Goal: Feedback & Contribution: Submit feedback/report problem

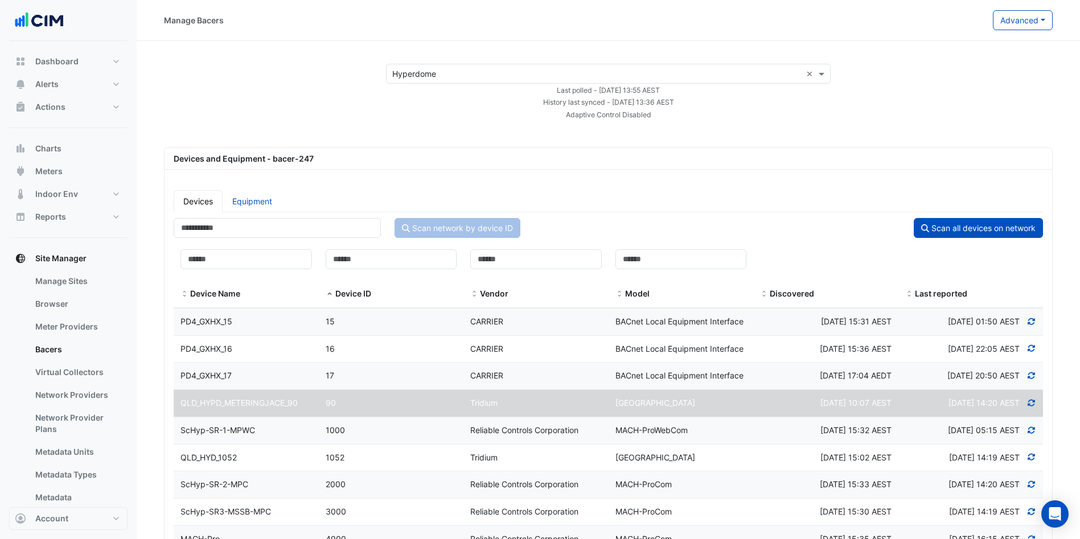
select select "***"
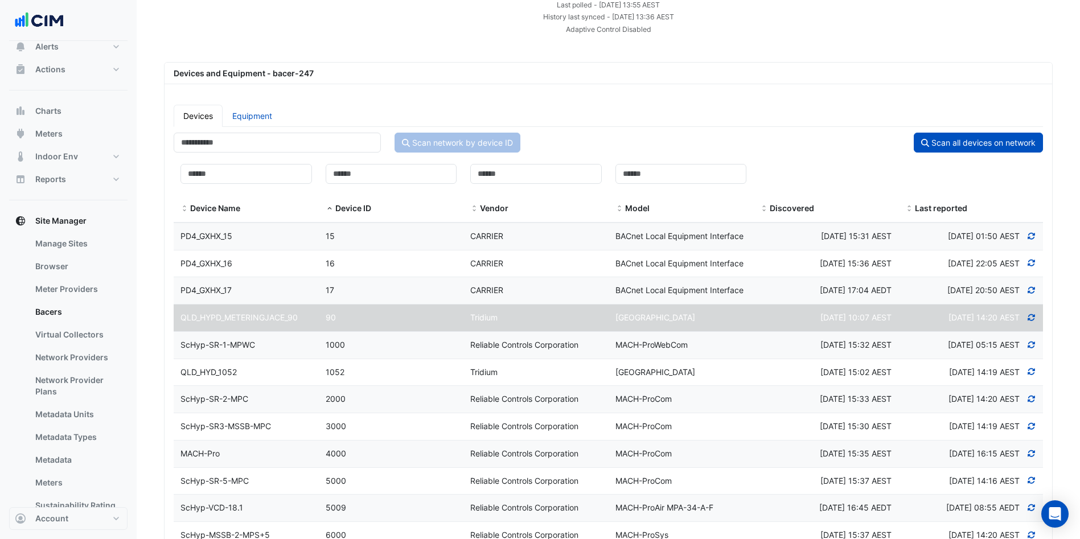
scroll to position [14, 0]
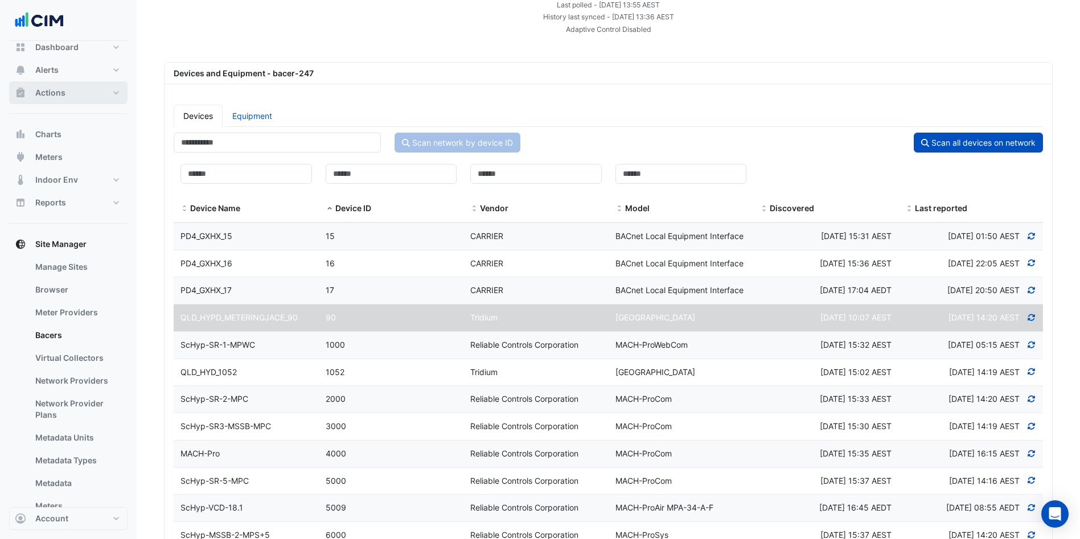
click at [100, 90] on button "Actions" at bounding box center [68, 92] width 118 height 23
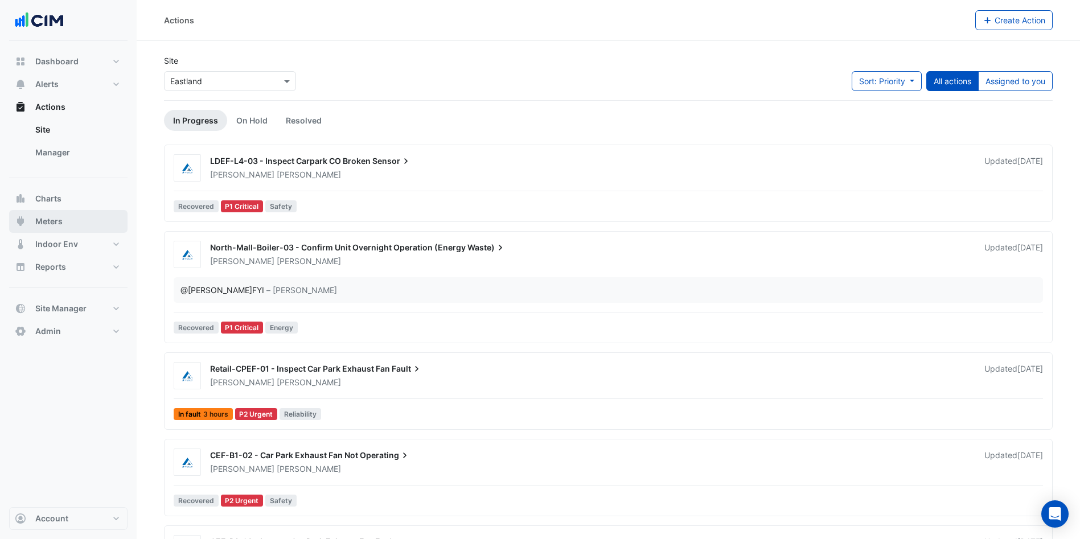
click at [80, 219] on button "Meters" at bounding box center [68, 221] width 118 height 23
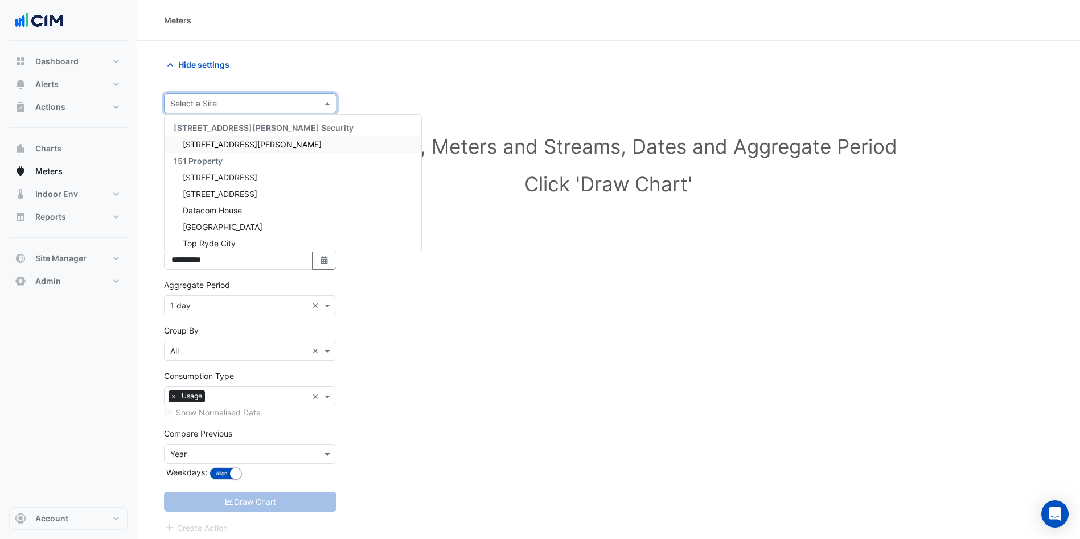
click at [240, 98] on input "text" at bounding box center [238, 104] width 137 height 12
click at [321, 63] on div "Hide settings" at bounding box center [383, 65] width 452 height 20
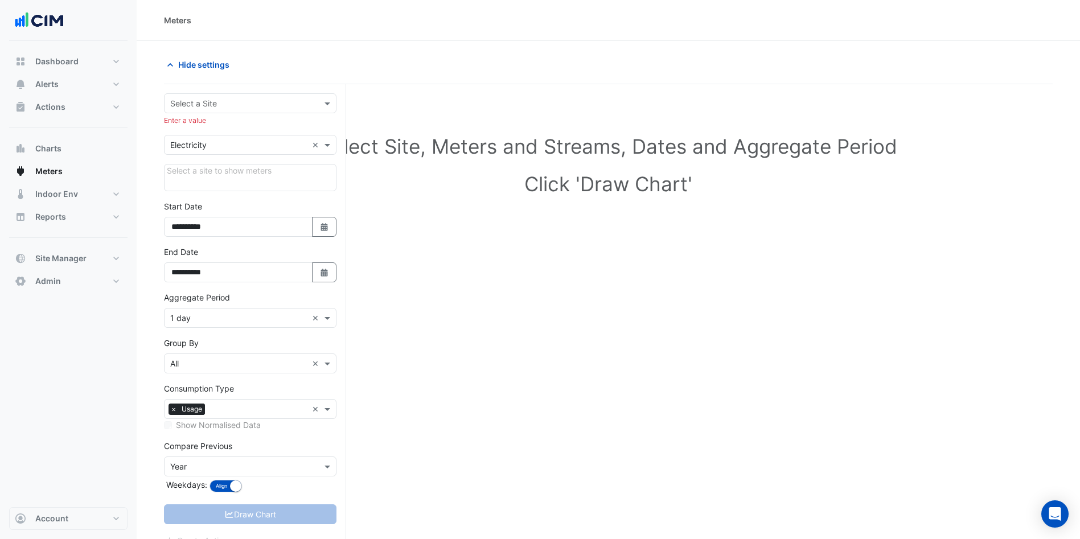
click at [247, 98] on input "text" at bounding box center [238, 104] width 137 height 12
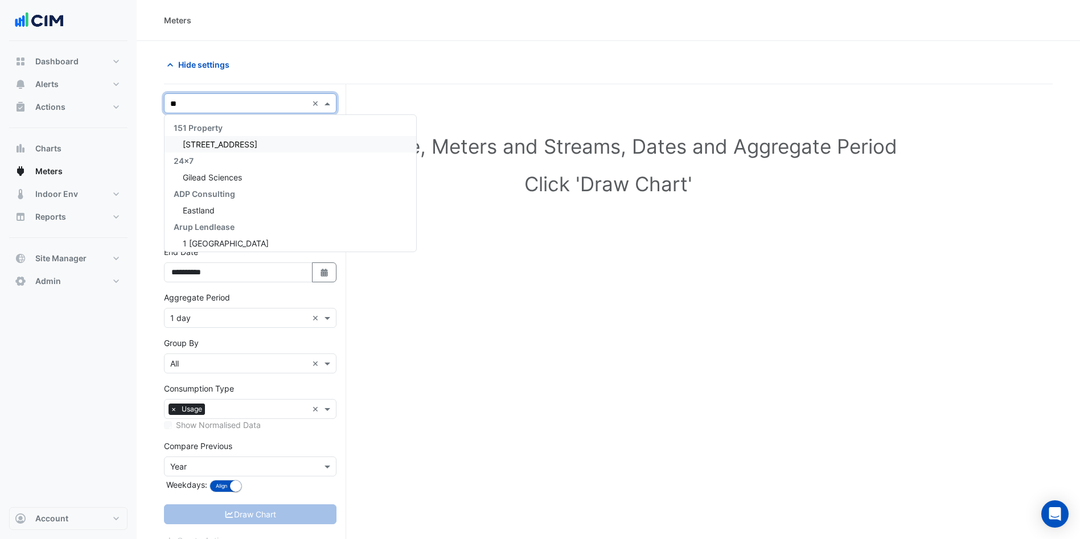
type input "***"
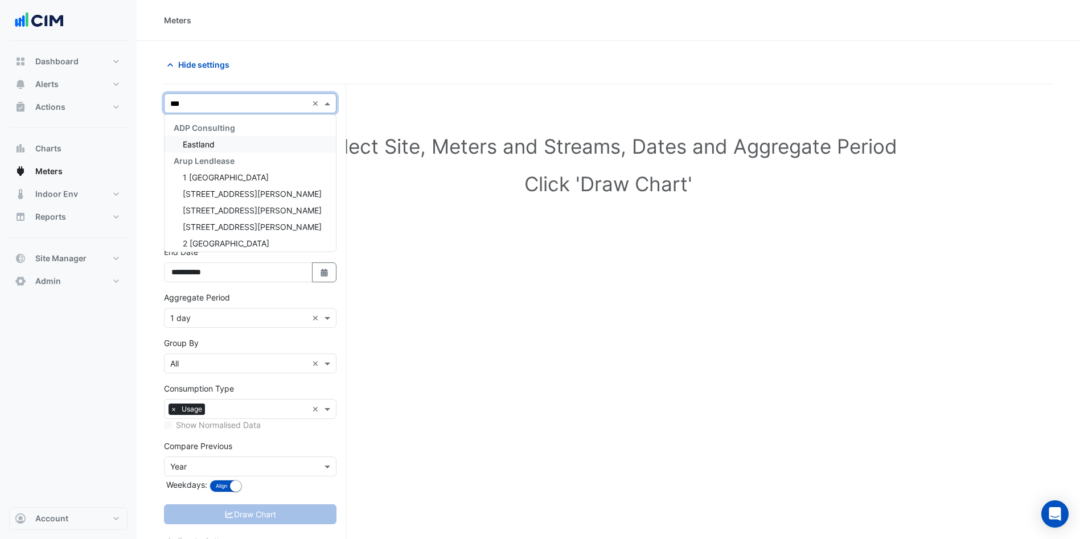
click at [213, 144] on span "Eastland" at bounding box center [199, 145] width 32 height 10
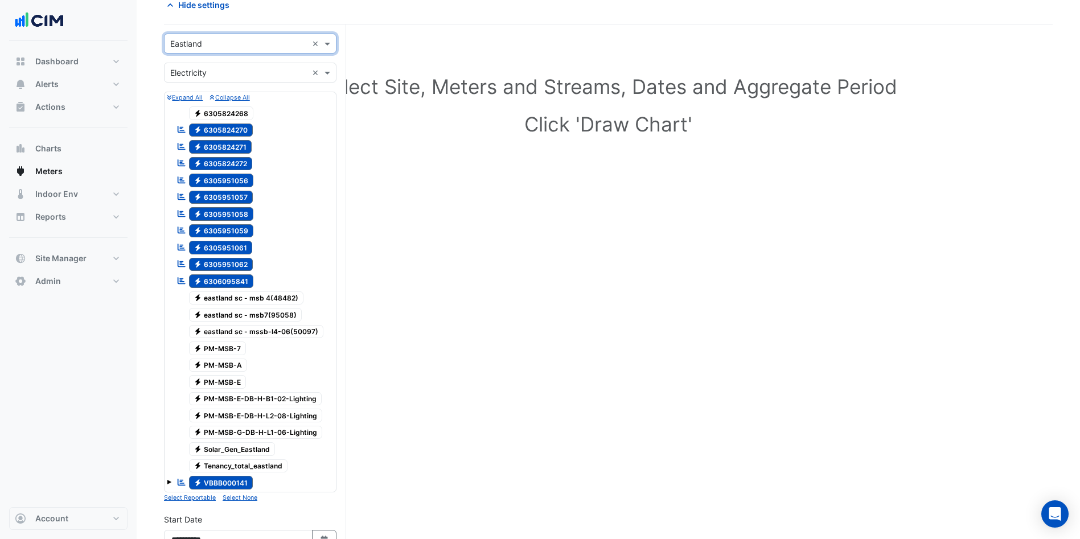
scroll to position [85, 0]
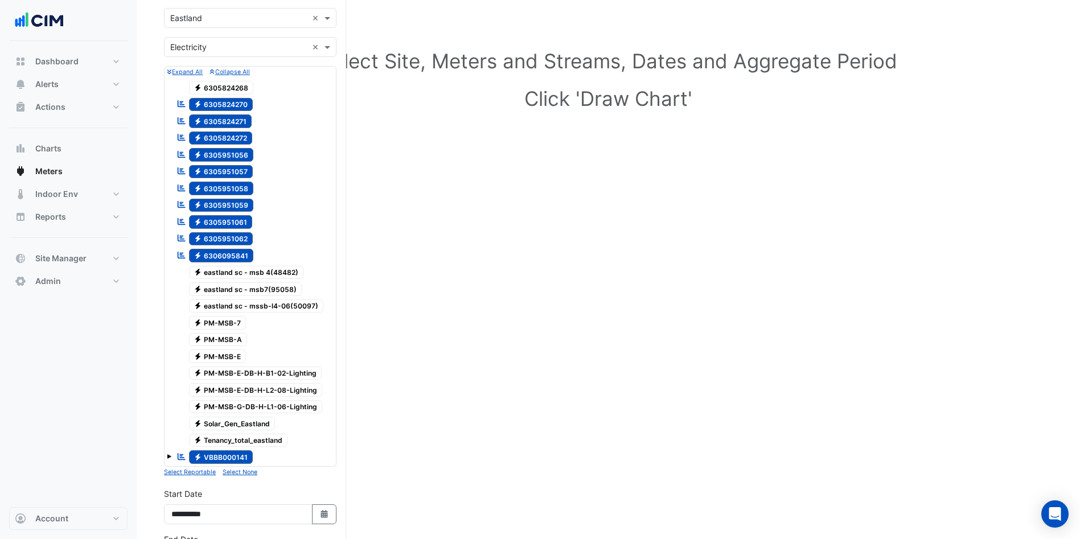
click at [199, 254] on icon "Electricity" at bounding box center [198, 255] width 9 height 7
click at [213, 241] on span "Electricity 6305951062" at bounding box center [221, 239] width 64 height 14
click at [202, 256] on span "Electricity 6306095841" at bounding box center [221, 256] width 65 height 14
click at [214, 248] on div "Reportable Electricity 6306095841" at bounding box center [215, 256] width 83 height 16
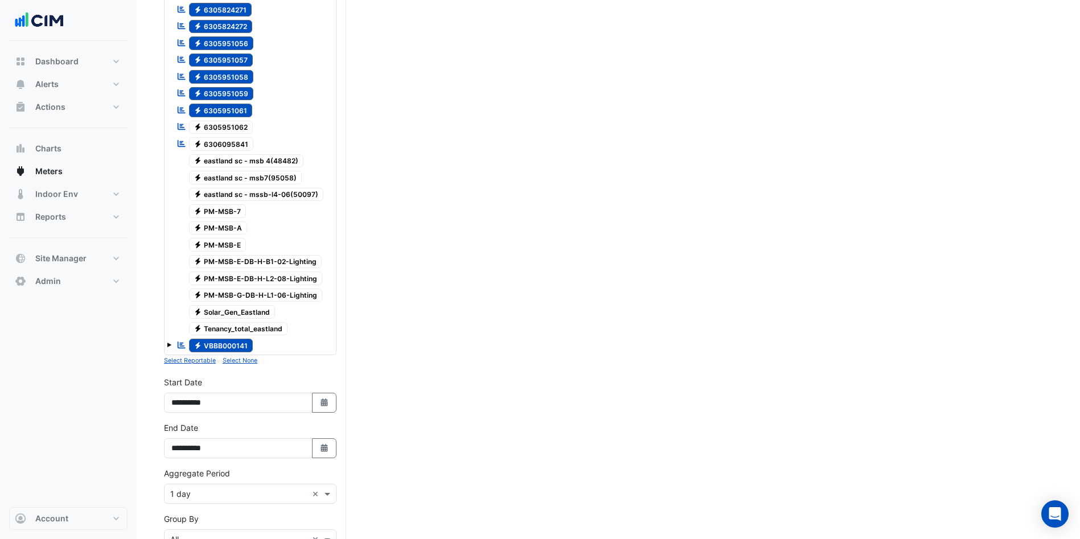
scroll to position [171, 0]
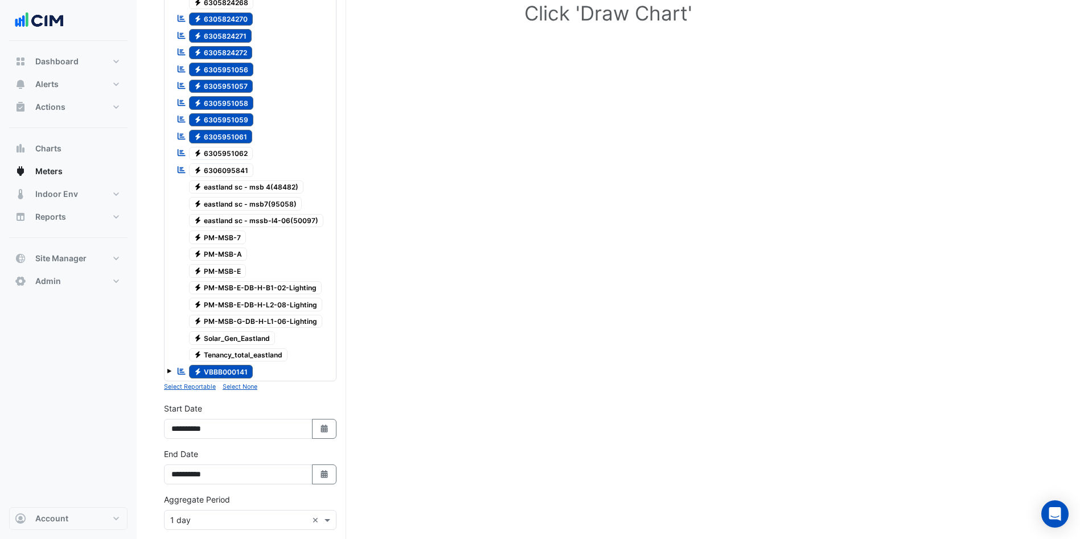
click at [177, 368] on div "Reportable Electricity VBBB000141" at bounding box center [250, 372] width 167 height 16
click at [169, 370] on span at bounding box center [169, 371] width 5 height 5
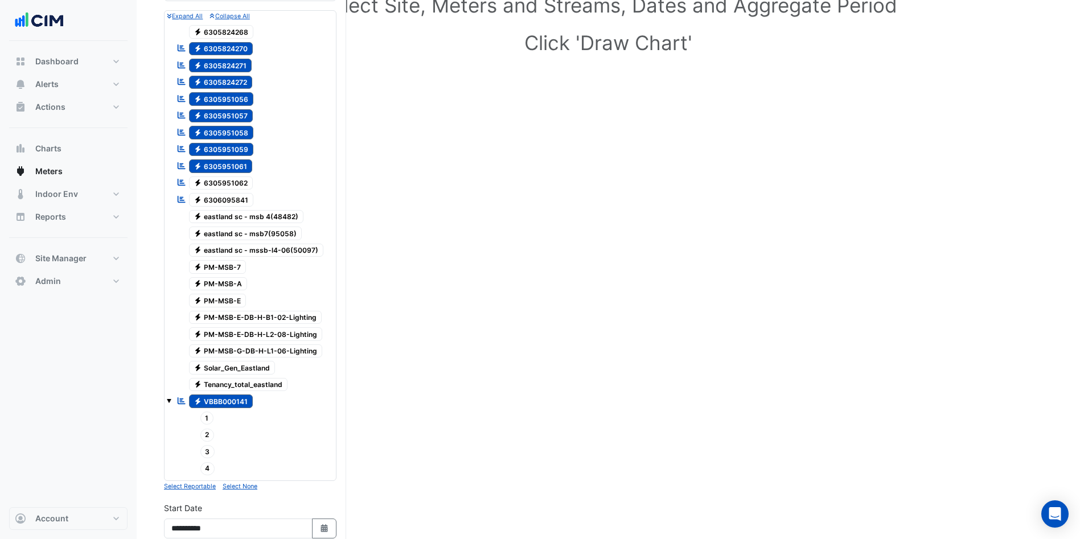
scroll to position [118, 0]
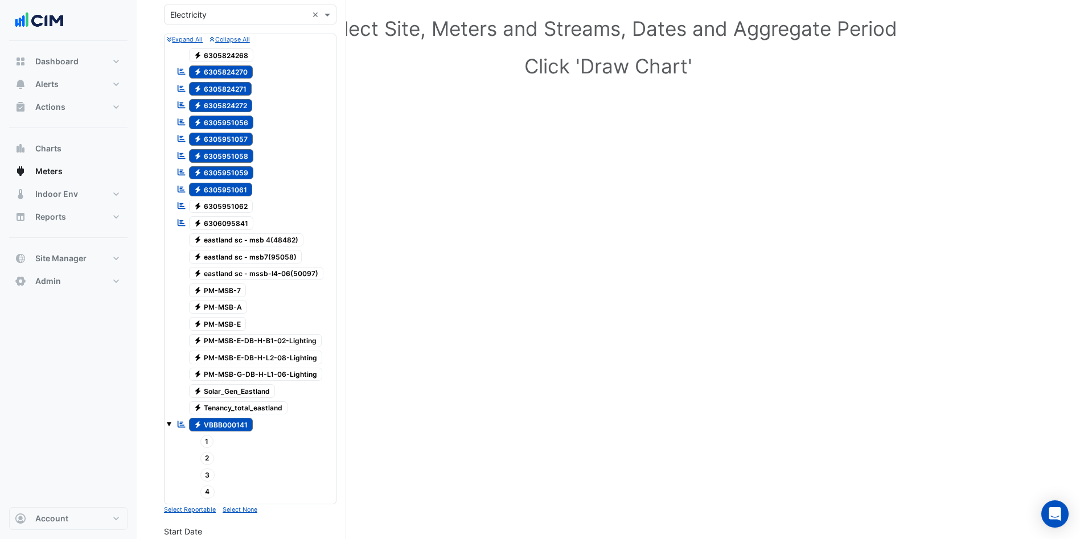
drag, startPoint x: 299, startPoint y: 311, endPoint x: 551, endPoint y: 384, distance: 262.7
click at [551, 384] on div "Select Site, Meters and Streams, Dates and Aggregate Period Click 'Draw Chart'" at bounding box center [608, 430] width 889 height 901
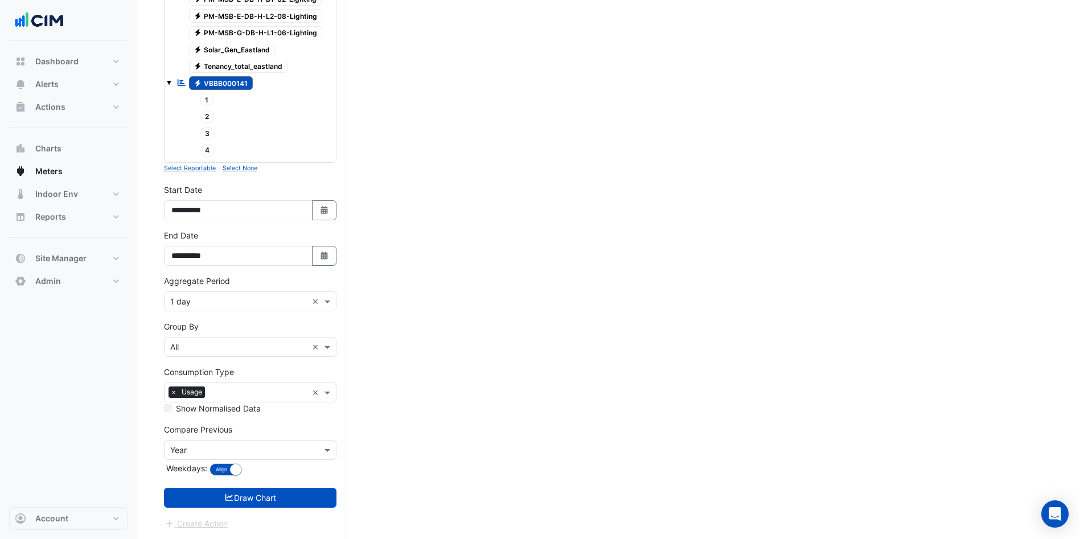
click at [225, 505] on button "Draw Chart" at bounding box center [250, 498] width 173 height 20
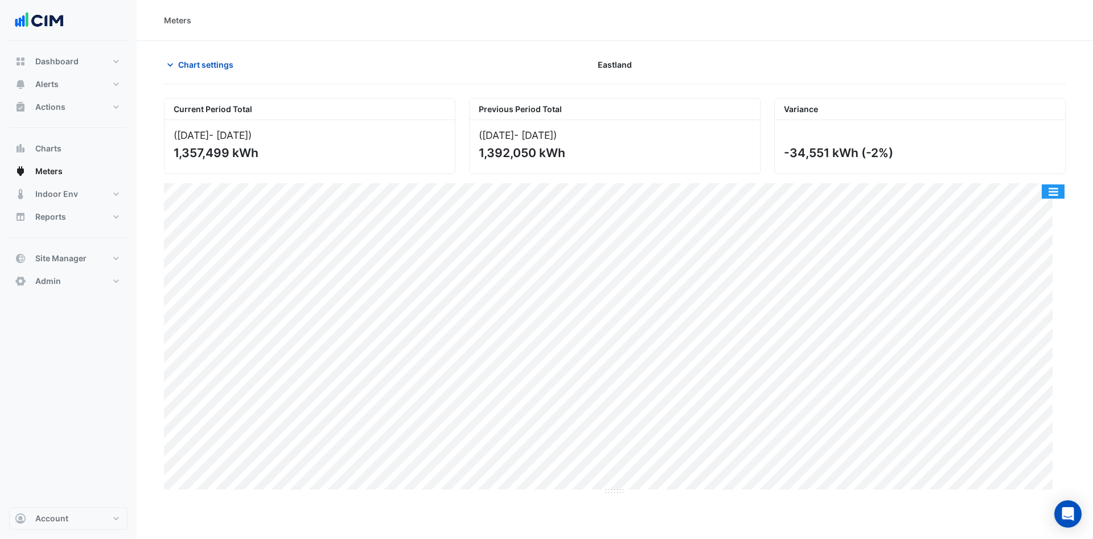
click at [1045, 190] on button "button" at bounding box center [1053, 191] width 23 height 14
click at [194, 65] on span "Chart settings" at bounding box center [205, 65] width 55 height 12
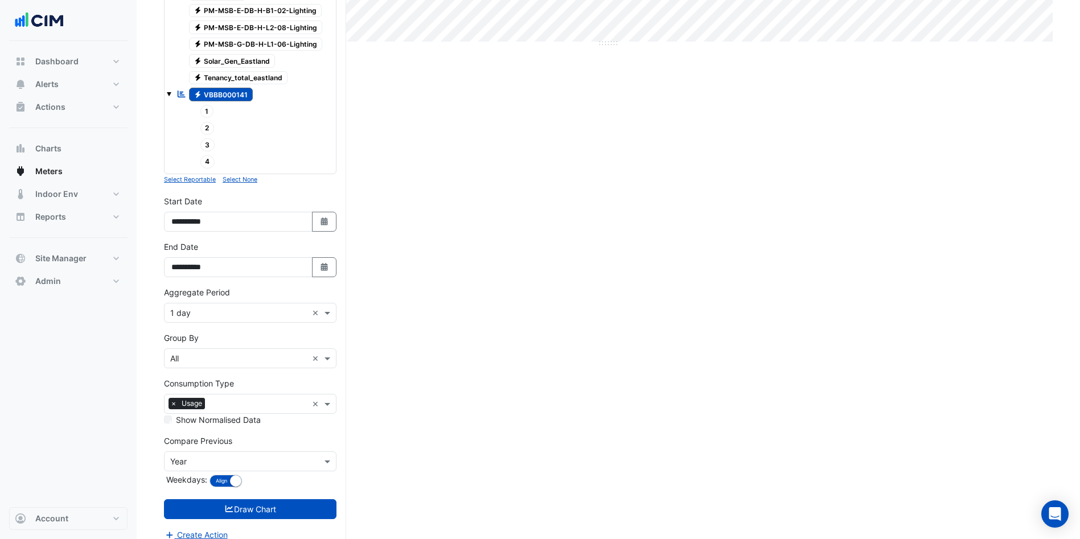
scroll to position [459, 0]
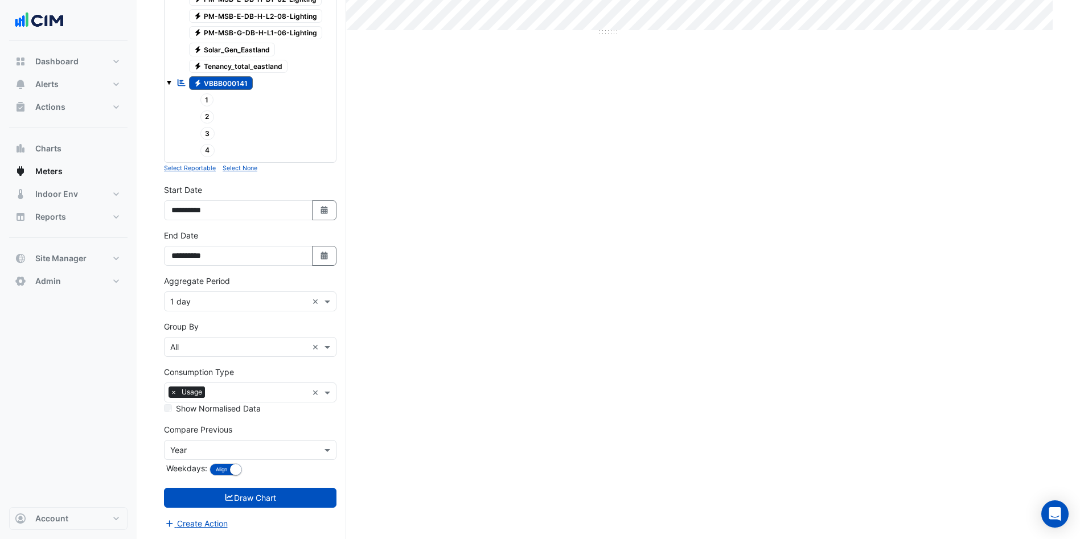
click at [212, 339] on div "Group By × All ×" at bounding box center [250, 347] width 173 height 20
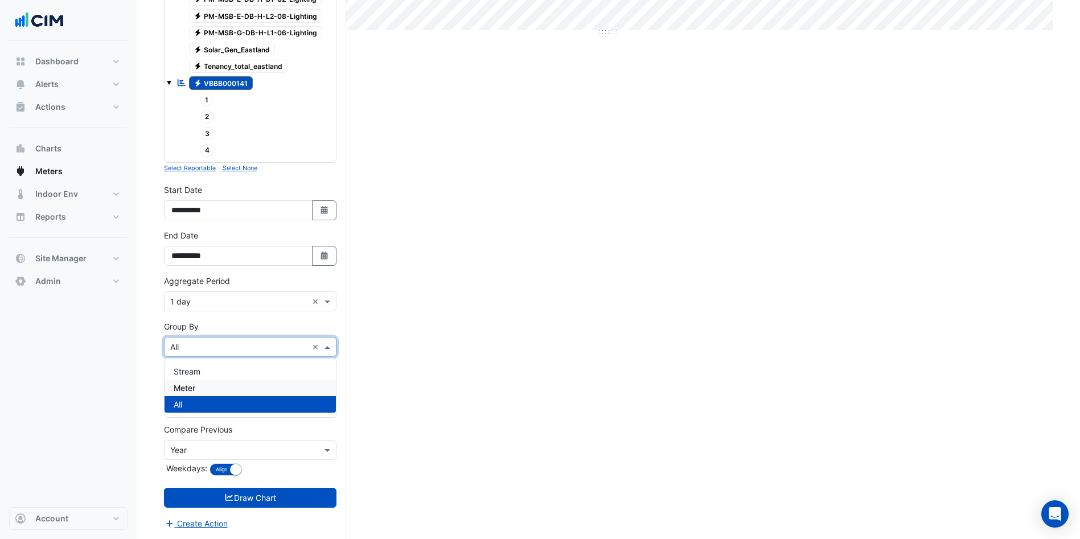
click at [196, 384] on div "Meter" at bounding box center [250, 388] width 171 height 17
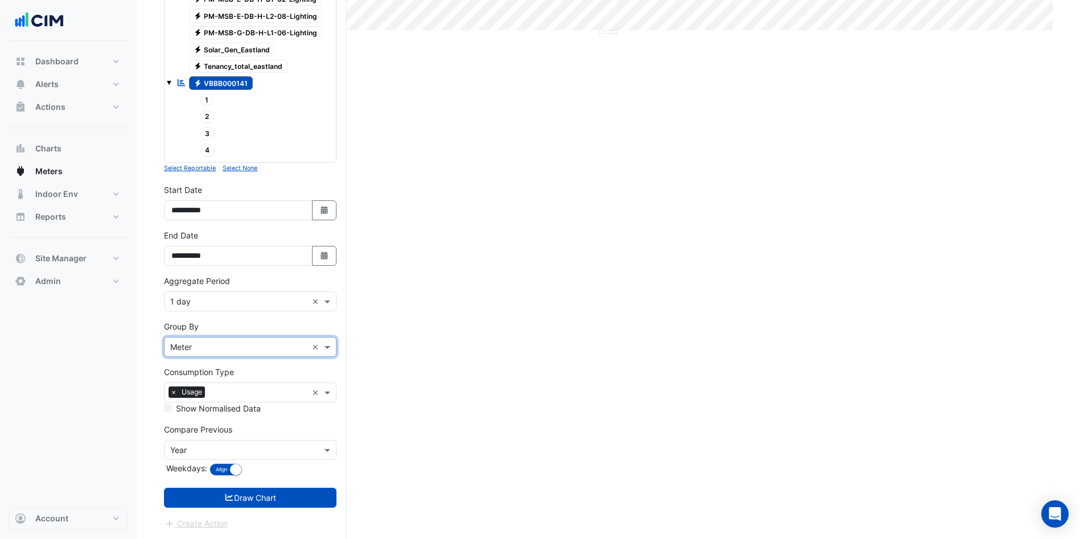
click at [240, 495] on button "Draw Chart" at bounding box center [250, 498] width 173 height 20
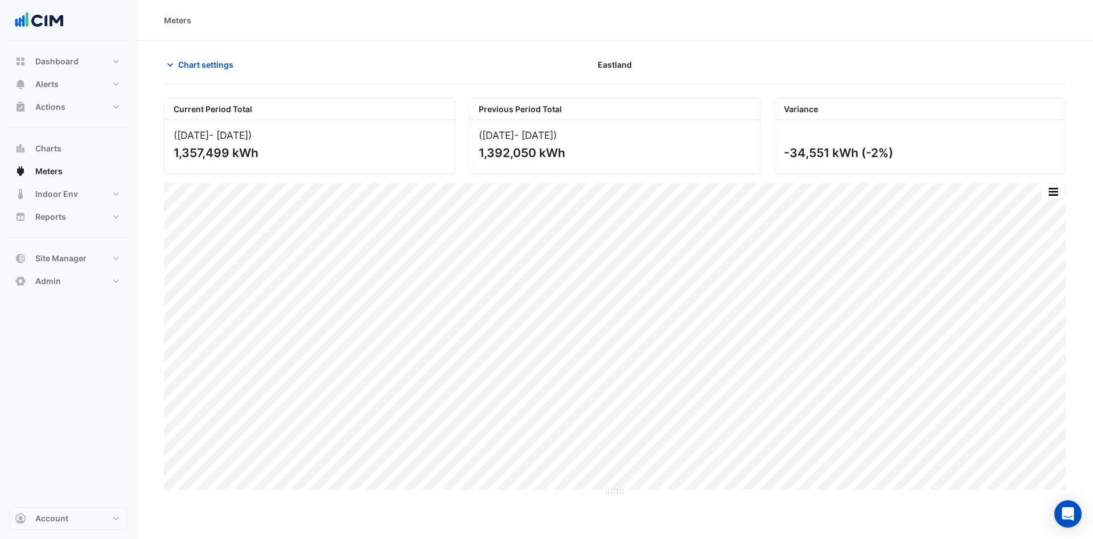
click at [1057, 184] on button "button" at bounding box center [1053, 191] width 23 height 14
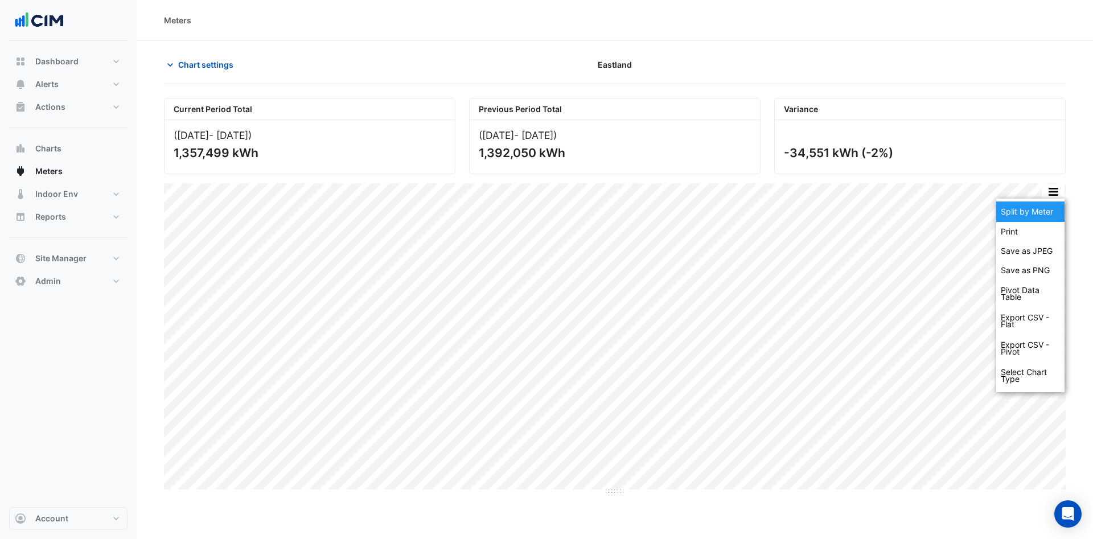
click at [1025, 211] on div "Split by Meter" at bounding box center [1030, 212] width 68 height 20
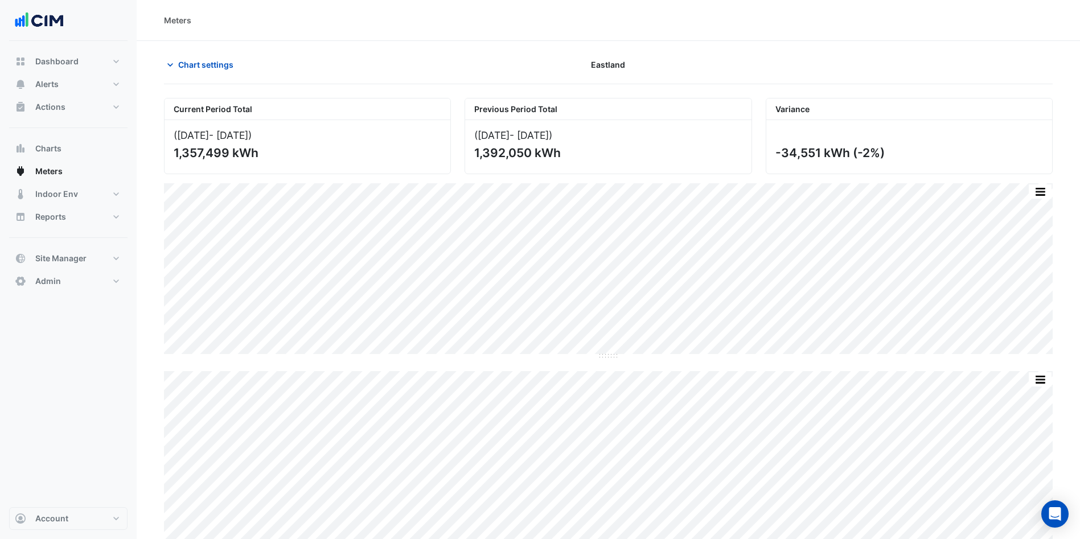
click at [204, 61] on span "Chart settings" at bounding box center [205, 65] width 55 height 12
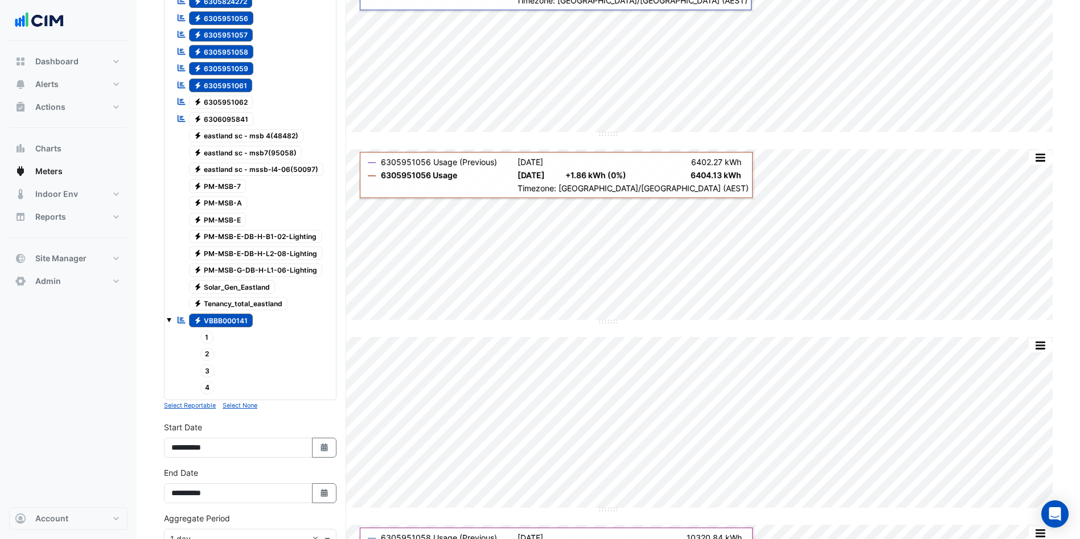
scroll to position [342, 0]
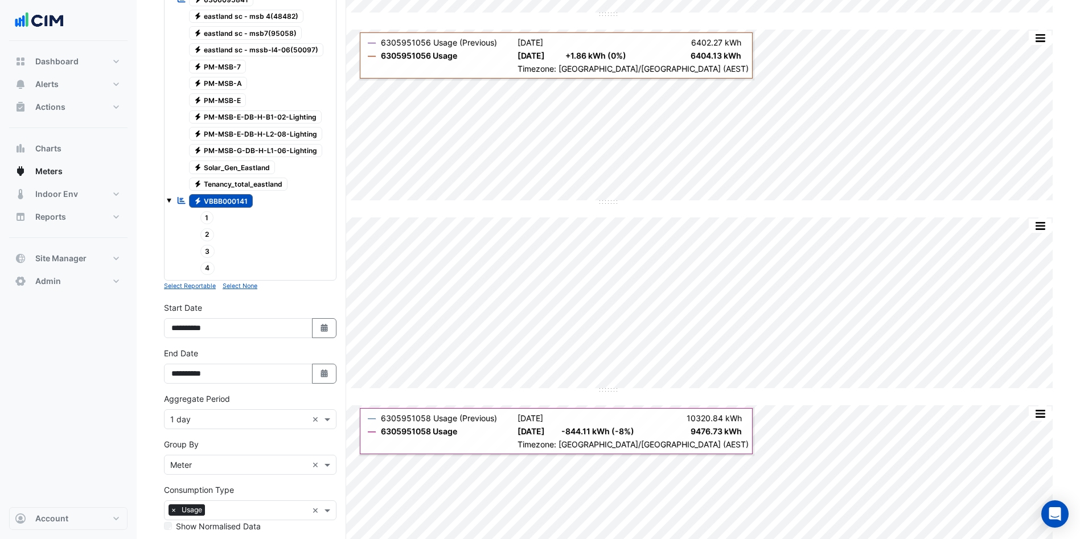
click at [185, 288] on small "Select Reportable" at bounding box center [190, 285] width 52 height 7
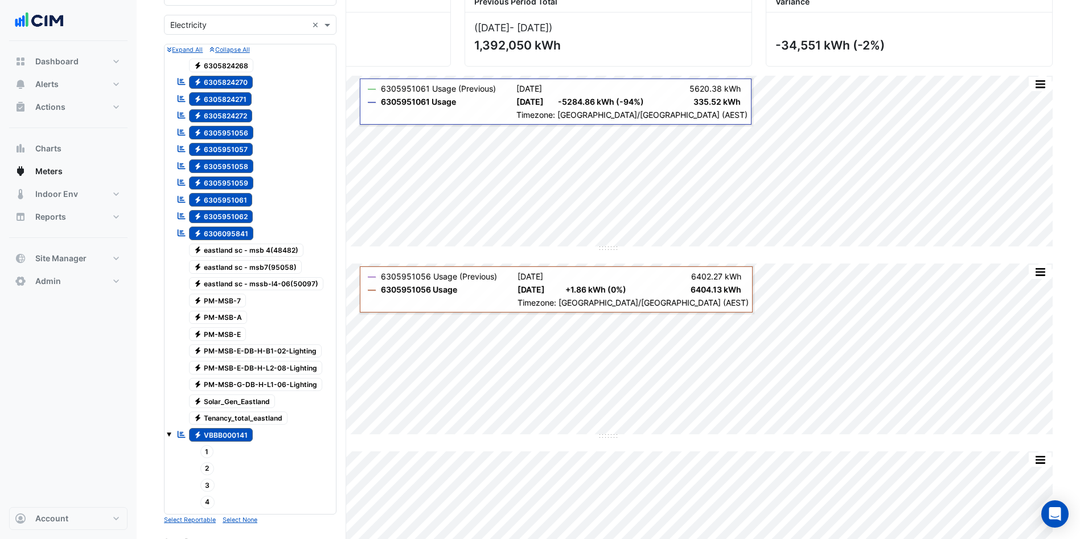
scroll to position [85, 0]
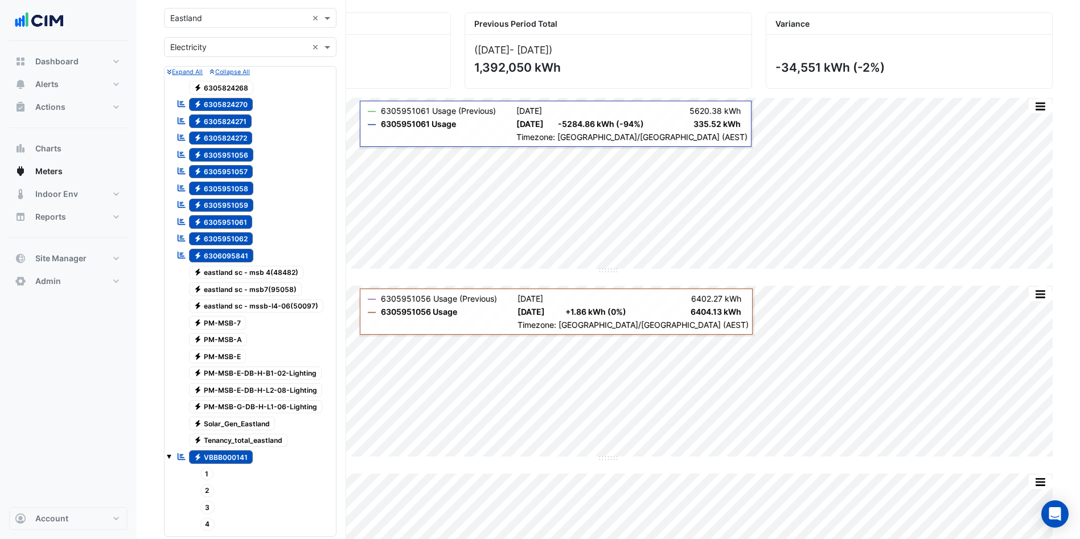
click at [225, 443] on span "Electricity Tenancy_total_eastland" at bounding box center [238, 441] width 99 height 14
click at [227, 438] on span "Electricity Tenancy_total_eastland" at bounding box center [238, 441] width 99 height 14
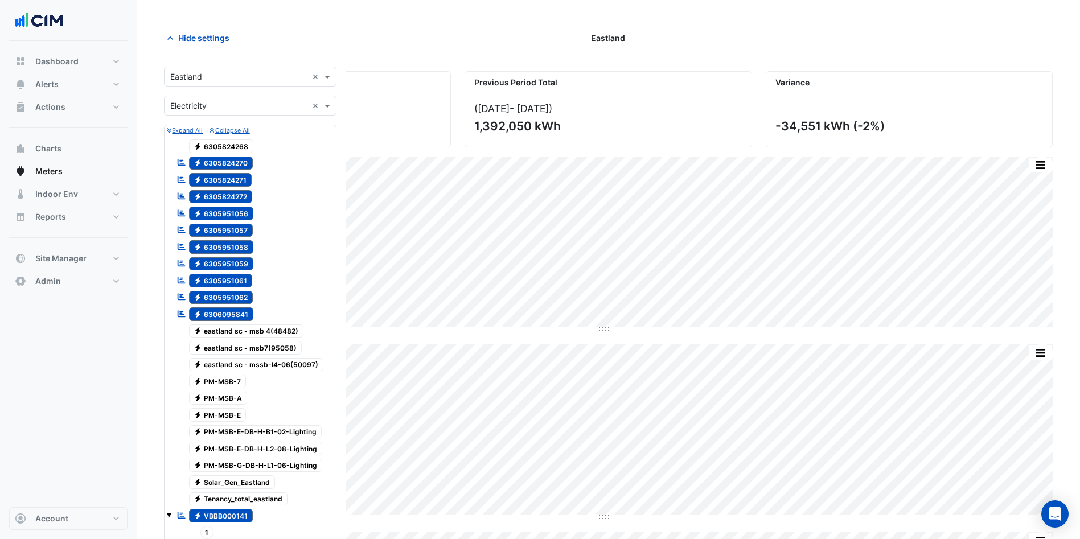
scroll to position [0, 0]
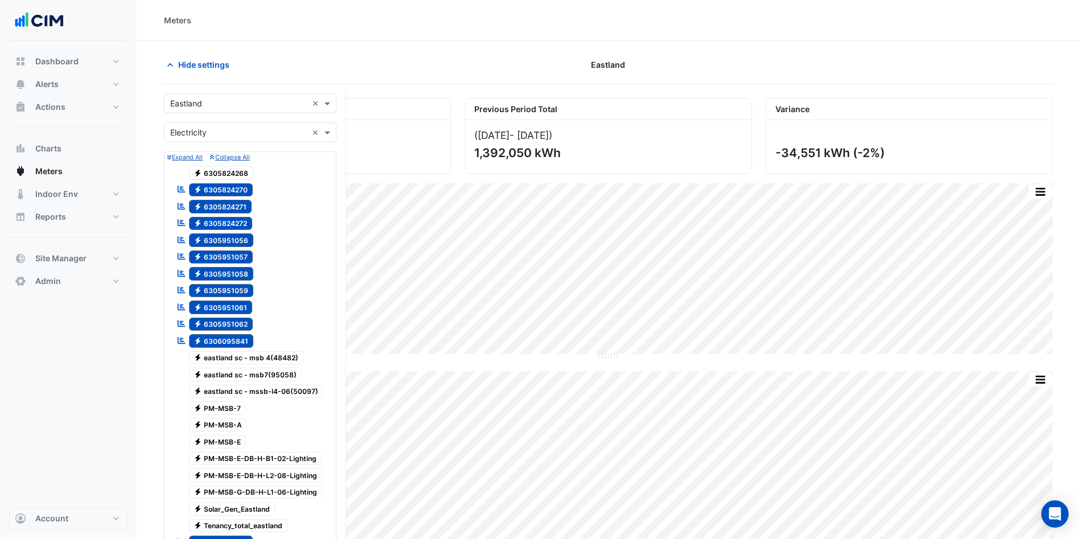
click at [195, 75] on div "Hide settings Eastland" at bounding box center [608, 70] width 889 height 30
click at [198, 71] on button "Hide settings" at bounding box center [200, 65] width 73 height 20
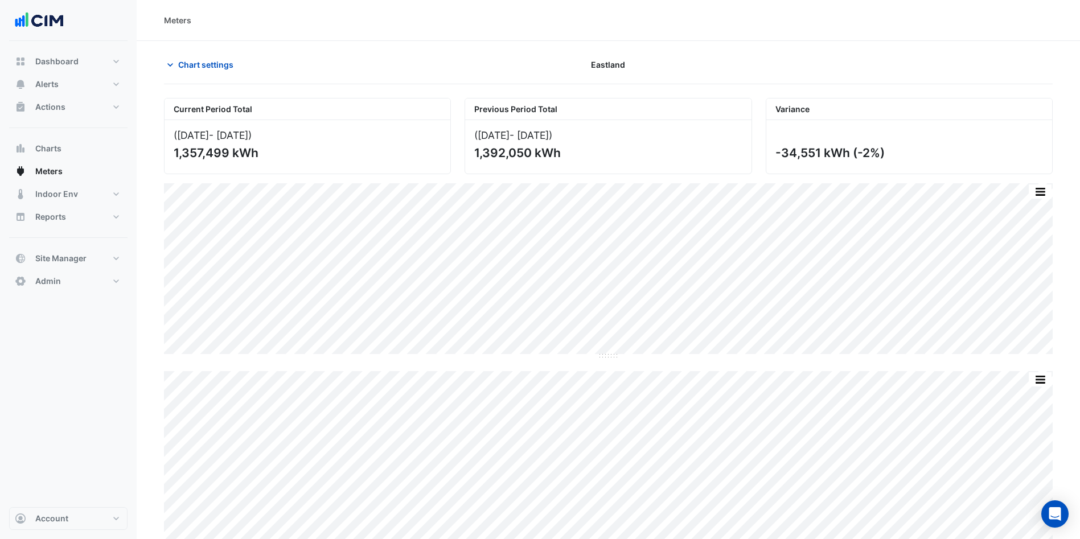
click at [183, 63] on span "Chart settings" at bounding box center [205, 65] width 55 height 12
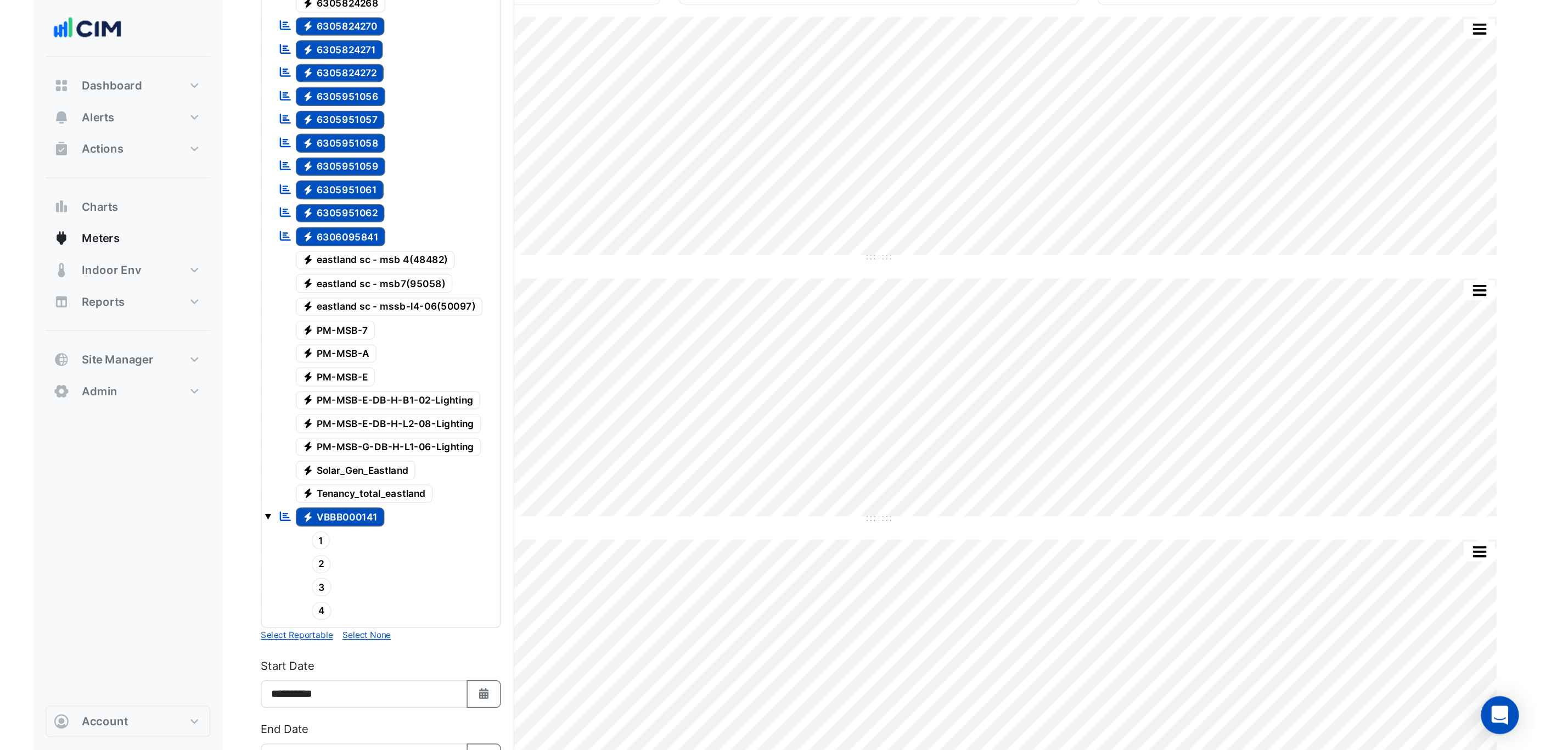
scroll to position [82, 0]
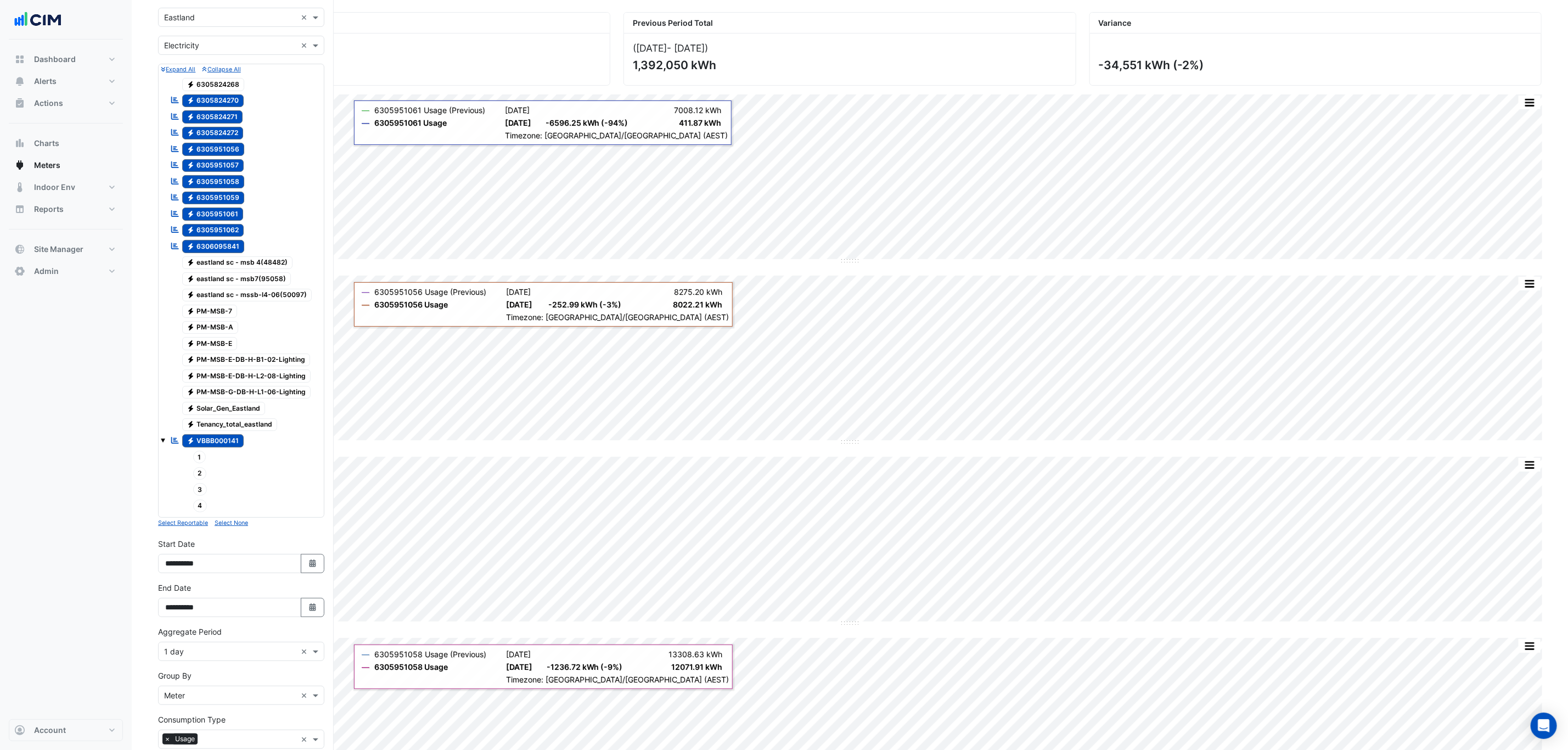
click at [224, 520] on small "Select None" at bounding box center [231, 522] width 34 height 7
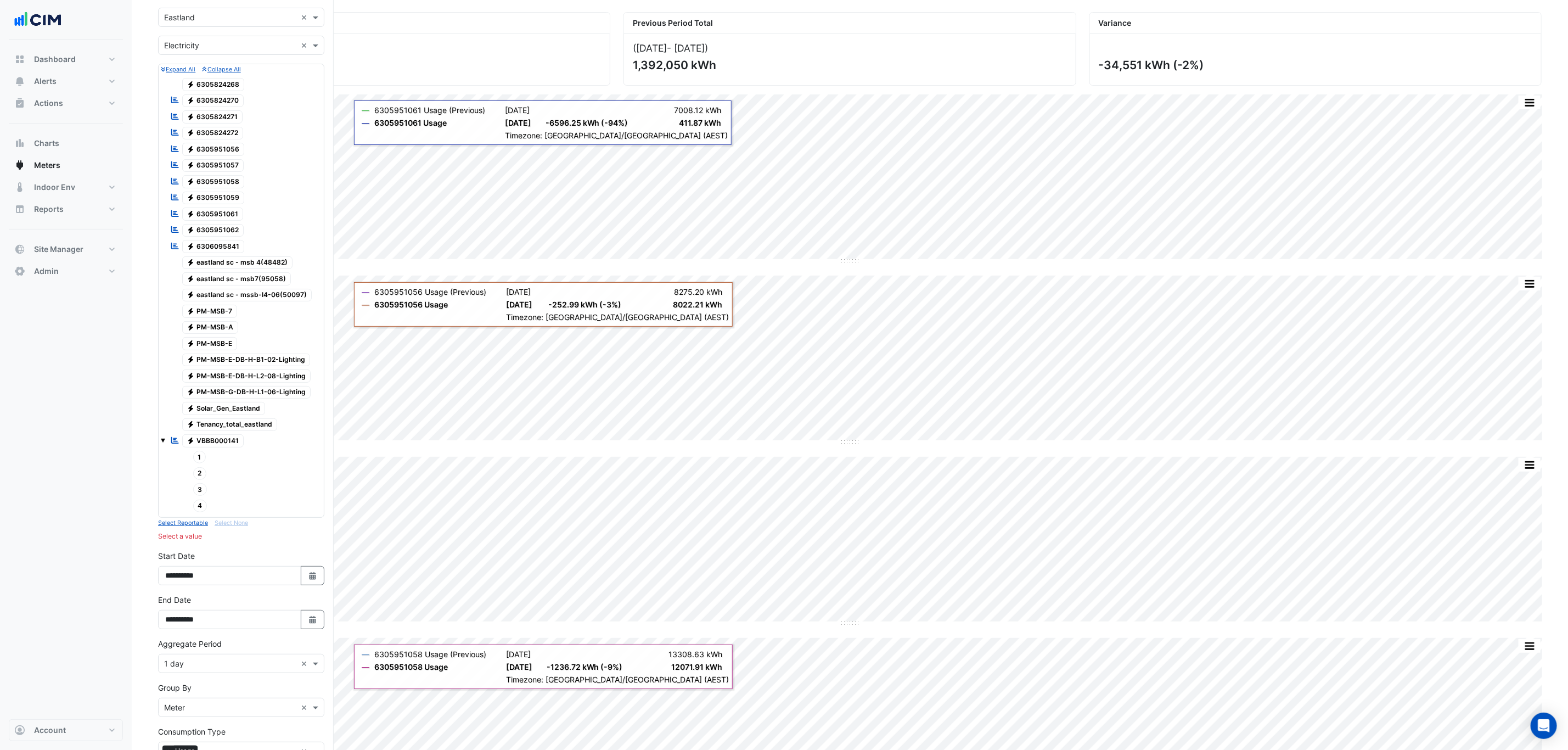
click at [211, 102] on span "Electricity 6305824270" at bounding box center [213, 101] width 62 height 13
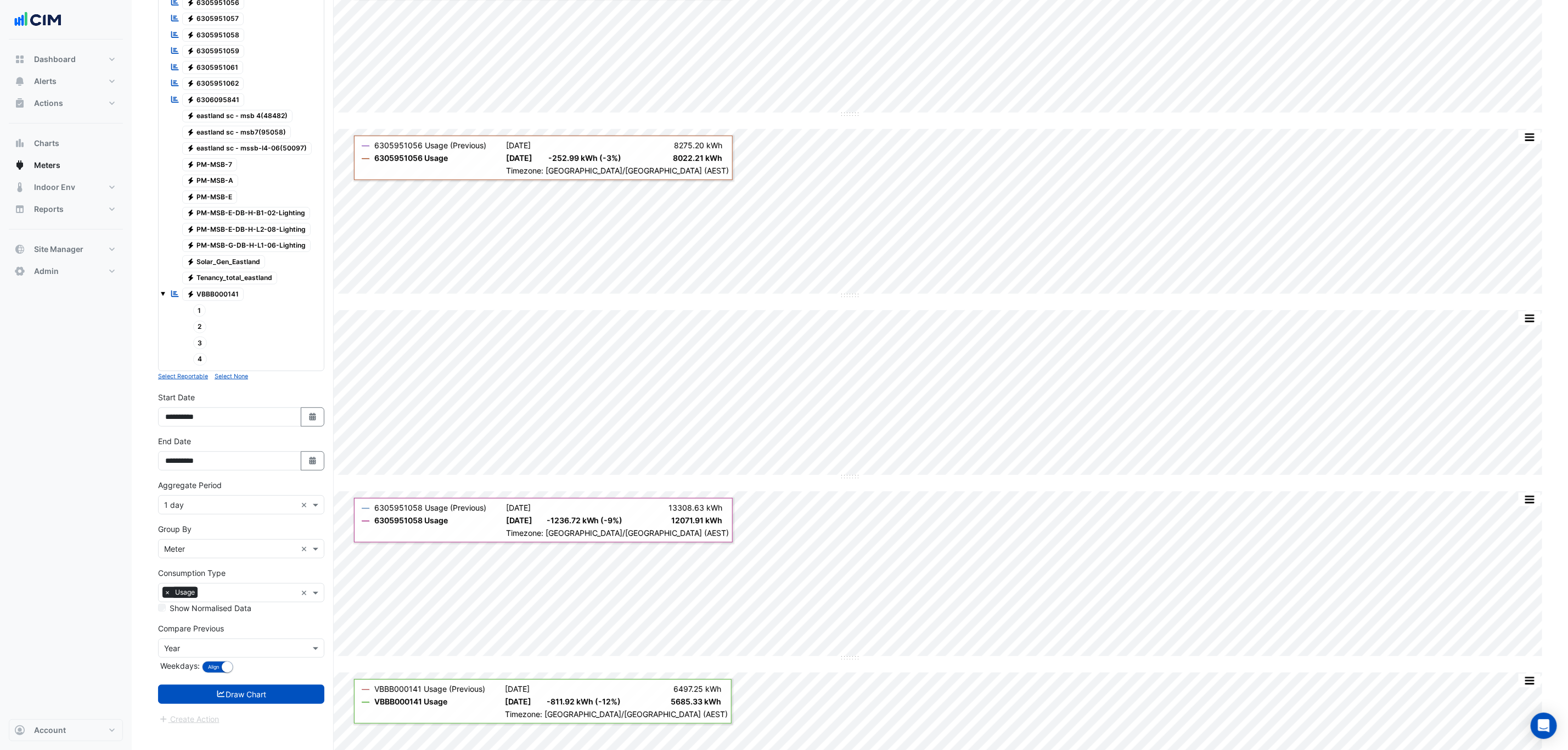
scroll to position [330, 0]
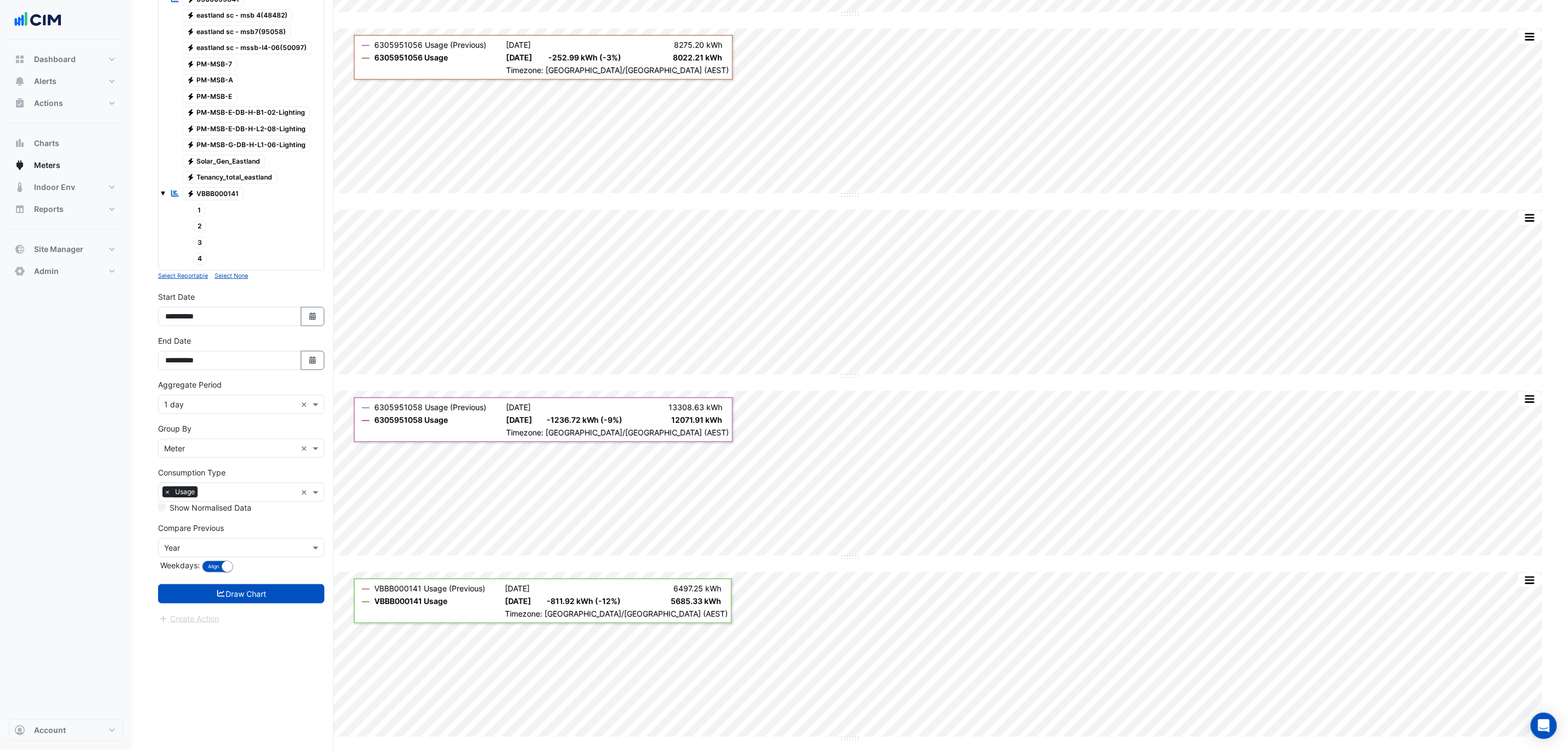
click at [272, 520] on button "Draw Chart" at bounding box center [241, 594] width 167 height 19
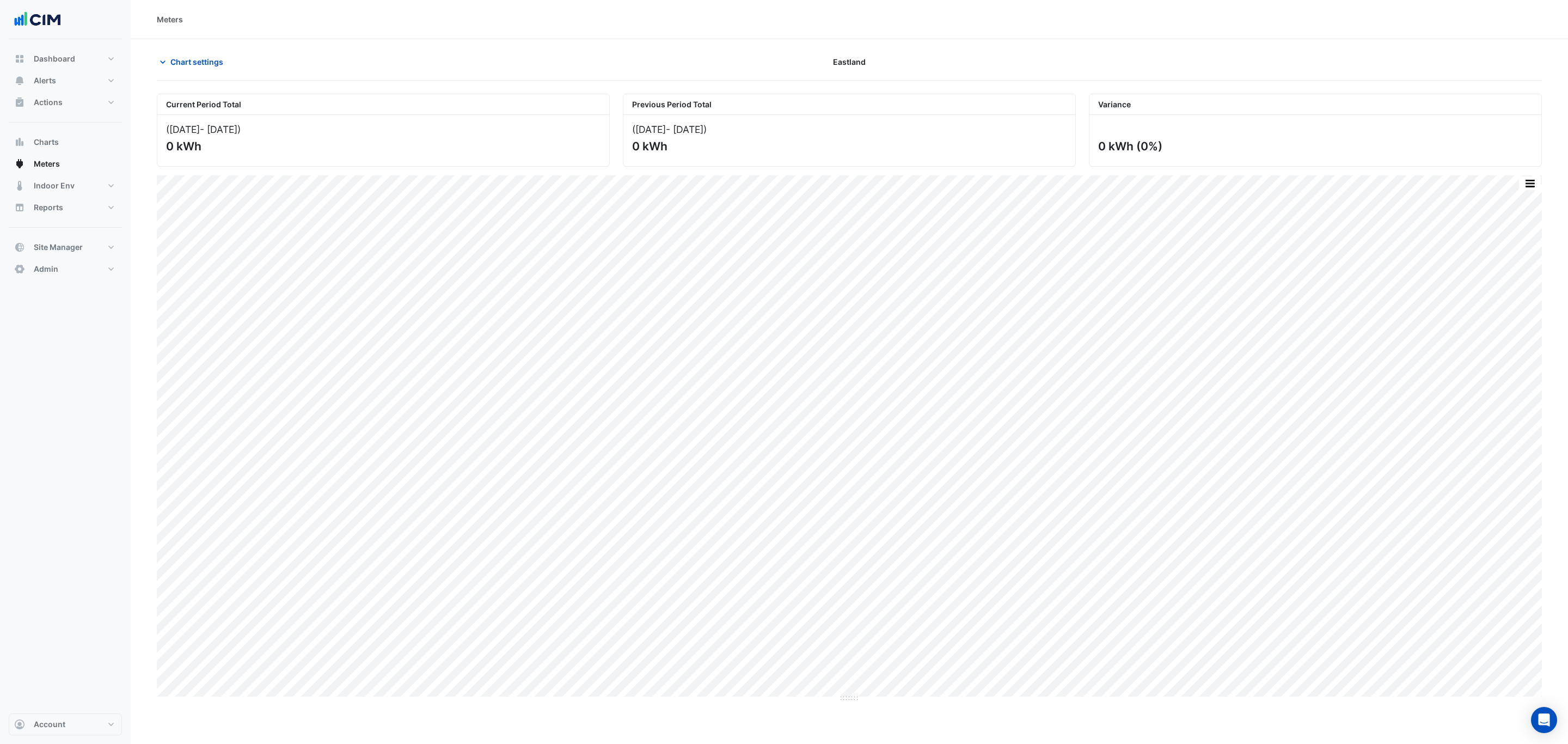
click at [202, 62] on span "Chart settings" at bounding box center [196, 62] width 53 height 11
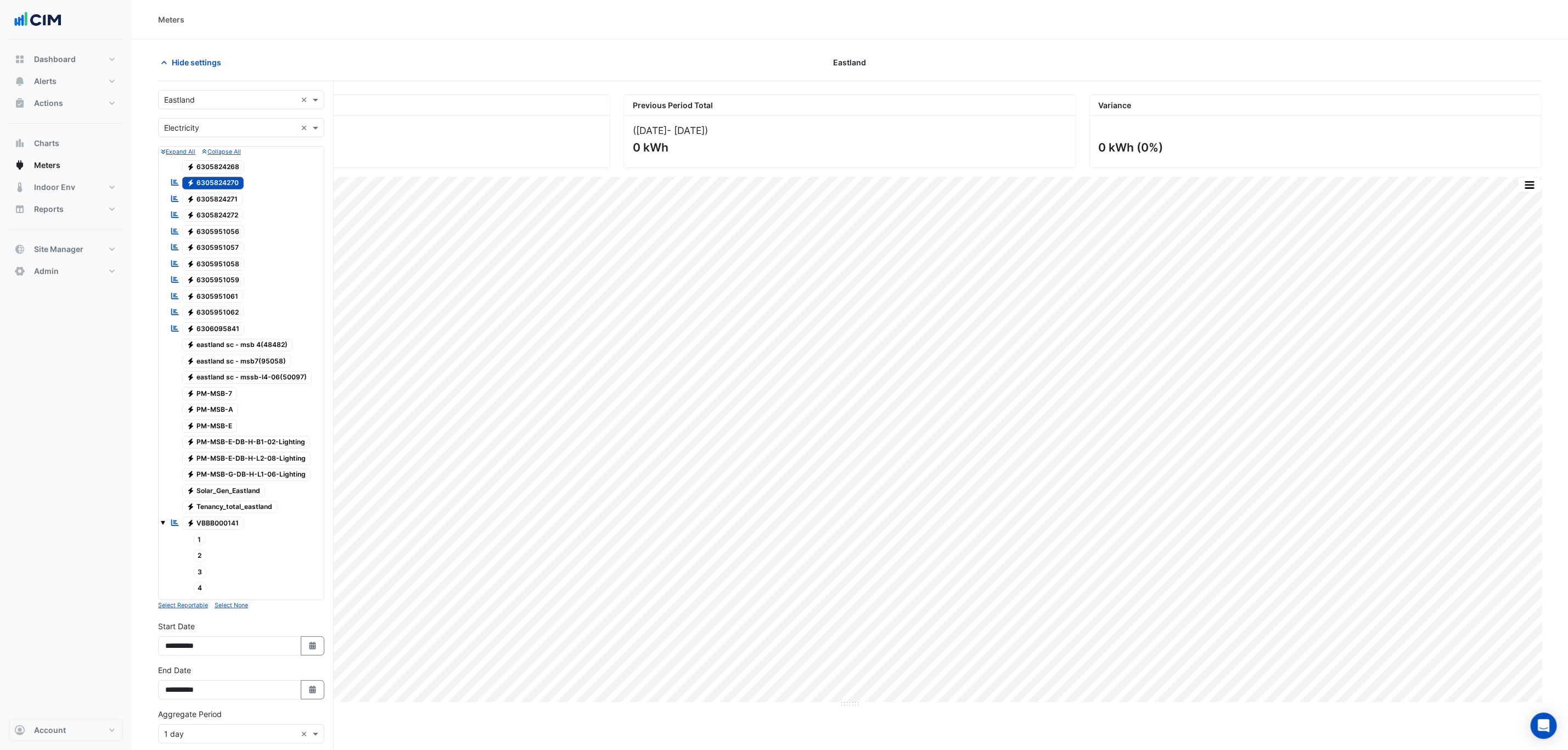
click at [621, 176] on div "Current Period Total (01 Jul 25 - 31 Jul 25 ) 0 kWh Previous Period Total (02 J…" at bounding box center [849, 396] width 1383 height 622
click at [218, 183] on span "Electricity 6305824270" at bounding box center [213, 183] width 62 height 13
click at [219, 196] on span "Electricity 6305824271" at bounding box center [212, 200] width 61 height 13
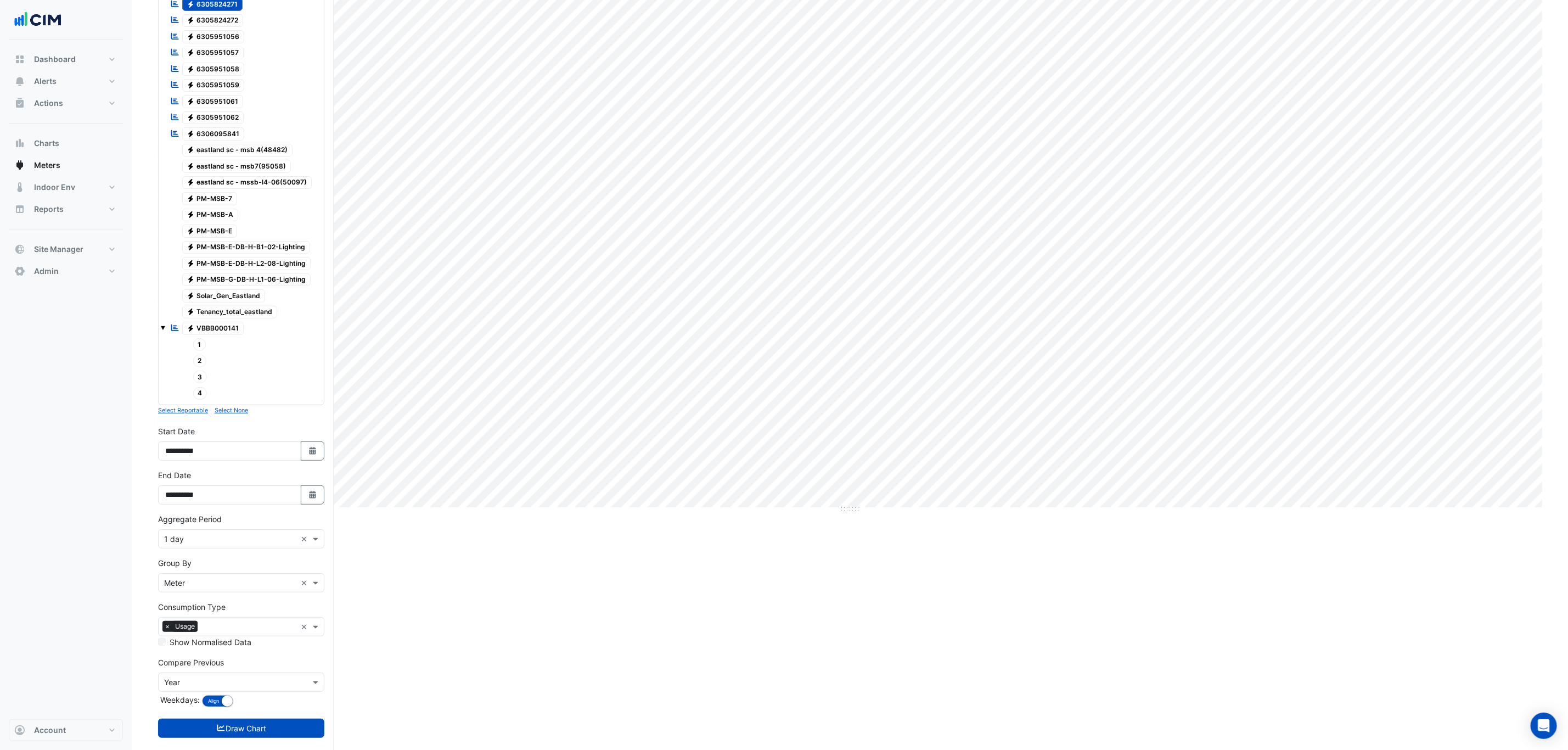
scroll to position [223, 0]
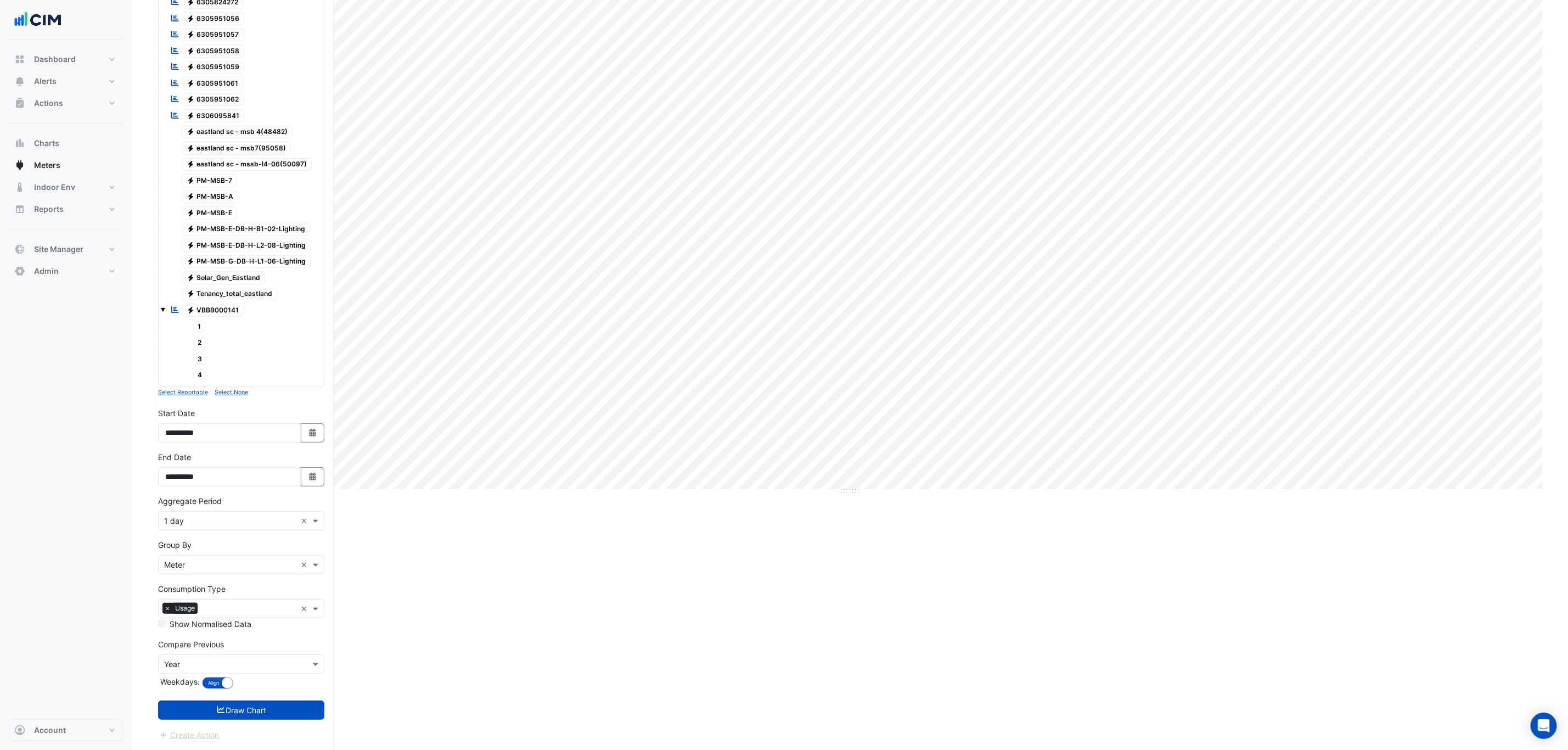
click at [248, 520] on button "Draw Chart" at bounding box center [241, 710] width 167 height 19
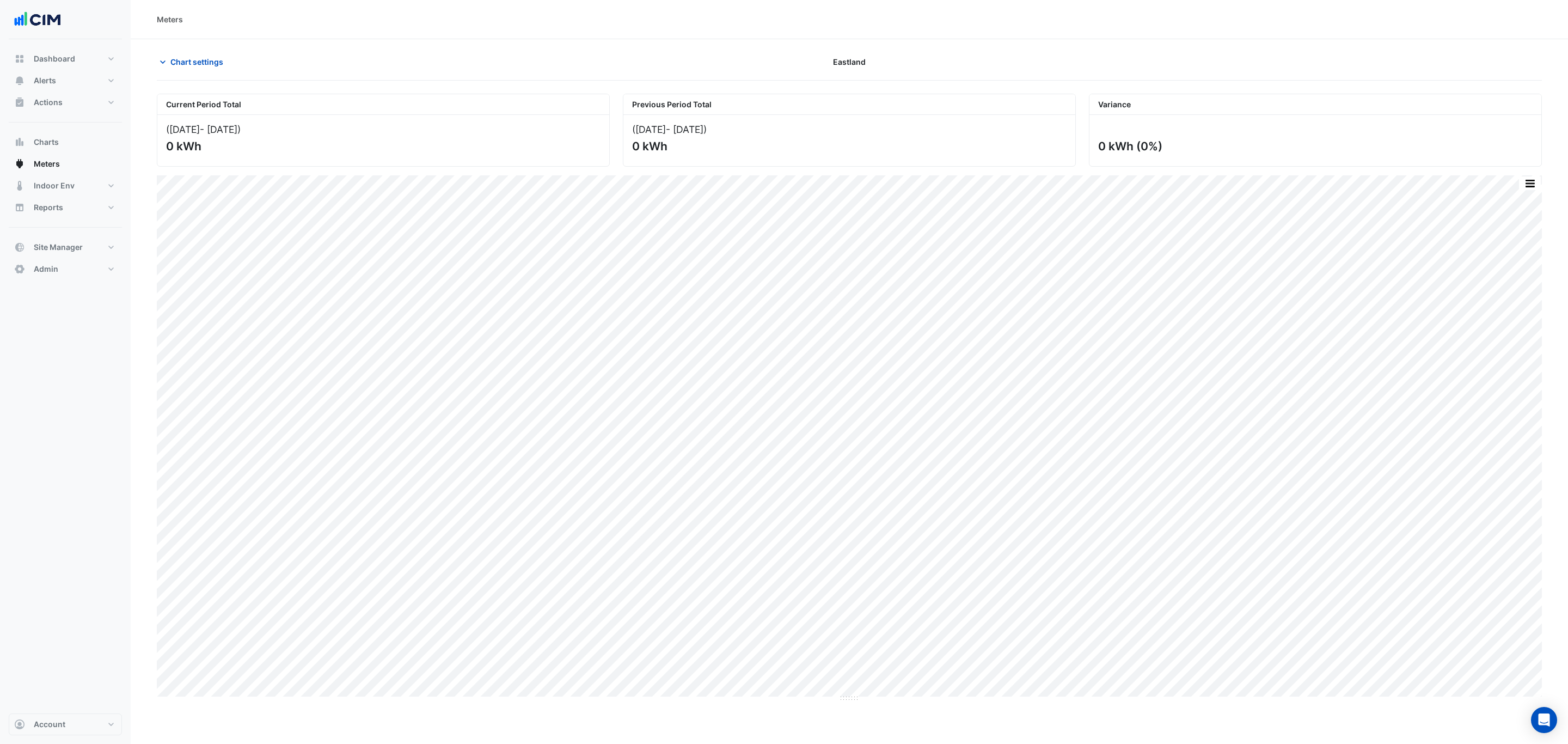
click at [169, 67] on button "Chart settings" at bounding box center [193, 62] width 74 height 19
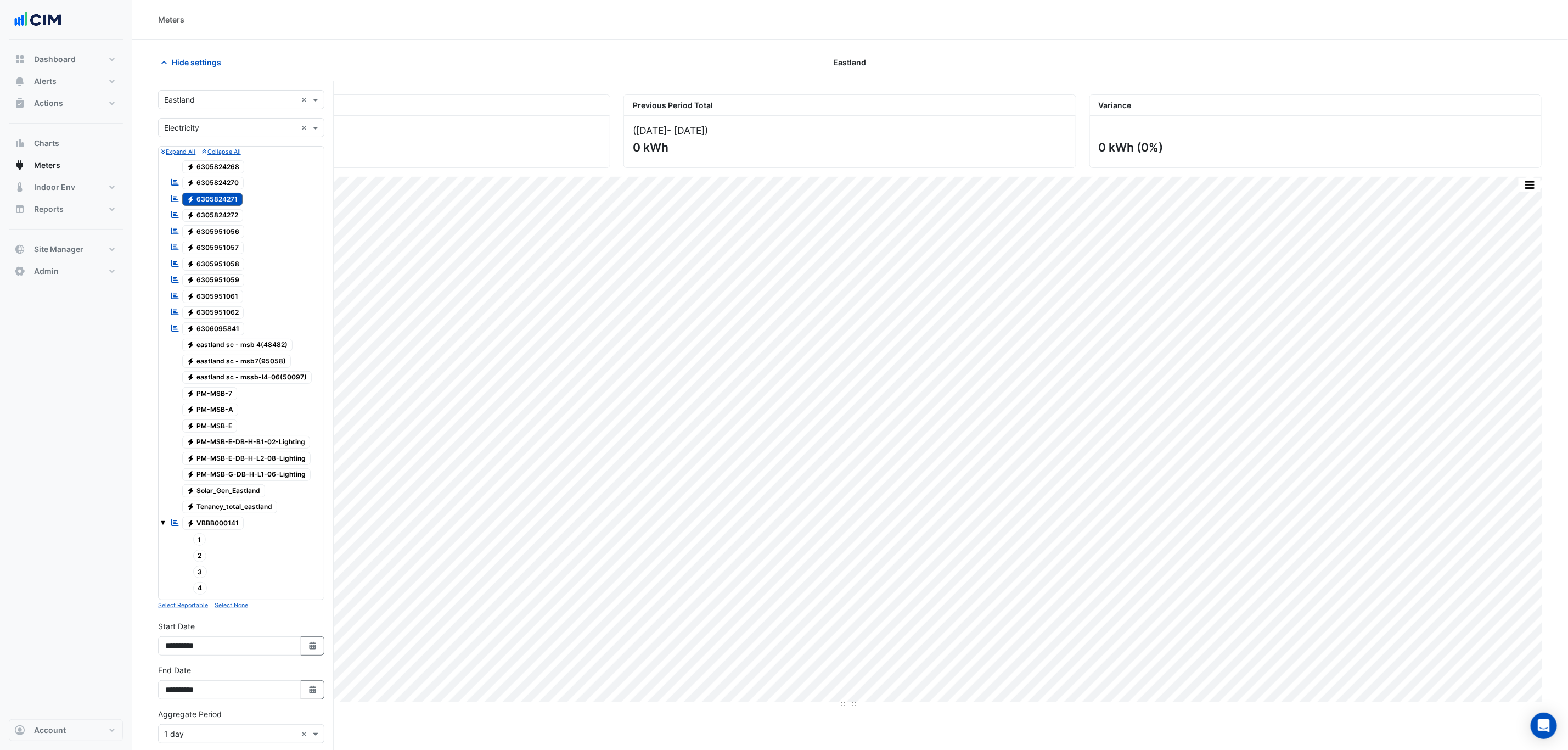
click at [224, 195] on span "Electricity 6305824271" at bounding box center [212, 200] width 61 height 13
click at [216, 214] on span "Electricity 6305824272" at bounding box center [213, 216] width 62 height 13
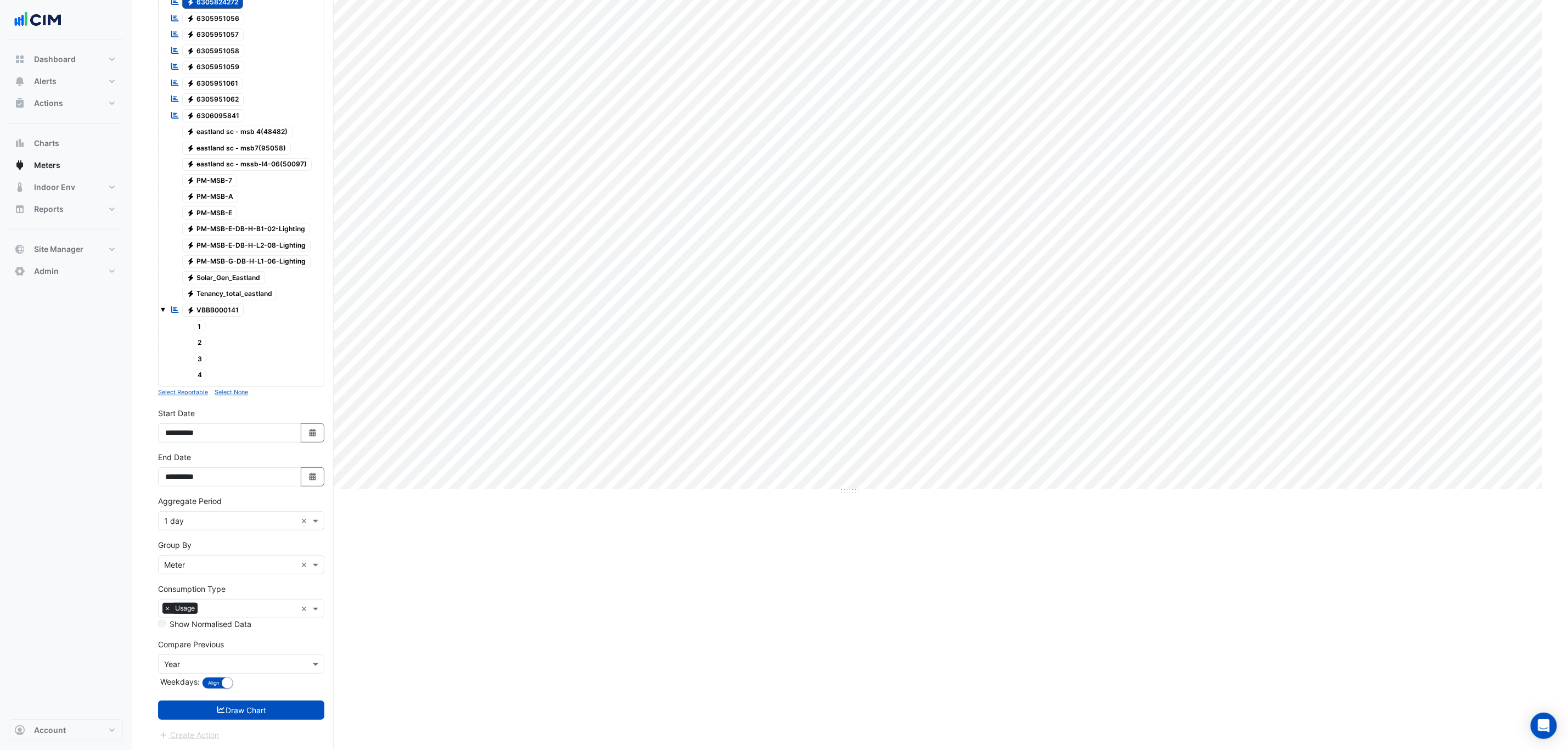
click at [219, 520] on icon "submit" at bounding box center [221, 710] width 10 height 8
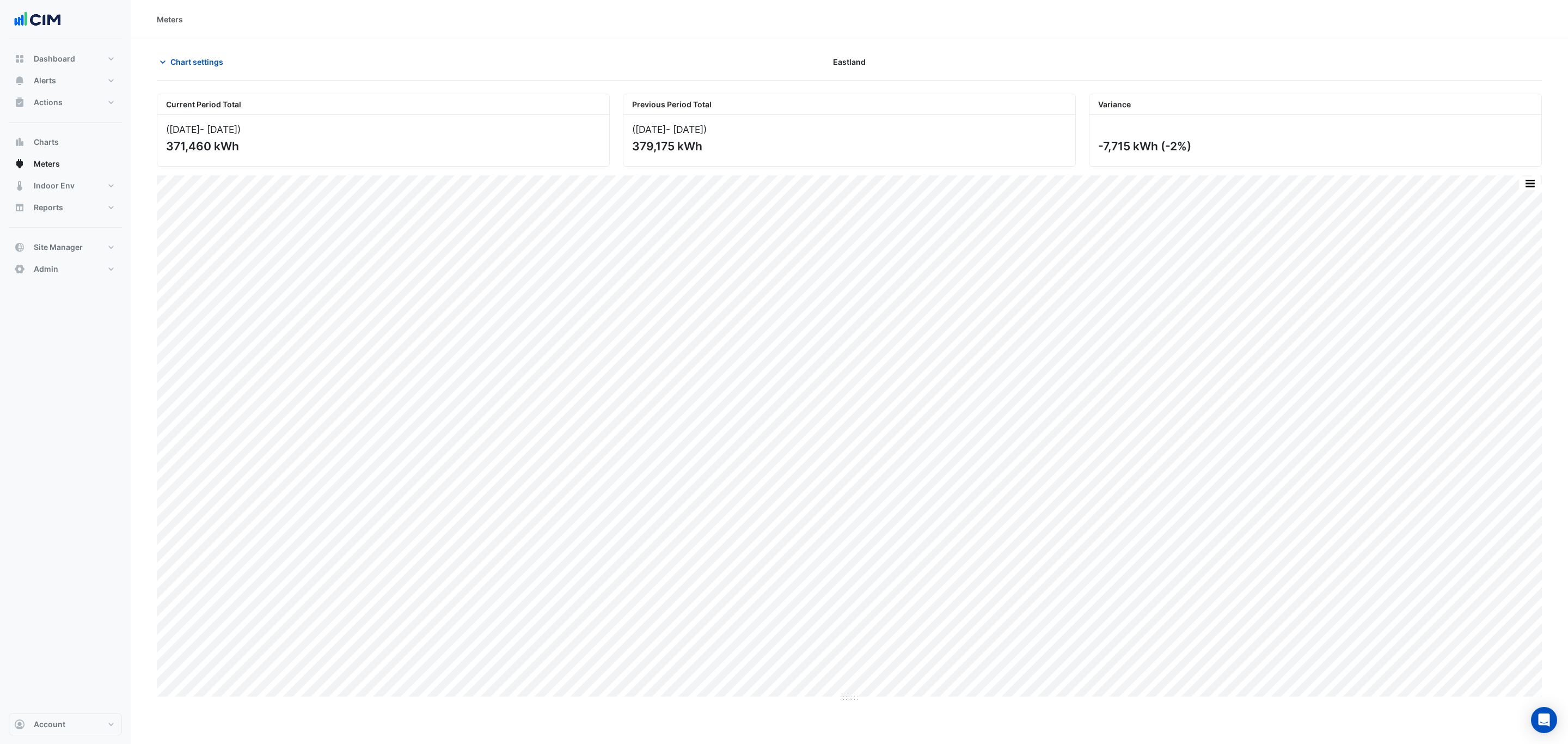
click at [201, 65] on span "Chart settings" at bounding box center [196, 62] width 53 height 11
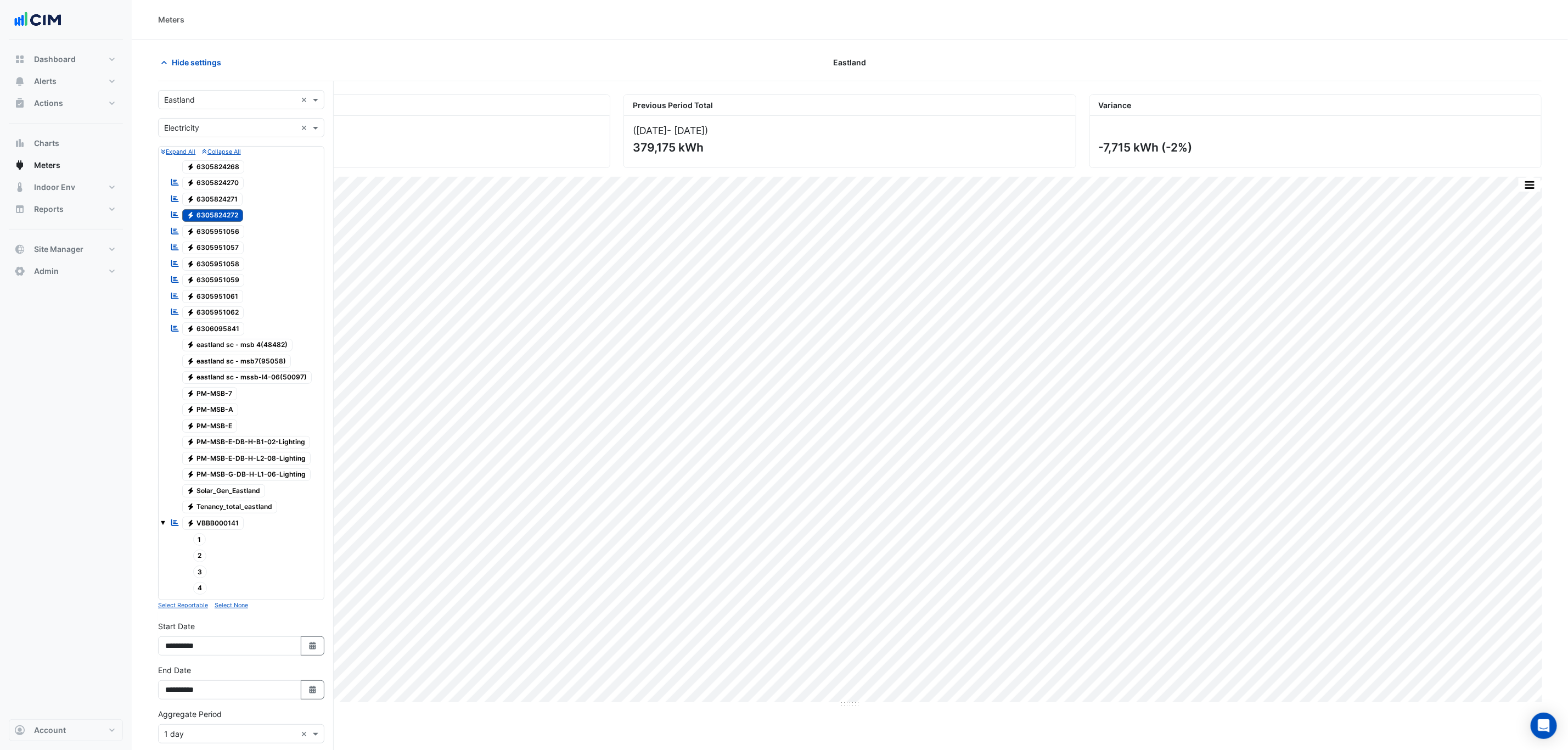
click at [224, 218] on span "Electricity 6305824272" at bounding box center [213, 216] width 62 height 13
click at [234, 232] on span "Electricity 6305951056" at bounding box center [213, 231] width 63 height 13
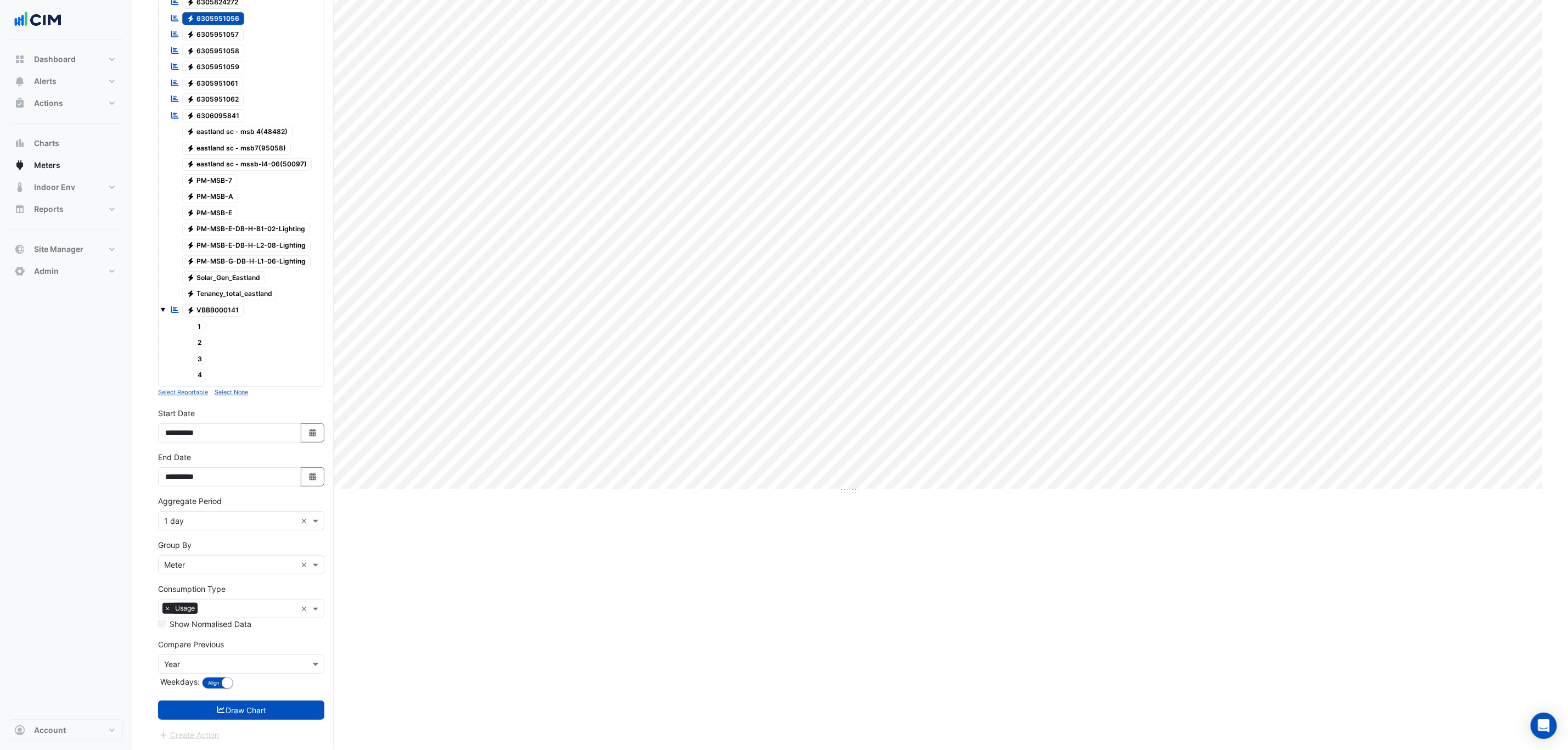
click at [248, 520] on button "Draw Chart" at bounding box center [241, 710] width 167 height 19
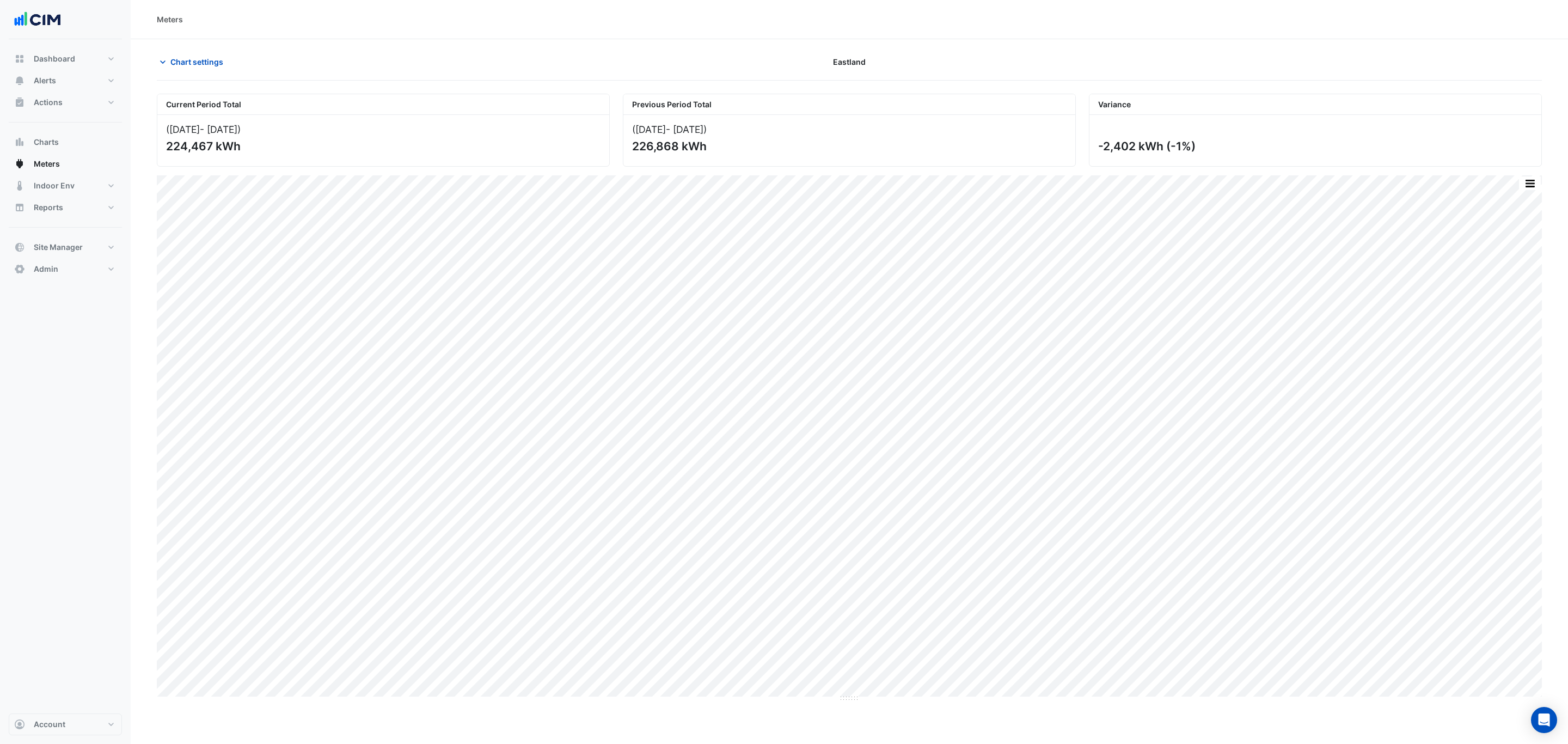
click at [201, 57] on span "Chart settings" at bounding box center [196, 62] width 53 height 11
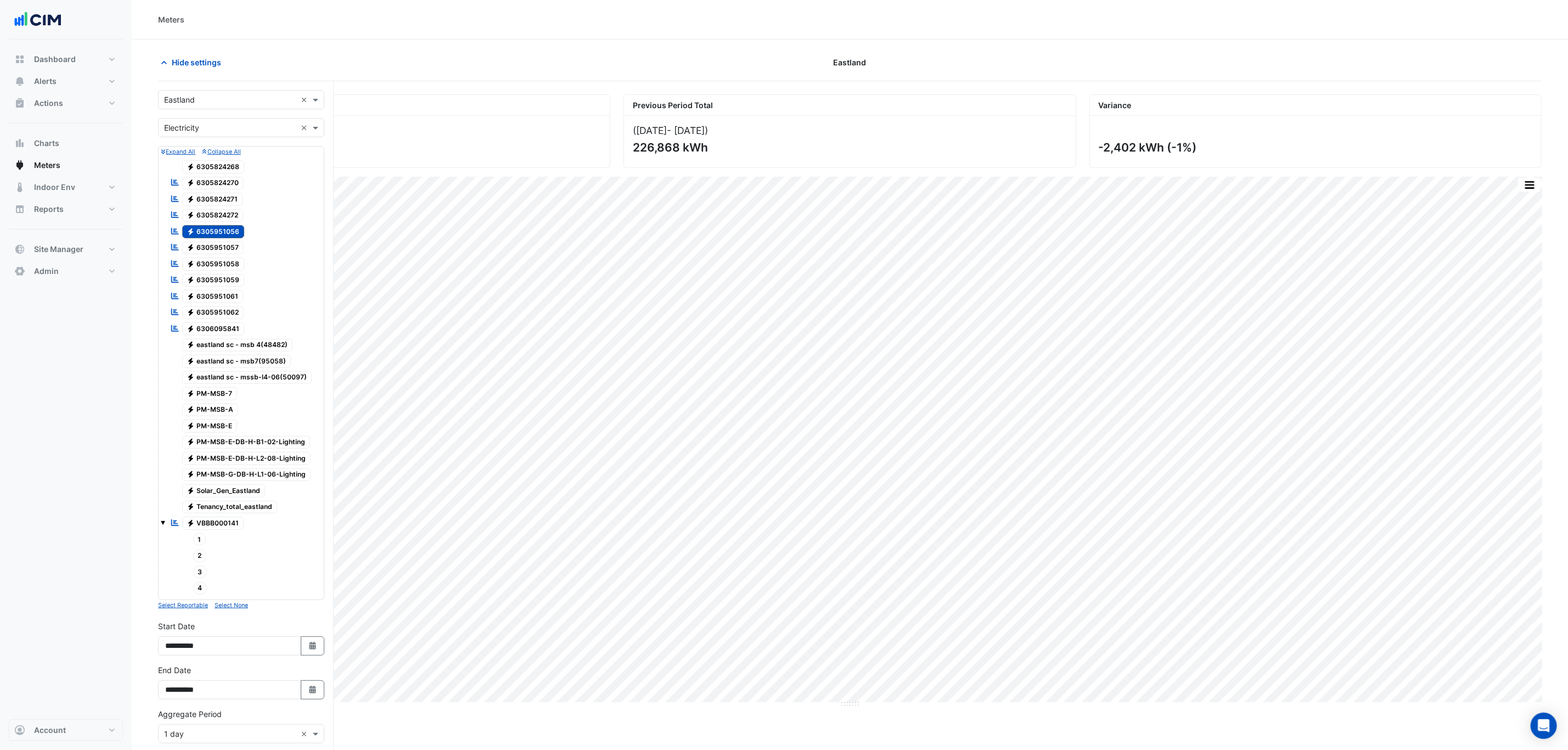
click at [158, 53] on button "Hide settings" at bounding box center [193, 63] width 70 height 19
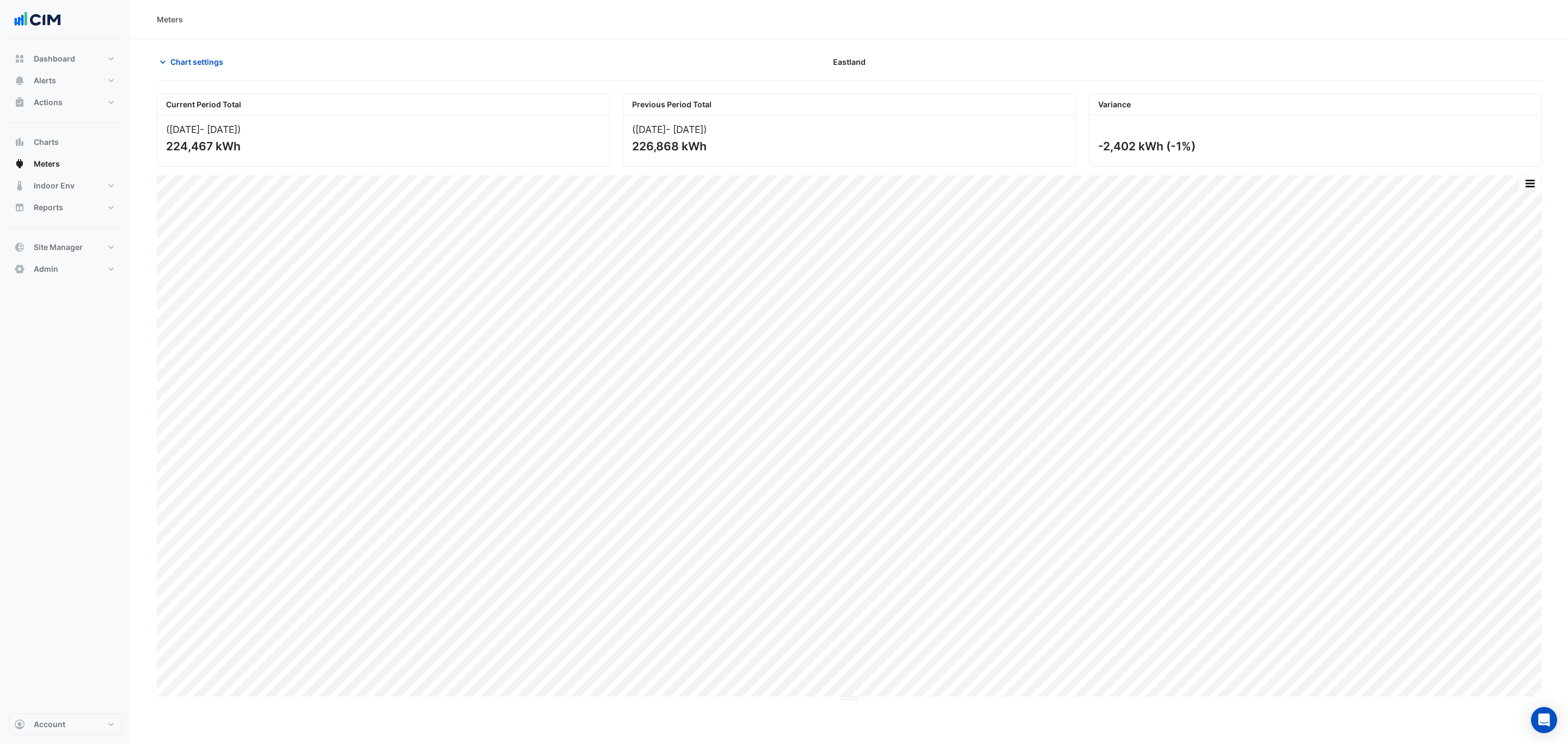
click at [185, 57] on span "Chart settings" at bounding box center [196, 62] width 53 height 11
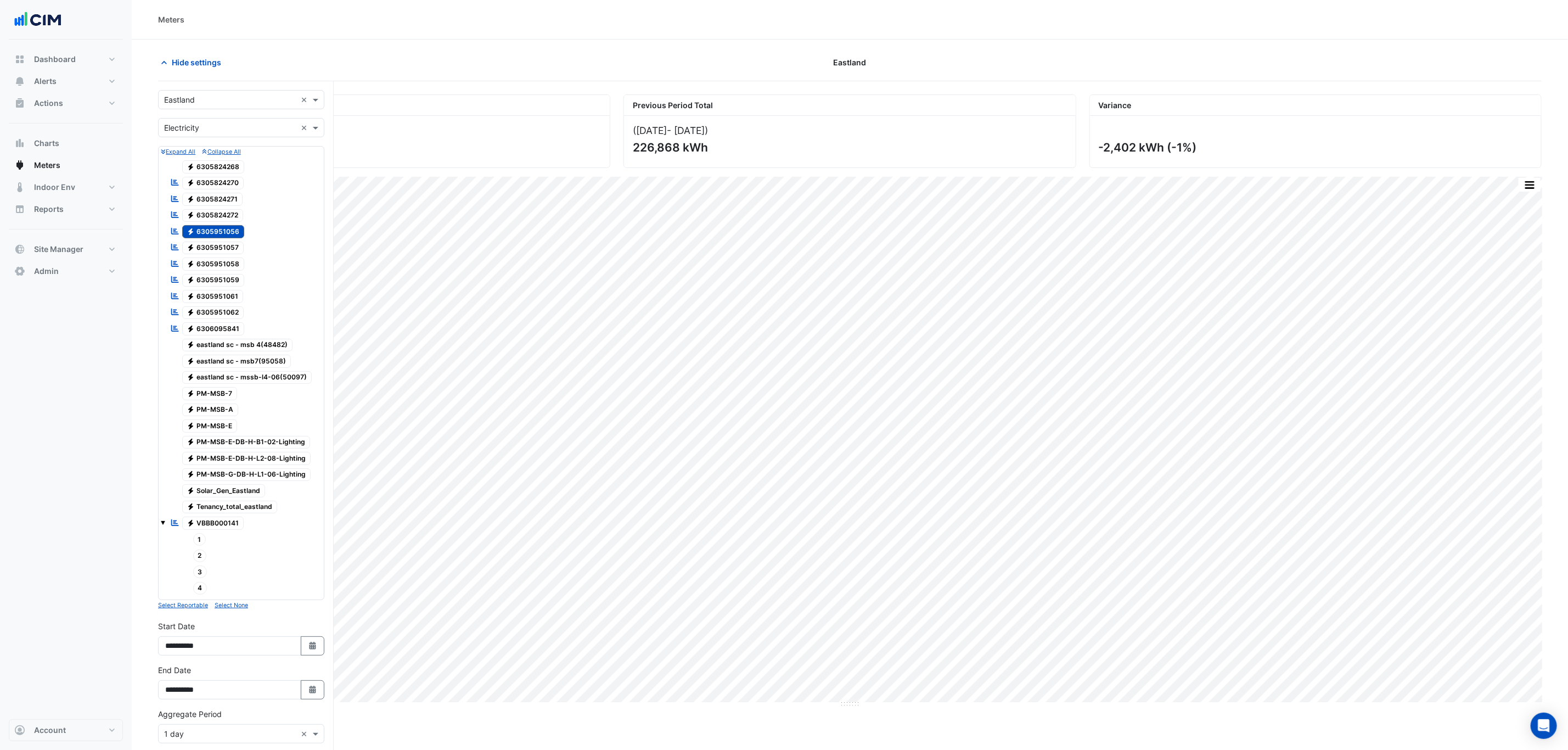
click at [207, 235] on span "Electricity 6305951056" at bounding box center [213, 231] width 63 height 13
click at [206, 244] on span "Electricity 6305951057" at bounding box center [213, 249] width 62 height 13
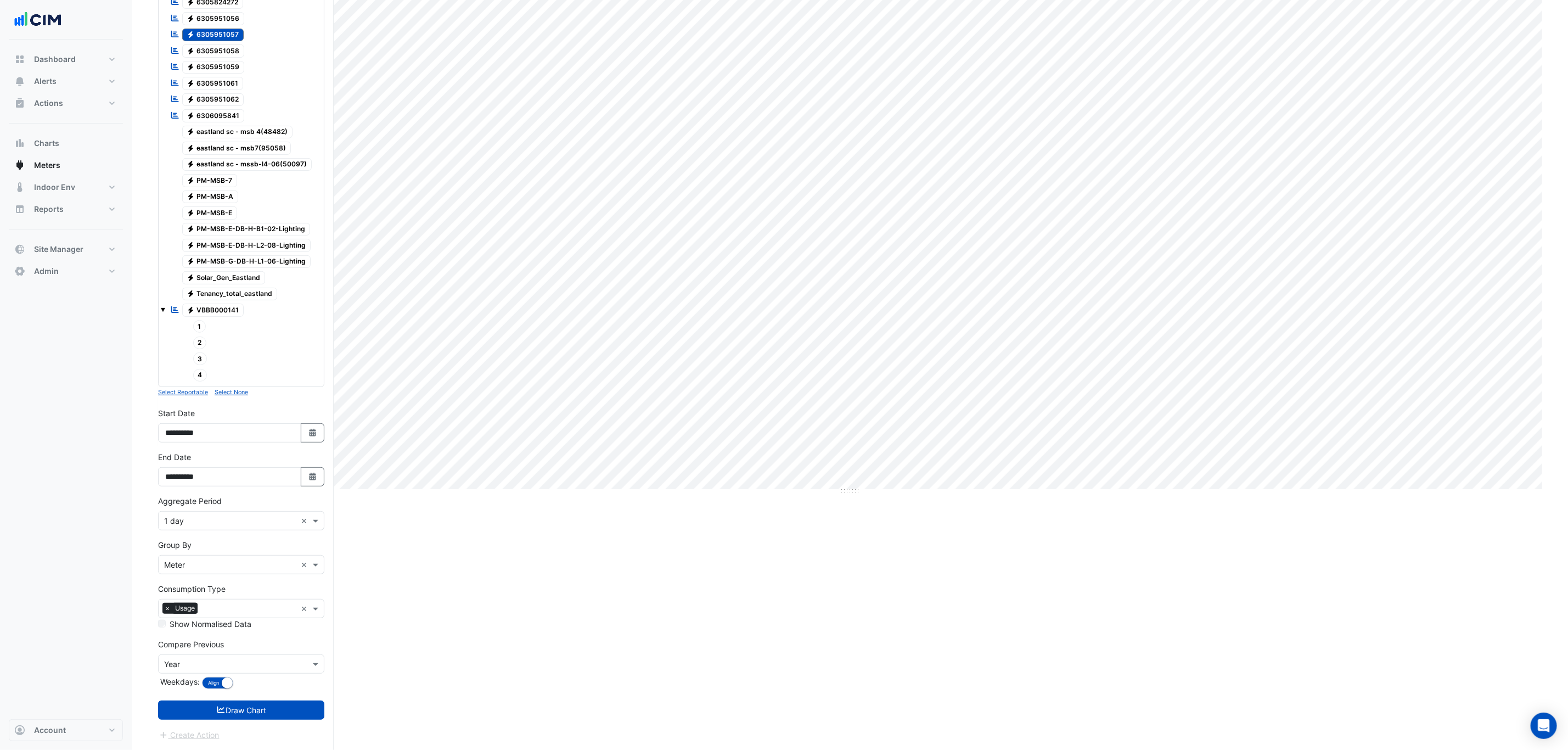
click at [206, 520] on button "Draw Chart" at bounding box center [241, 710] width 167 height 19
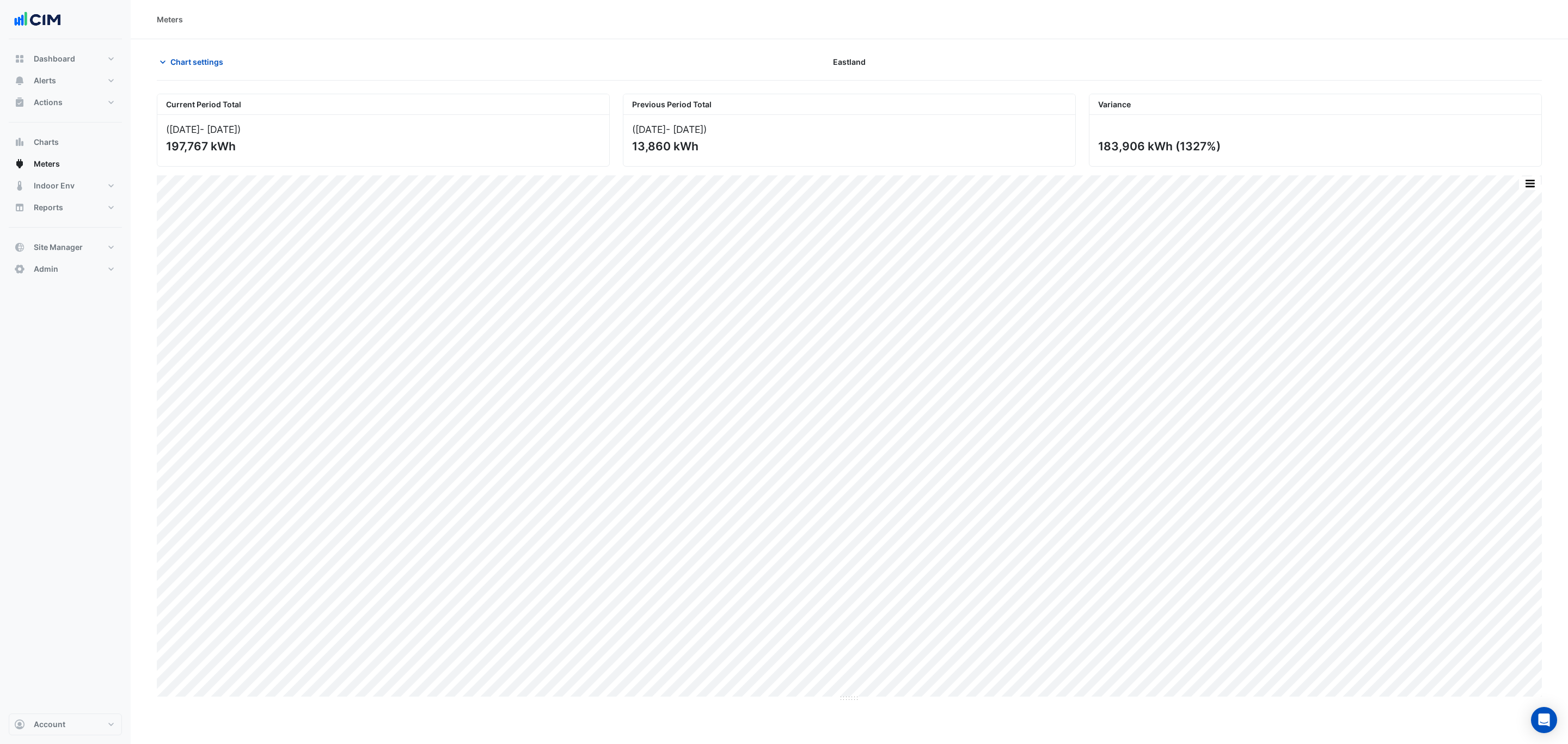
click at [199, 64] on span "Chart settings" at bounding box center [196, 62] width 53 height 11
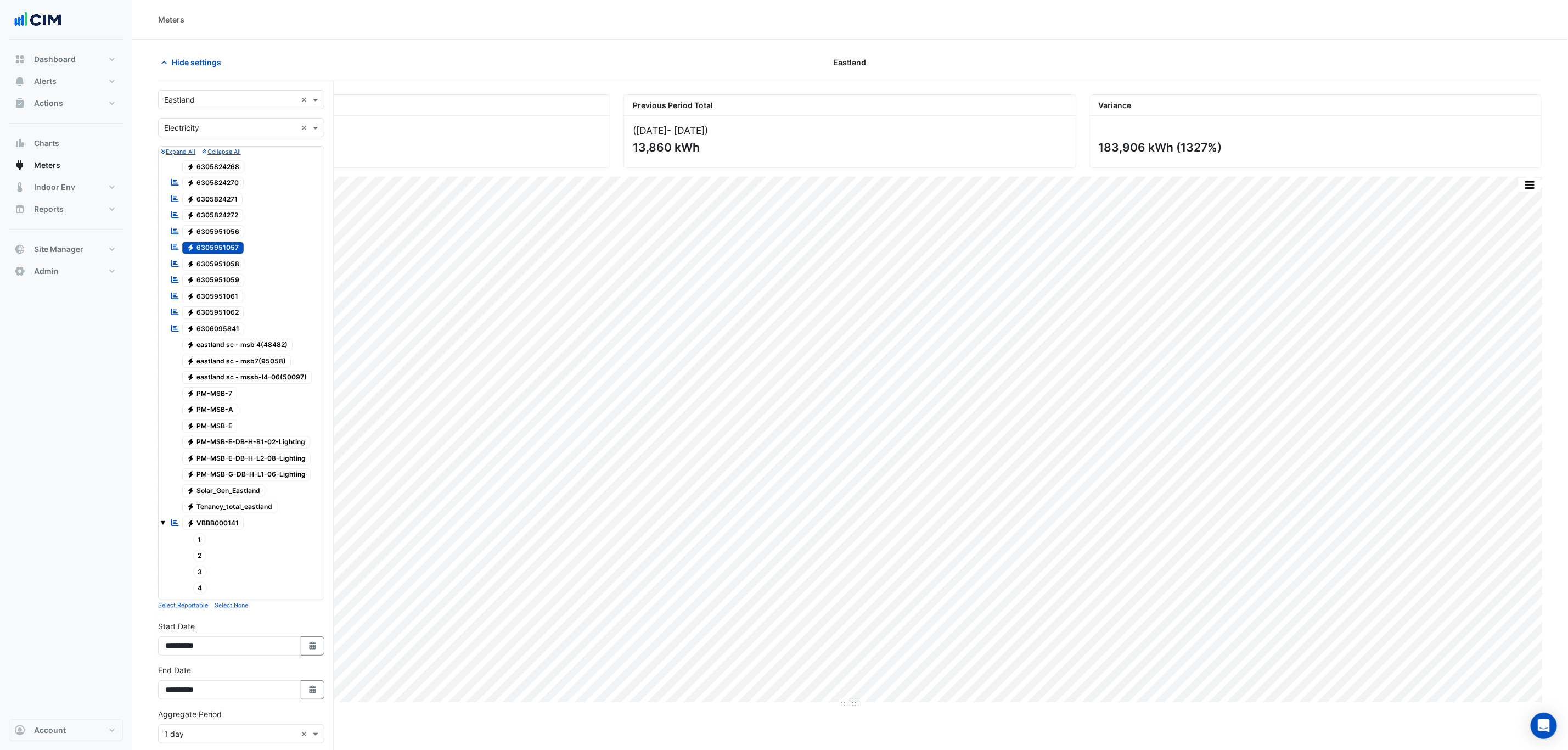
scroll to position [223, 0]
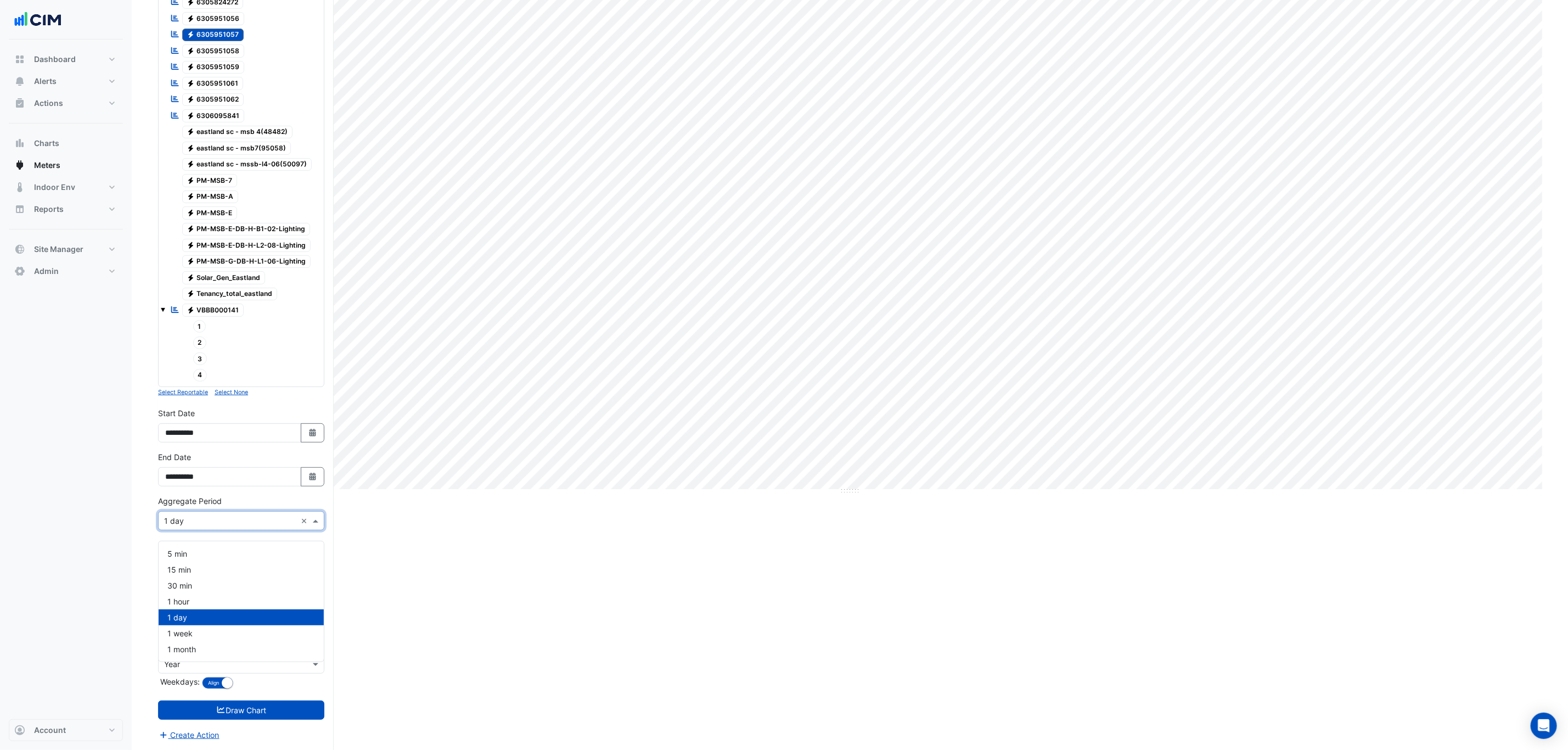
click at [196, 520] on input "text" at bounding box center [229, 522] width 132 height 12
click at [181, 520] on span "1 hour" at bounding box center [178, 602] width 22 height 10
click at [199, 520] on button "Draw Chart" at bounding box center [241, 710] width 167 height 19
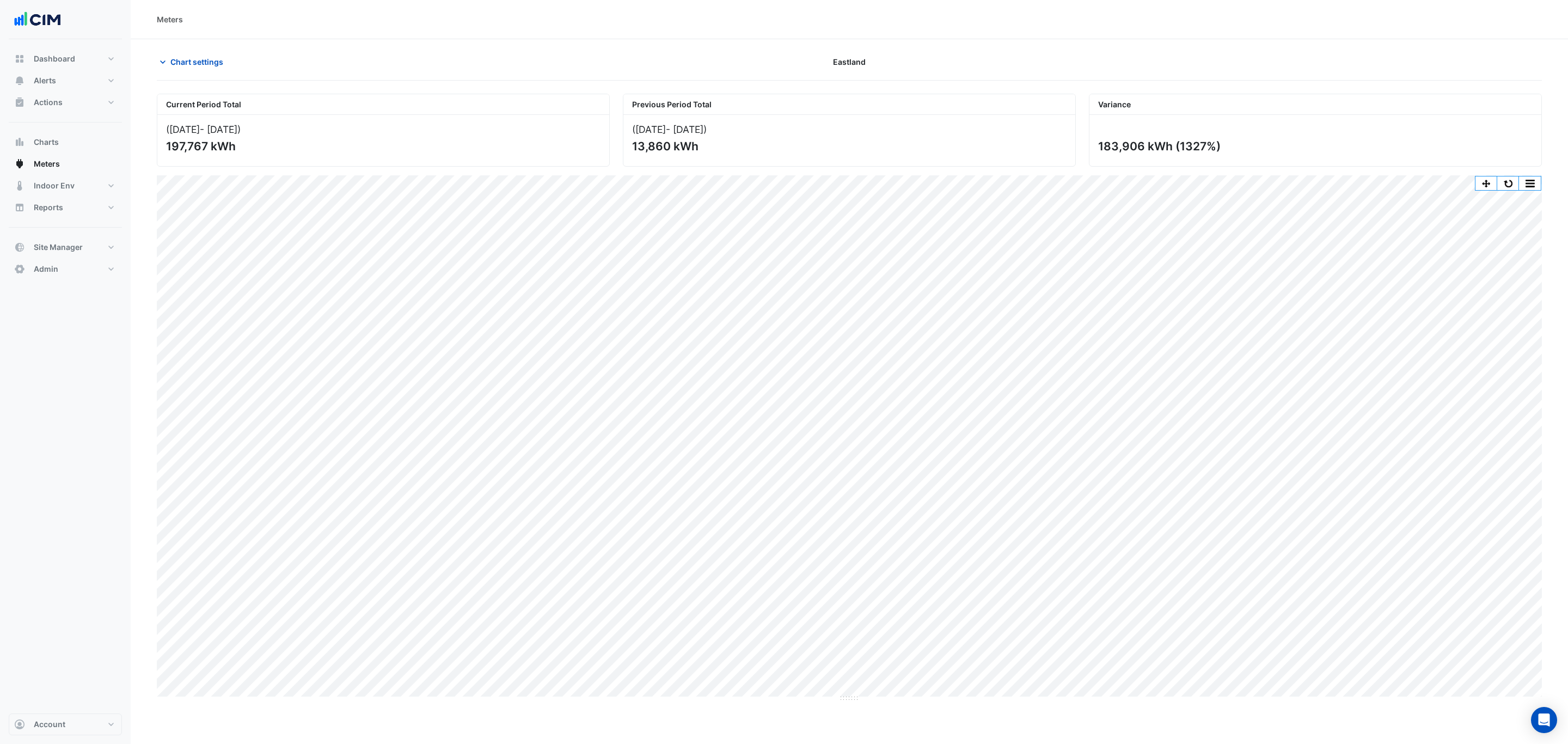
click at [189, 69] on button "Chart settings" at bounding box center [193, 62] width 74 height 19
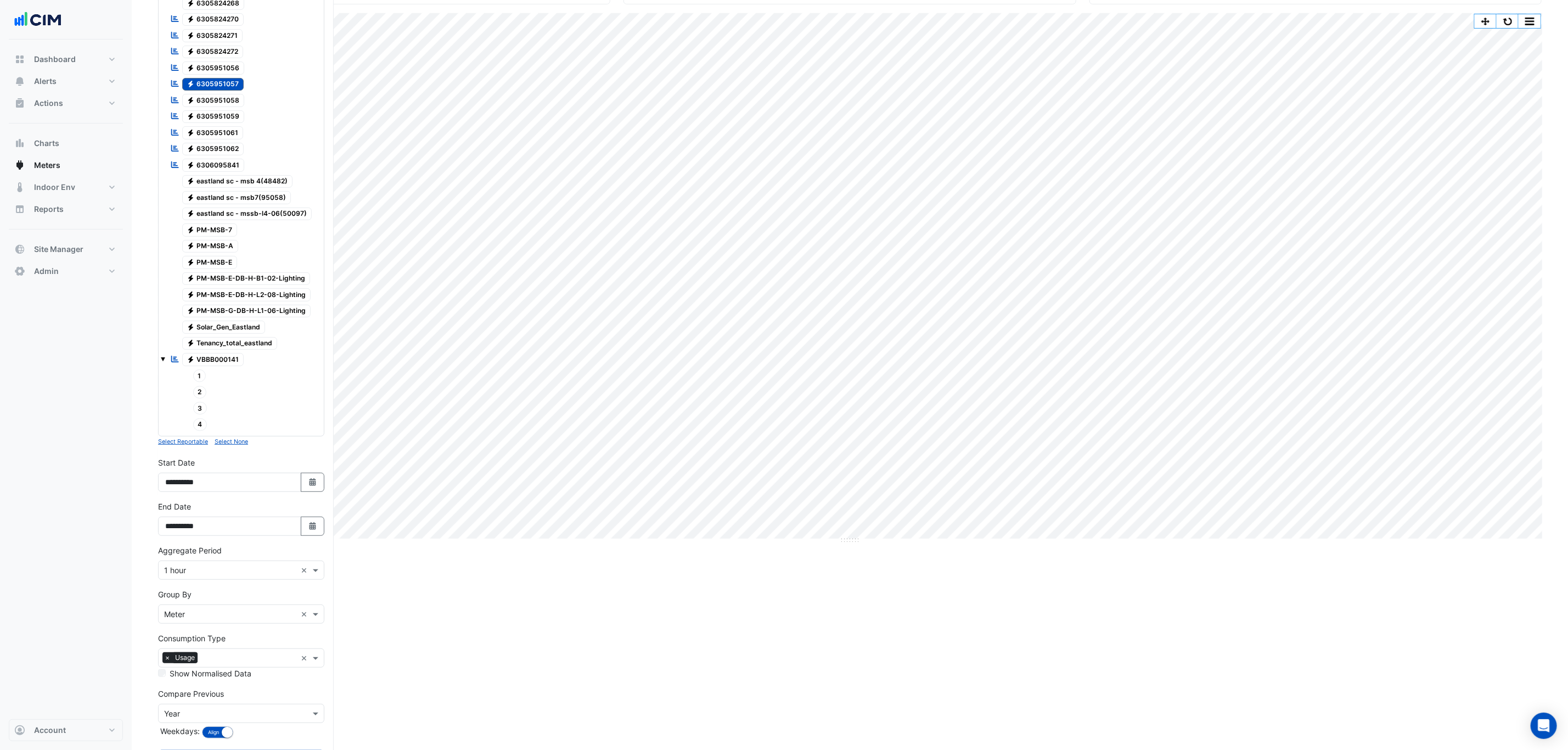
scroll to position [165, 0]
click at [202, 520] on div "Aggregate Period × 1 hour ×" at bounding box center [241, 569] width 167 height 19
click at [199, 520] on div "1 hour" at bounding box center [241, 650] width 165 height 16
click at [204, 520] on input "text" at bounding box center [229, 570] width 132 height 12
click at [187, 520] on div "1 day" at bounding box center [241, 665] width 165 height 16
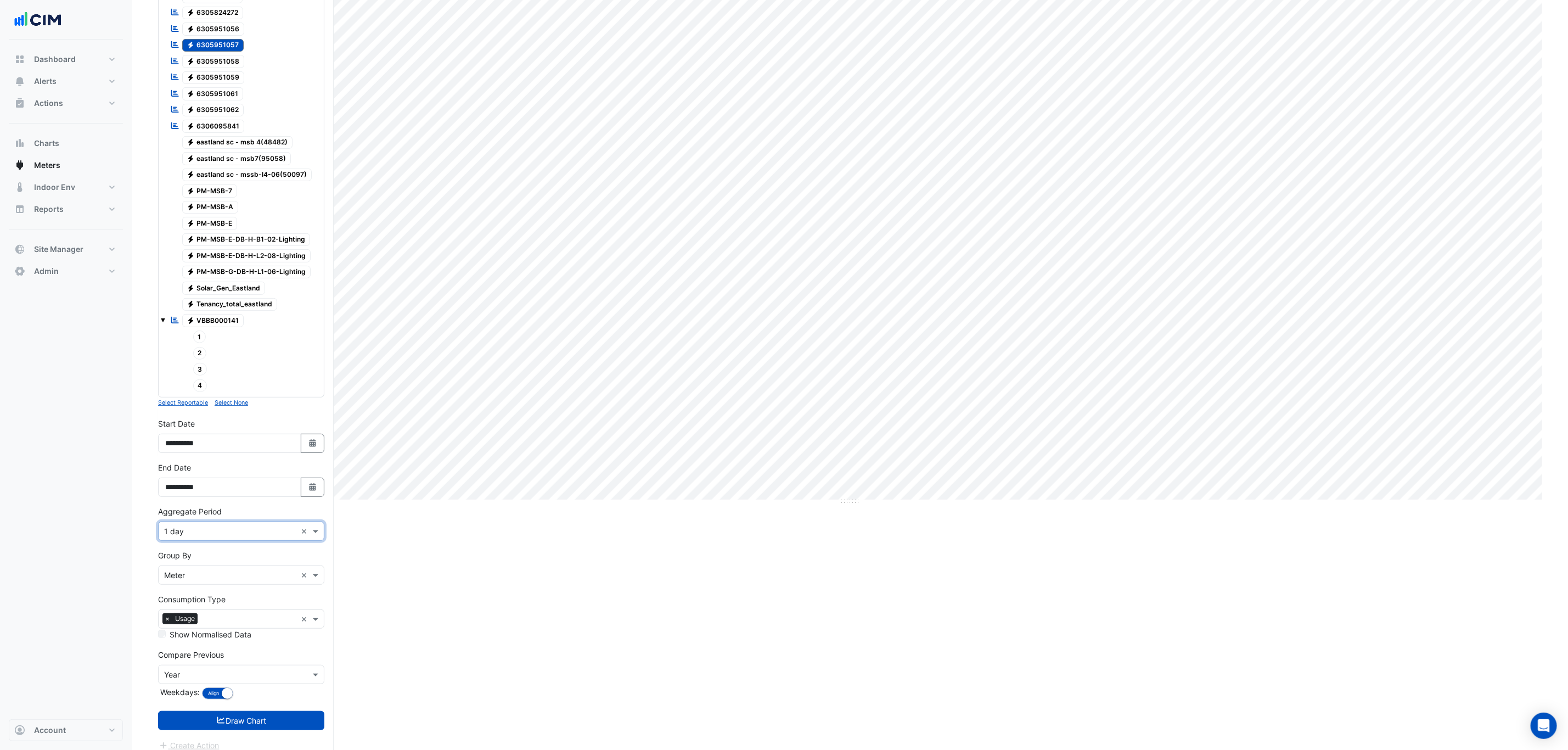
scroll to position [223, 0]
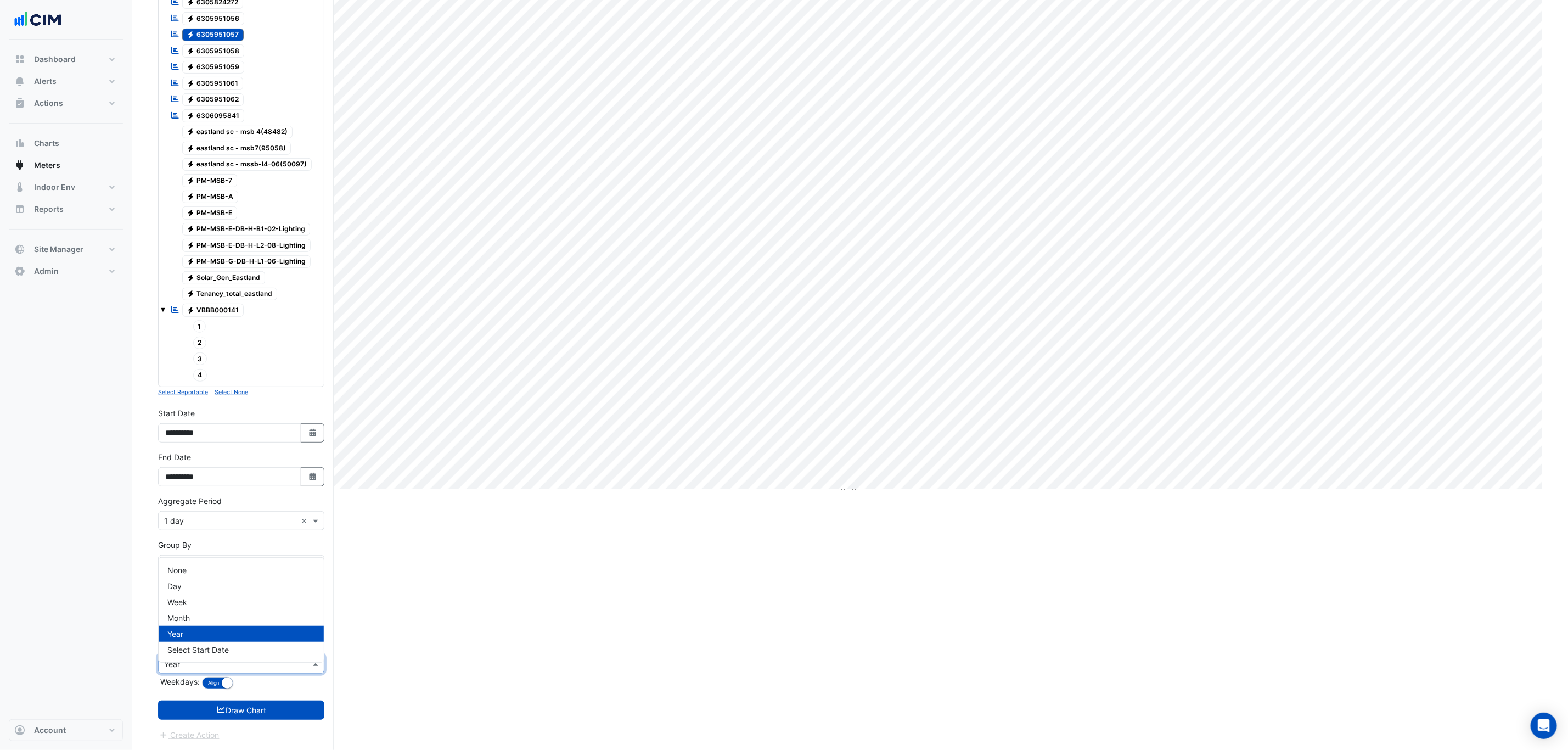
click at [207, 520] on input "text" at bounding box center [229, 664] width 132 height 12
click at [199, 520] on div "None" at bounding box center [241, 570] width 165 height 16
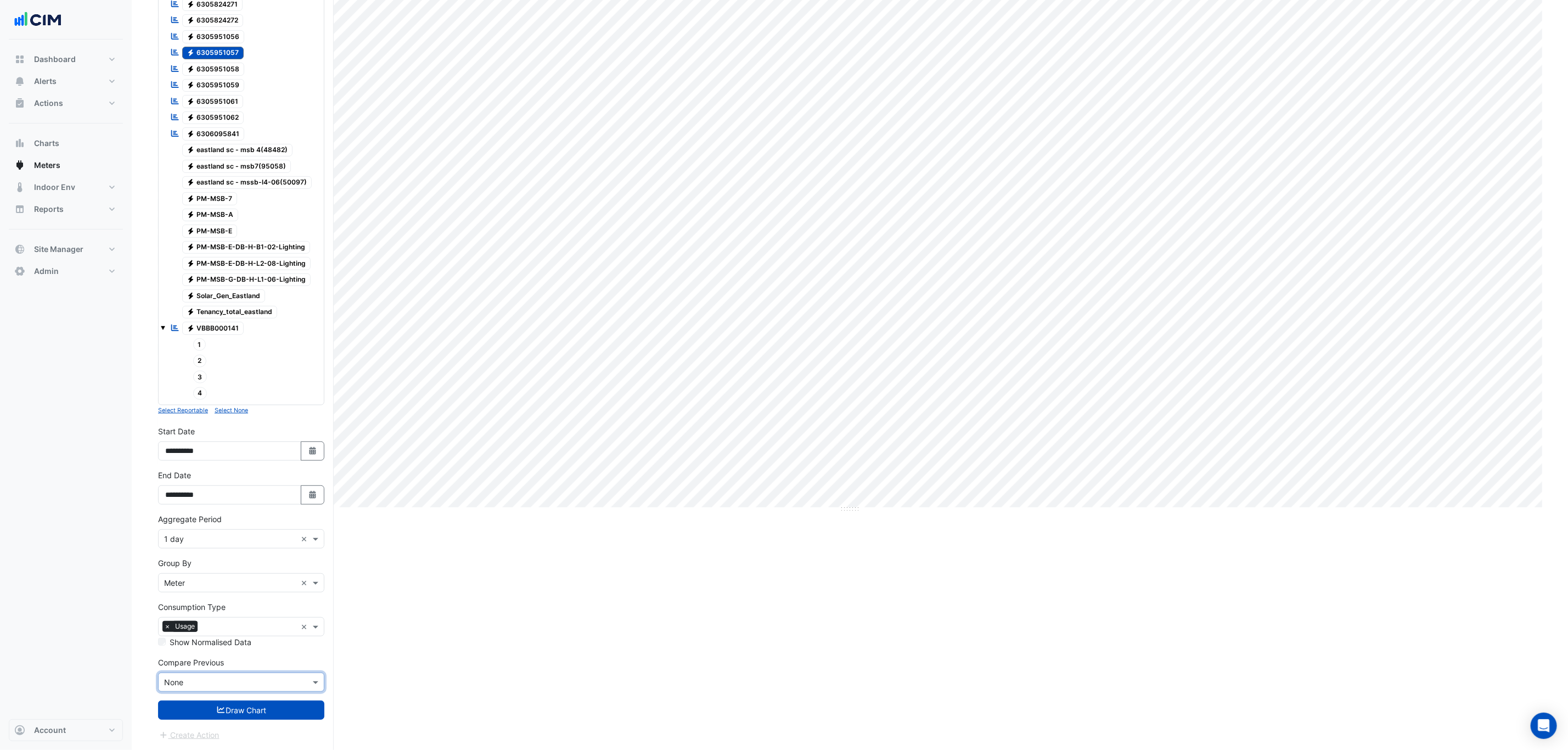
click at [232, 520] on button "Draw Chart" at bounding box center [241, 710] width 167 height 19
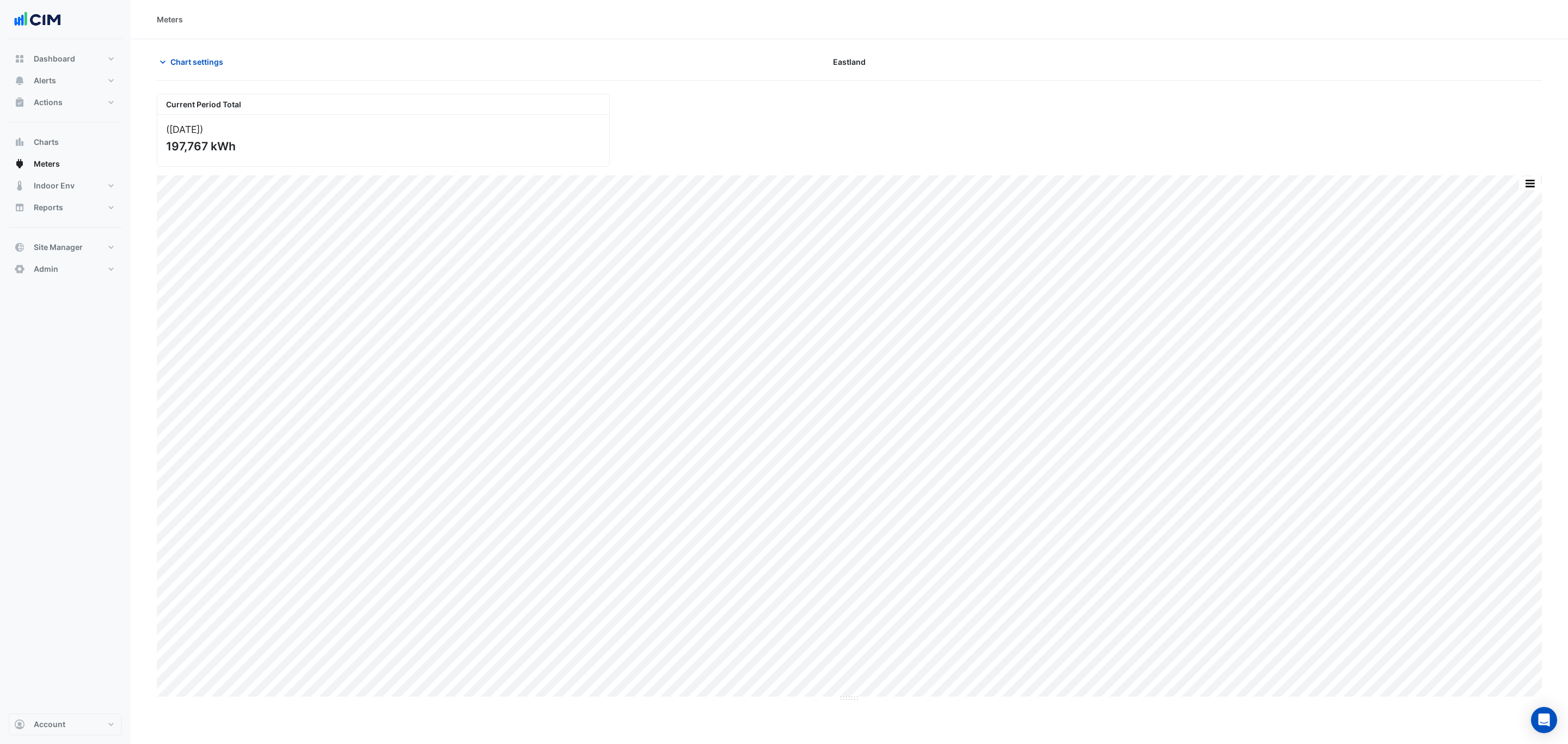
click at [199, 56] on span "Chart settings" at bounding box center [196, 62] width 53 height 11
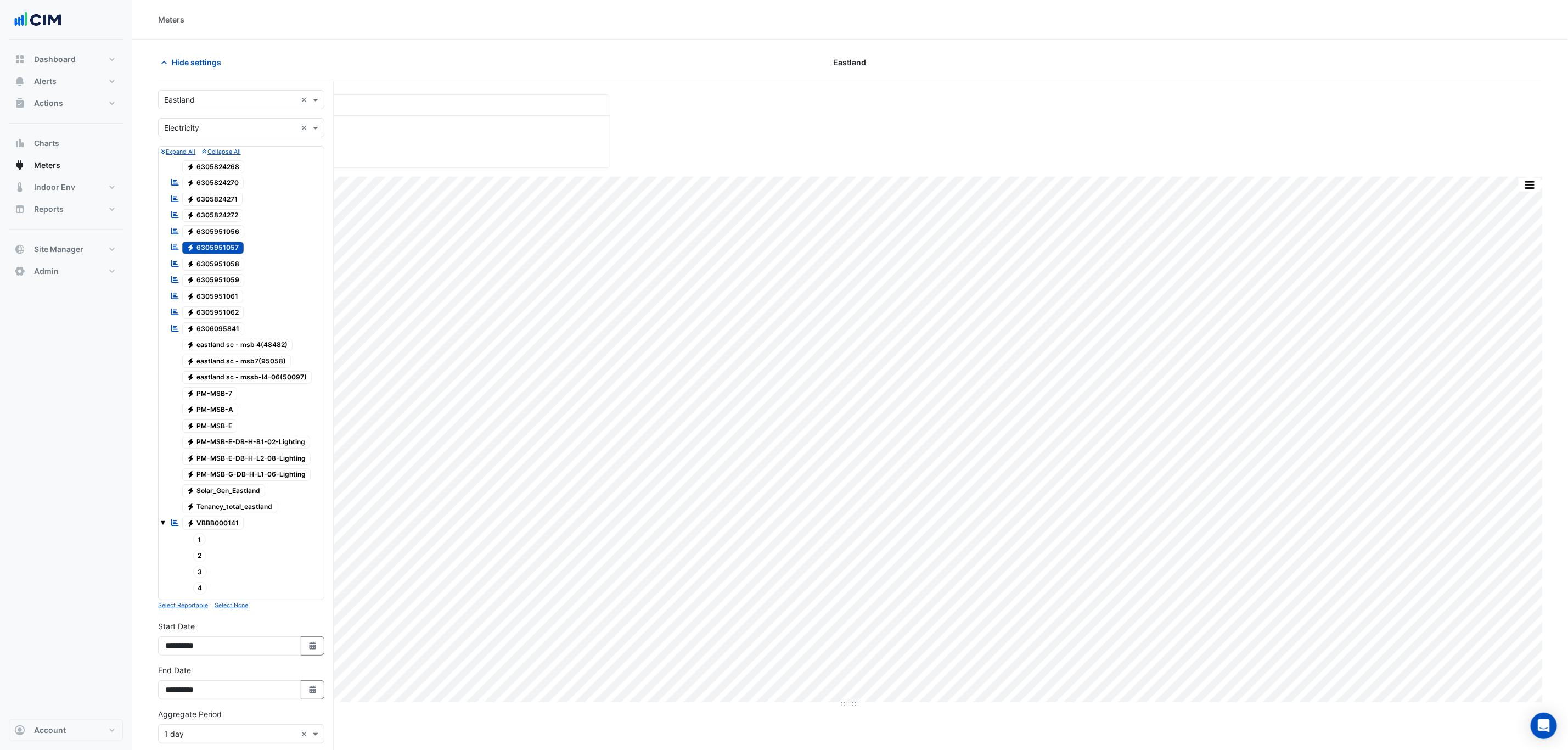
click at [227, 254] on span "Electricity 6305951057" at bounding box center [213, 249] width 62 height 13
click at [221, 266] on span "Electricity 6305951058" at bounding box center [213, 264] width 63 height 13
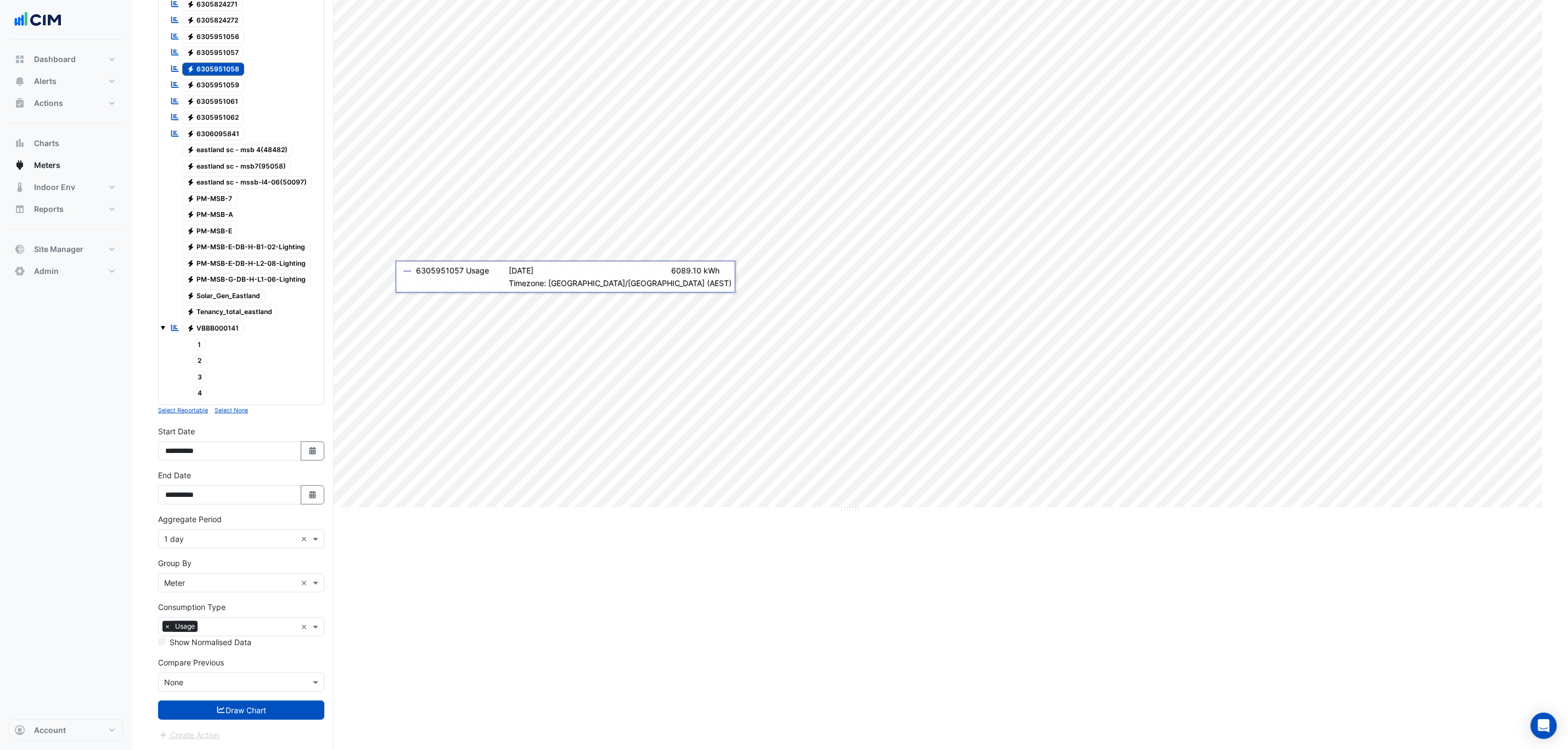
scroll to position [204, 0]
click at [204, 520] on button "Draw Chart" at bounding box center [241, 710] width 167 height 19
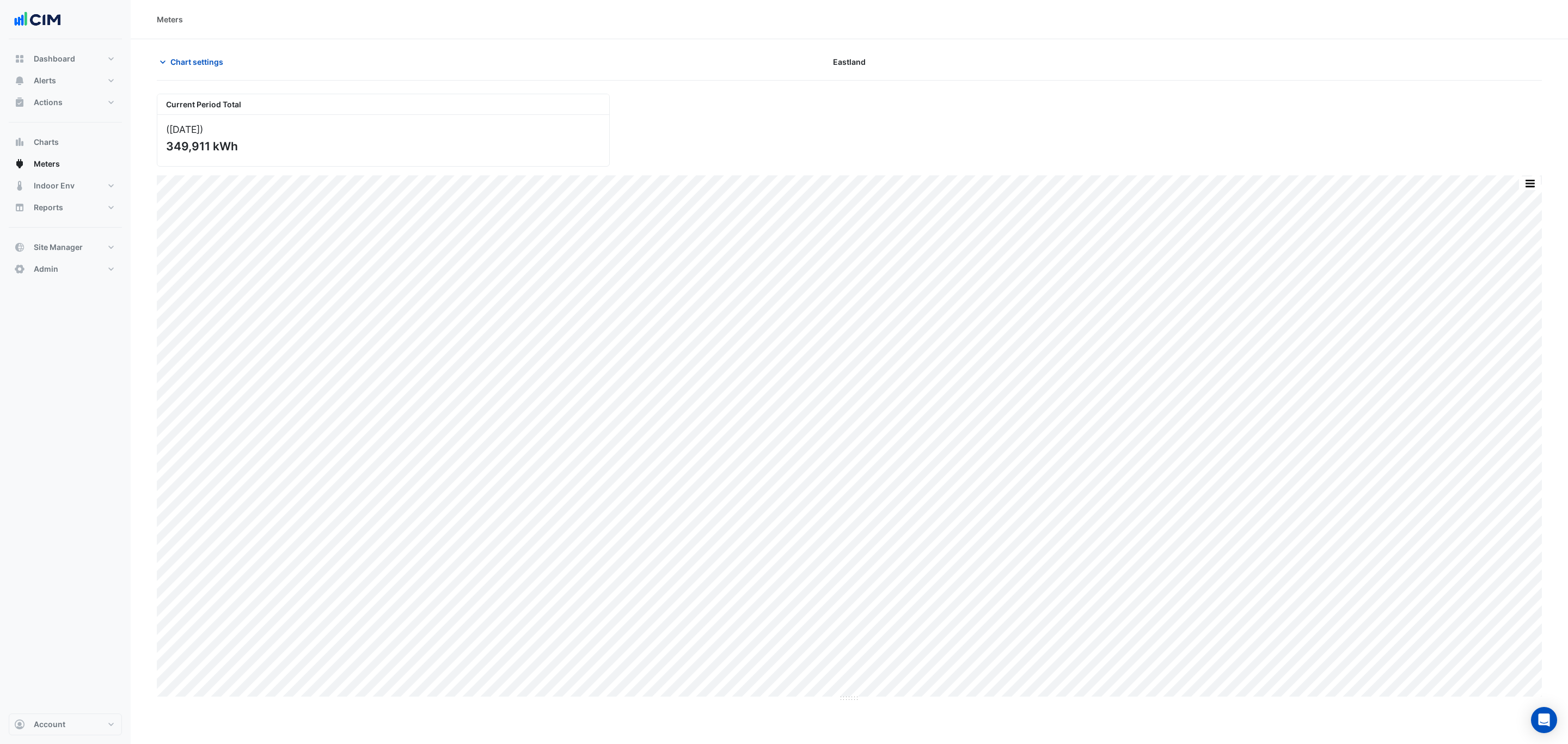
click at [188, 58] on span "Chart settings" at bounding box center [196, 62] width 53 height 11
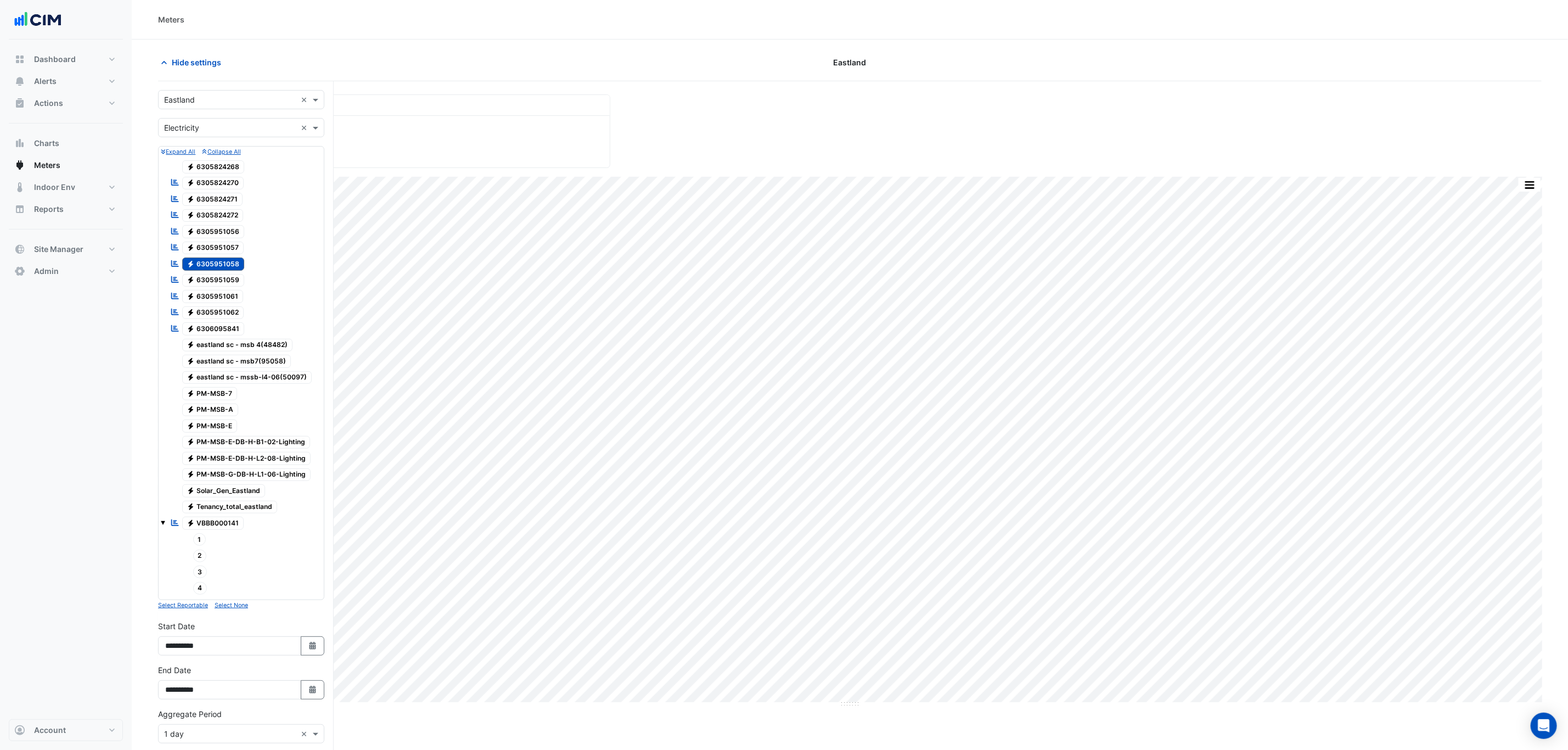
click at [232, 269] on span "Electricity 6305951058" at bounding box center [213, 264] width 63 height 13
click at [220, 281] on span "Electricity 6305951059" at bounding box center [213, 281] width 63 height 13
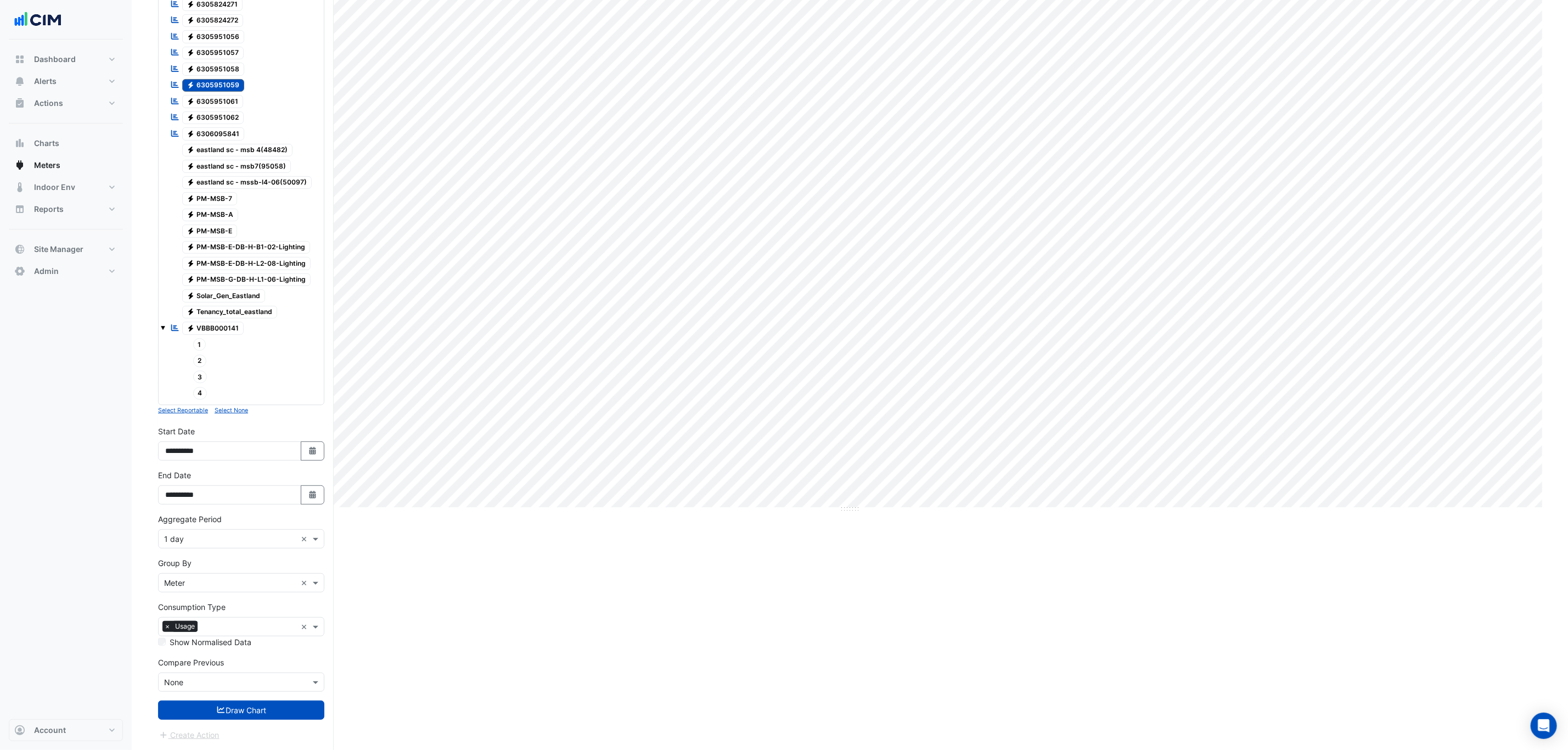
click at [219, 520] on icon "submit" at bounding box center [221, 710] width 10 height 8
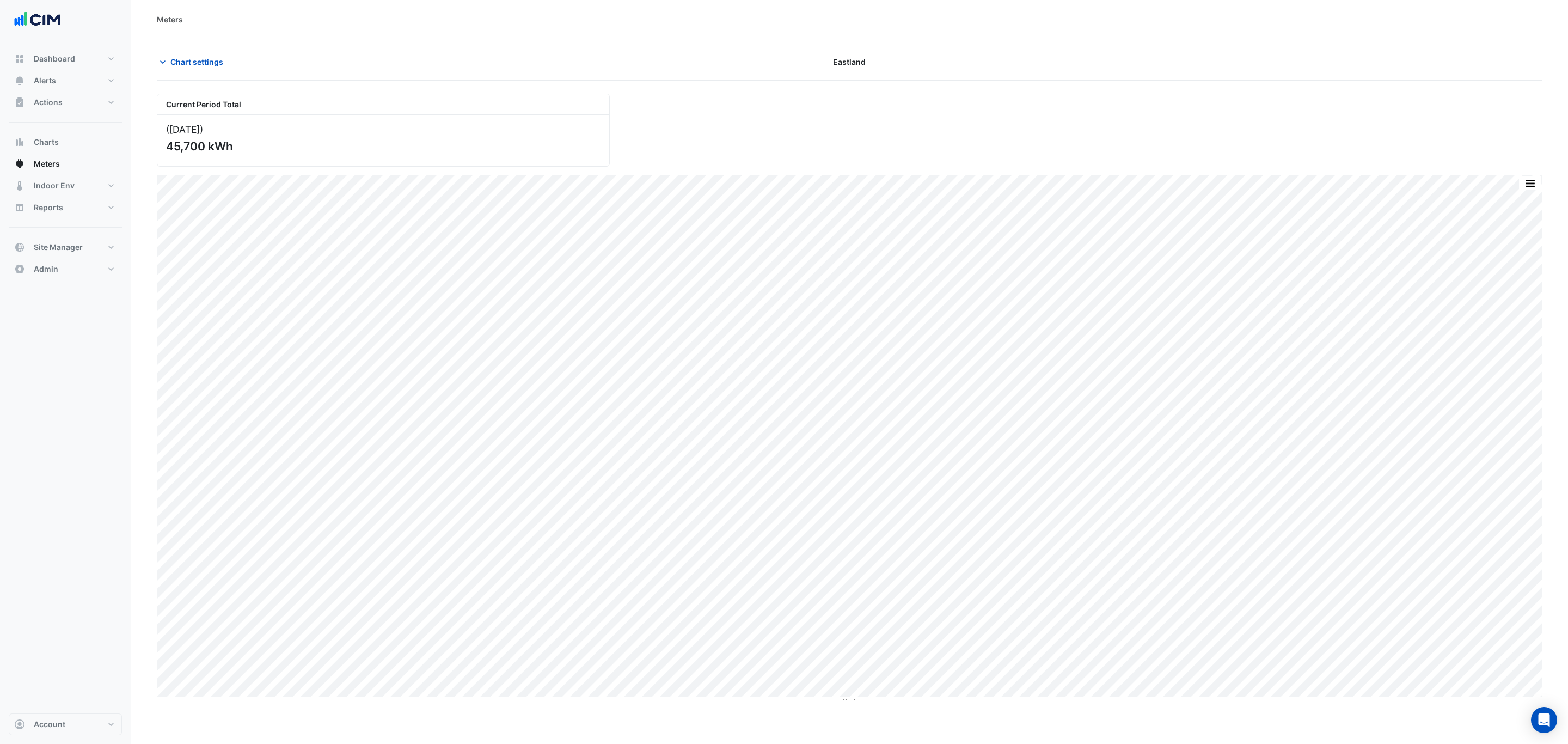
click at [183, 71] on button "Chart settings" at bounding box center [193, 62] width 74 height 19
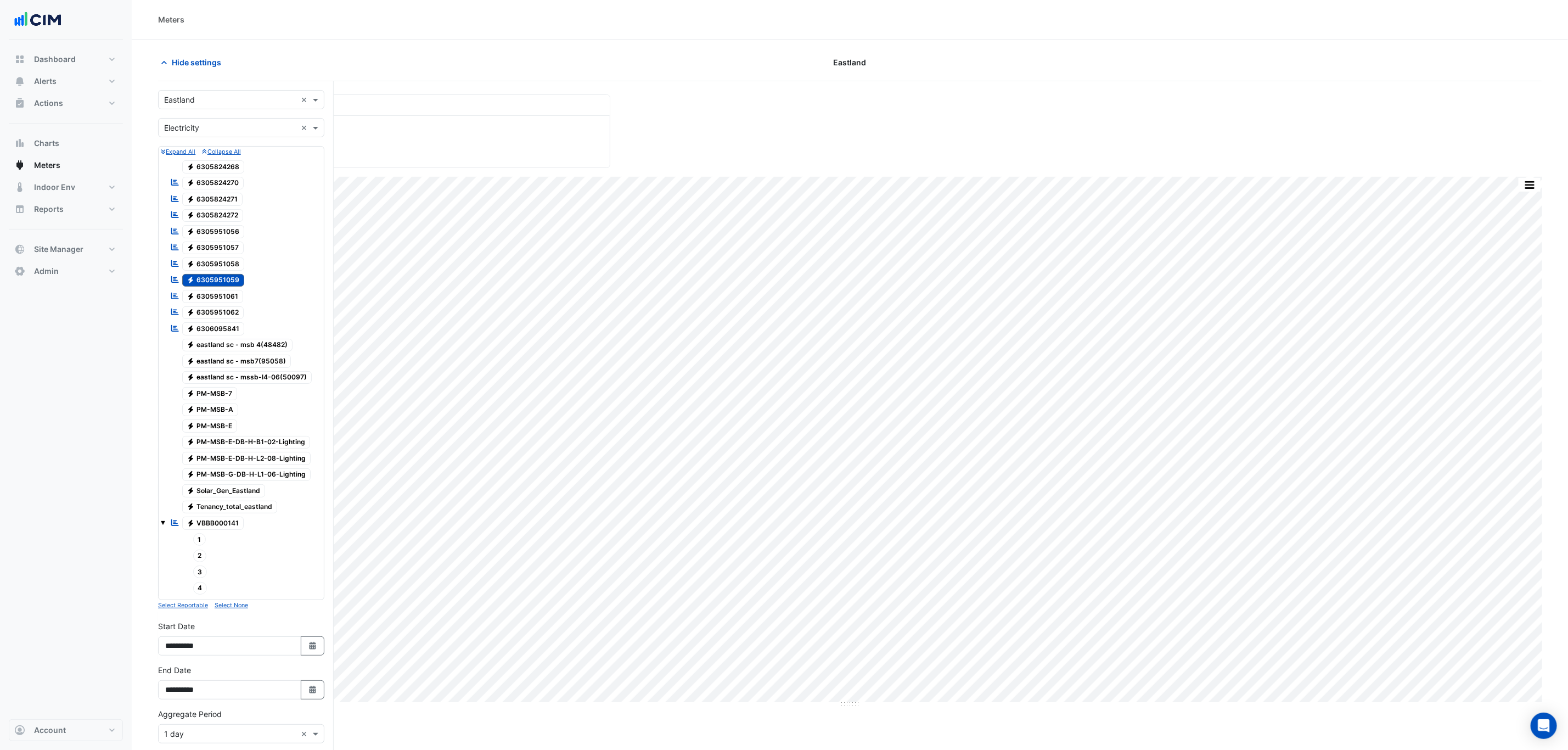
drag, startPoint x: 206, startPoint y: 285, endPoint x: 203, endPoint y: 297, distance: 12.4
click at [206, 285] on span "Electricity 6305951059" at bounding box center [213, 281] width 63 height 13
click at [201, 299] on span "Electricity 6305951061" at bounding box center [213, 297] width 62 height 13
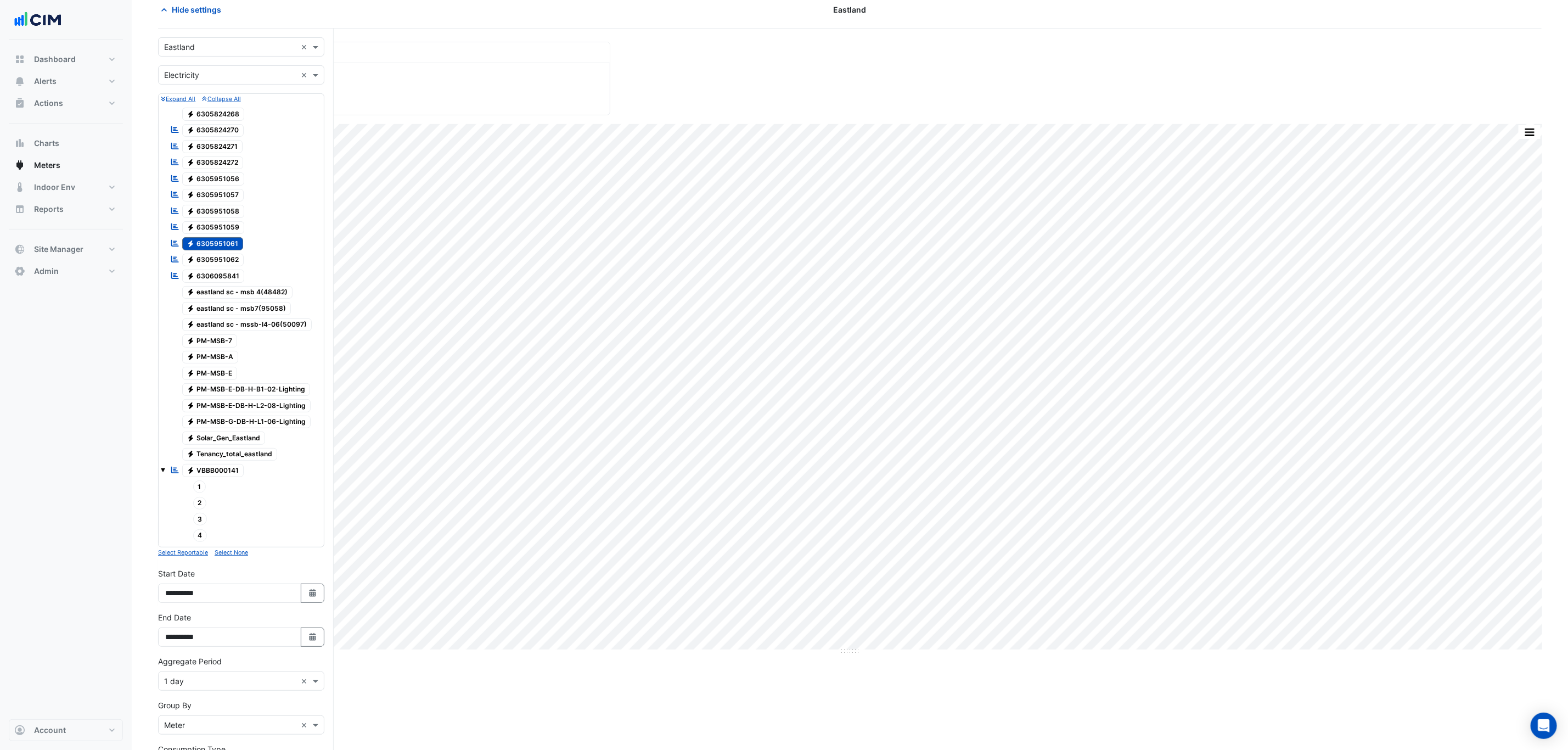
scroll to position [204, 0]
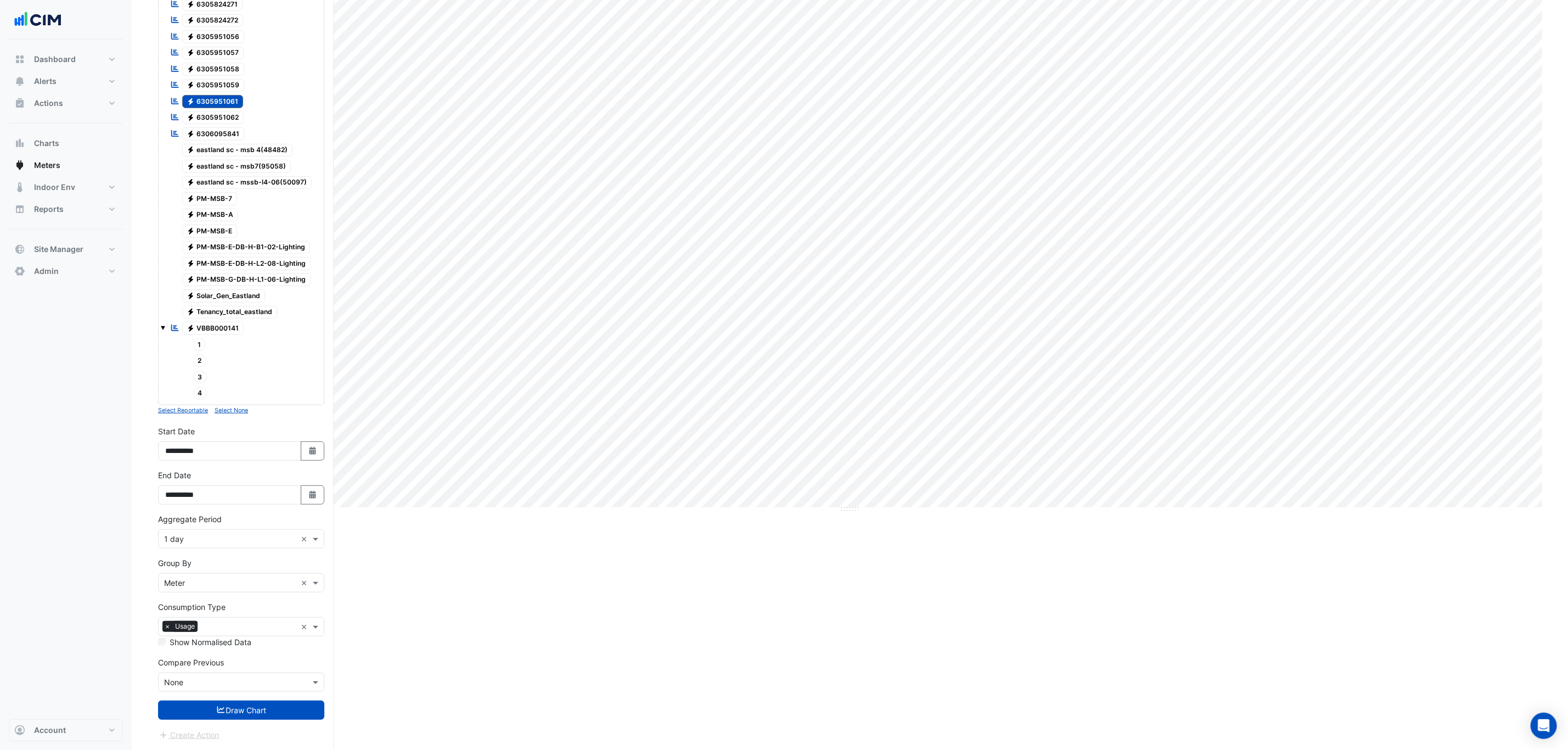
click at [217, 520] on icon "submit" at bounding box center [221, 710] width 10 height 8
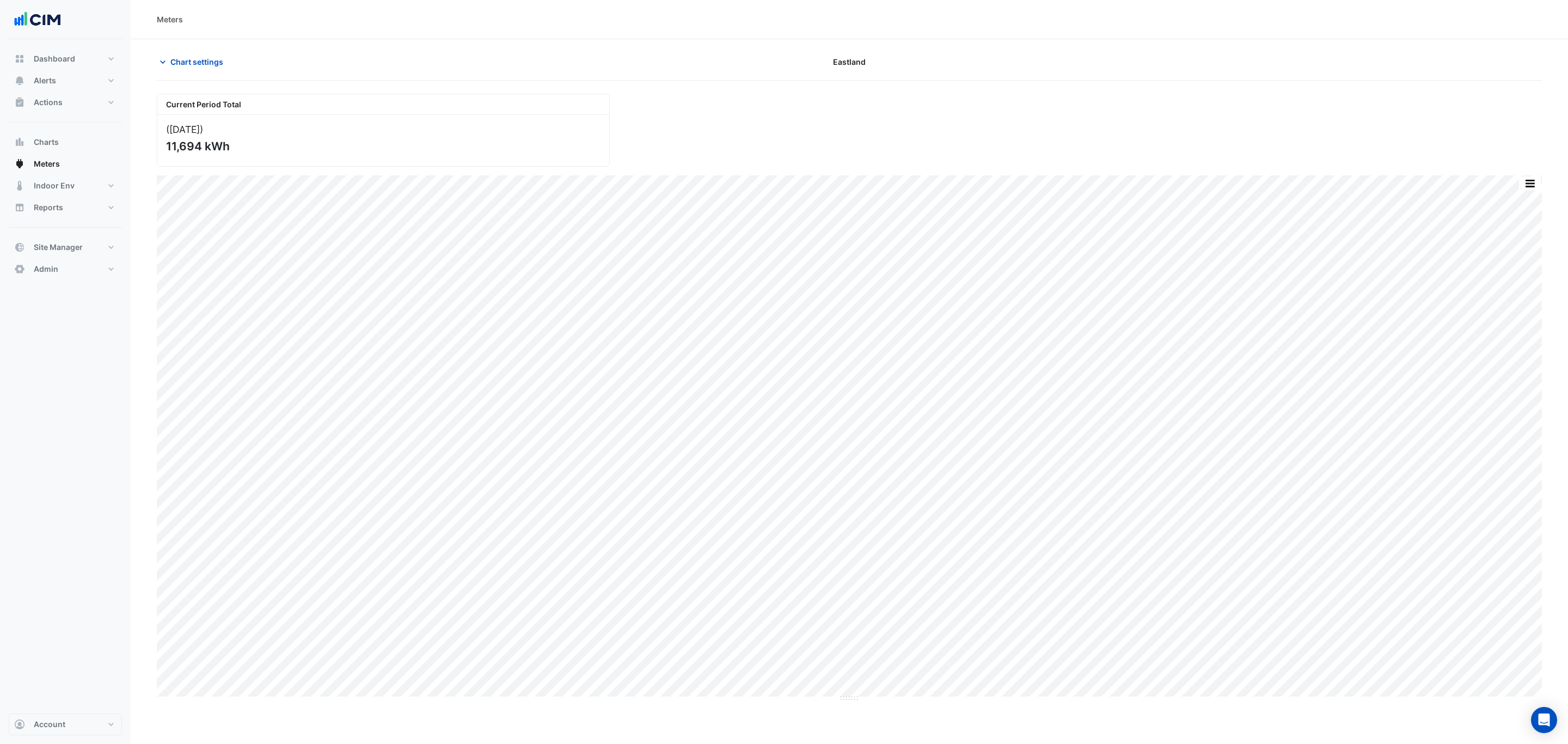
click at [186, 69] on button "Chart settings" at bounding box center [193, 62] width 74 height 19
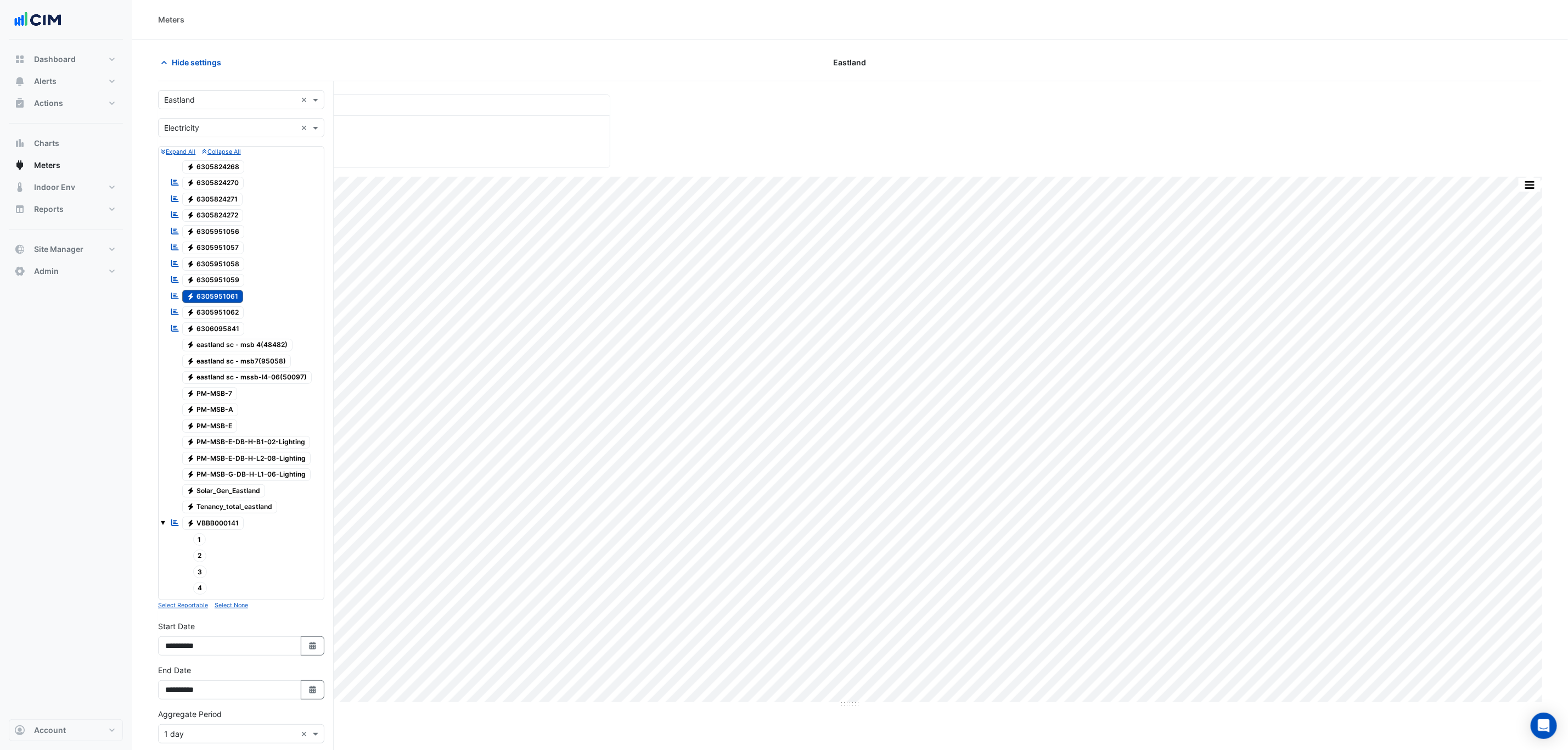
click at [202, 302] on span "Electricity 6305951061" at bounding box center [213, 297] width 62 height 13
click at [202, 310] on span "Electricity 6305951062" at bounding box center [213, 313] width 62 height 13
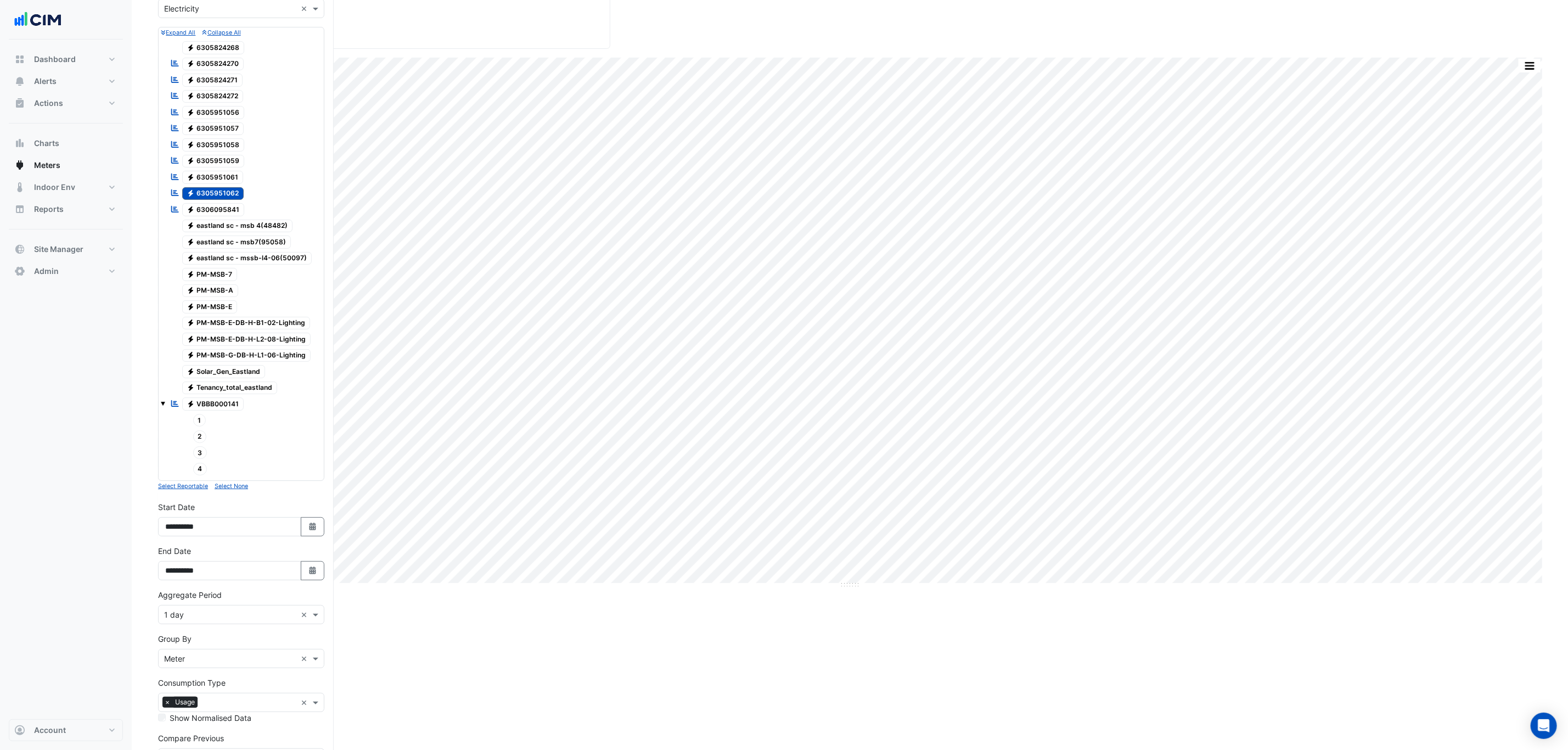
scroll to position [204, 0]
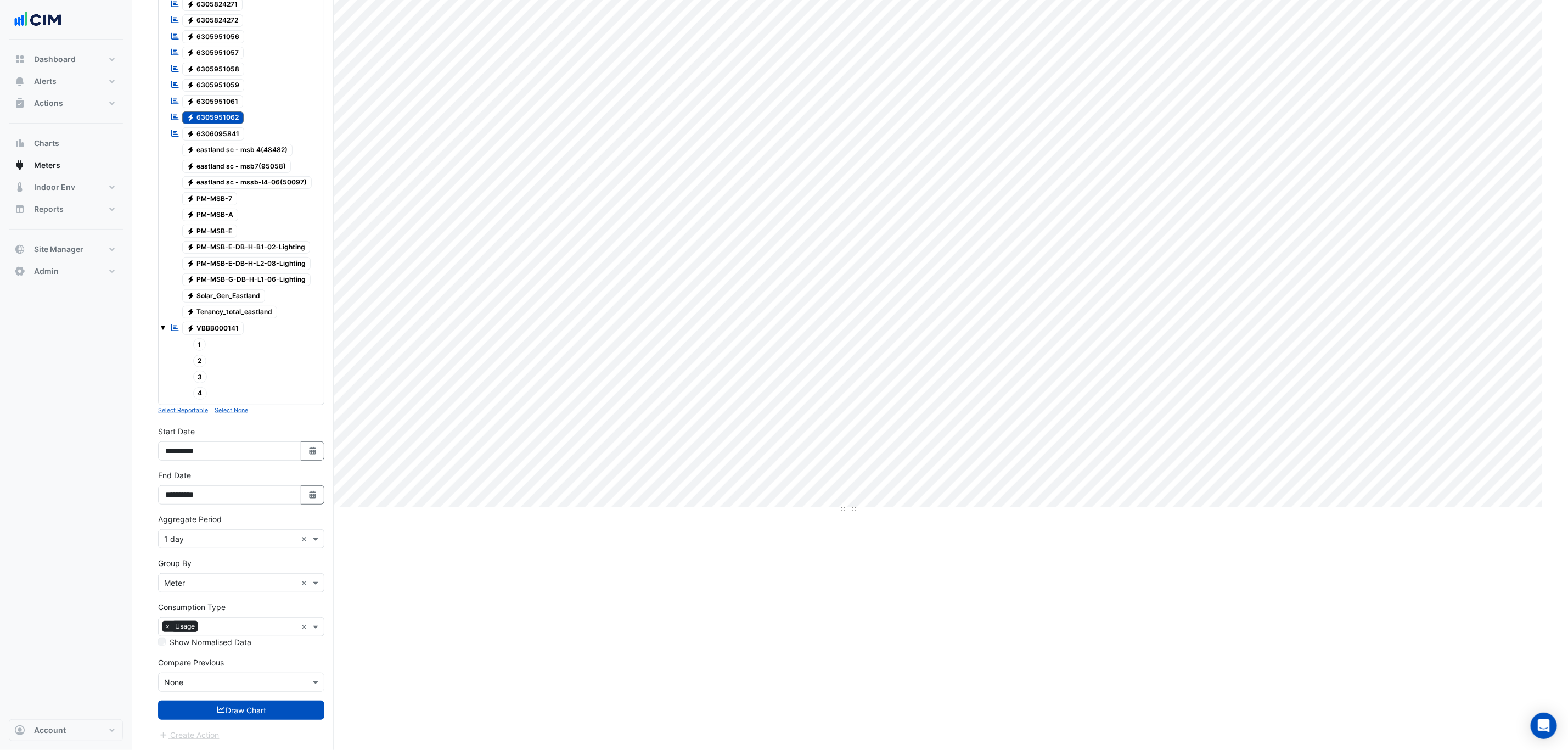
click at [251, 520] on button "Draw Chart" at bounding box center [241, 710] width 167 height 19
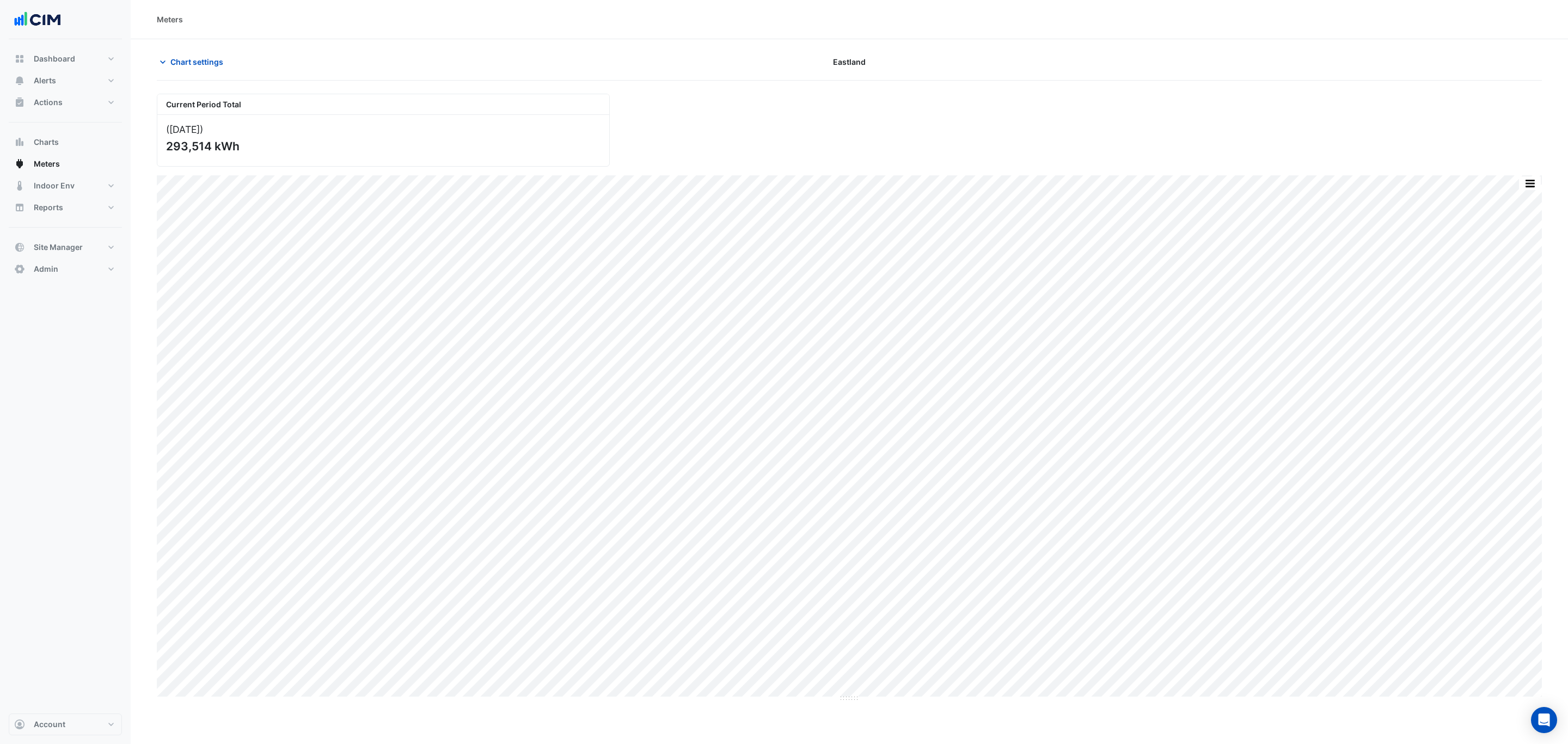
click at [168, 74] on div "Chart settings Eastland" at bounding box center [849, 67] width 1385 height 29
click at [172, 68] on button "Chart settings" at bounding box center [193, 62] width 74 height 19
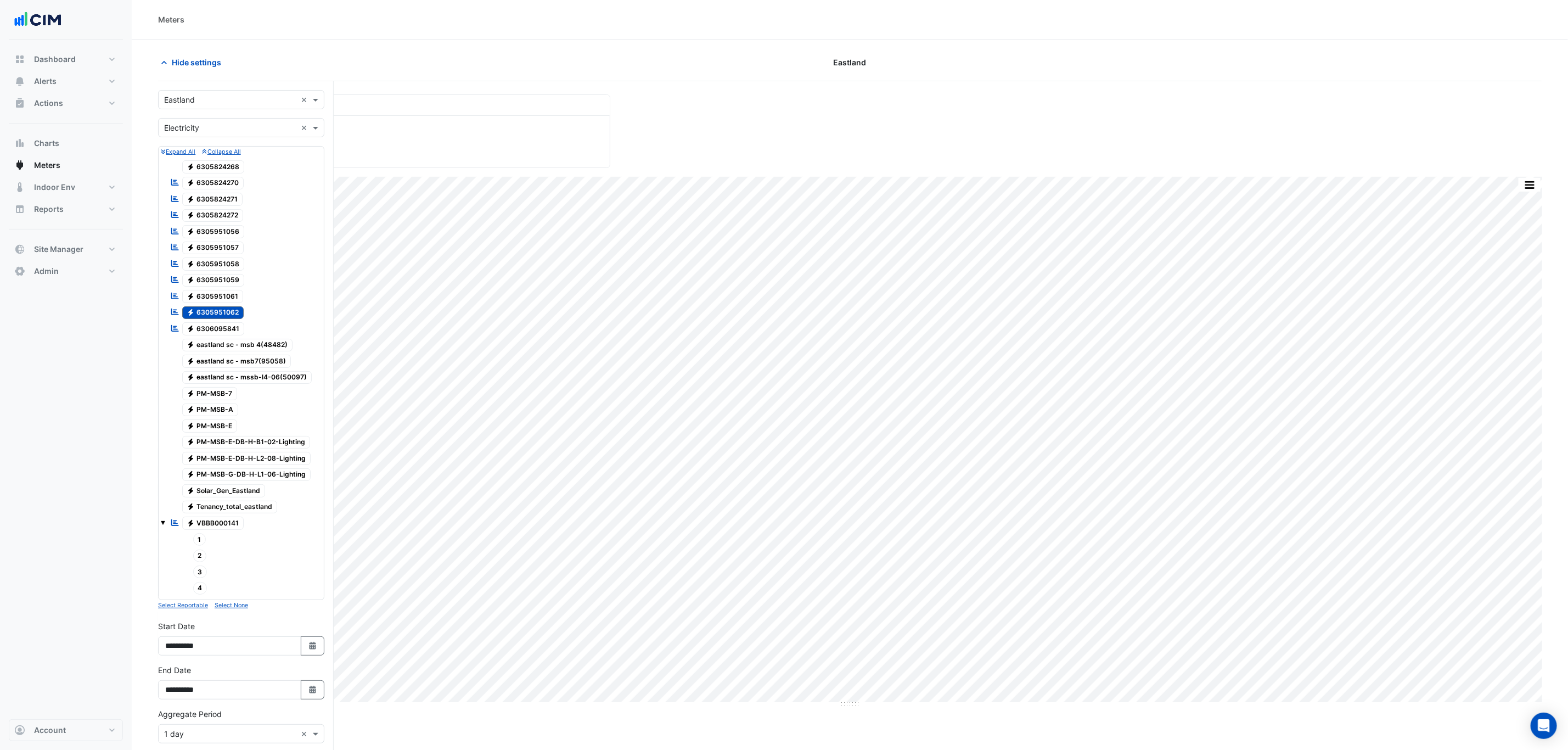
click at [214, 313] on span "Electricity 6305951062" at bounding box center [213, 313] width 62 height 13
click at [203, 520] on span "1" at bounding box center [199, 539] width 13 height 13
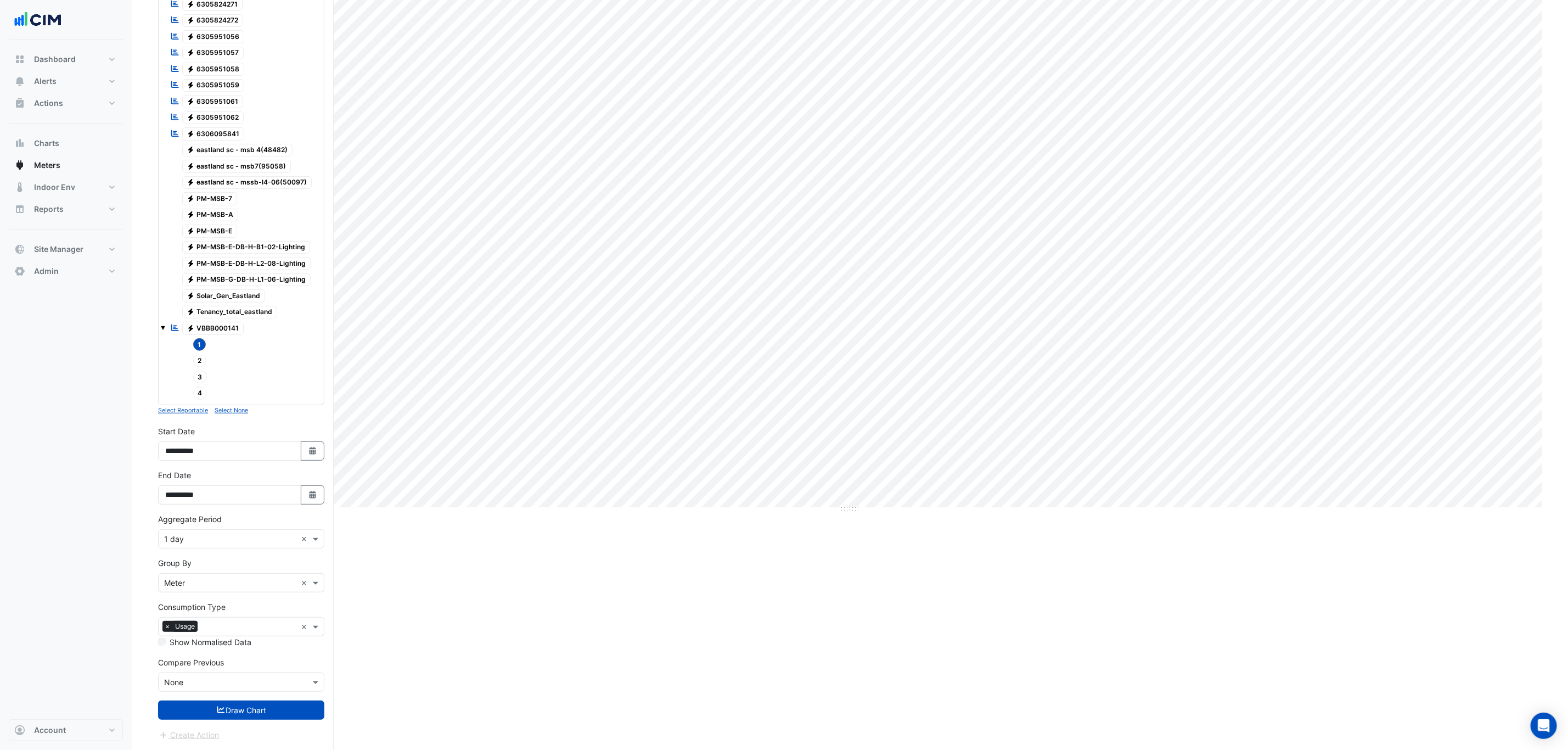
click at [216, 520] on button "Draw Chart" at bounding box center [241, 710] width 167 height 19
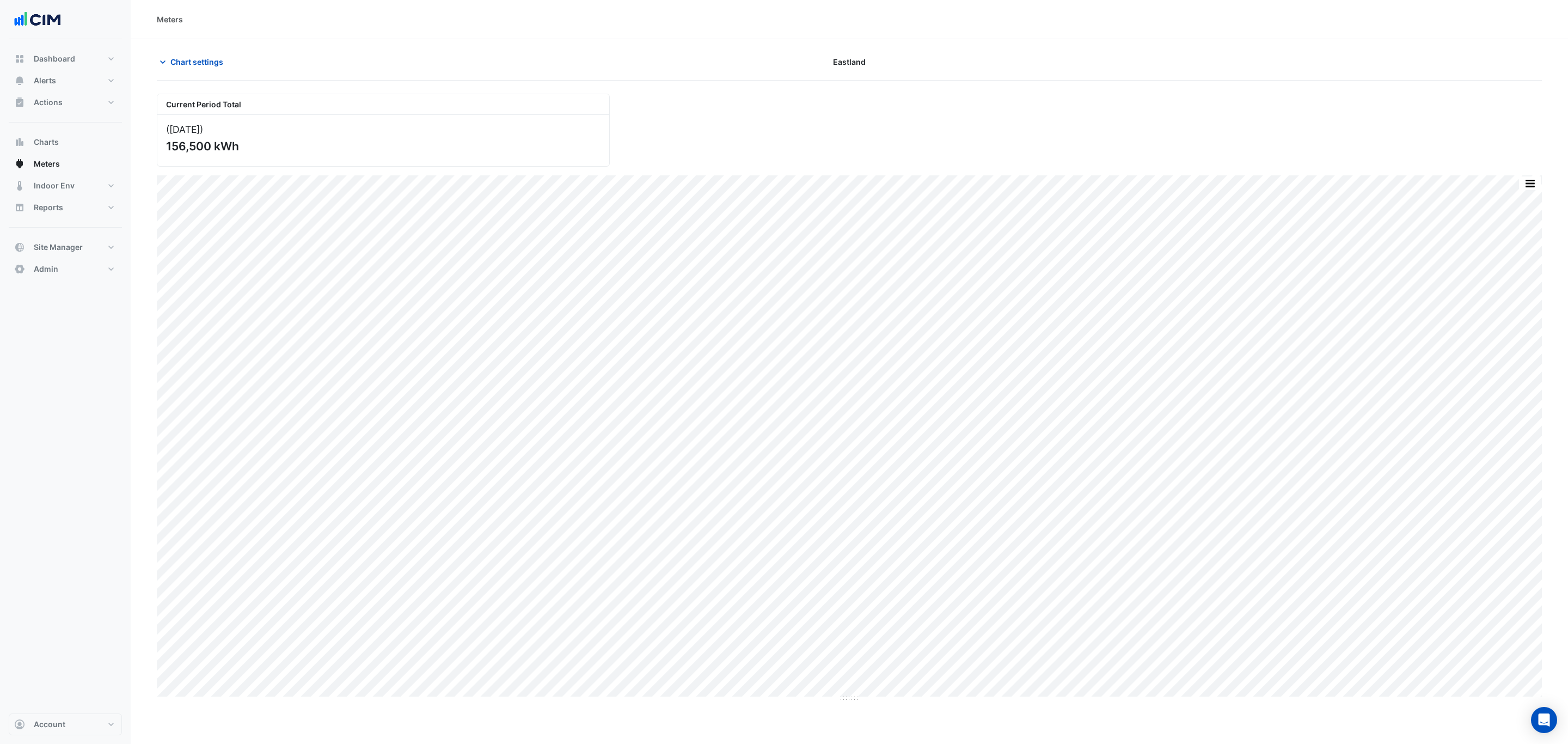
click at [186, 55] on button "Chart settings" at bounding box center [193, 62] width 74 height 19
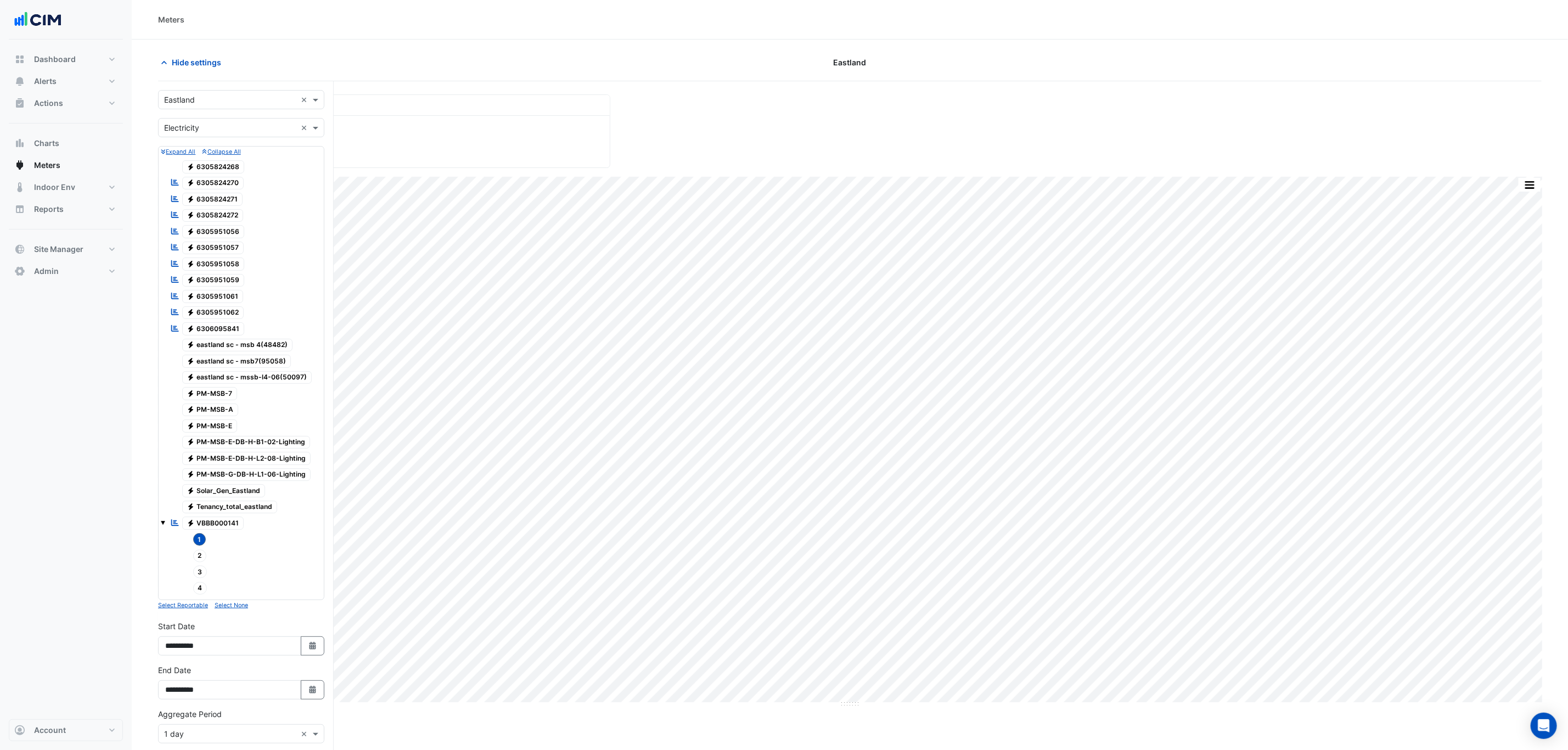
click at [197, 520] on div "1" at bounding box center [193, 540] width 30 height 15
click at [197, 520] on span "2" at bounding box center [199, 555] width 13 height 13
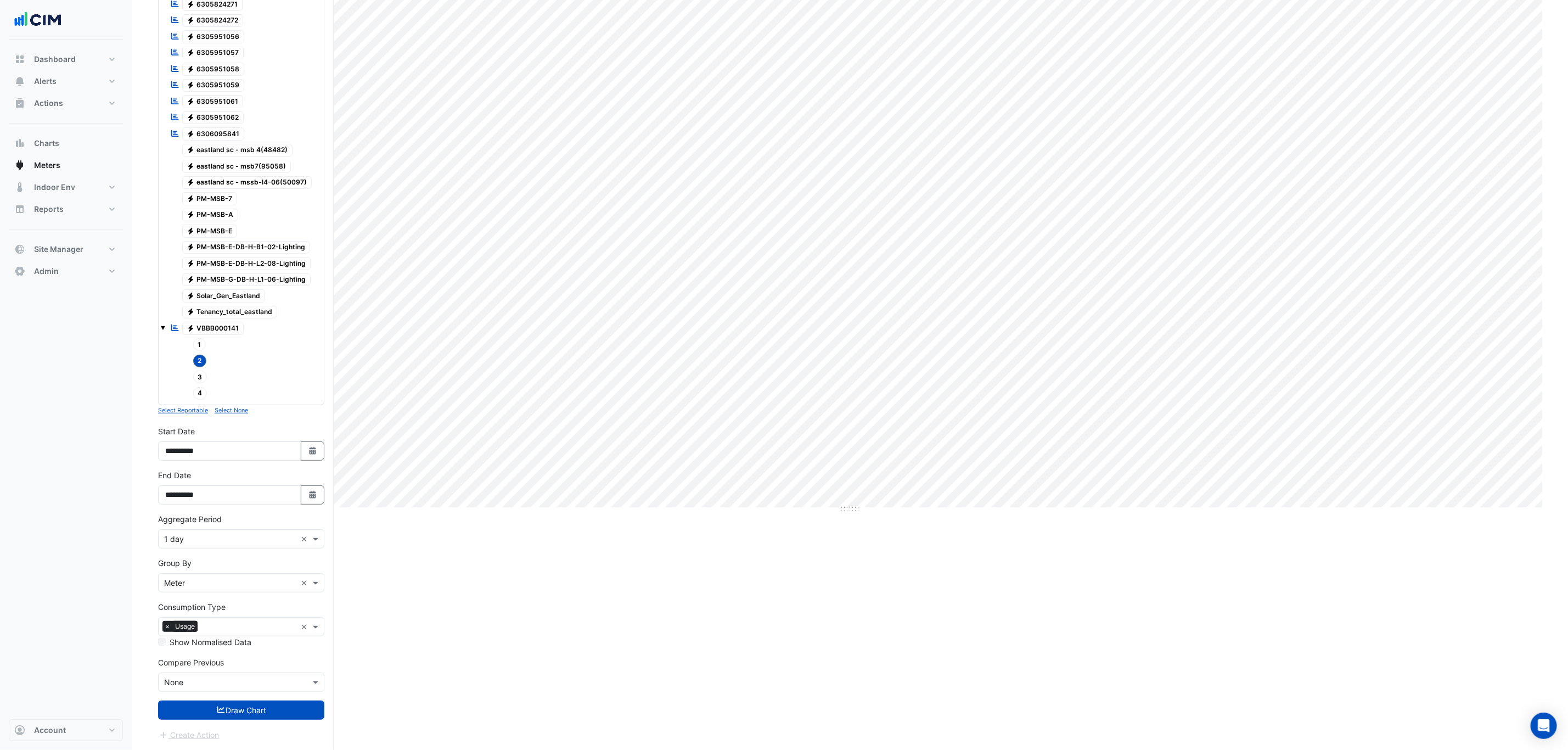
click at [232, 520] on button "Draw Chart" at bounding box center [241, 710] width 167 height 19
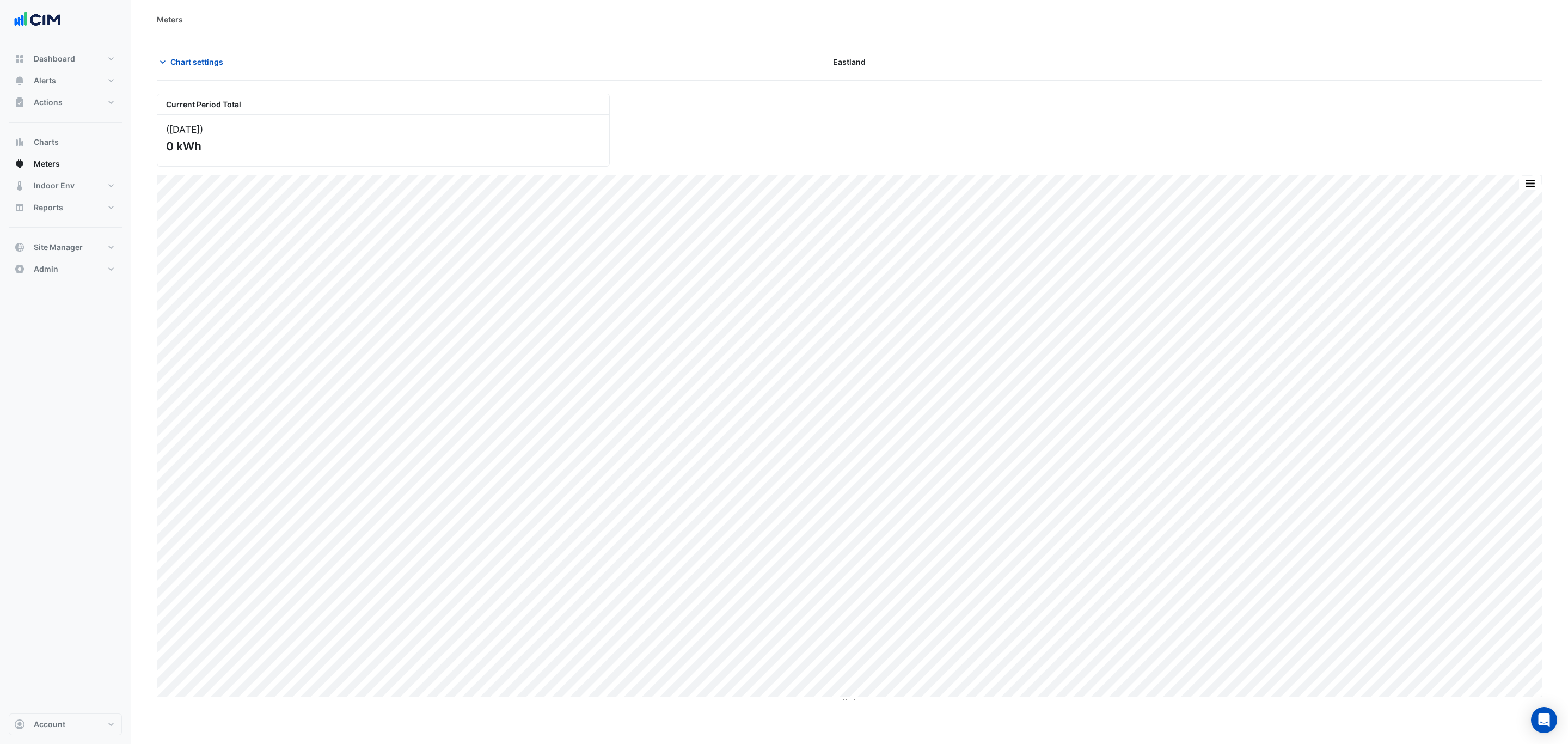
click at [163, 49] on section "Chart settings Eastland Current Period Total (Jul 25 ) 0 kWh Print Save as JPEG…" at bounding box center [849, 370] width 1437 height 663
click at [165, 64] on icon "button" at bounding box center [163, 61] width 11 height 11
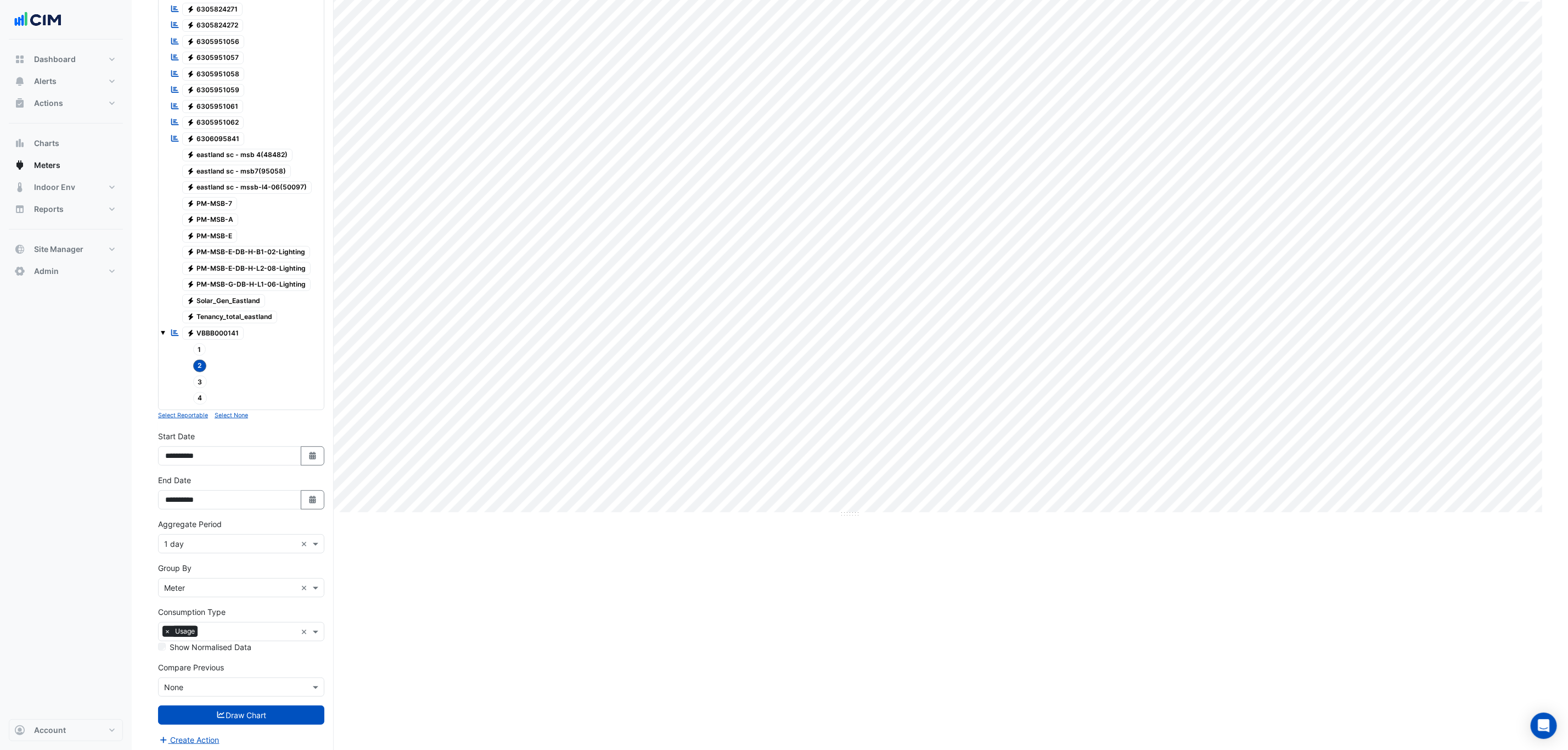
scroll to position [204, 0]
click at [202, 360] on span "2" at bounding box center [199, 361] width 13 height 13
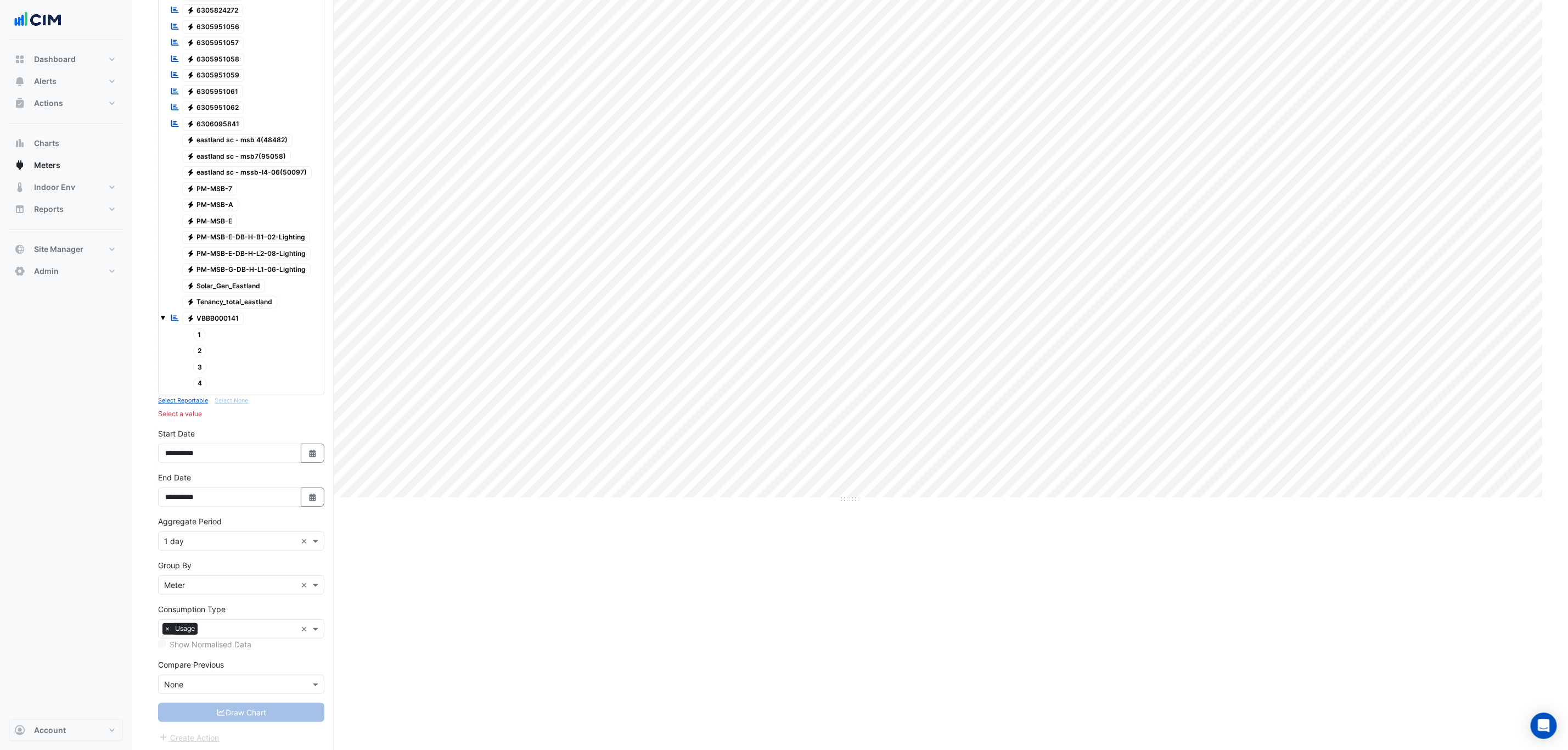
click at [199, 373] on span "3" at bounding box center [199, 366] width 14 height 13
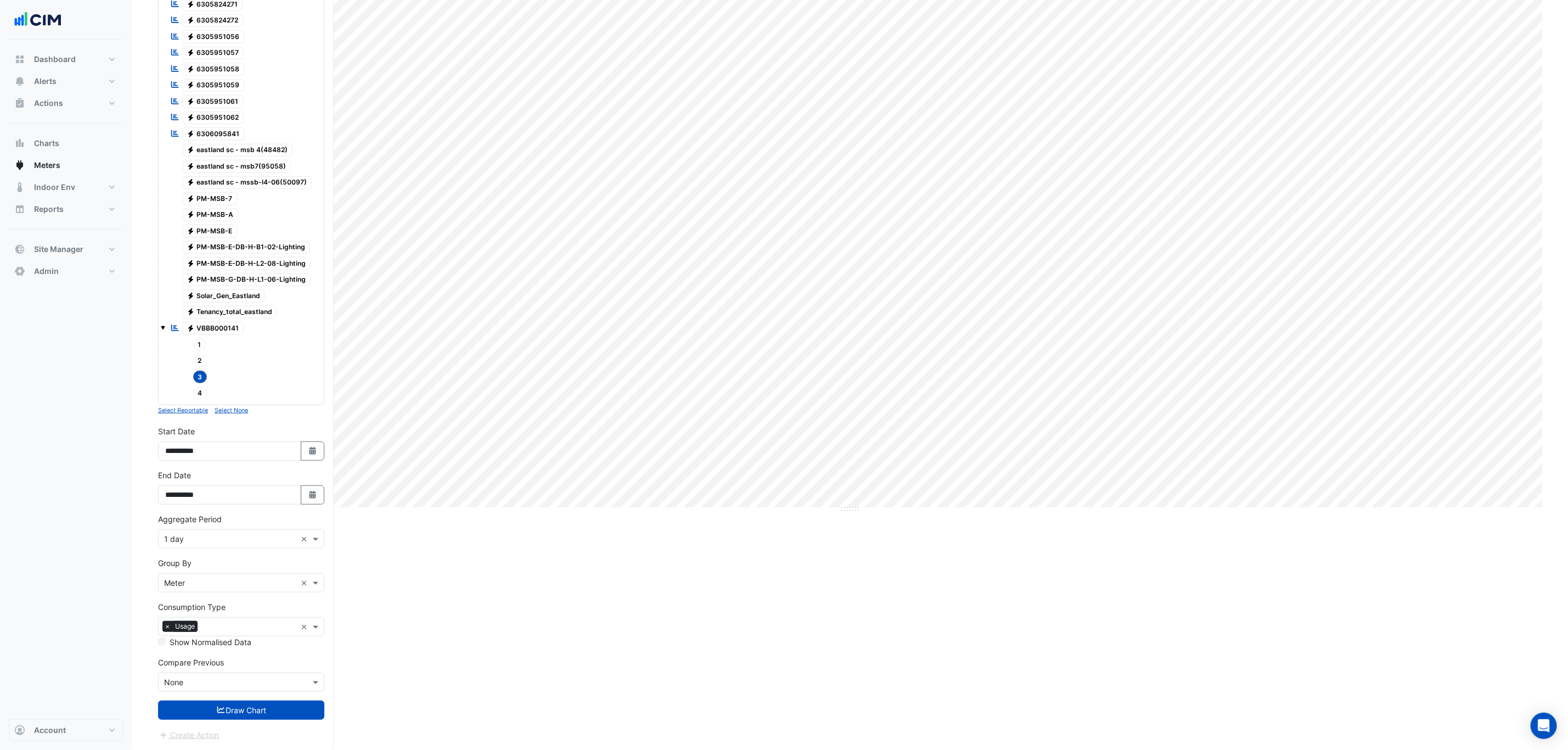
click at [240, 520] on button "Draw Chart" at bounding box center [241, 710] width 167 height 19
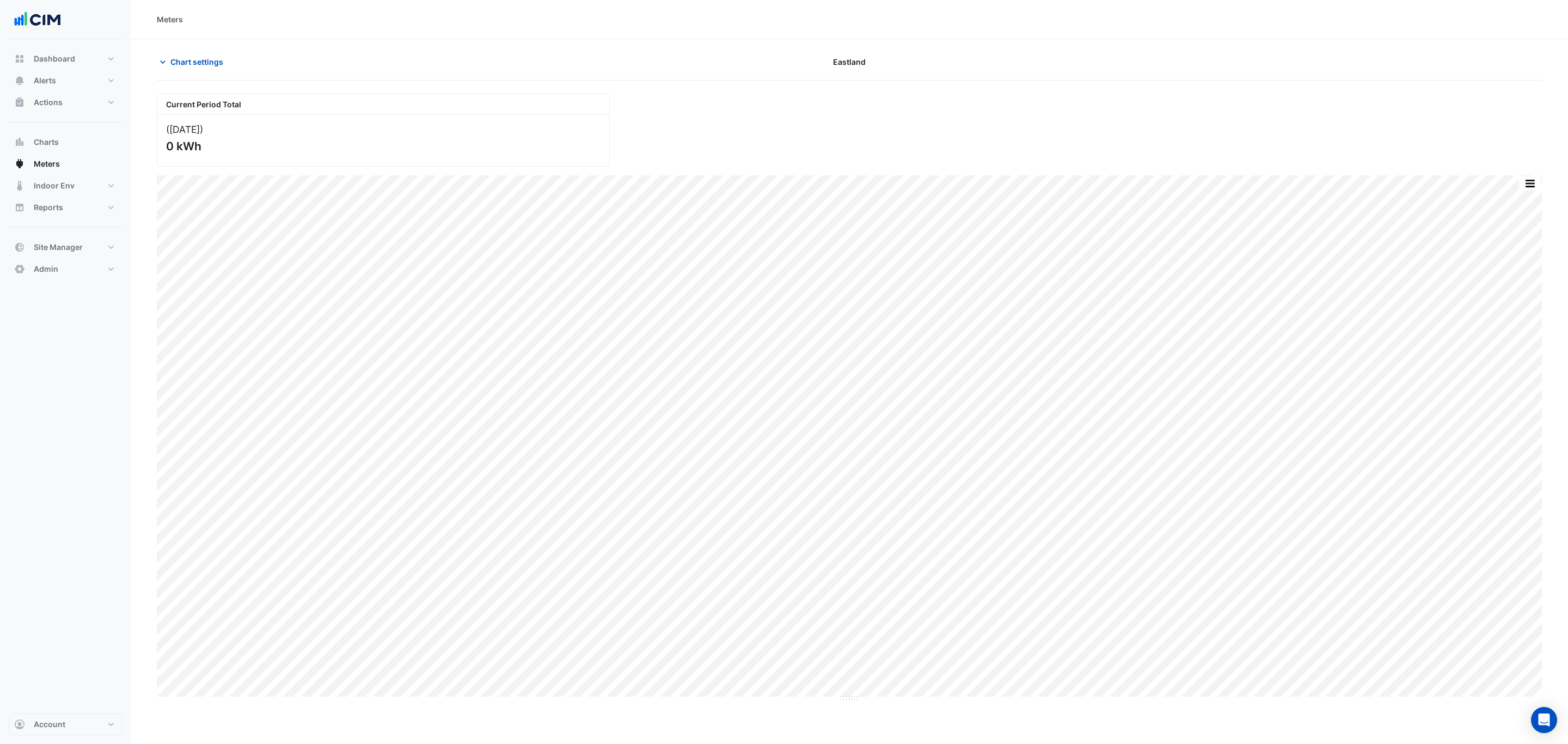
click at [171, 58] on span "Chart settings" at bounding box center [196, 62] width 53 height 11
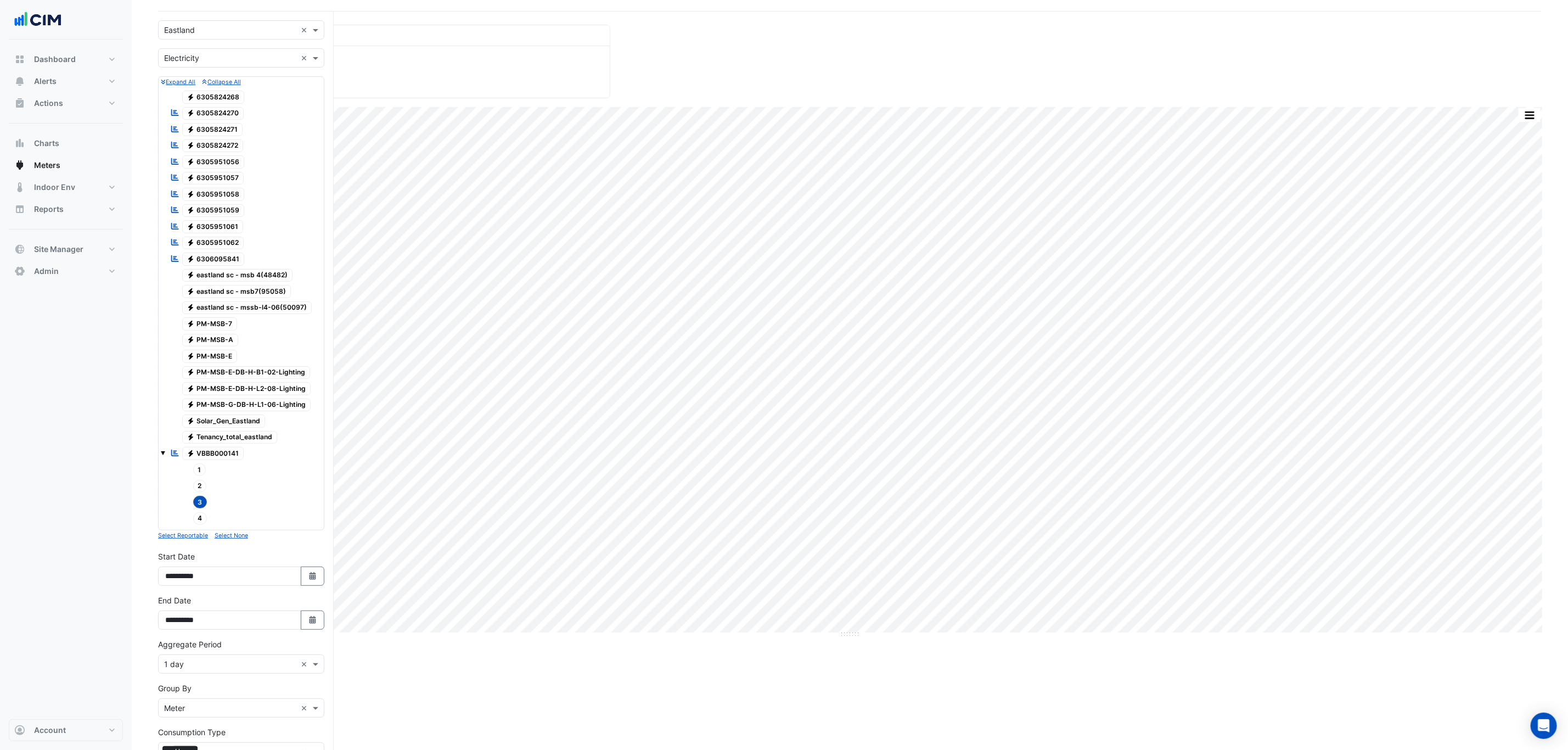
scroll to position [165, 0]
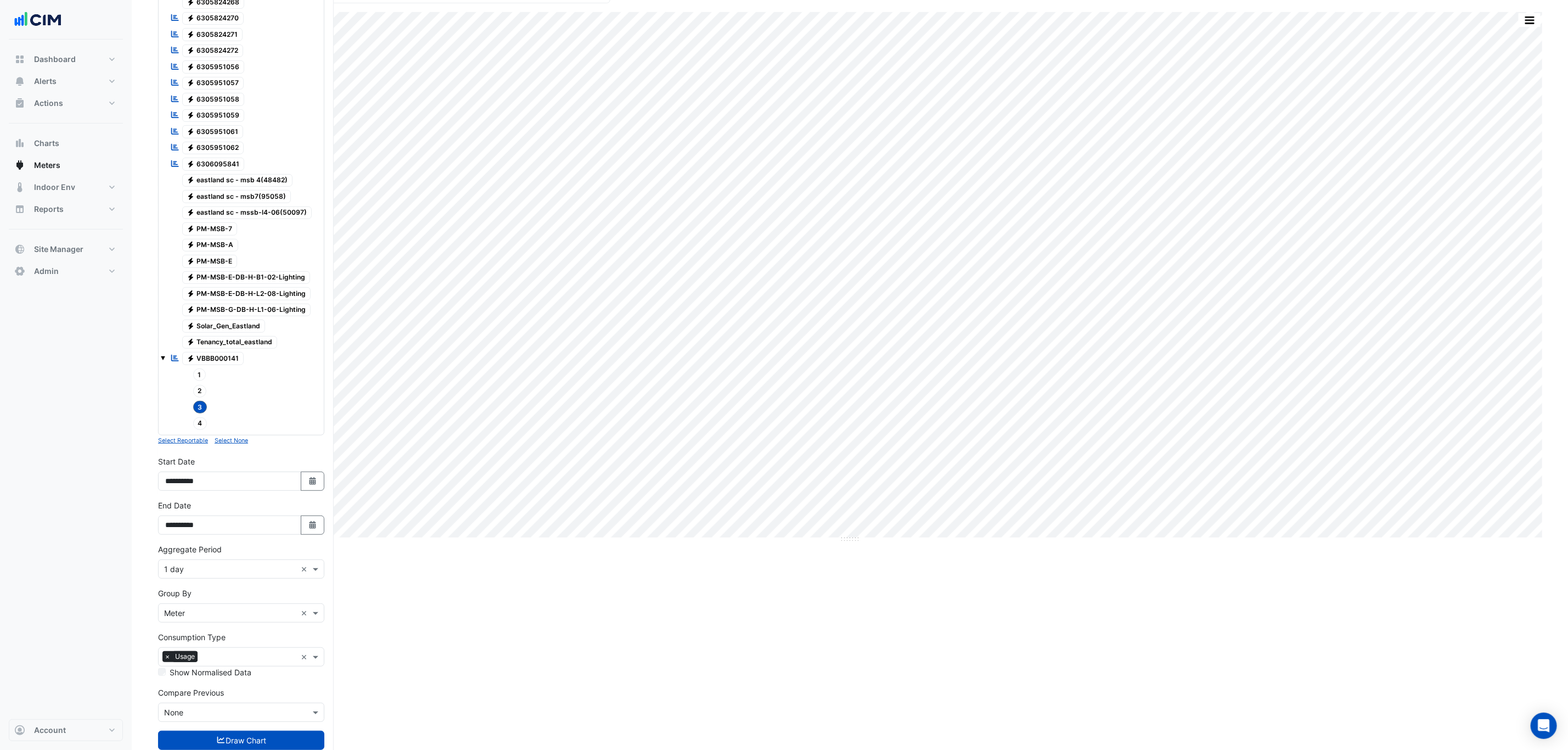
click at [199, 414] on span "3" at bounding box center [199, 407] width 14 height 13
click at [199, 430] on span "4" at bounding box center [199, 423] width 14 height 13
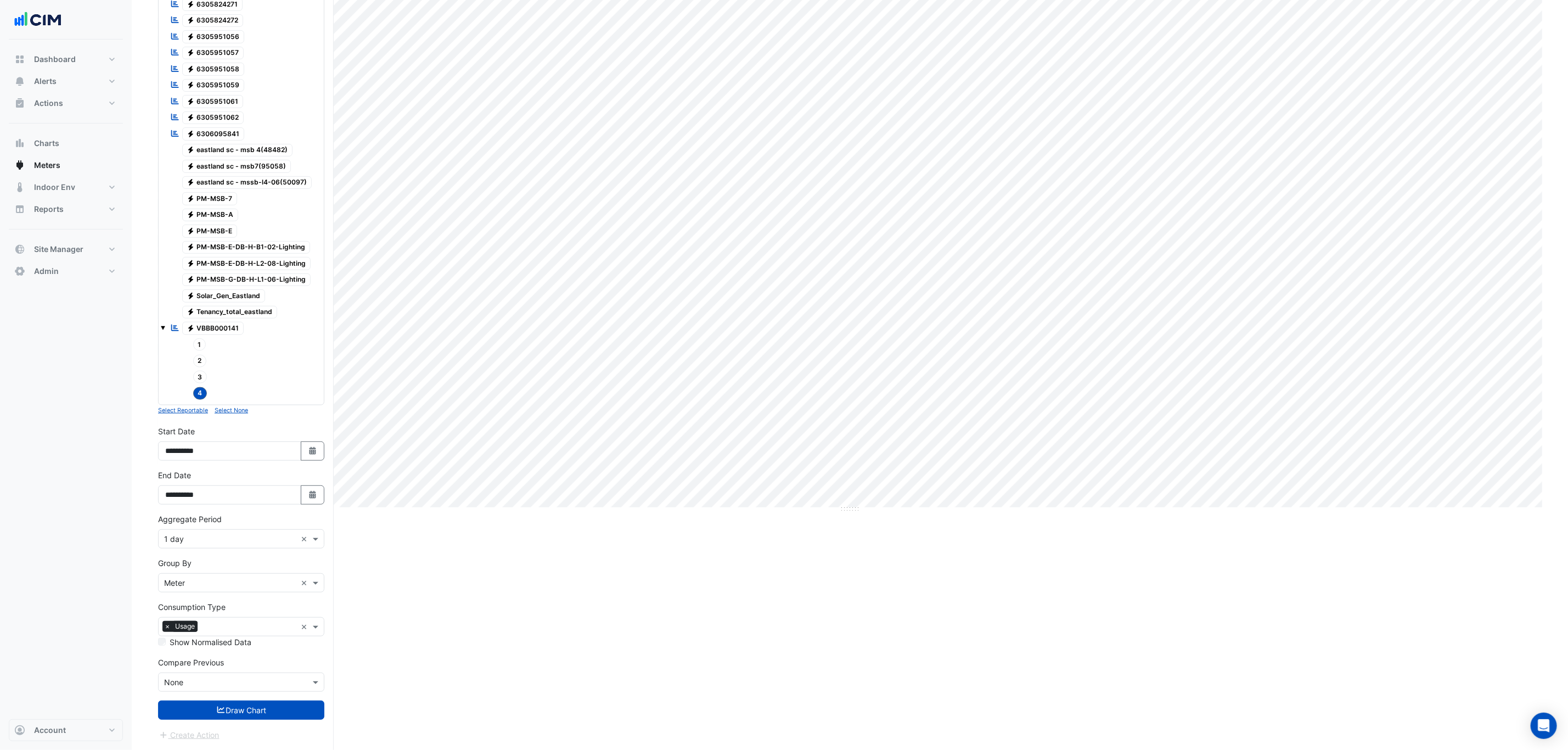
click at [243, 520] on button "Draw Chart" at bounding box center [241, 710] width 167 height 19
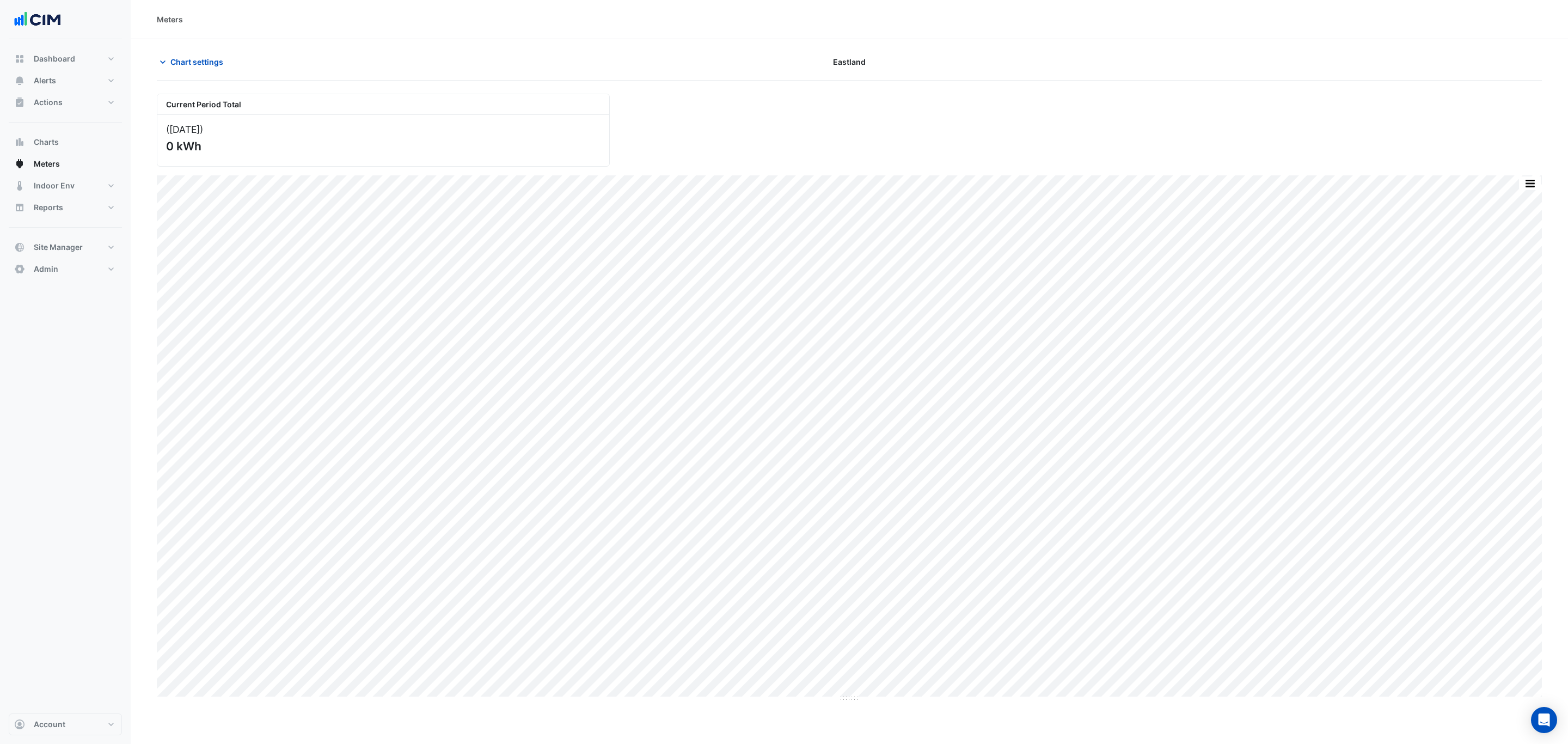
click at [167, 62] on icon "button" at bounding box center [163, 61] width 11 height 11
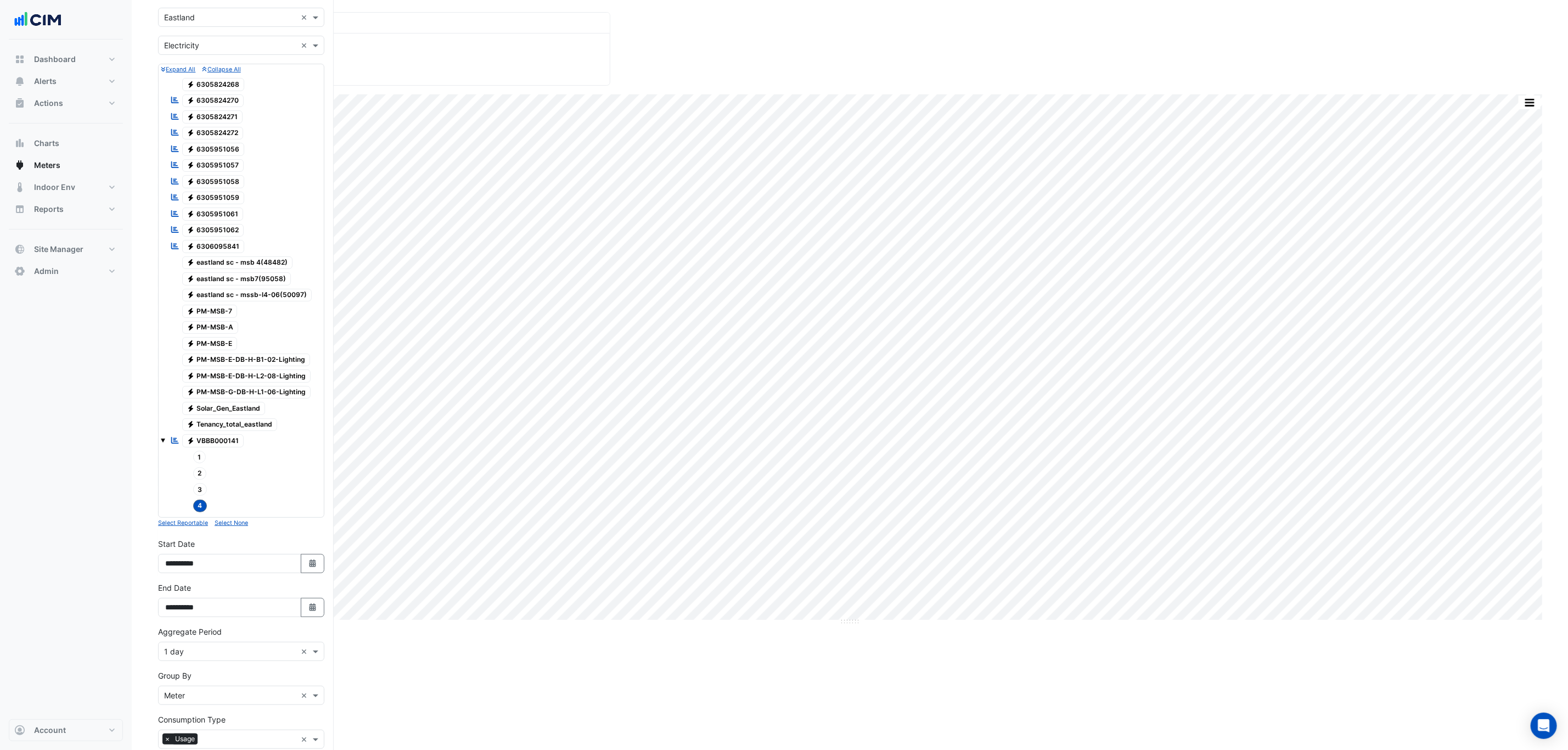
scroll to position [204, 0]
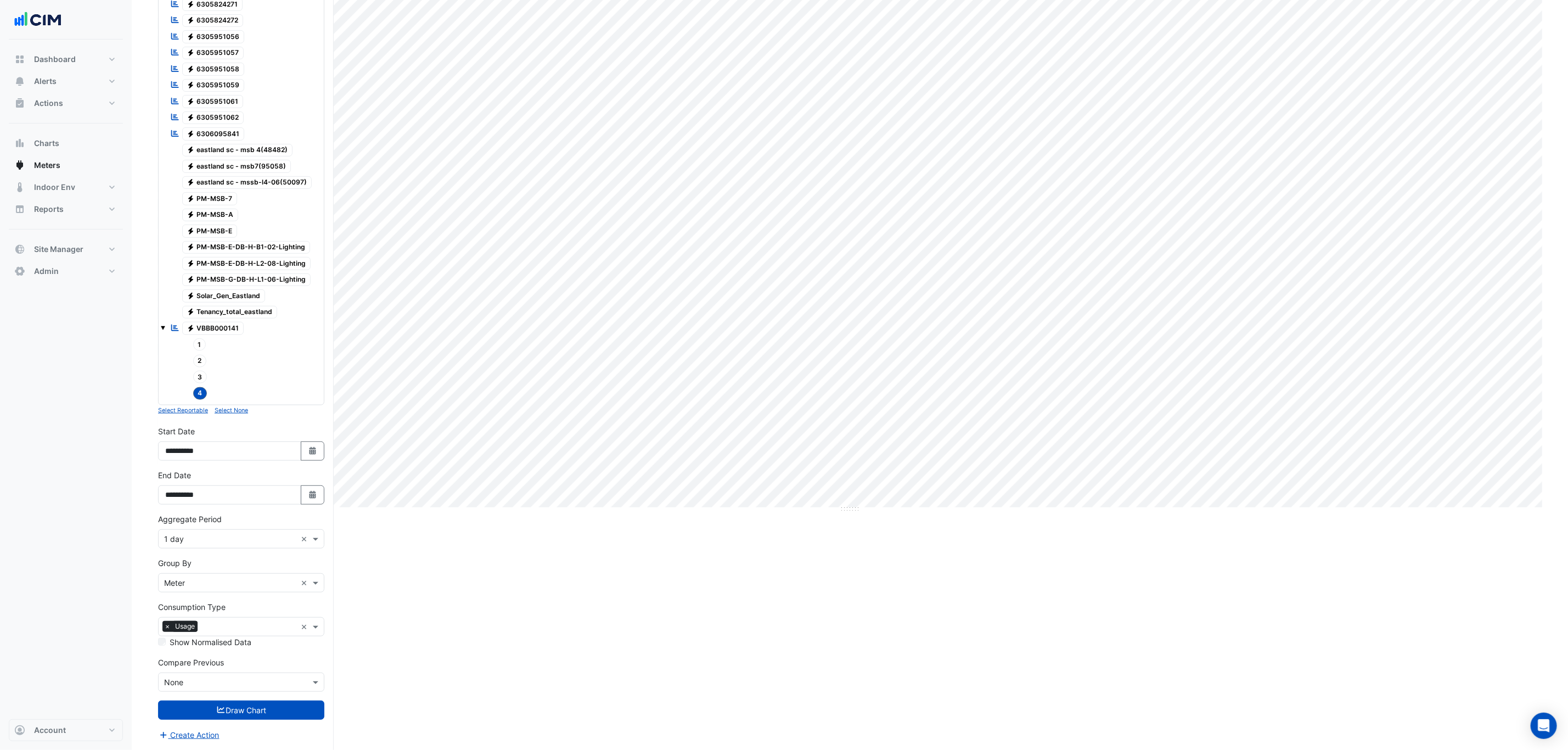
click at [206, 381] on div "3" at bounding box center [194, 377] width 31 height 15
click at [201, 379] on span "3" at bounding box center [199, 376] width 14 height 13
click at [198, 401] on div at bounding box center [246, 401] width 149 height 1
click at [201, 392] on span "4" at bounding box center [199, 392] width 14 height 13
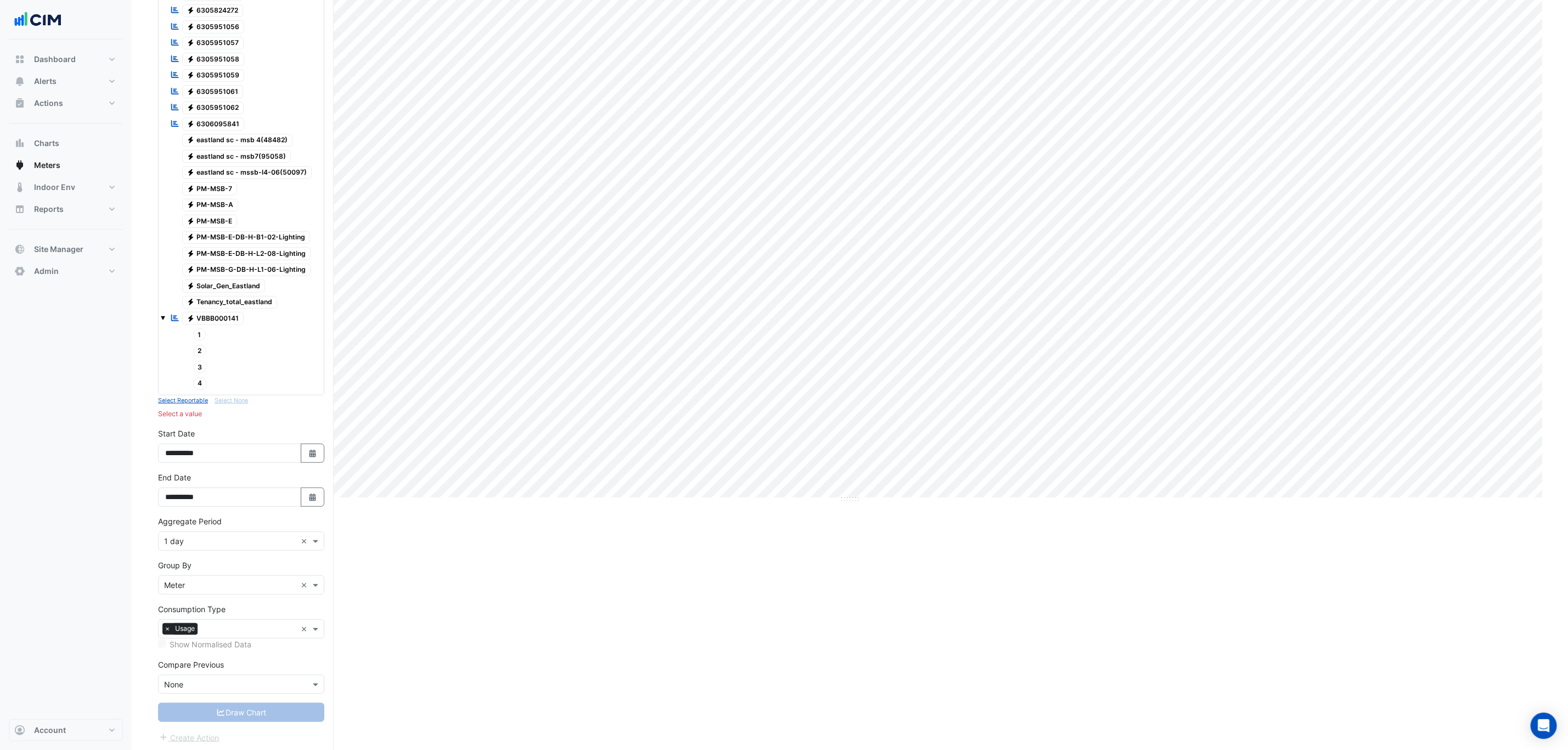
click at [201, 359] on div "2" at bounding box center [194, 351] width 31 height 15
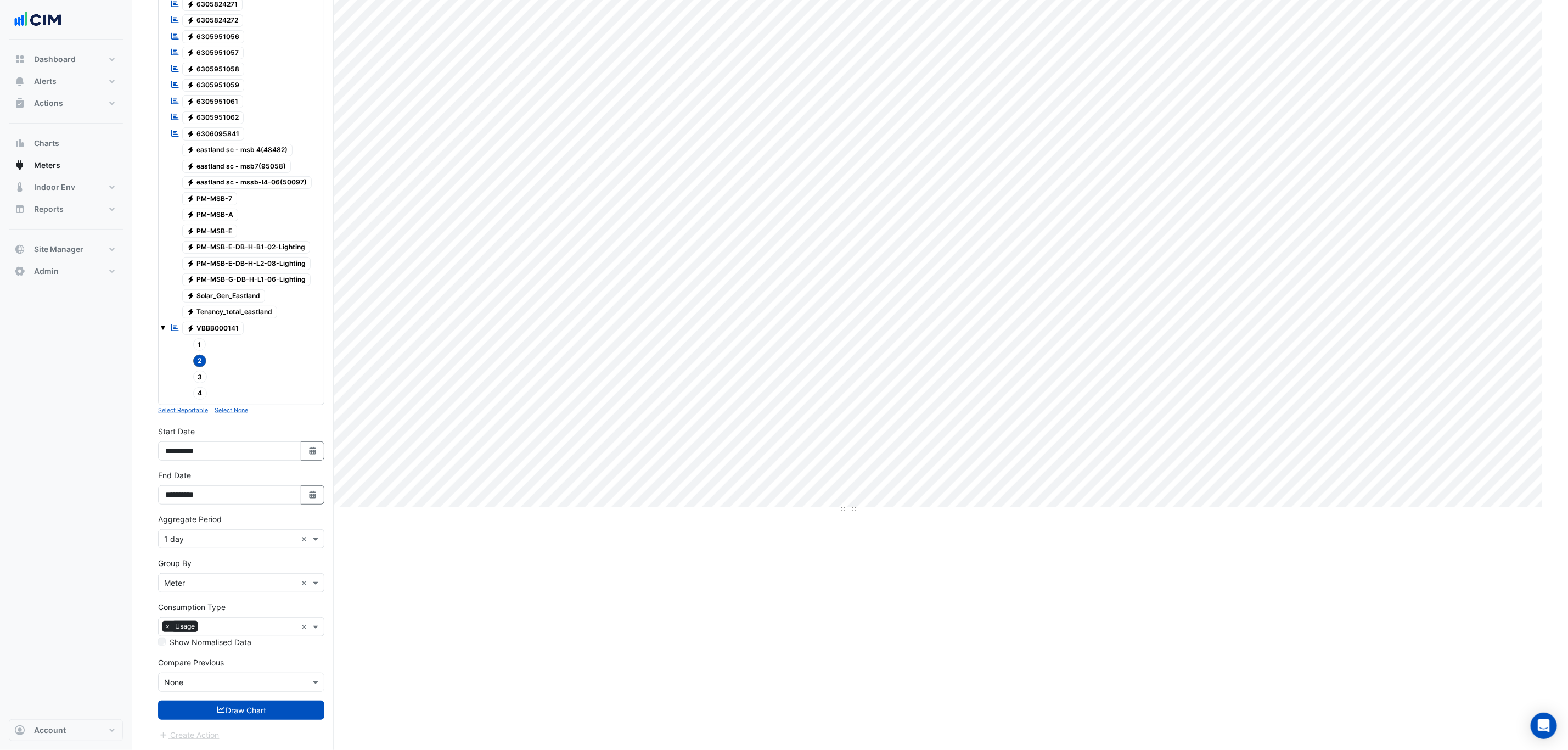
click at [267, 343] on div "1" at bounding box center [246, 345] width 149 height 15
click at [211, 520] on button "Draw Chart" at bounding box center [241, 710] width 167 height 19
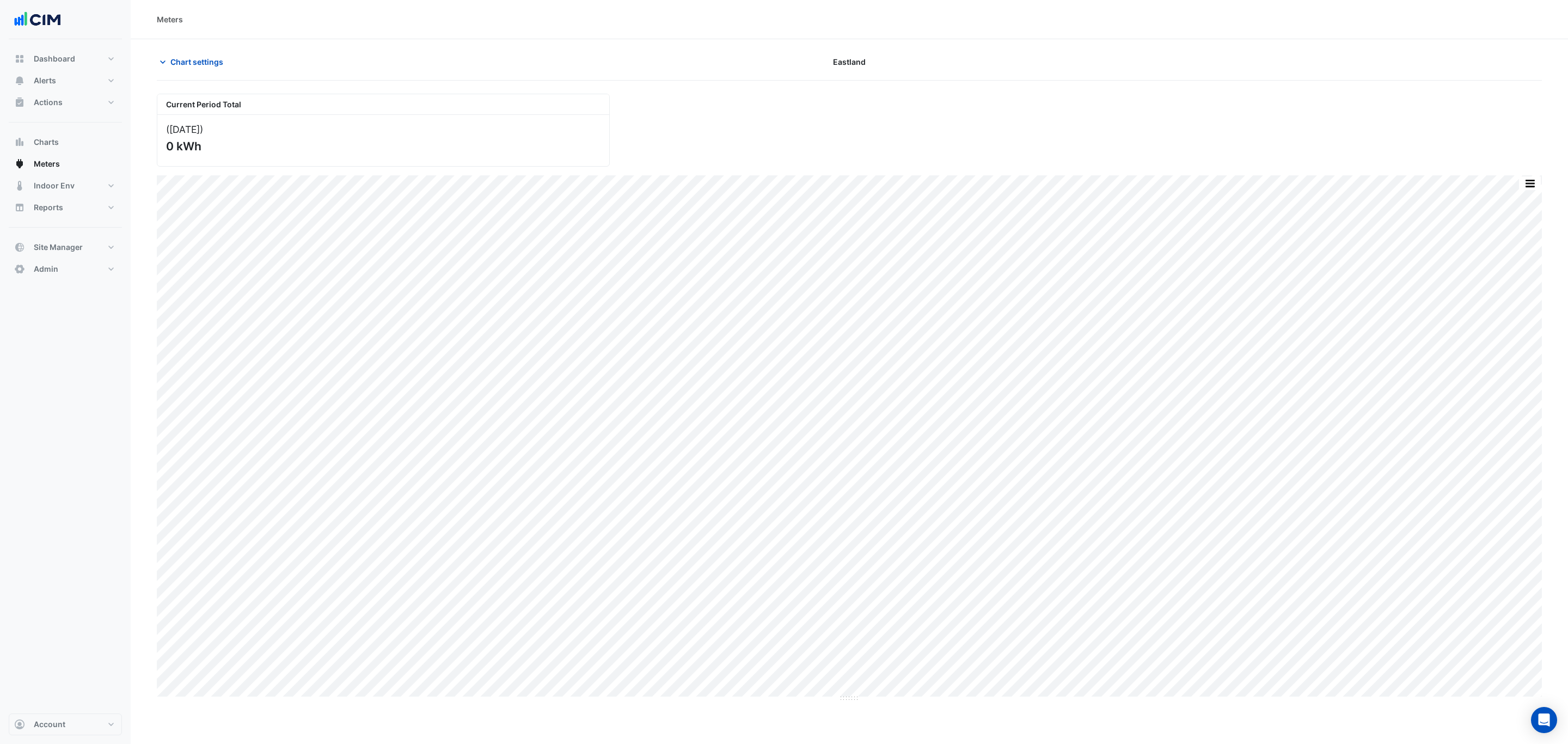
click at [203, 66] on span "Chart settings" at bounding box center [196, 62] width 53 height 11
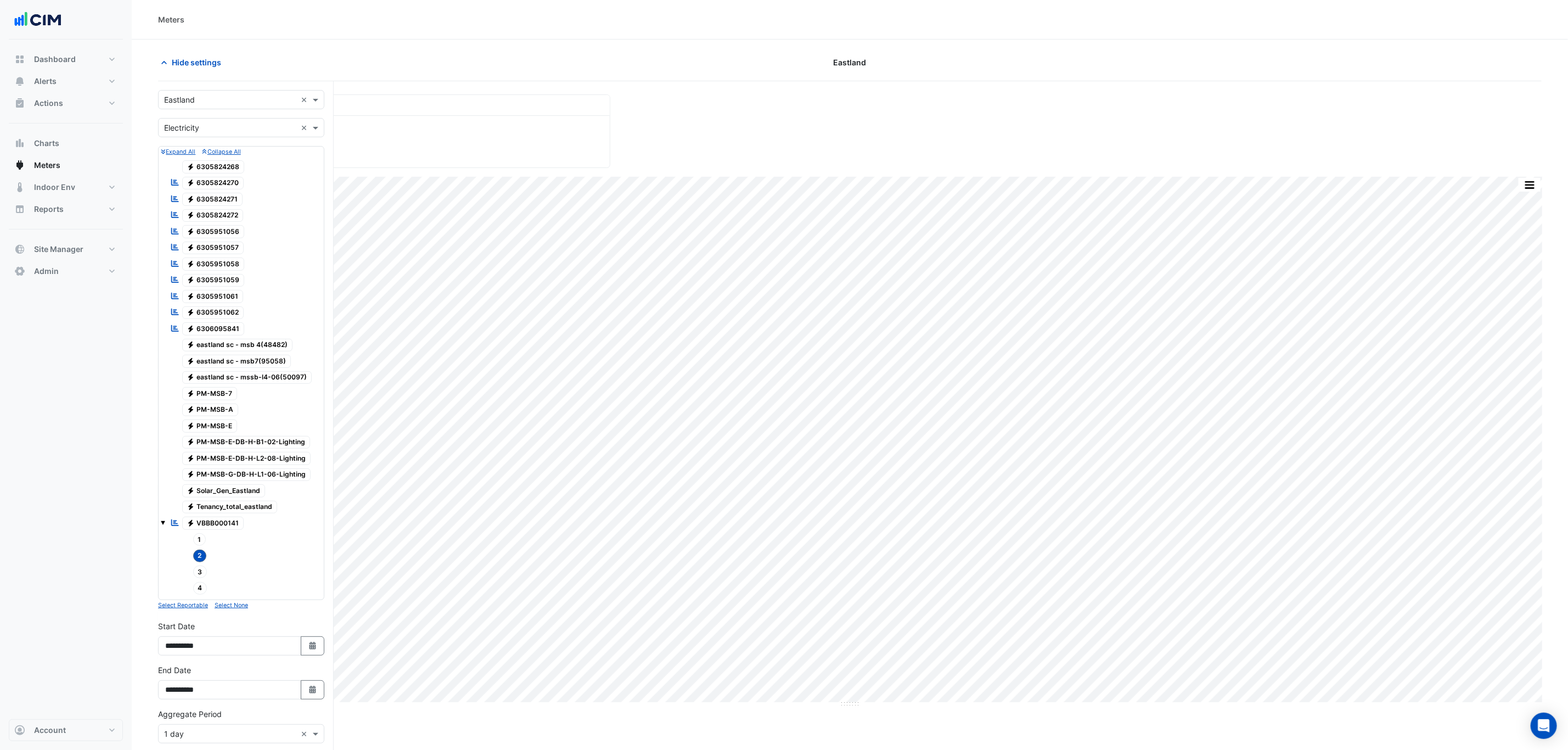
click at [215, 335] on span "Electricity 6306095841" at bounding box center [213, 329] width 63 height 13
click at [201, 520] on div "2" at bounding box center [194, 555] width 31 height 15
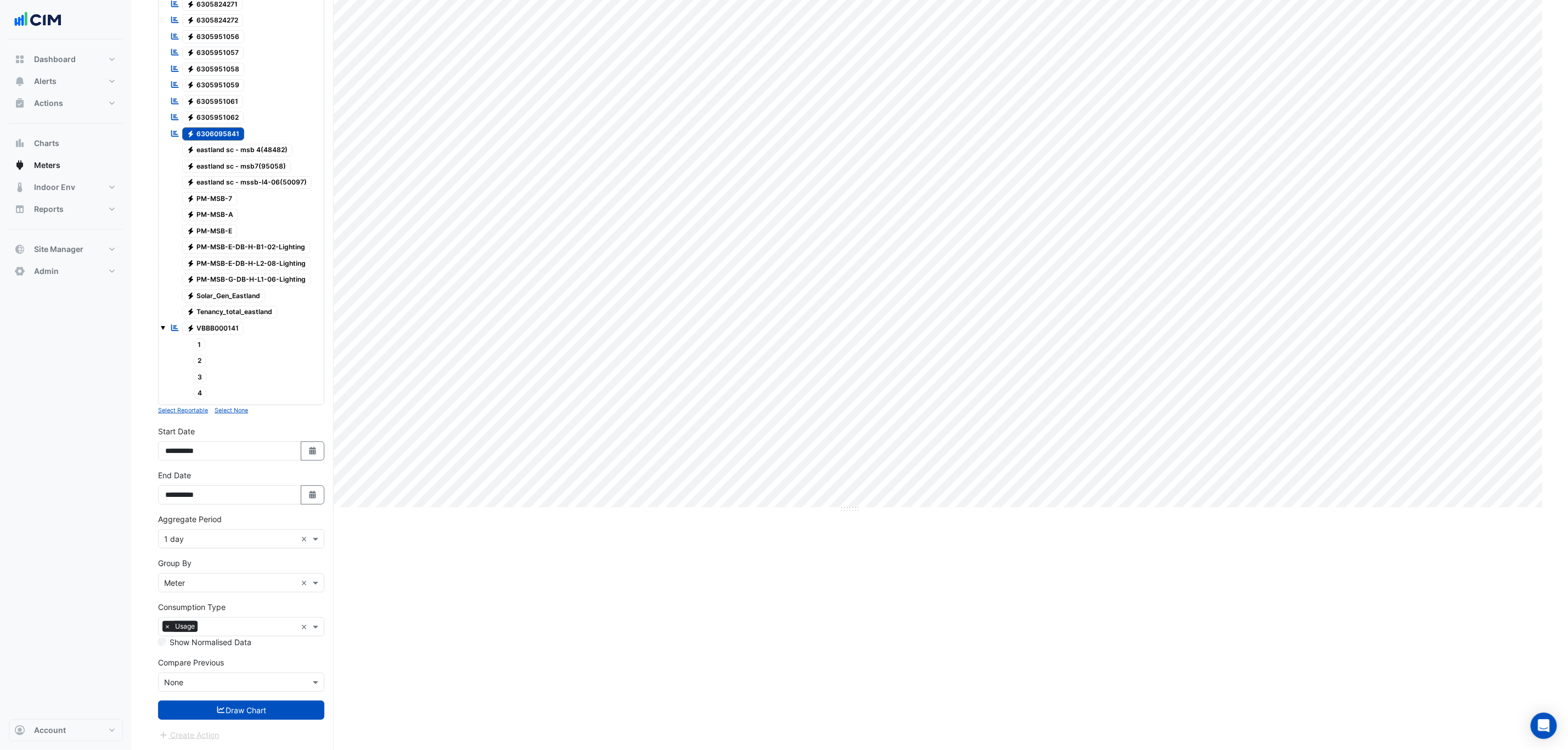
click at [211, 520] on button "Draw Chart" at bounding box center [241, 710] width 167 height 19
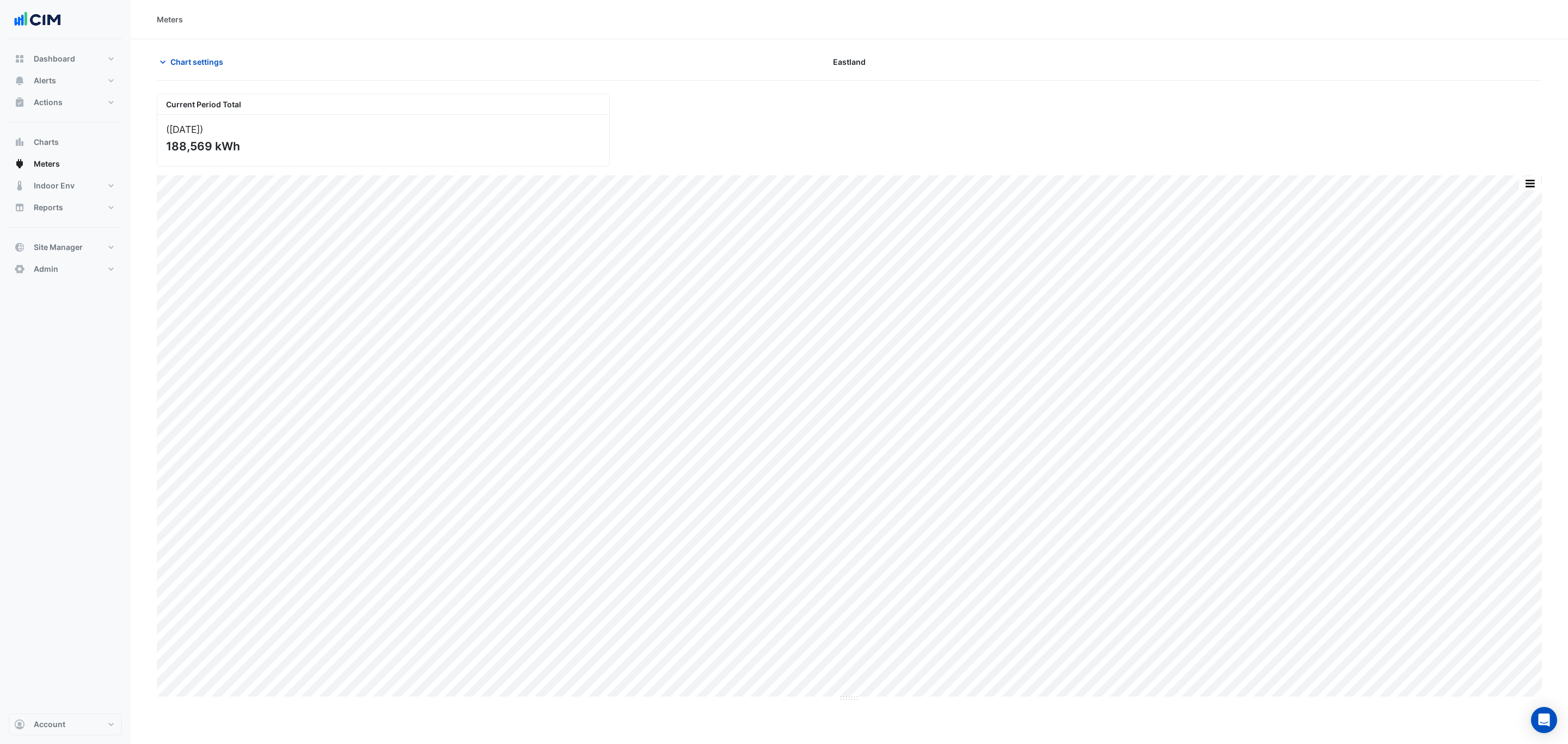
click at [221, 65] on span "Chart settings" at bounding box center [196, 62] width 53 height 11
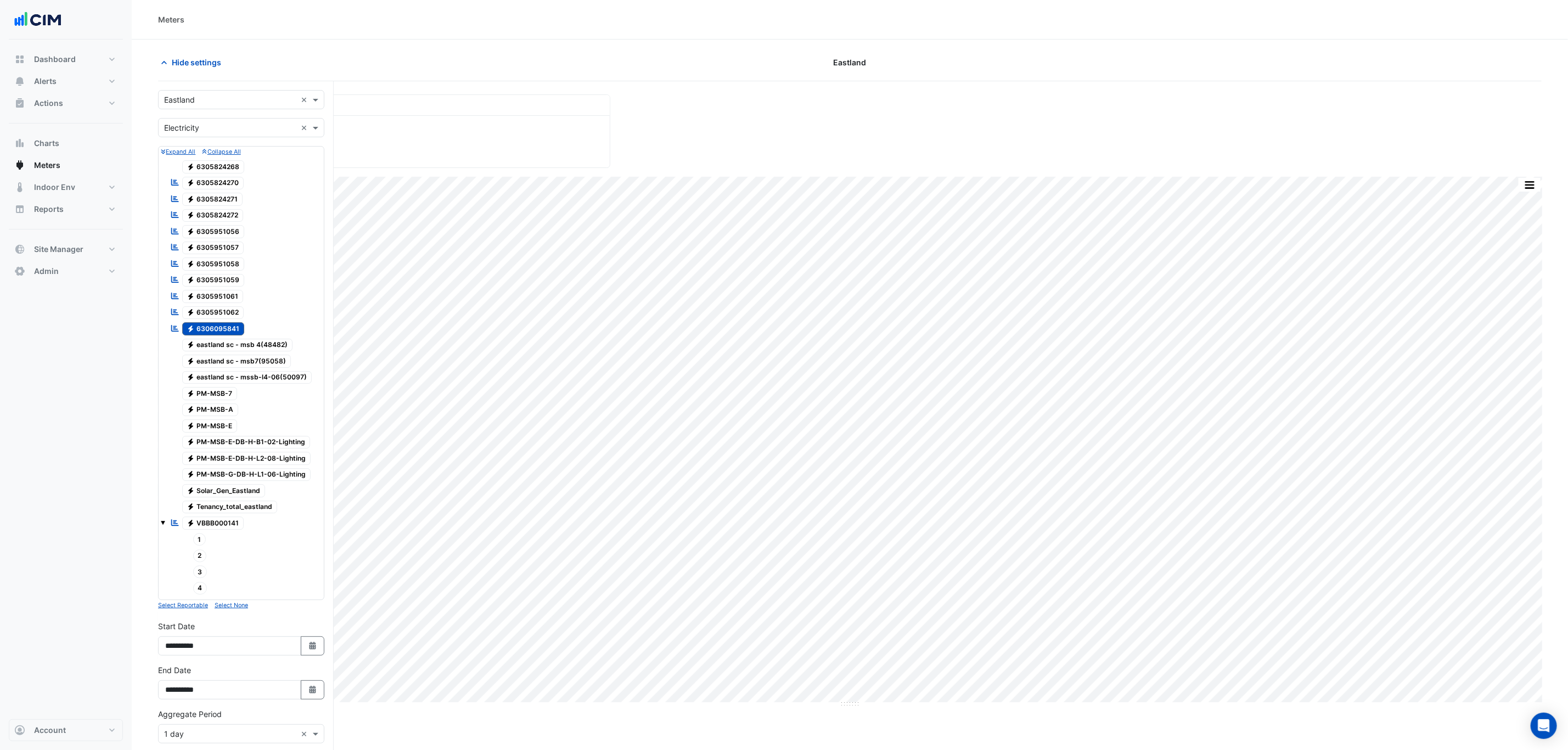
click at [221, 334] on span "Electricity 6306095841" at bounding box center [213, 329] width 63 height 13
click at [200, 520] on span "3" at bounding box center [199, 571] width 14 height 13
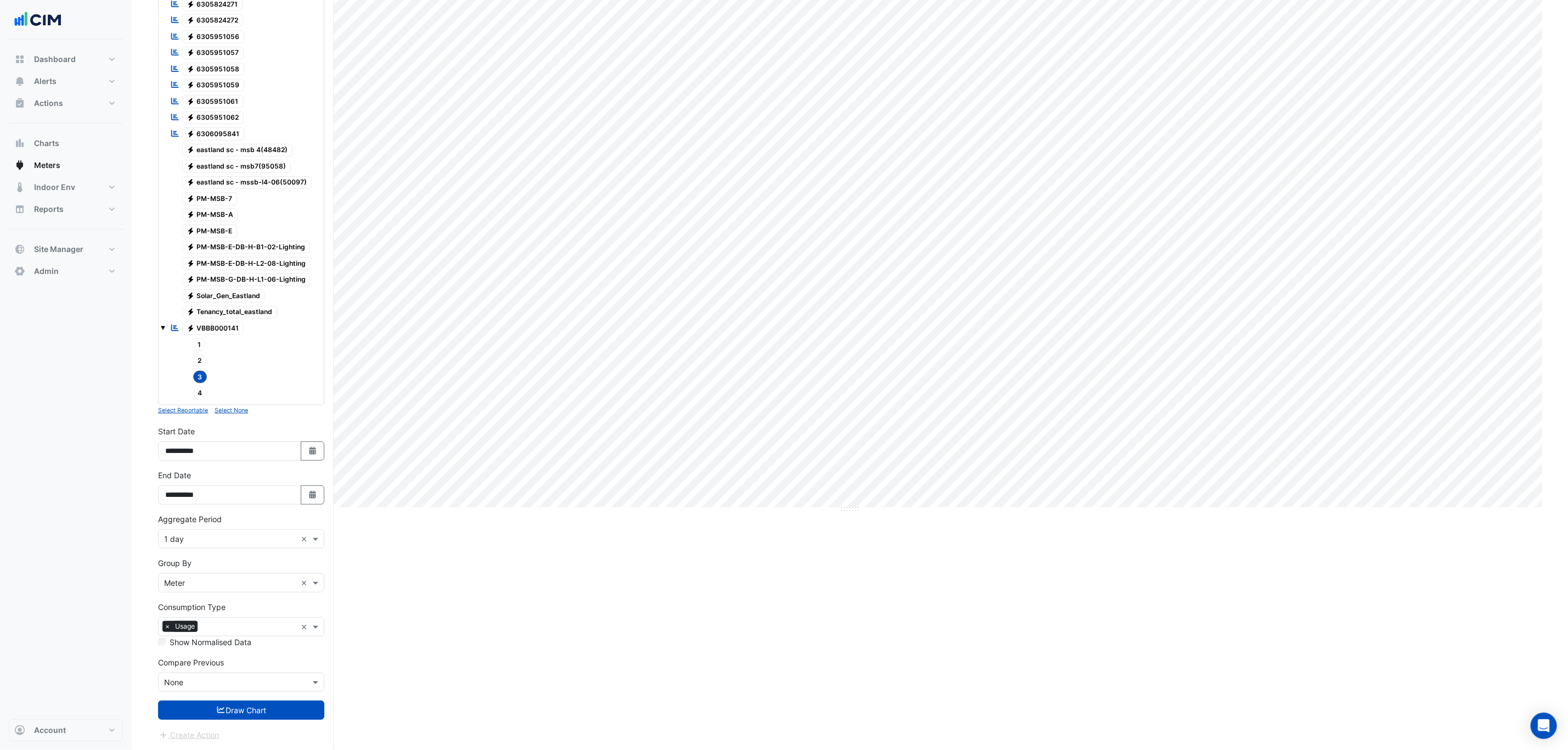
click at [216, 520] on icon "submit" at bounding box center [221, 710] width 10 height 8
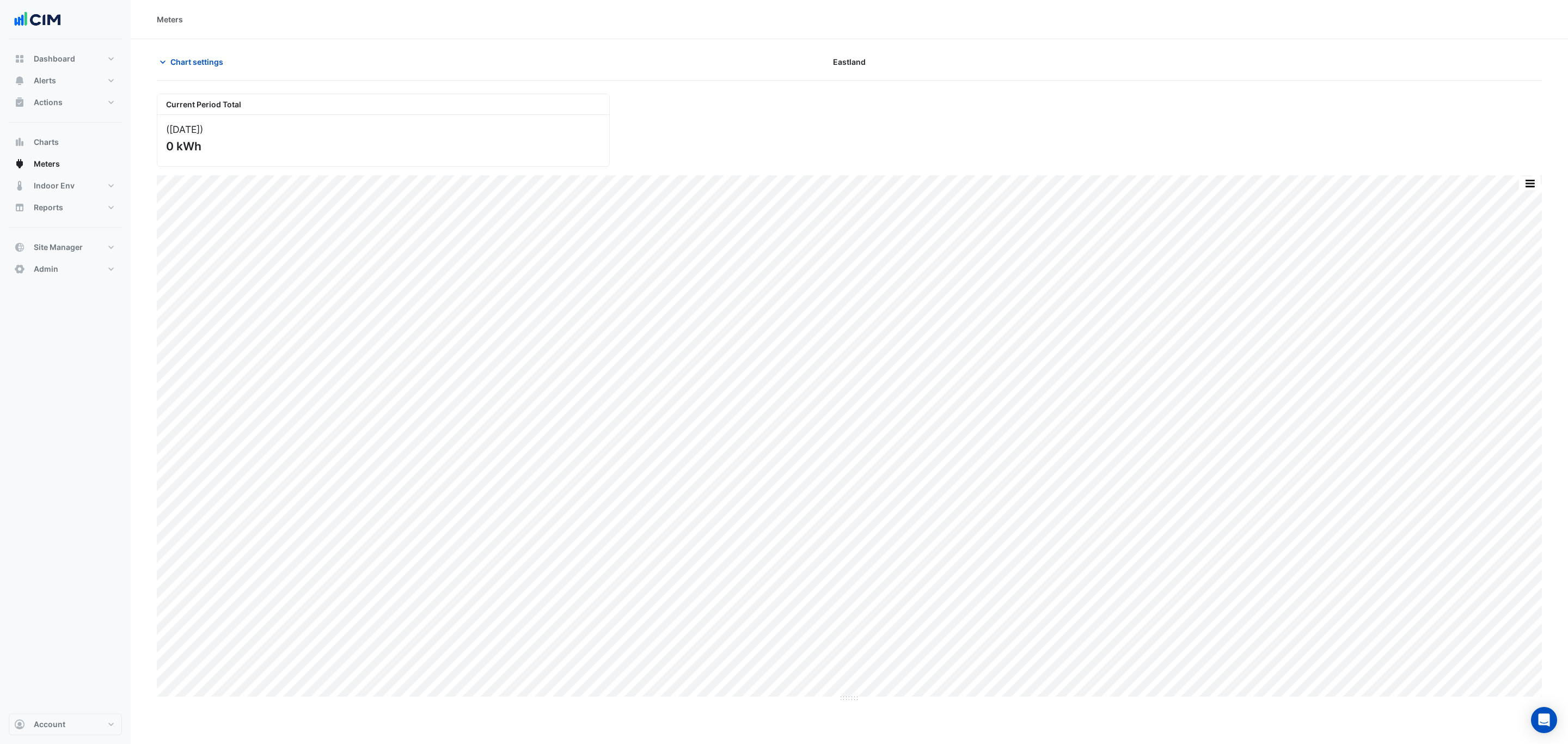
click at [211, 57] on span "Chart settings" at bounding box center [196, 62] width 53 height 11
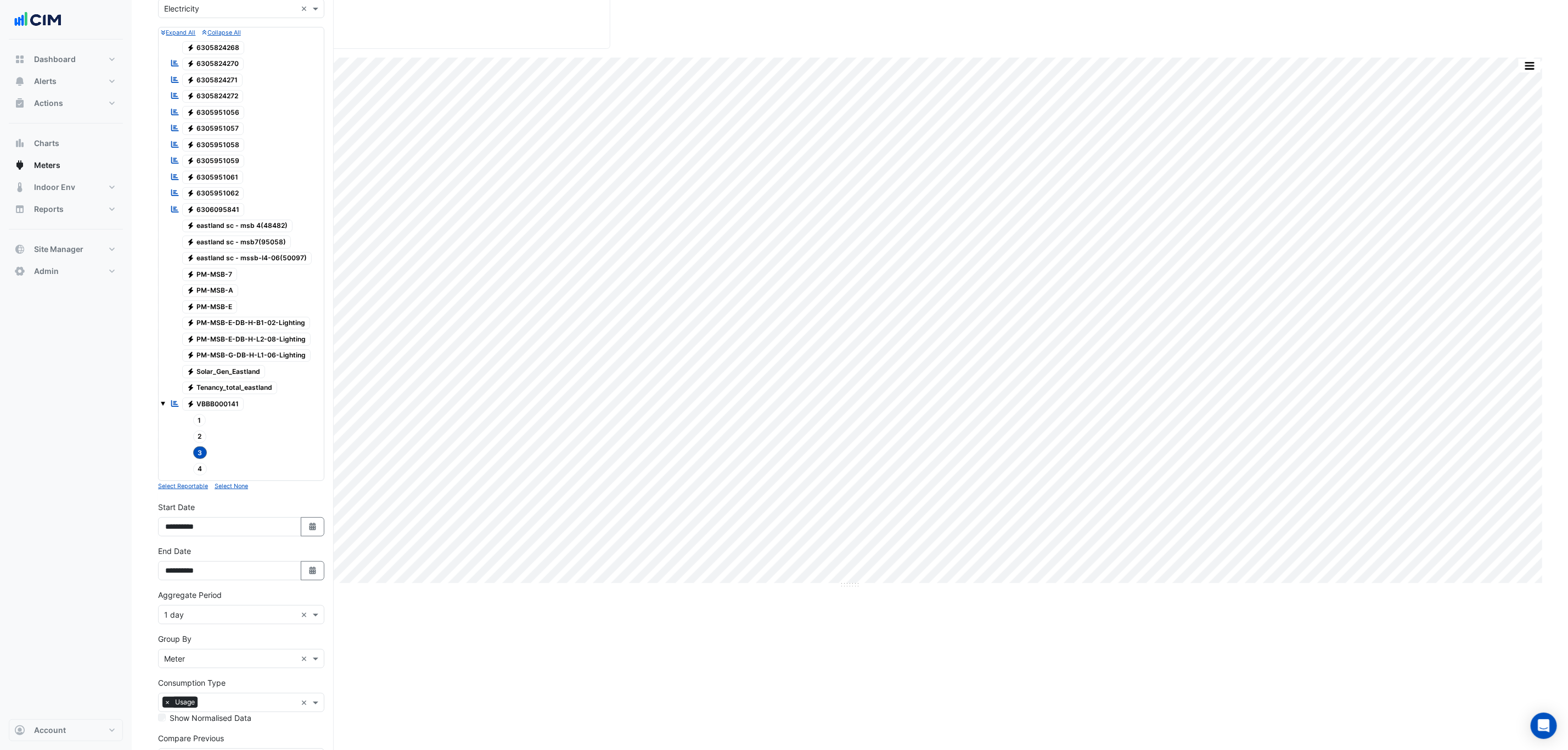
scroll to position [204, 0]
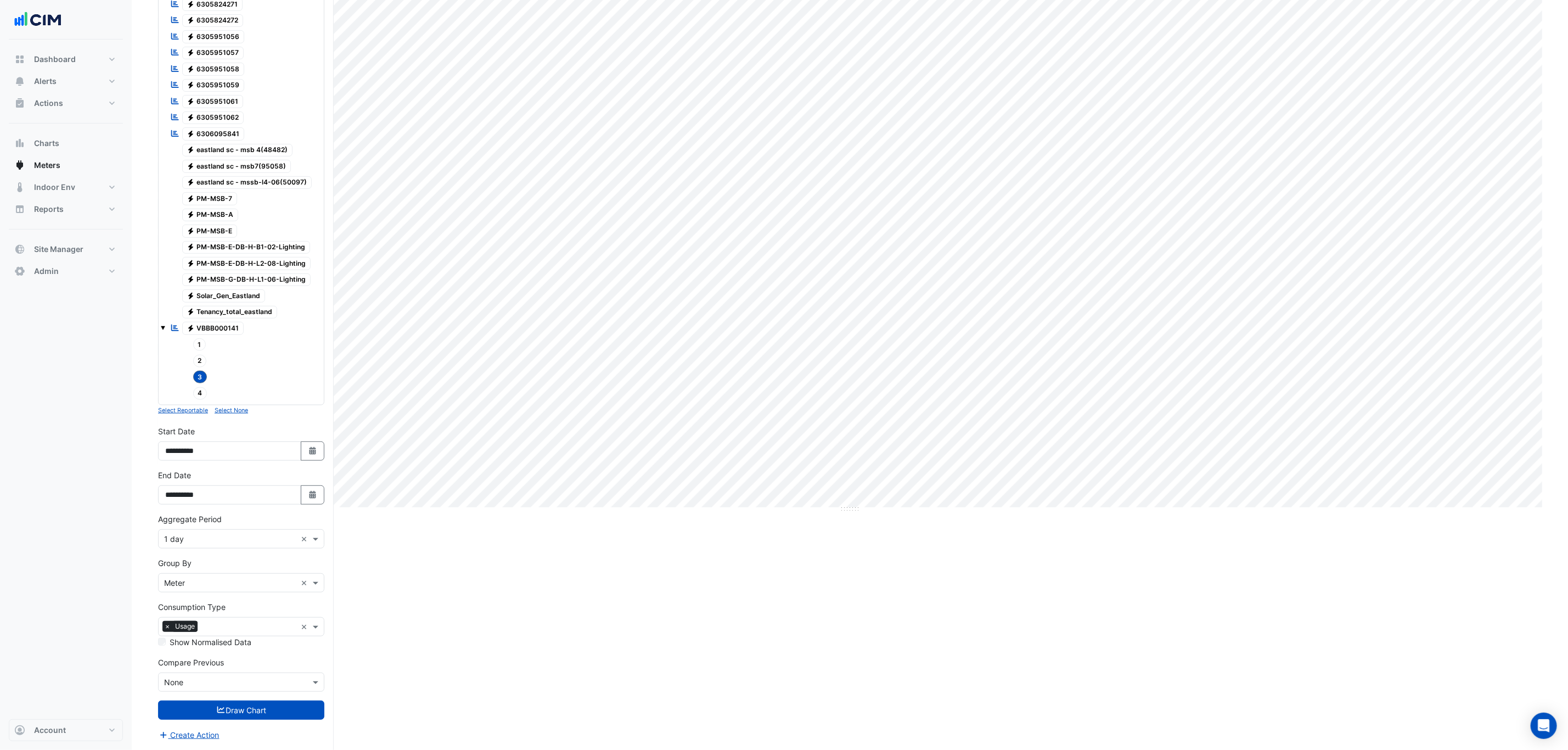
click at [199, 374] on span "3" at bounding box center [199, 376] width 14 height 13
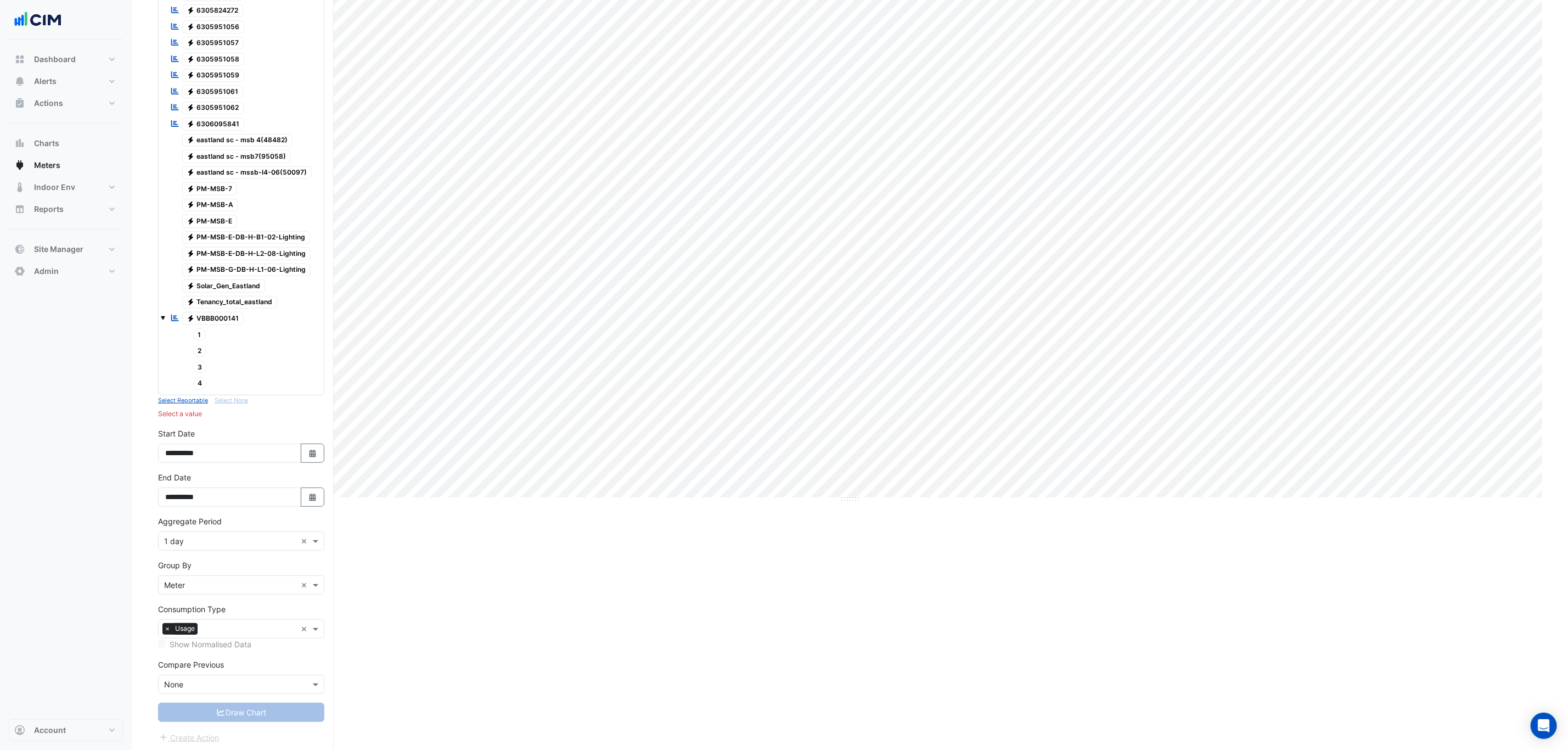
click at [199, 386] on span "4" at bounding box center [199, 383] width 14 height 13
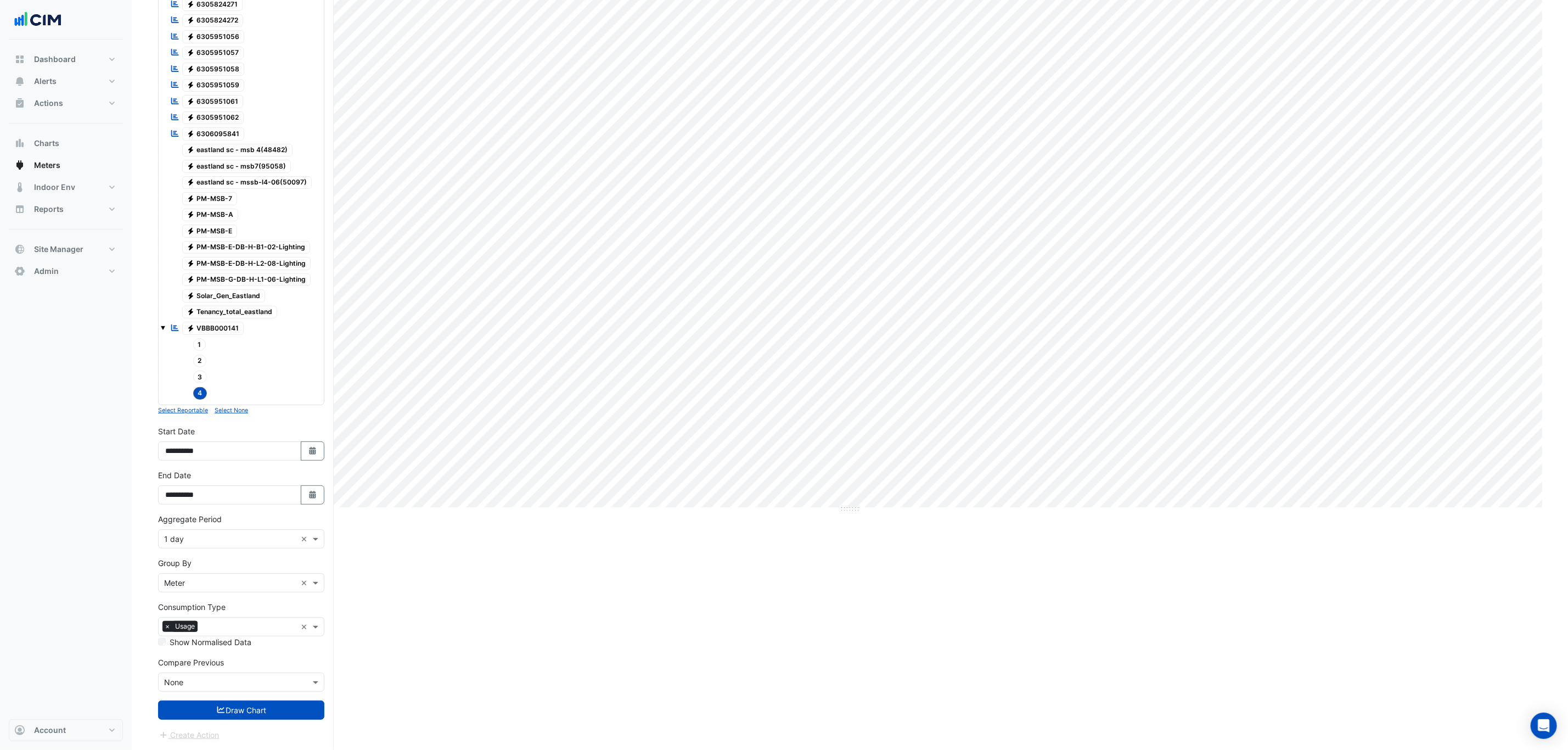
click at [209, 520] on button "Draw Chart" at bounding box center [241, 710] width 167 height 19
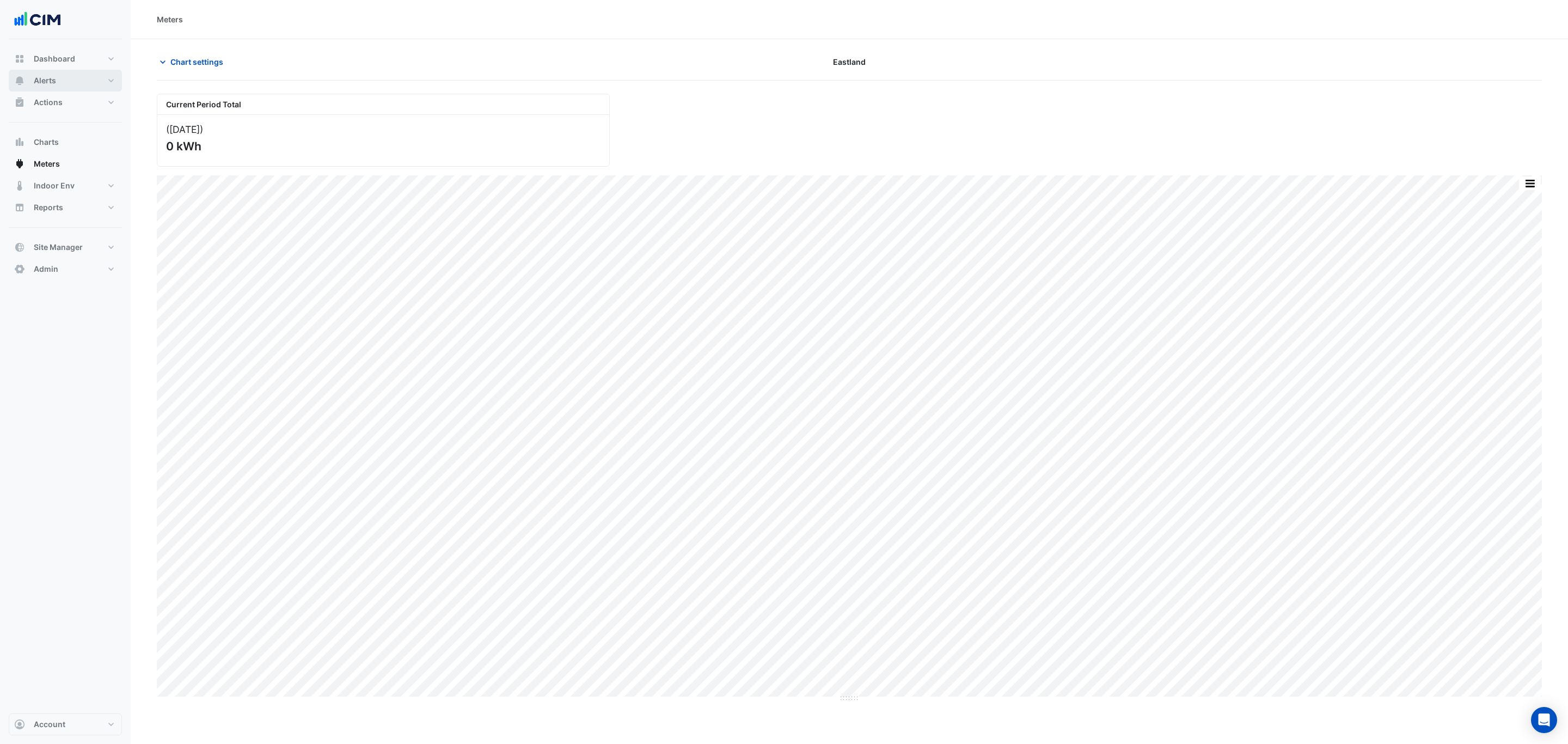
click at [69, 78] on button "Alerts" at bounding box center [65, 80] width 113 height 22
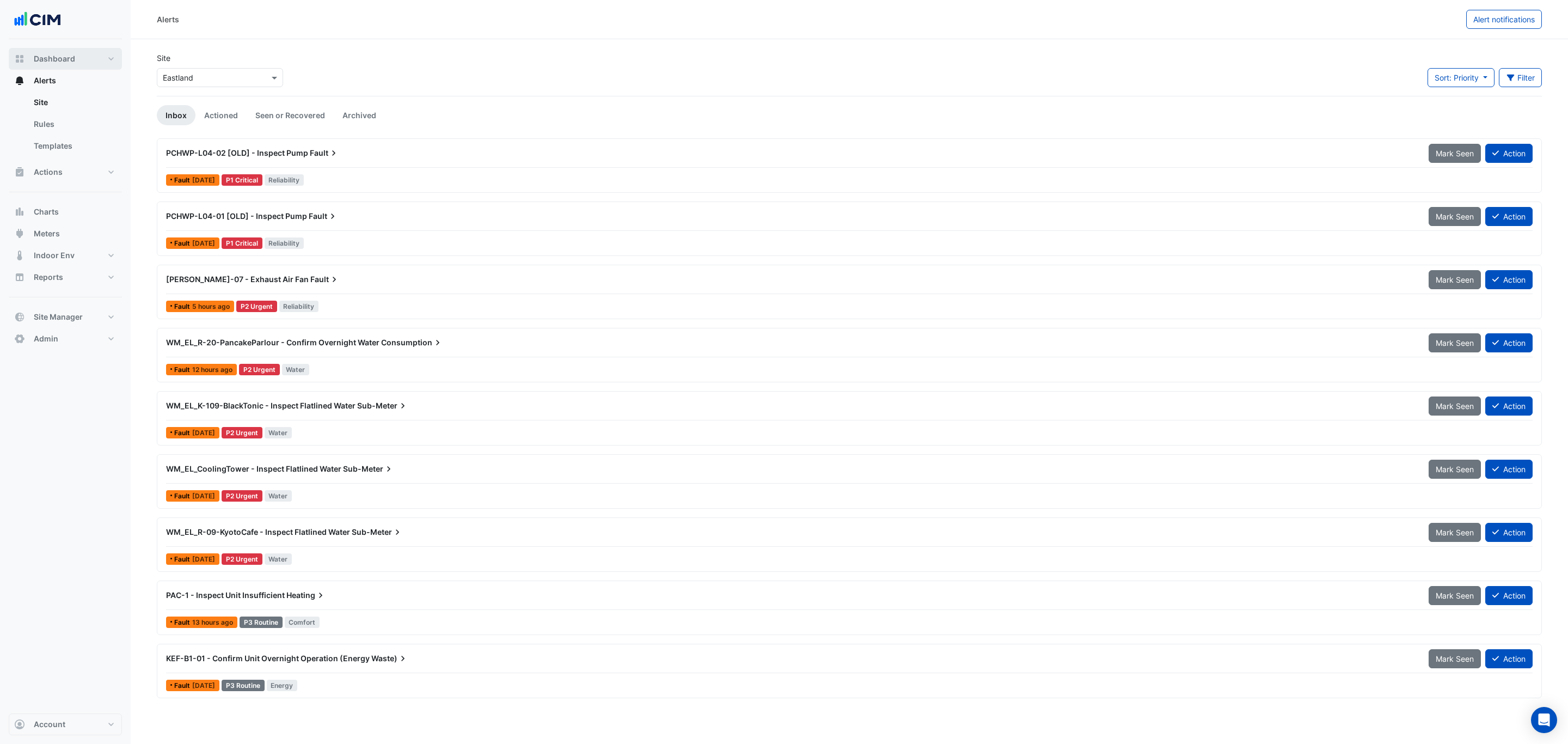
click at [69, 48] on button "Dashboard" at bounding box center [65, 58] width 113 height 22
select select "***"
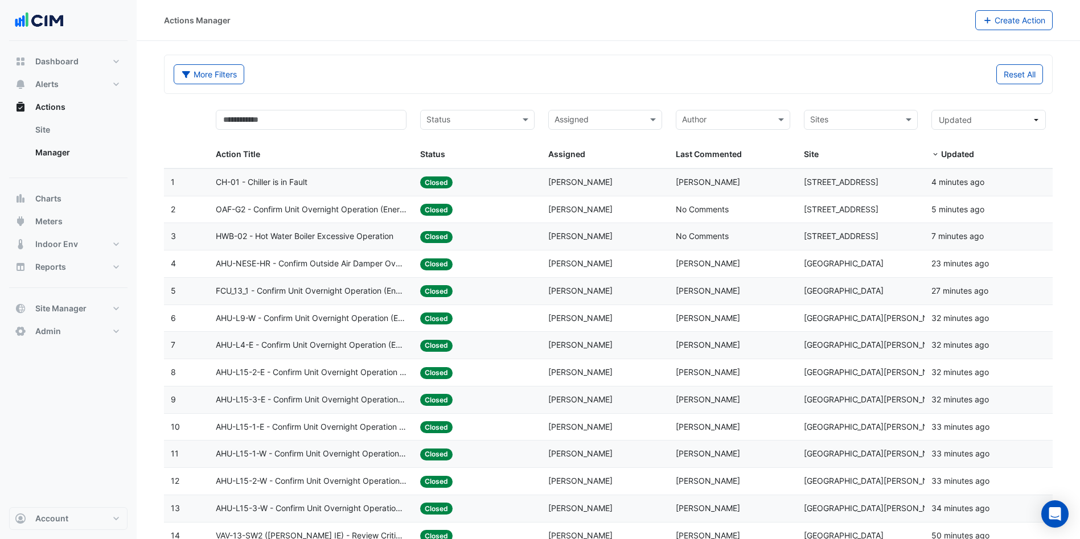
select select "***"
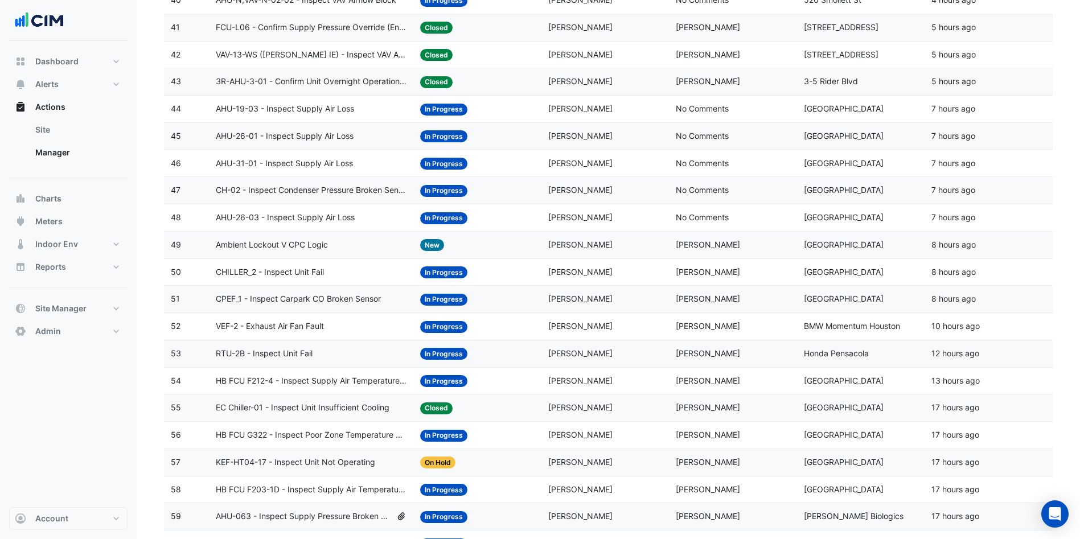
scroll to position [1183, 0]
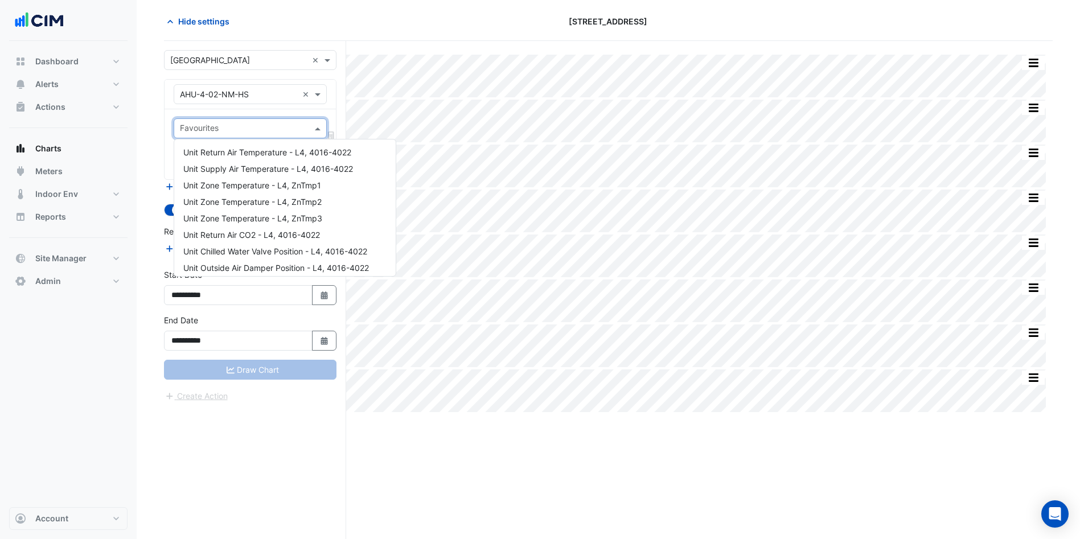
scroll to position [228, 0]
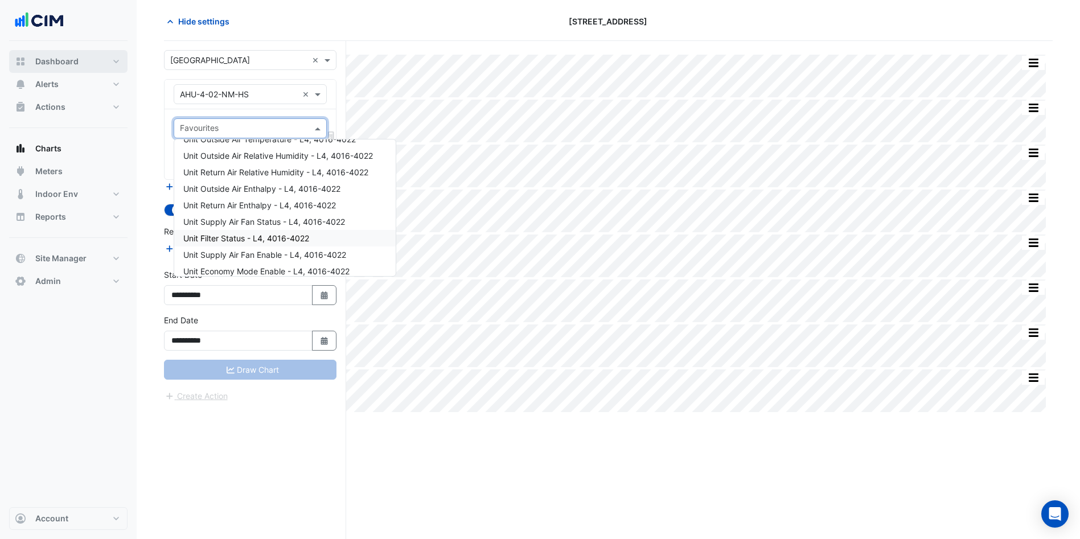
click at [51, 50] on button "Dashboard" at bounding box center [68, 61] width 118 height 23
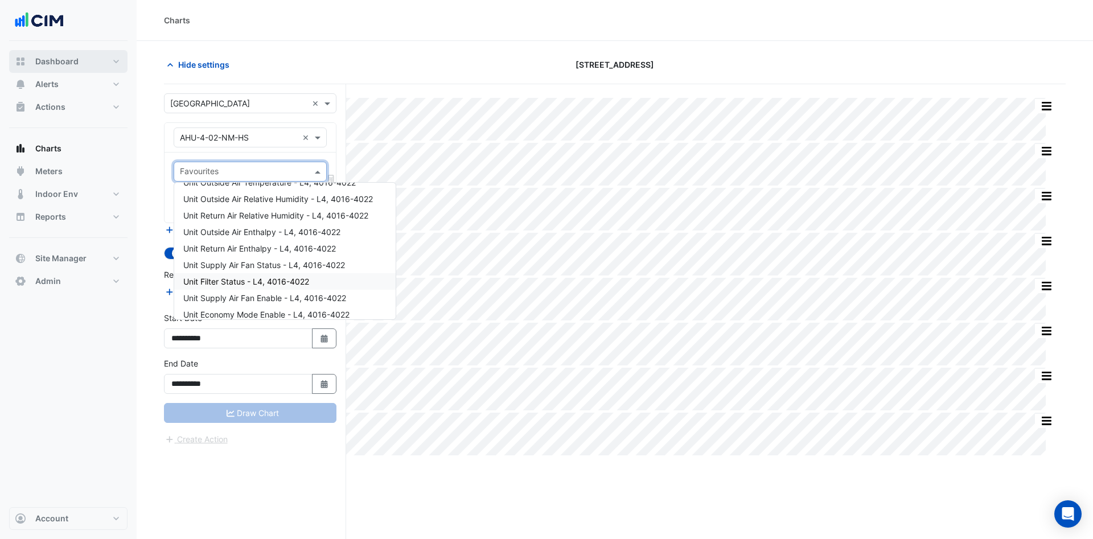
select select "***"
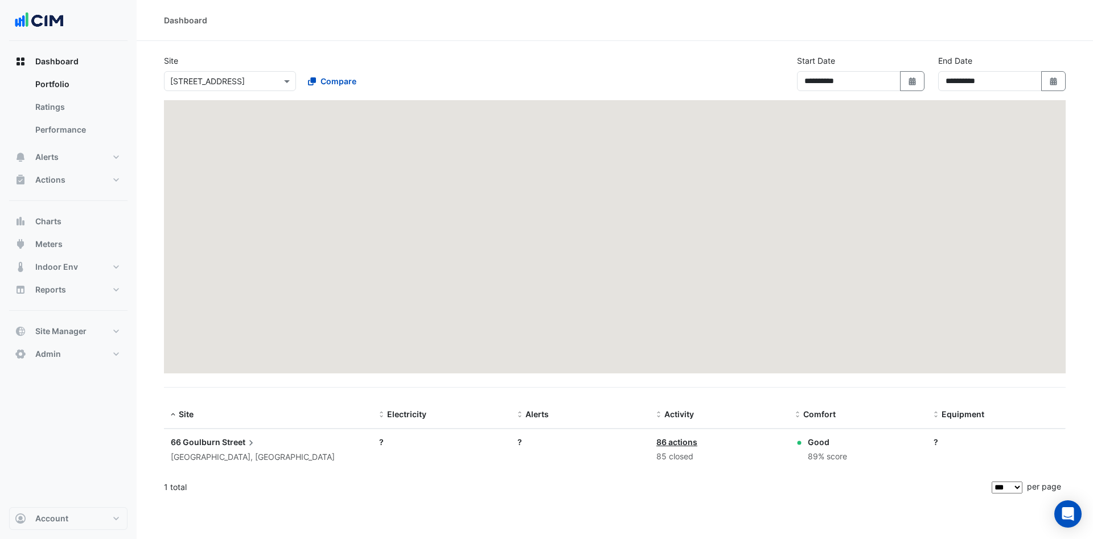
click at [272, 83] on div at bounding box center [230, 81] width 131 height 13
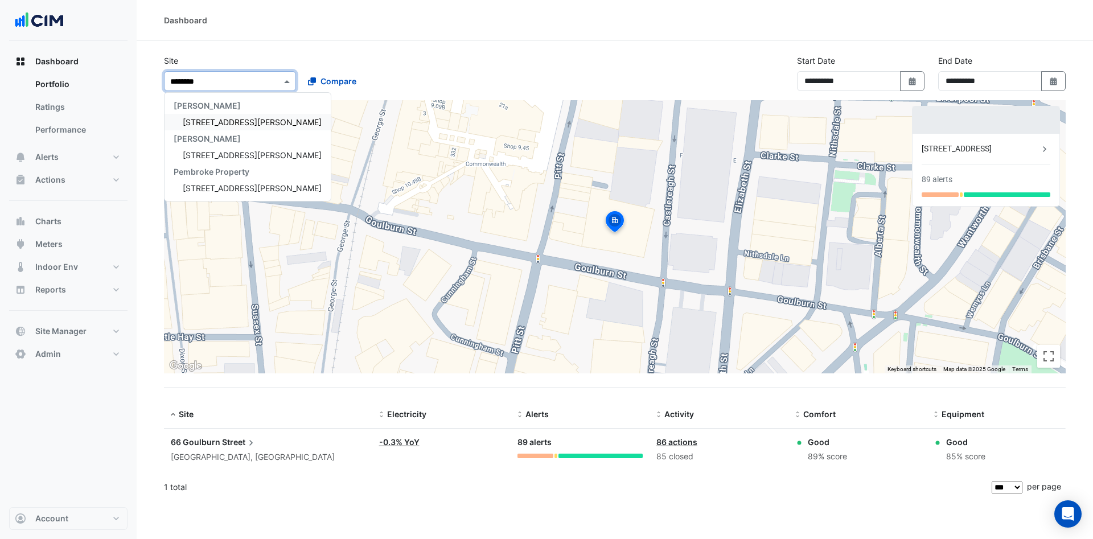
type input "*********"
drag, startPoint x: 198, startPoint y: 132, endPoint x: 208, endPoint y: 125, distance: 12.0
click at [208, 125] on div "Knight Frank 20 Martin Place Knight Frank Pembroke 20 Martin Place Pembroke Pro…" at bounding box center [248, 146] width 166 height 99
click at [208, 125] on span "[STREET_ADDRESS][PERSON_NAME]" at bounding box center [252, 122] width 139 height 10
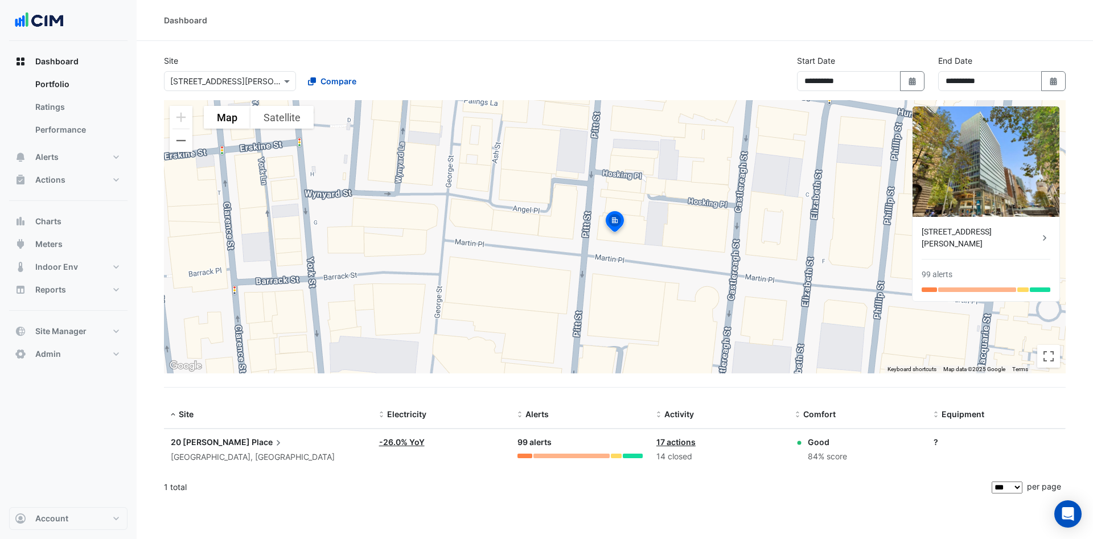
click at [273, 447] on icon at bounding box center [278, 442] width 11 height 11
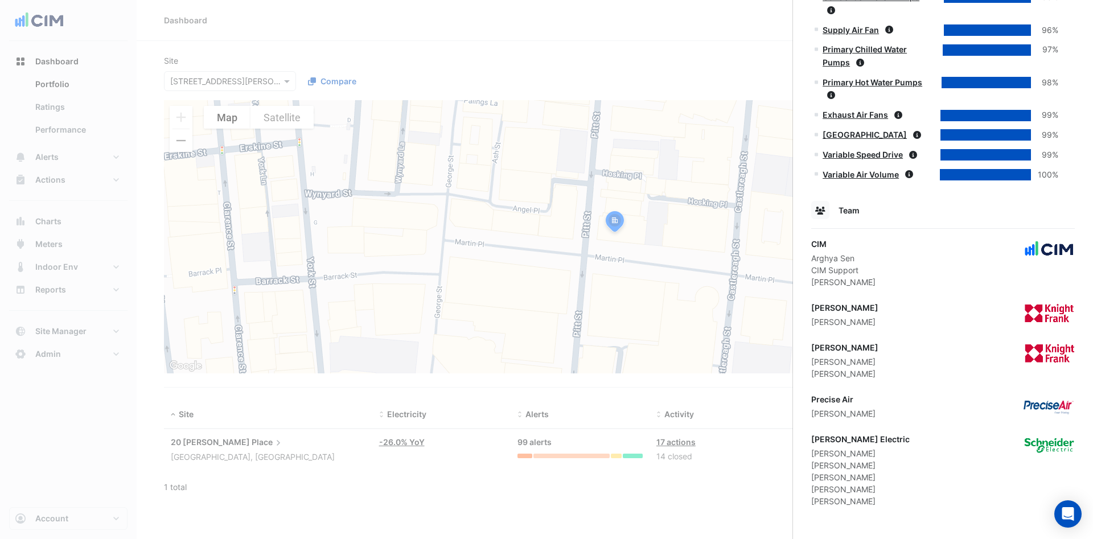
scroll to position [1139, 0]
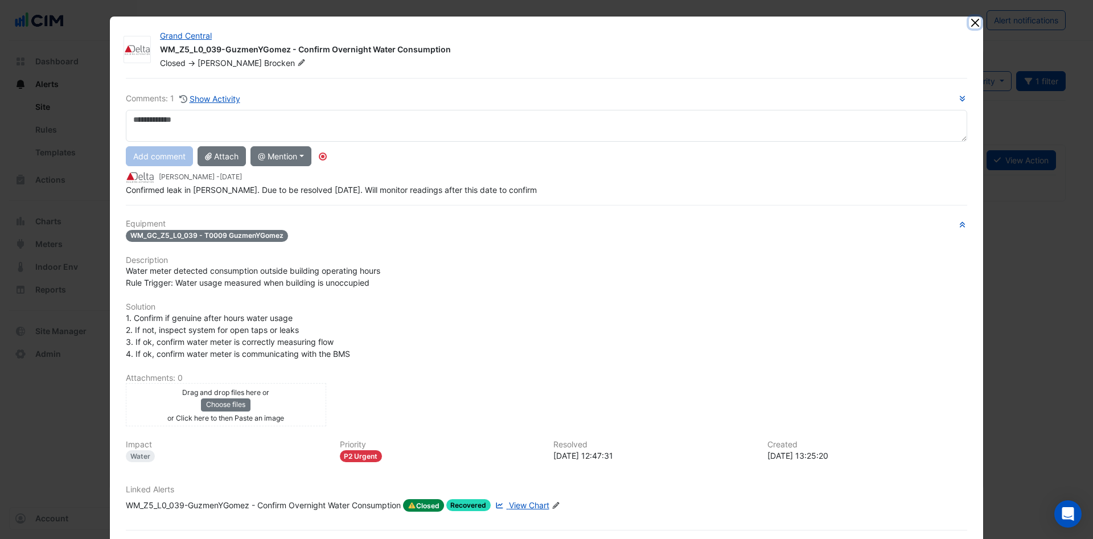
click at [969, 22] on button "Close" at bounding box center [975, 23] width 12 height 12
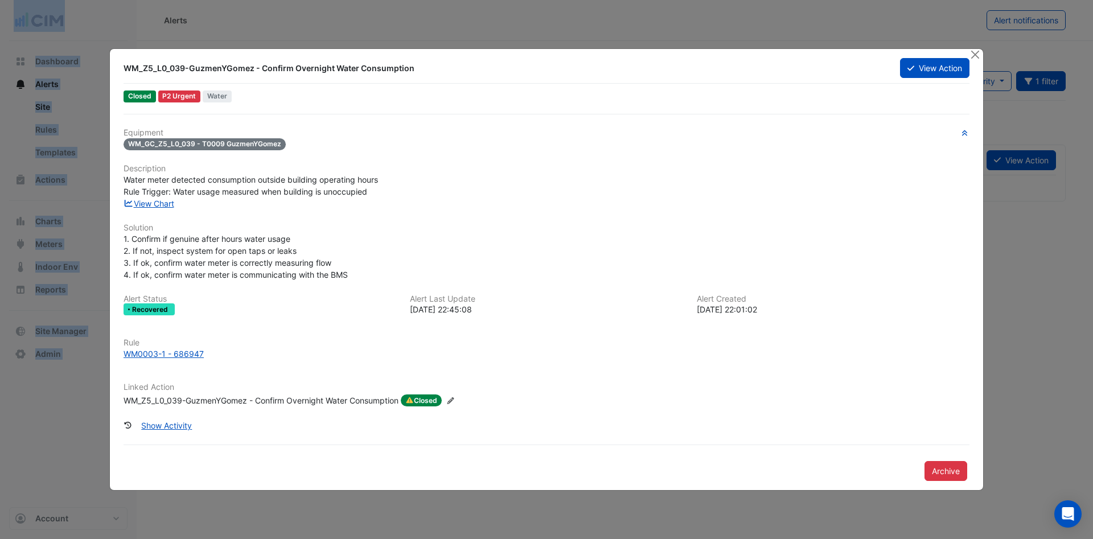
drag, startPoint x: 983, startPoint y: 53, endPoint x: 358, endPoint y: -28, distance: 630.5
click at [358, 0] on html "**********" at bounding box center [546, 269] width 1093 height 539
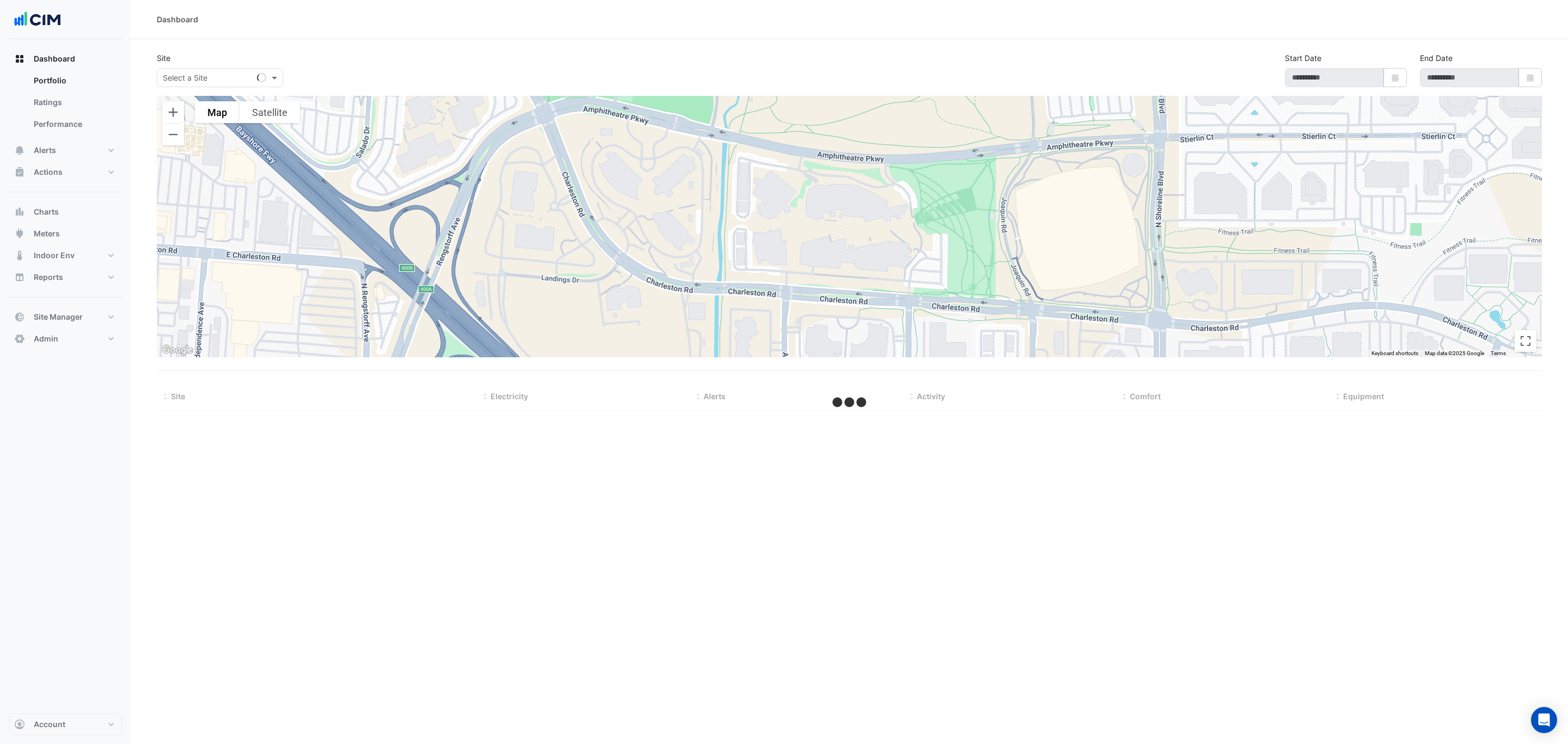
type input "**********"
select select "***"
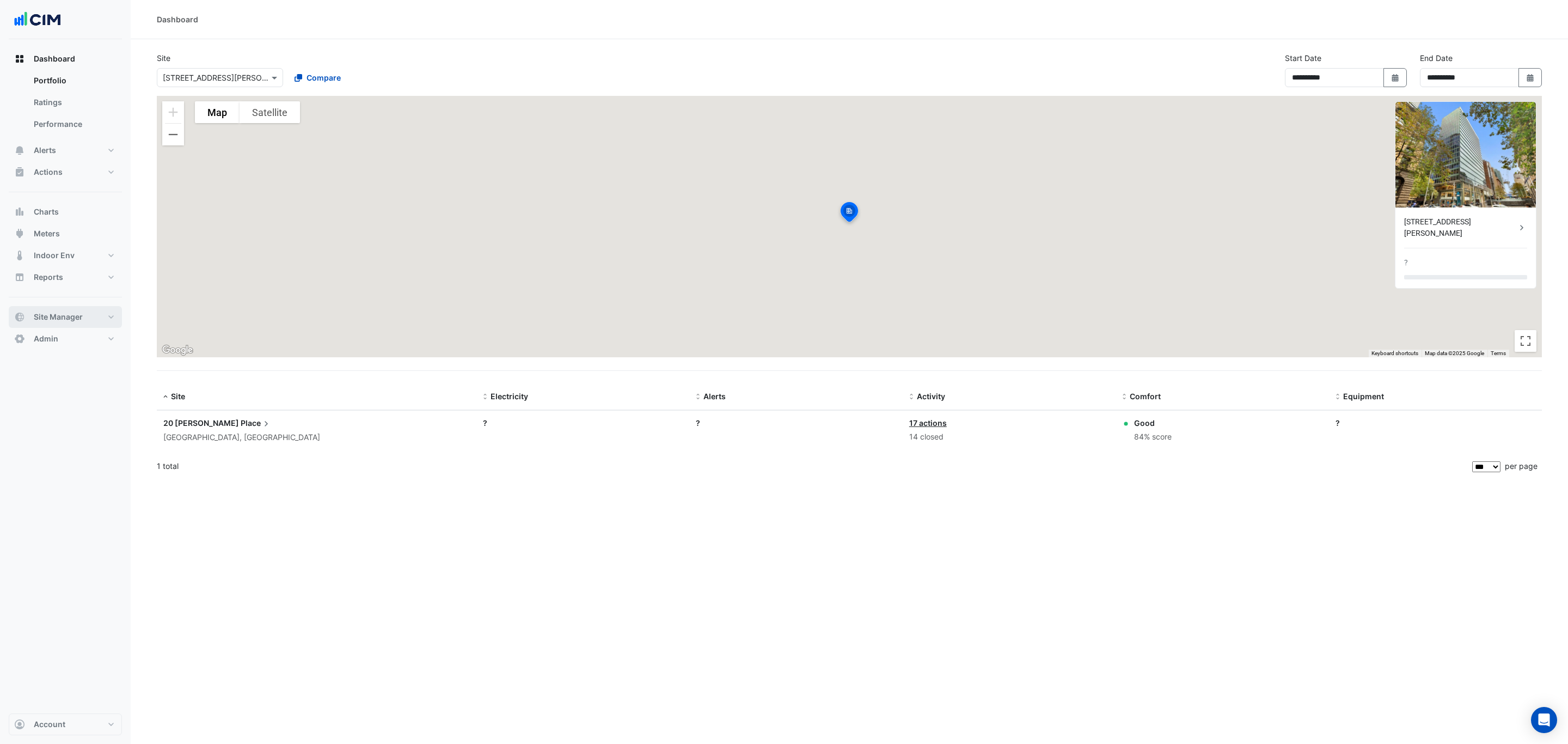
click at [100, 311] on button "Site Manager" at bounding box center [65, 317] width 113 height 22
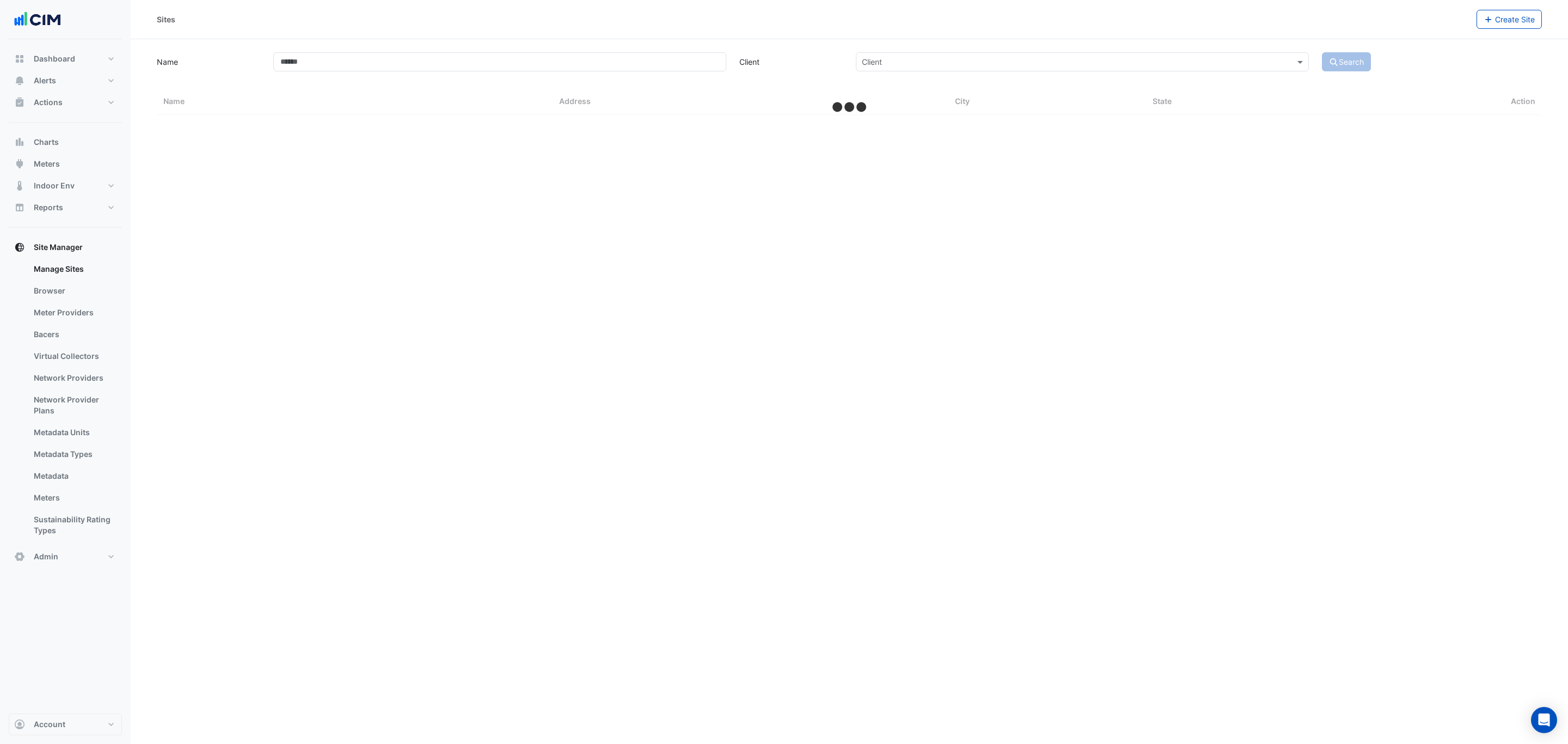
click at [61, 337] on link "Bacers" at bounding box center [73, 334] width 97 height 22
click at [68, 97] on button "Actions" at bounding box center [65, 102] width 113 height 22
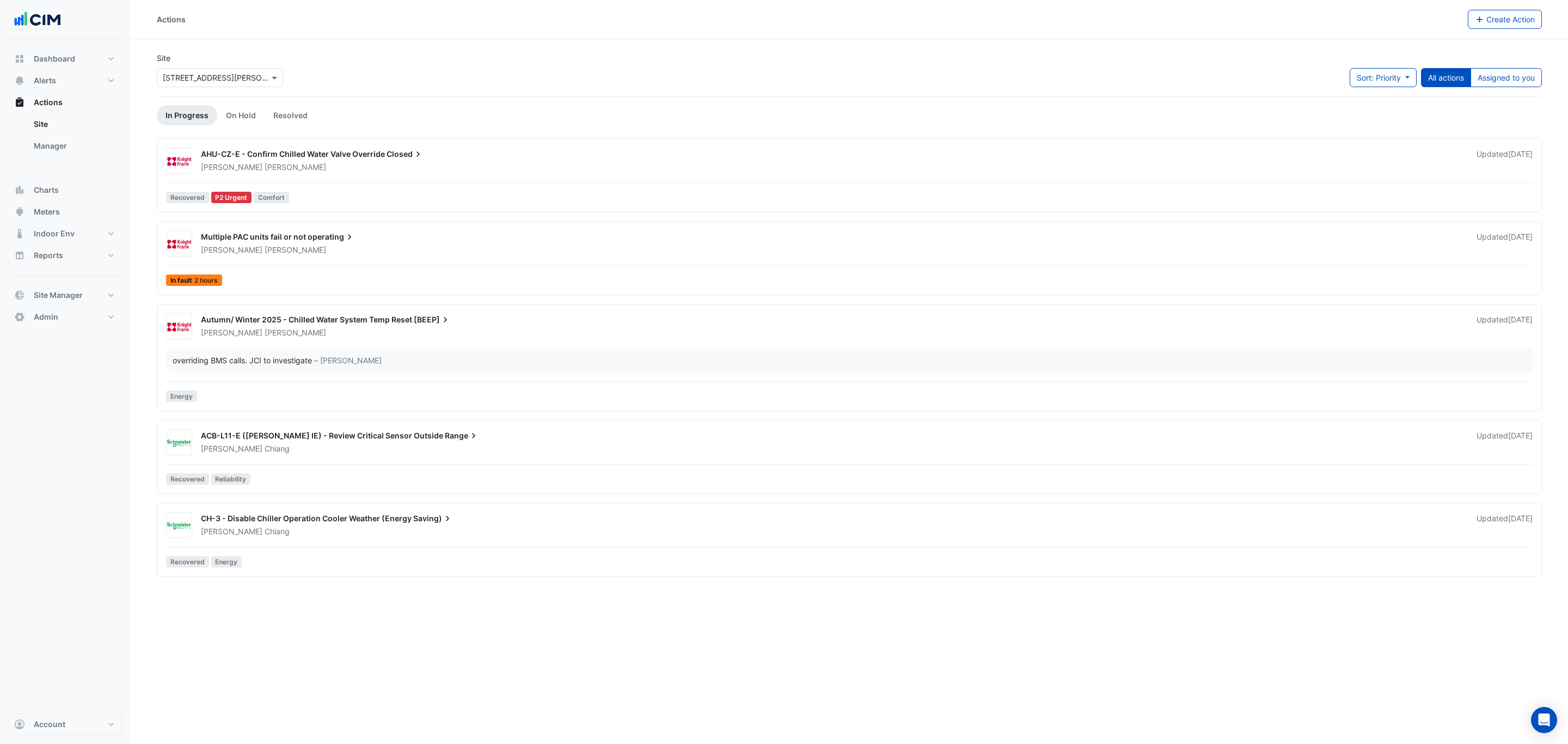
click at [65, 141] on link "Manager" at bounding box center [73, 145] width 97 height 22
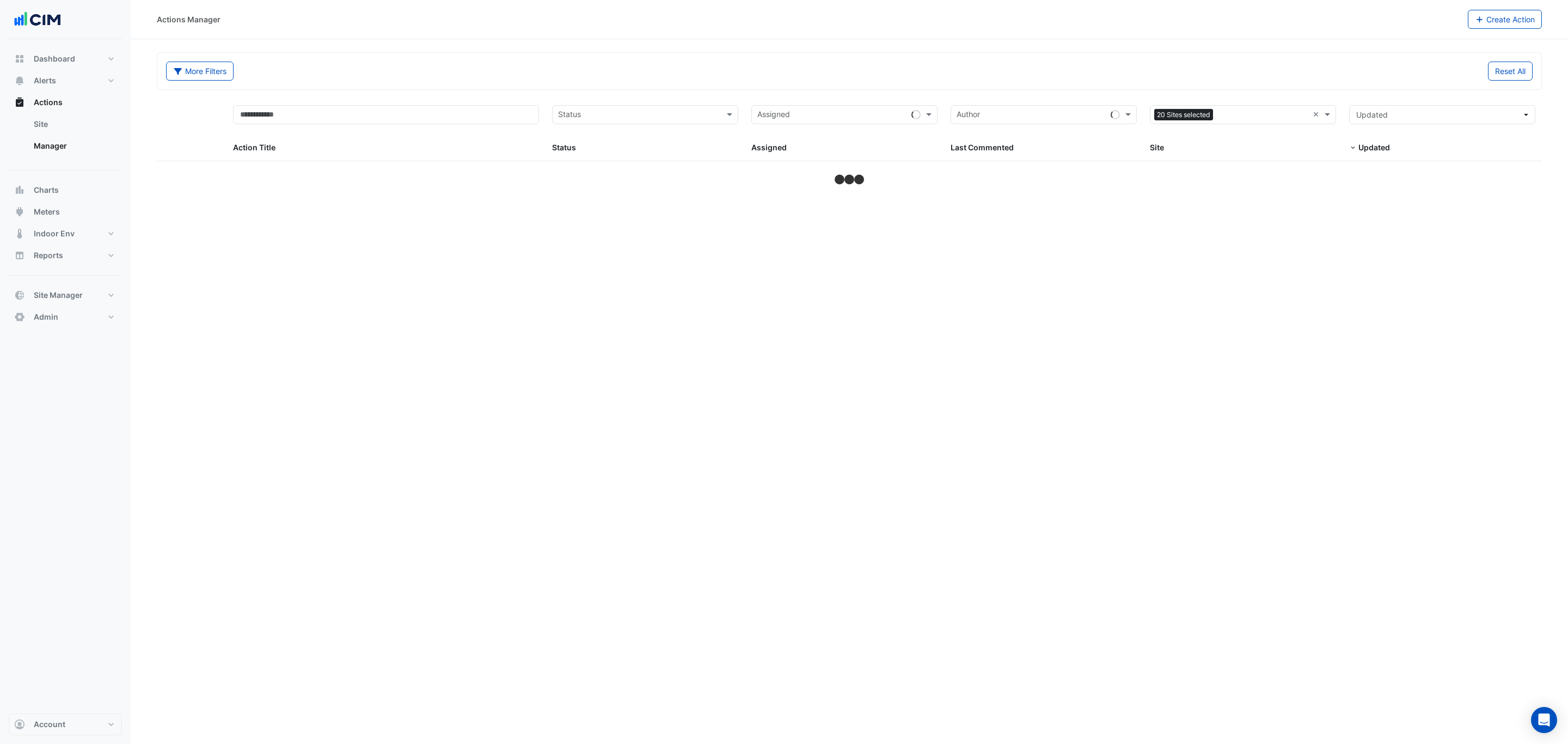
select select "***"
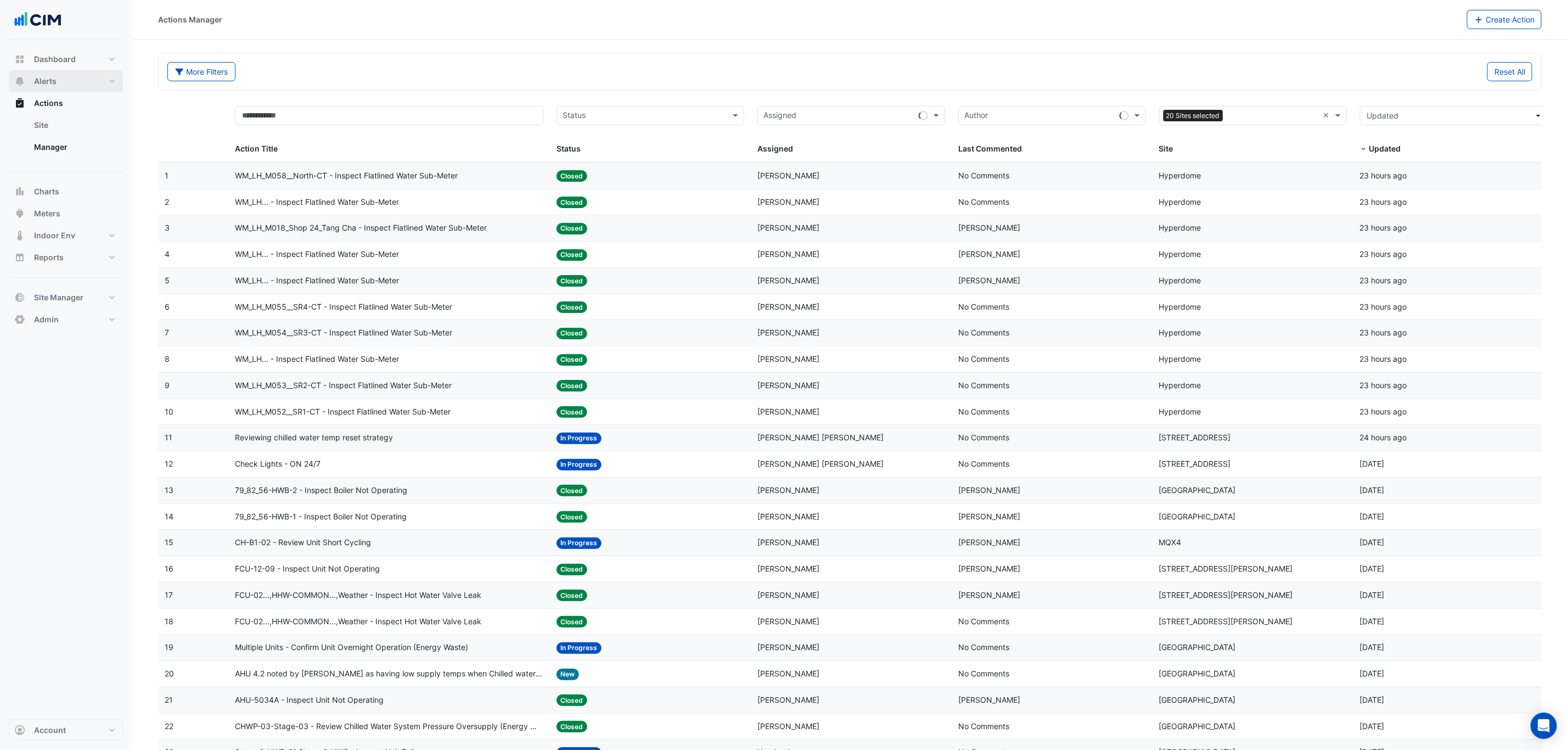
click at [76, 74] on button "Alerts" at bounding box center [66, 81] width 114 height 22
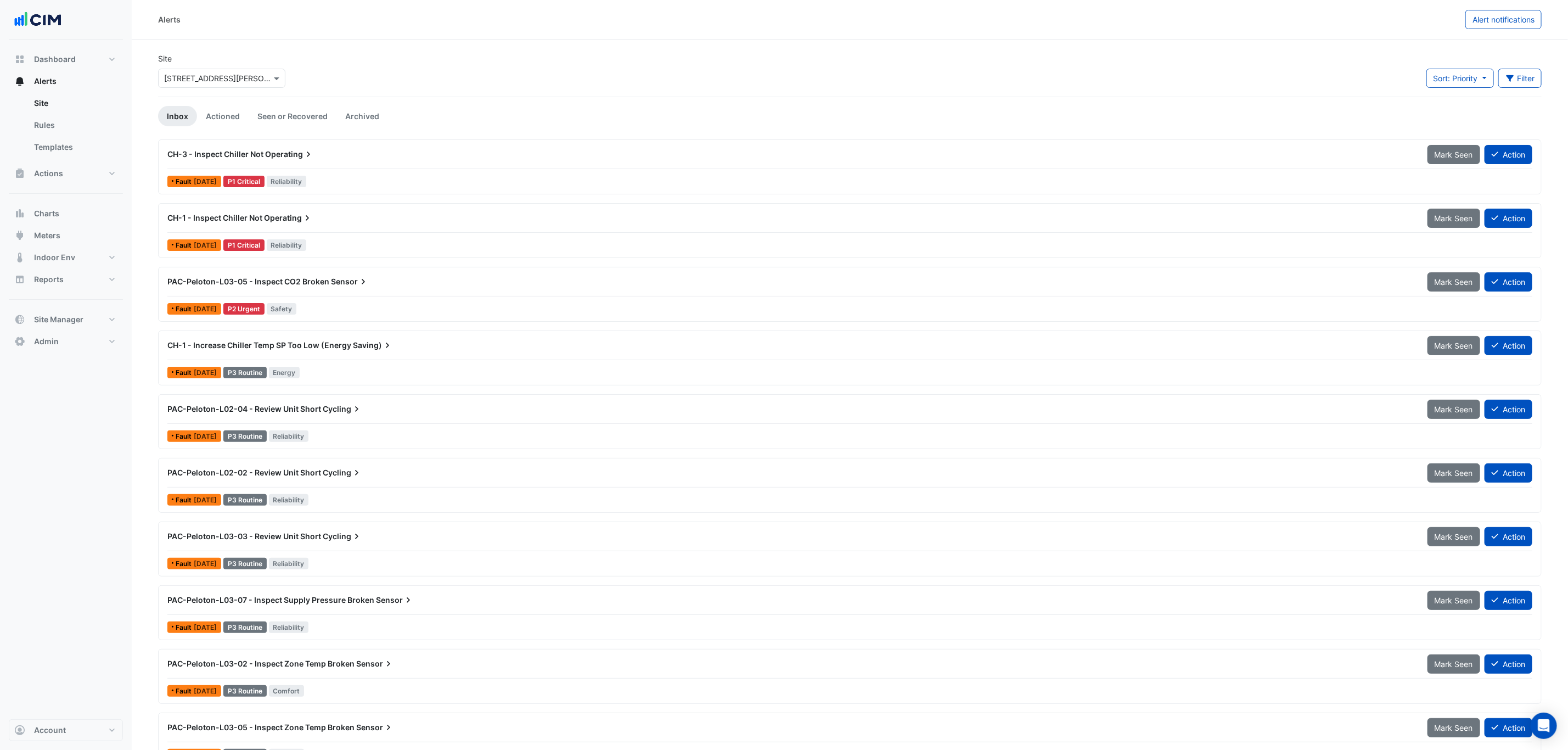
click at [69, 155] on link "Templates" at bounding box center [73, 147] width 97 height 22
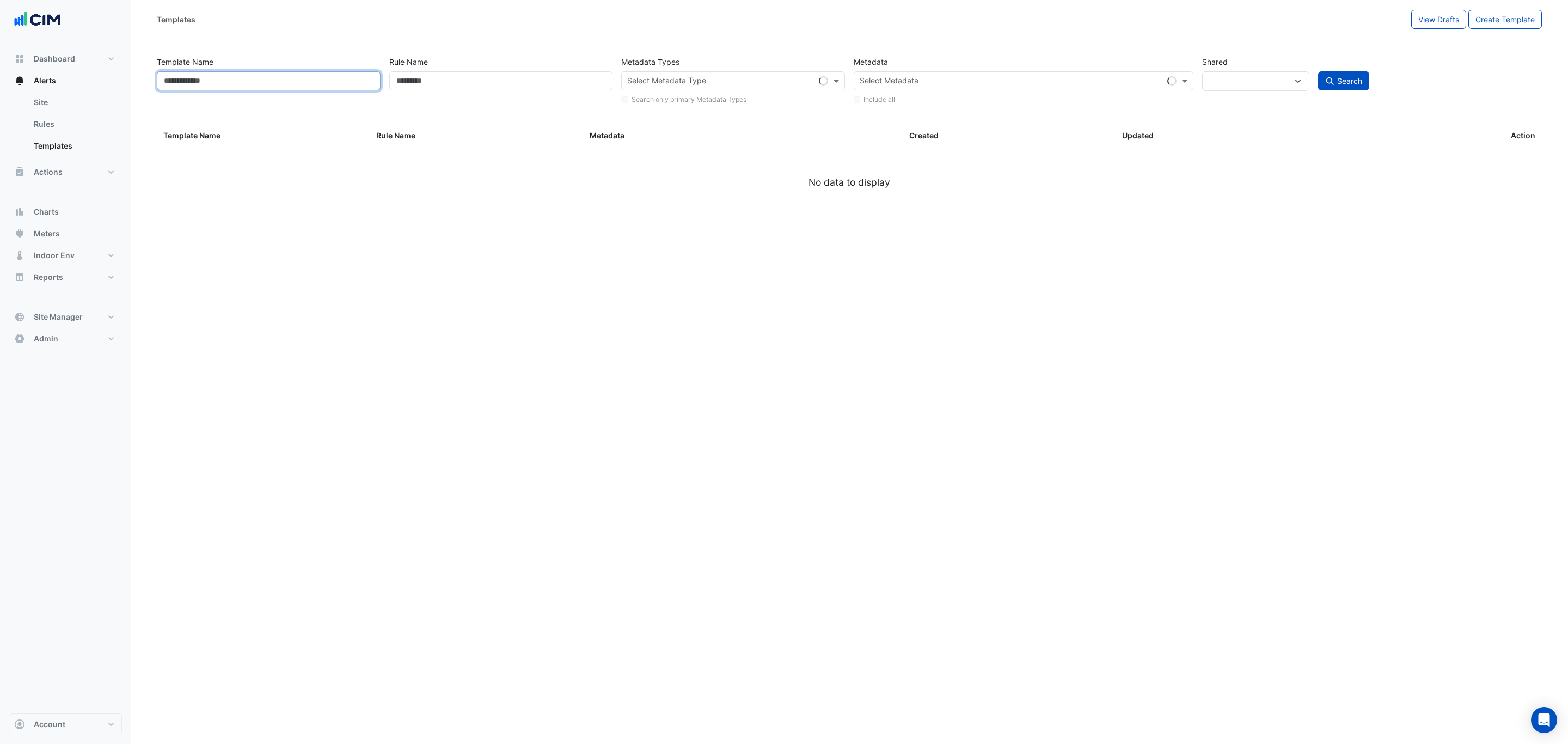
click at [288, 79] on input "Template Name" at bounding box center [269, 81] width 224 height 19
select select
select select "***"
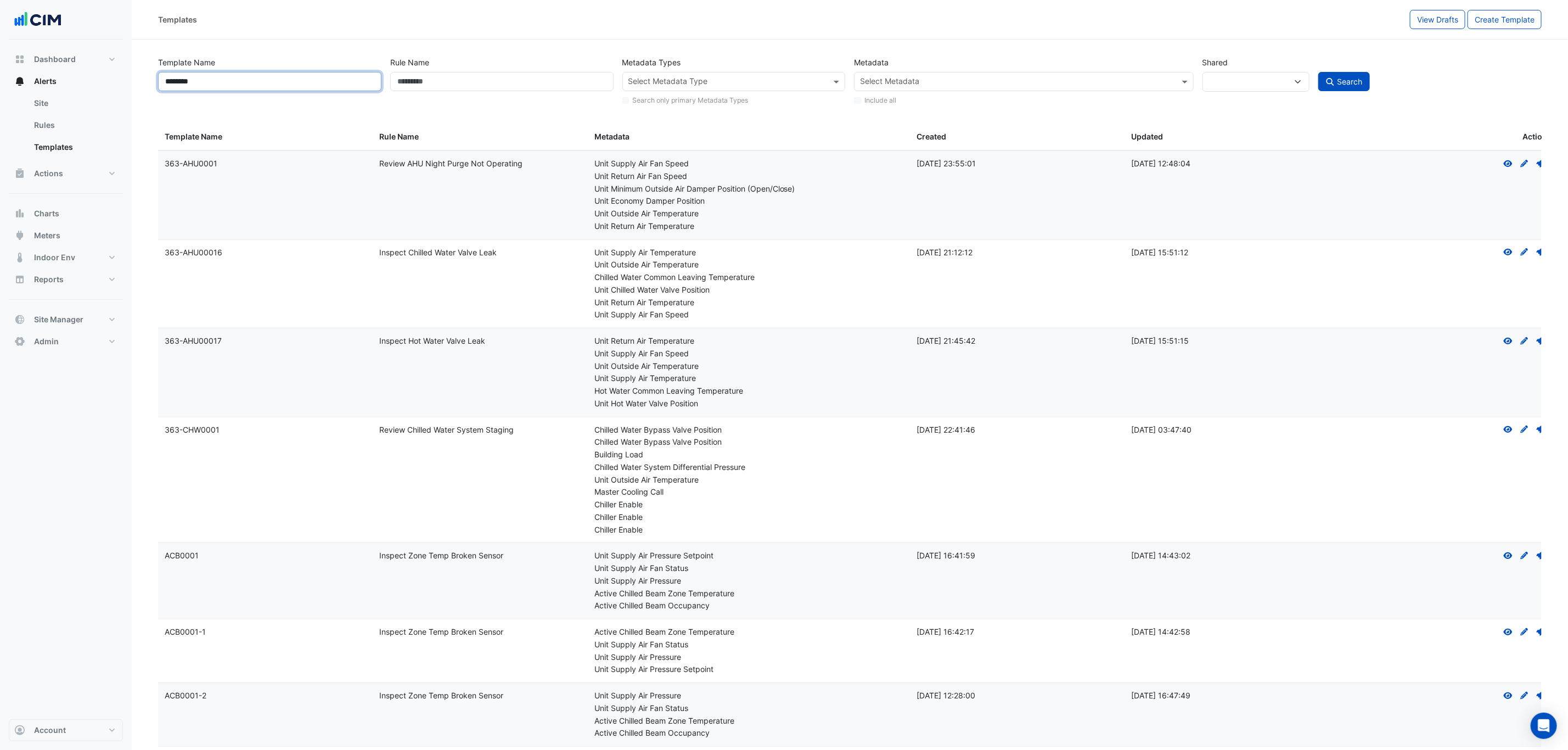
type input "********"
click at [1352, 72] on button "Search" at bounding box center [1344, 82] width 52 height 19
select select
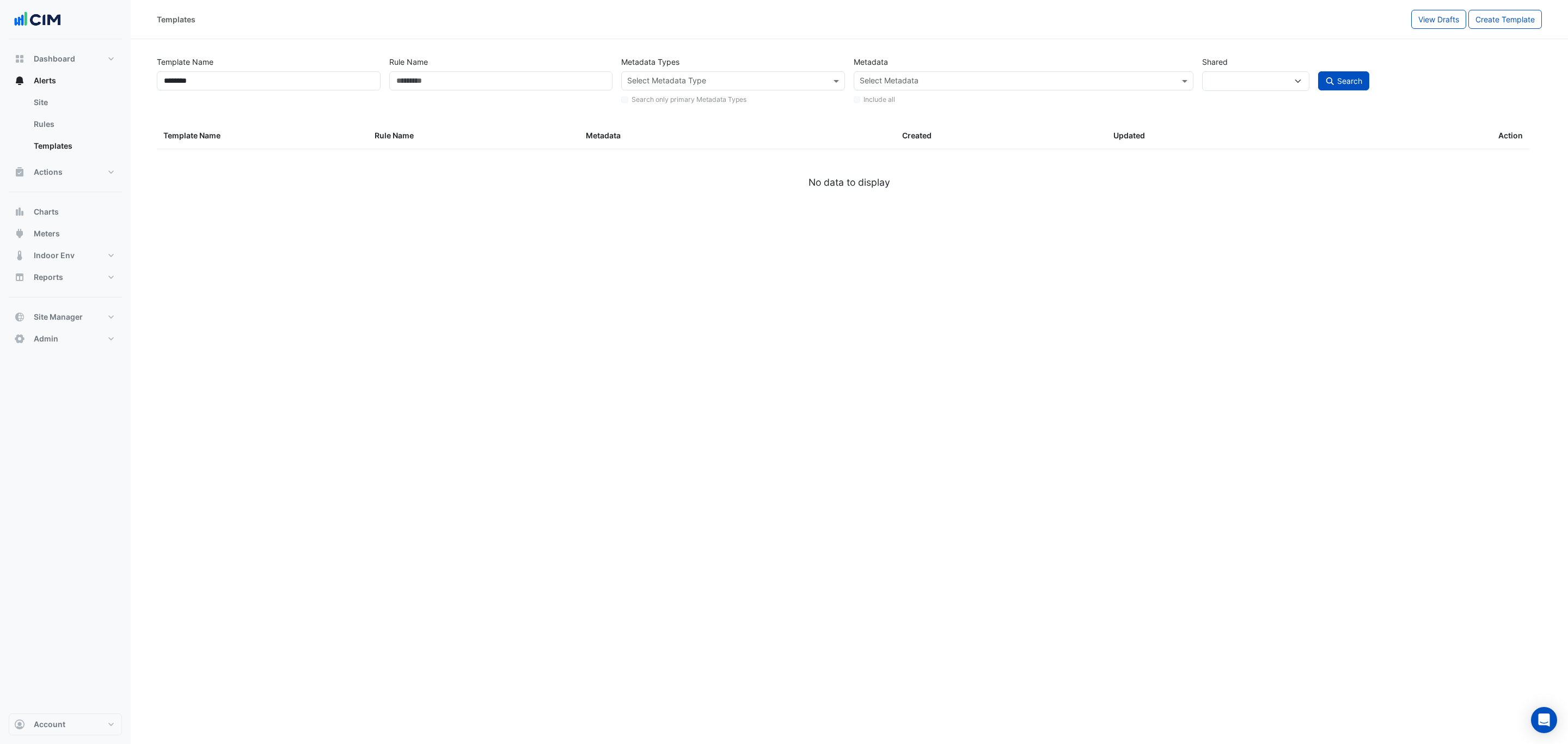
click at [67, 124] on link "Rules" at bounding box center [73, 123] width 97 height 22
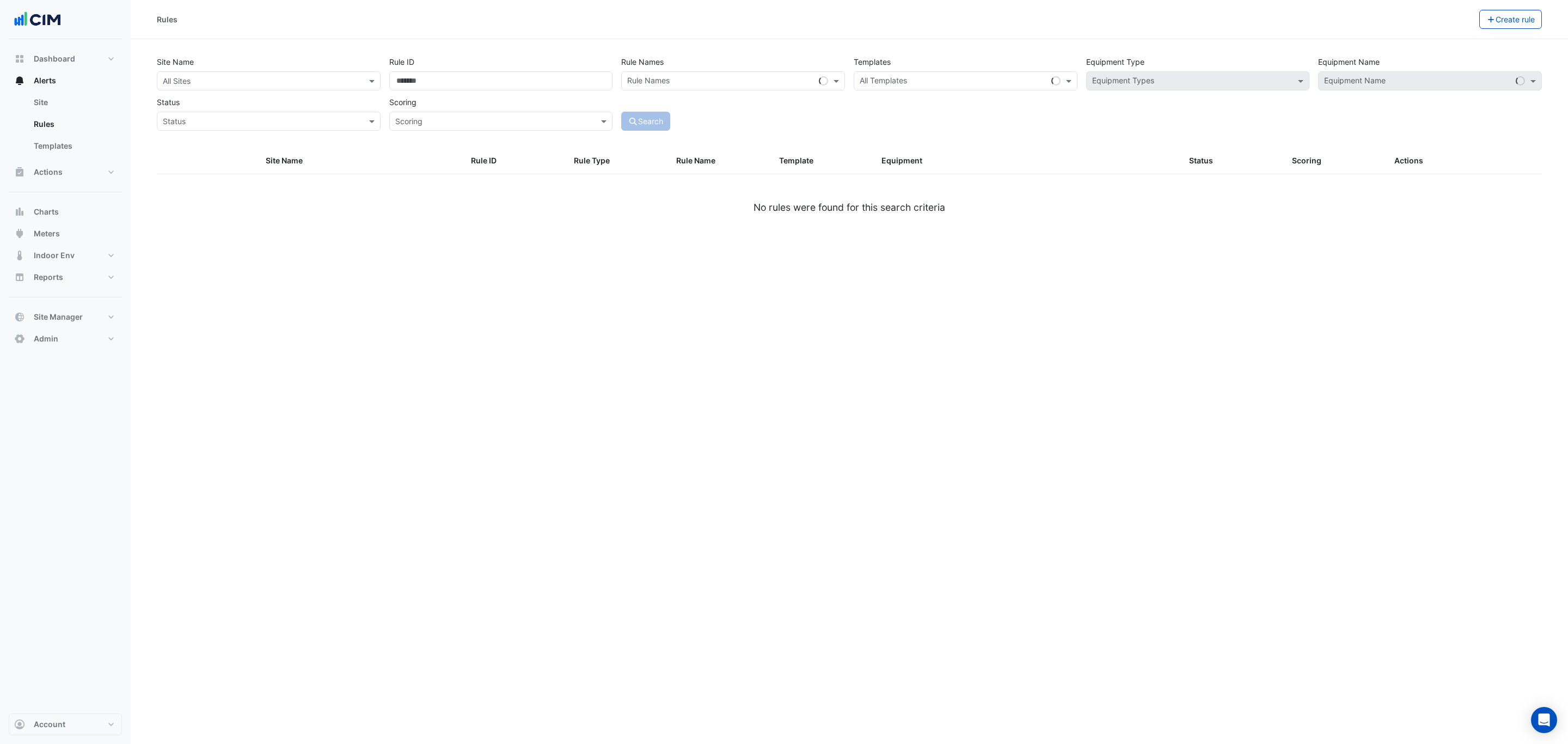
click at [208, 80] on input "text" at bounding box center [257, 81] width 190 height 11
type input "********"
click at [193, 121] on span "Eastland" at bounding box center [190, 120] width 31 height 10
click at [664, 124] on button "Search" at bounding box center [645, 121] width 49 height 19
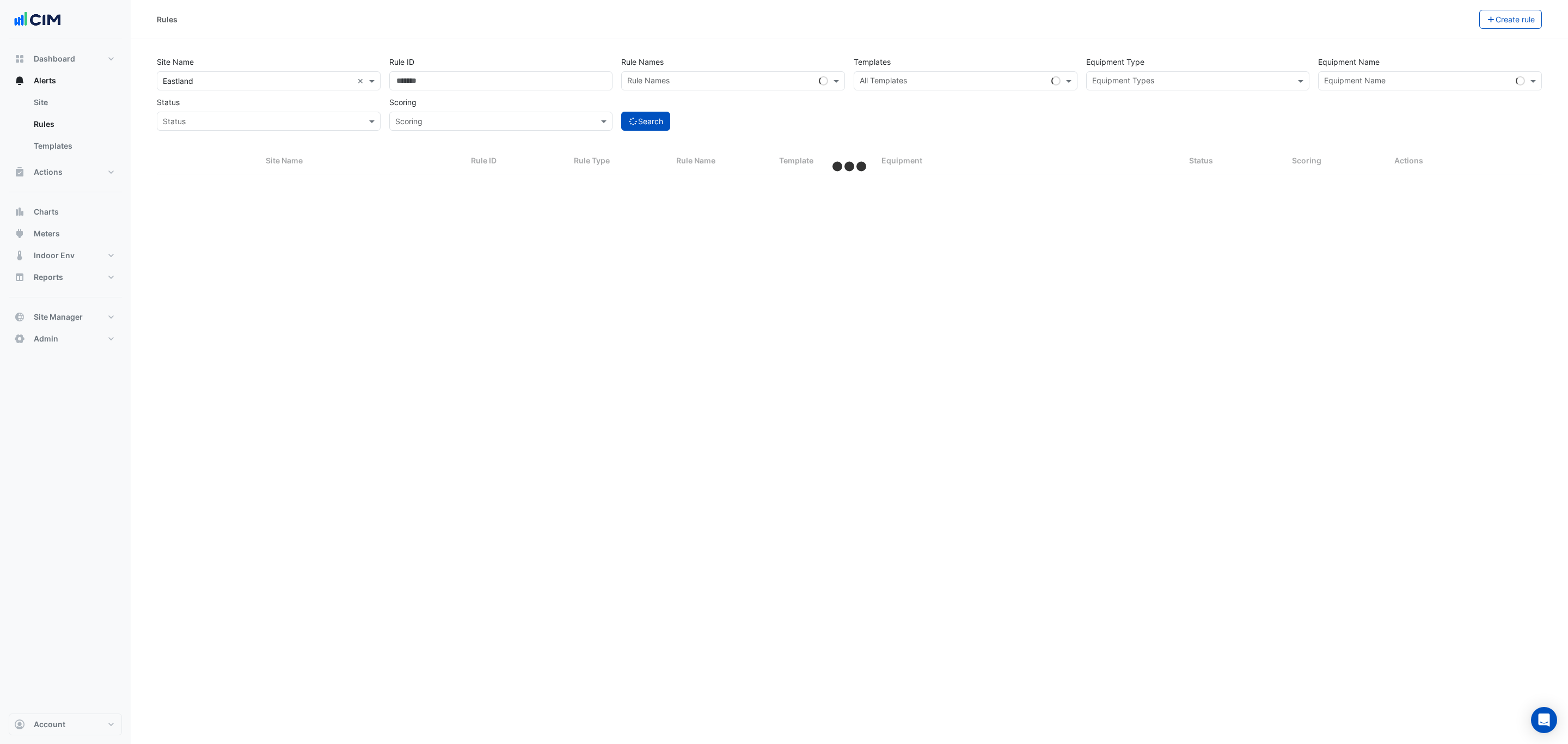
click at [699, 82] on input "text" at bounding box center [721, 82] width 187 height 11
type input "*****"
select select "***"
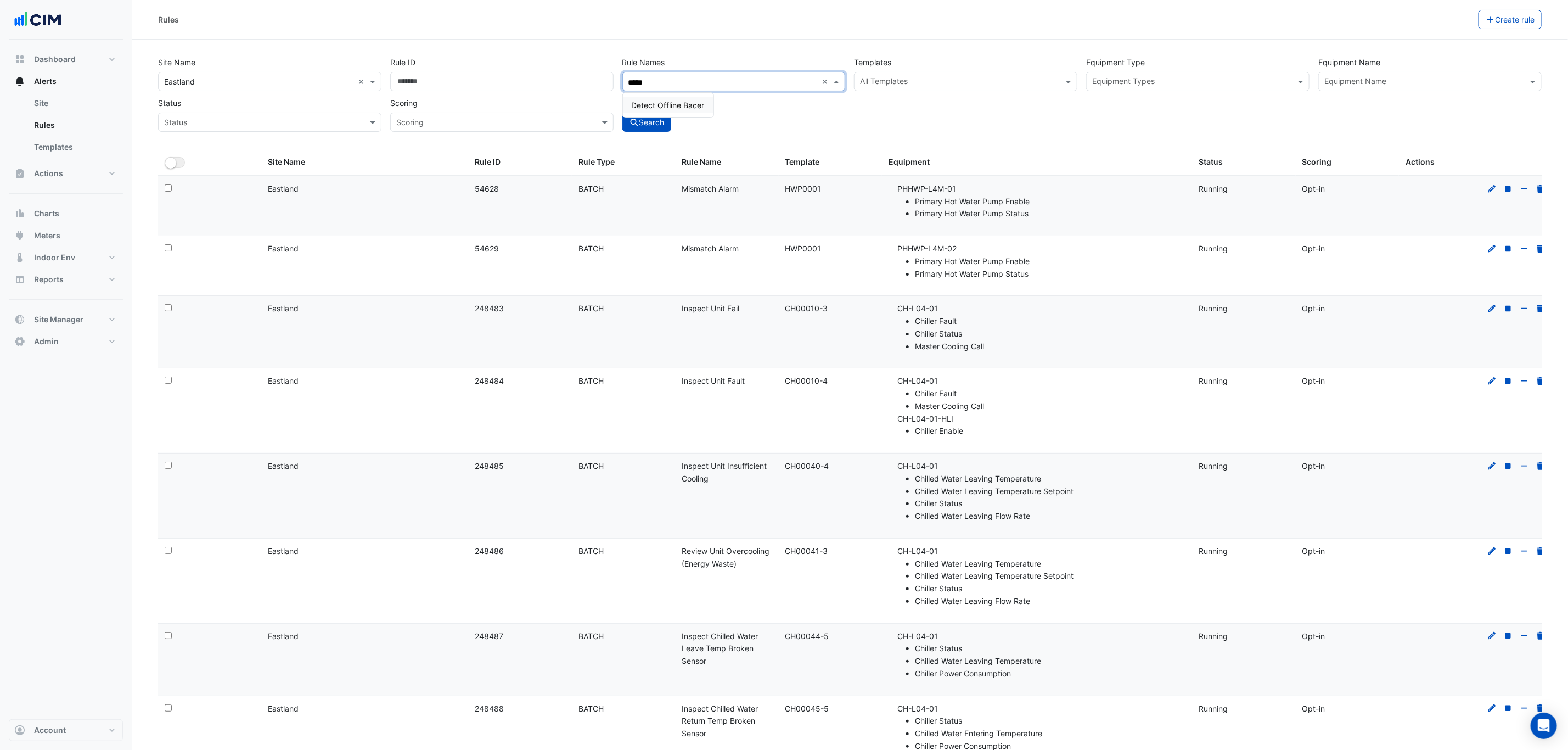
click at [697, 100] on span "Detect Offline Bacer" at bounding box center [668, 105] width 73 height 10
type input "*****"
click at [641, 123] on button "Search" at bounding box center [647, 122] width 49 height 19
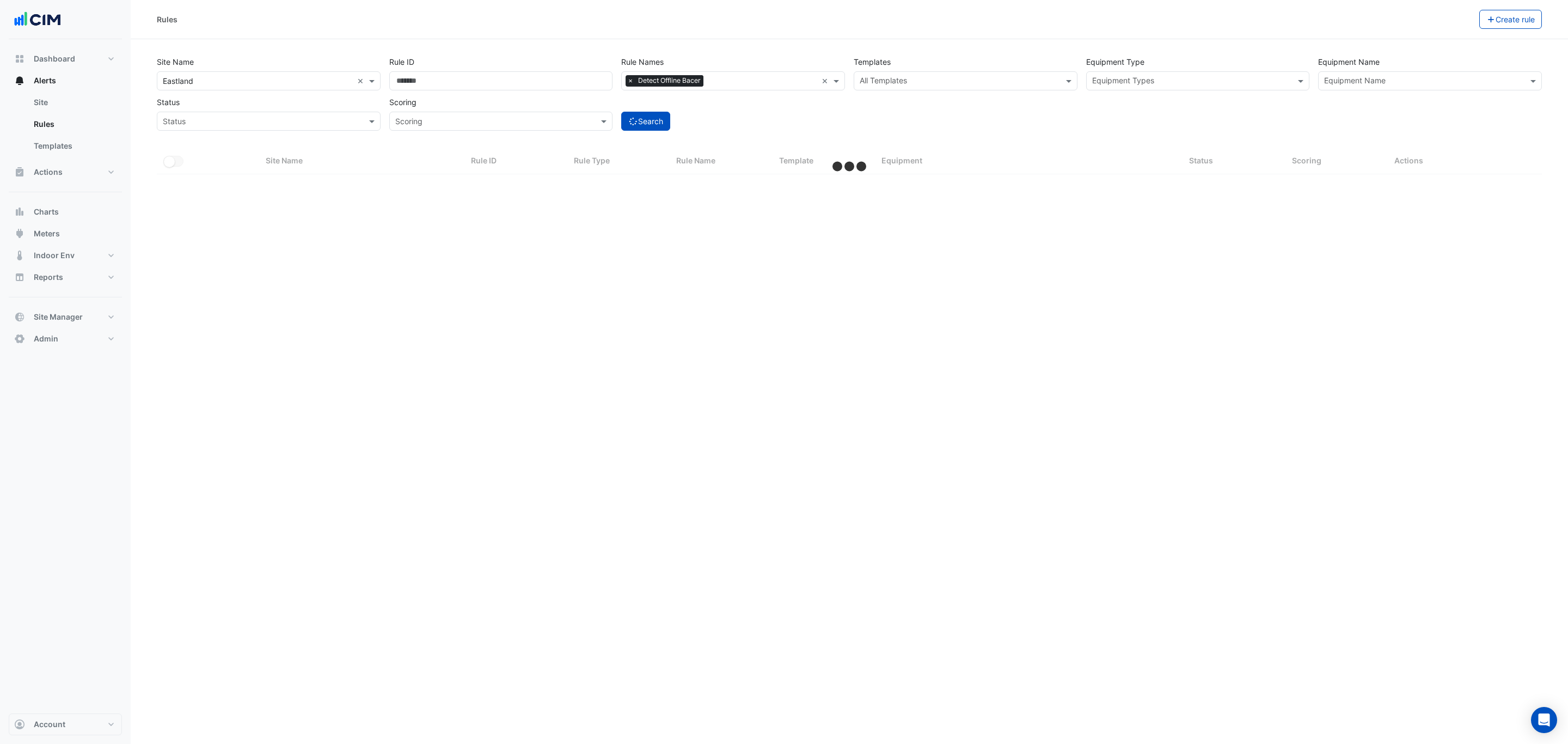
select select "***"
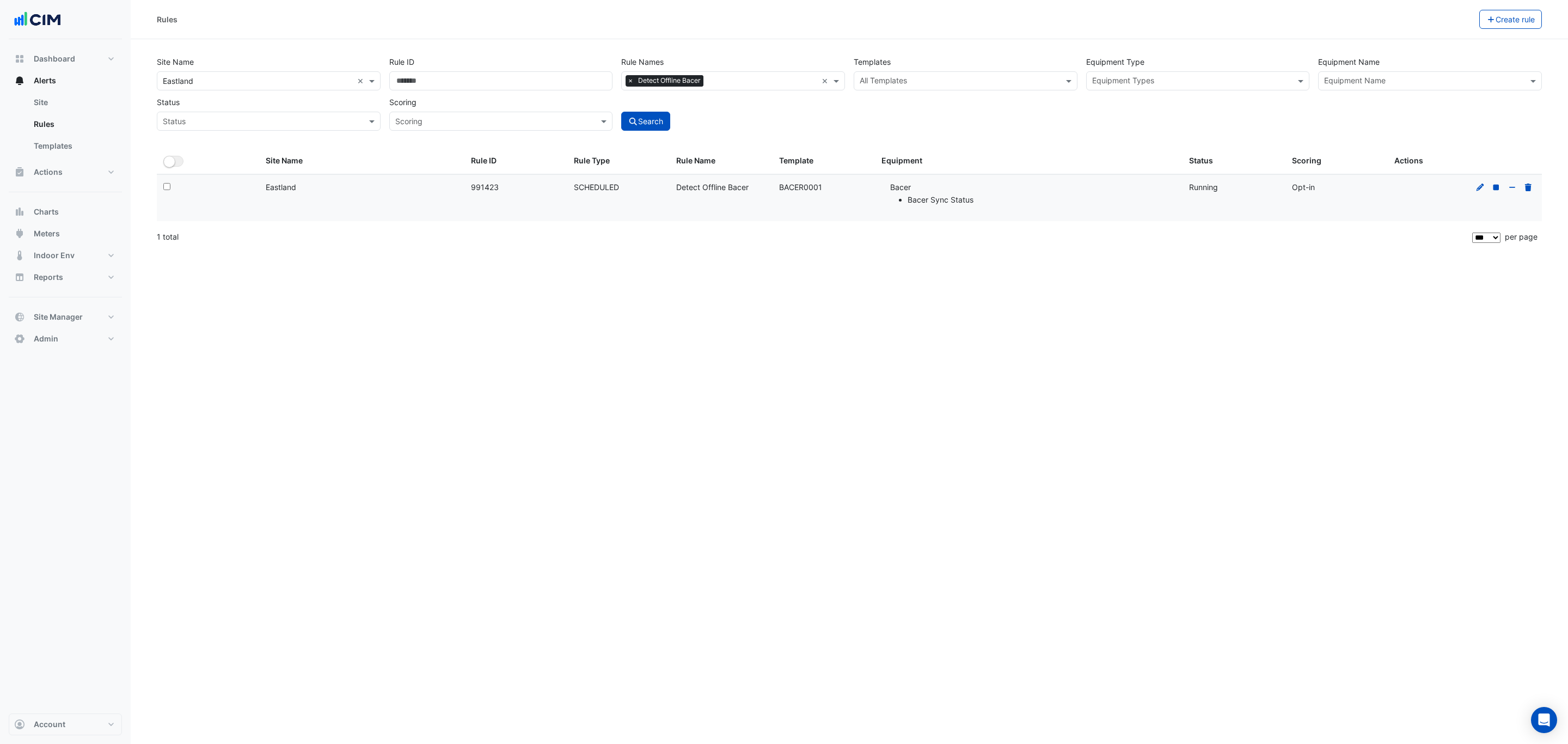
click at [1478, 186] on icon at bounding box center [1480, 187] width 10 height 8
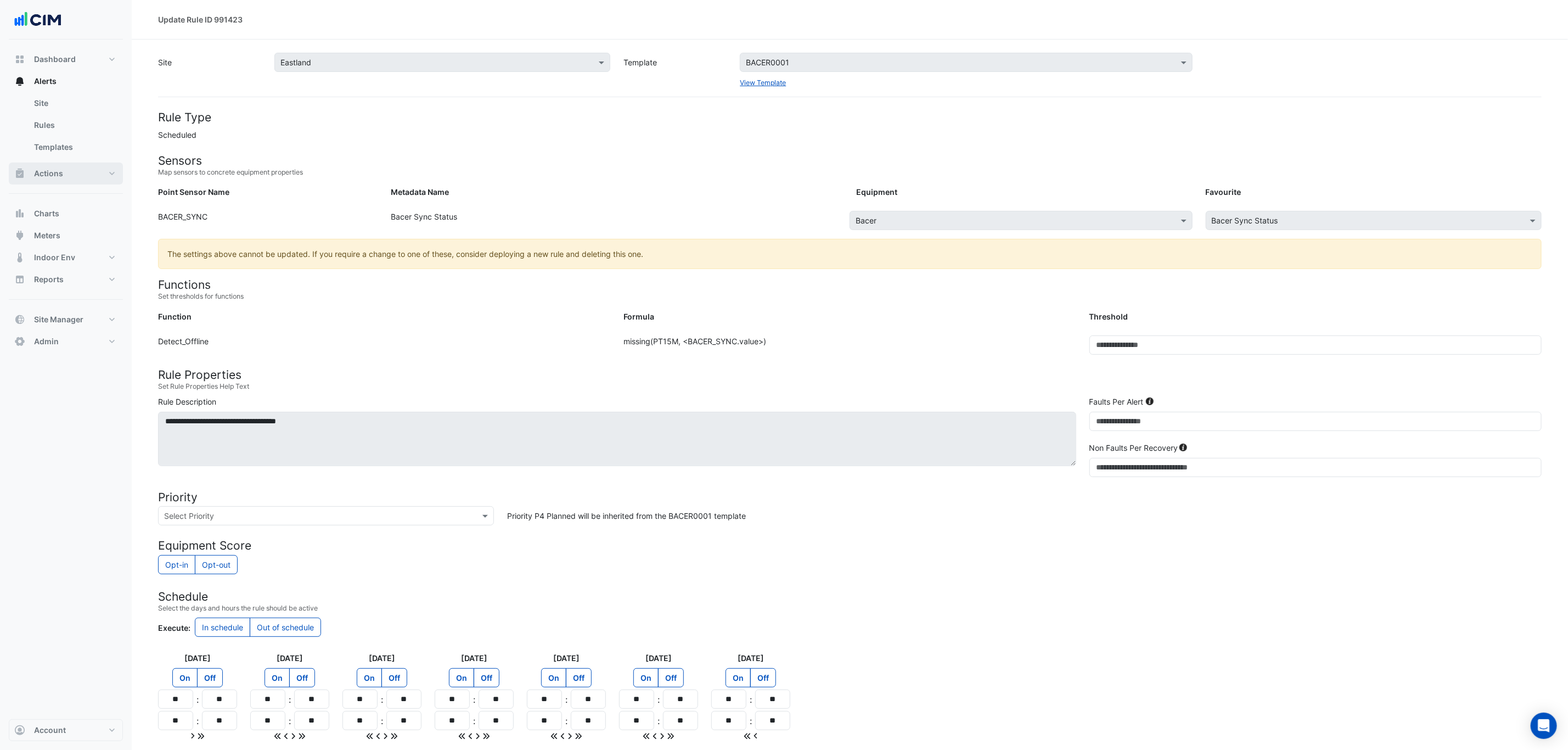
click at [85, 167] on button "Actions" at bounding box center [66, 174] width 114 height 22
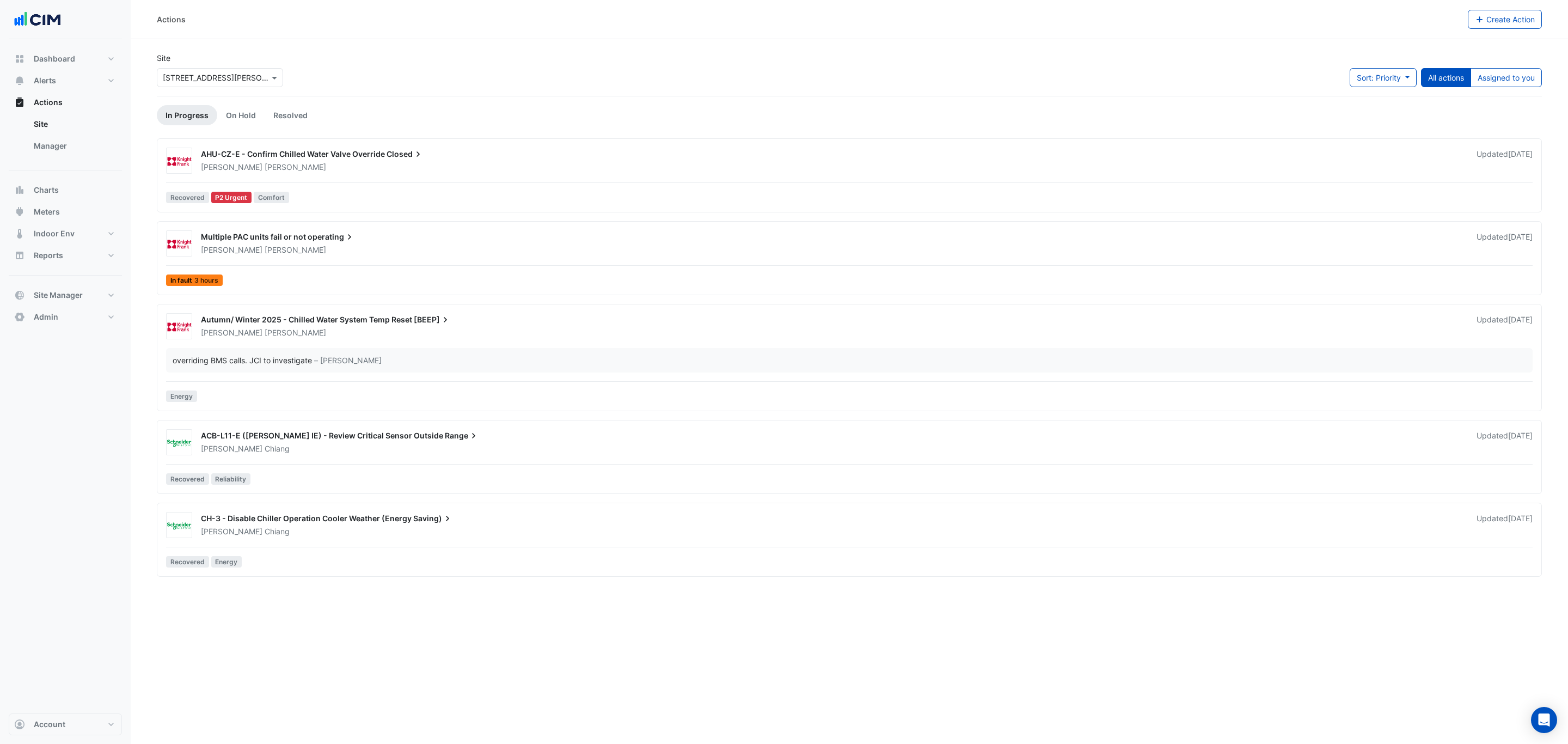
click at [76, 144] on link "Manager" at bounding box center [73, 145] width 97 height 22
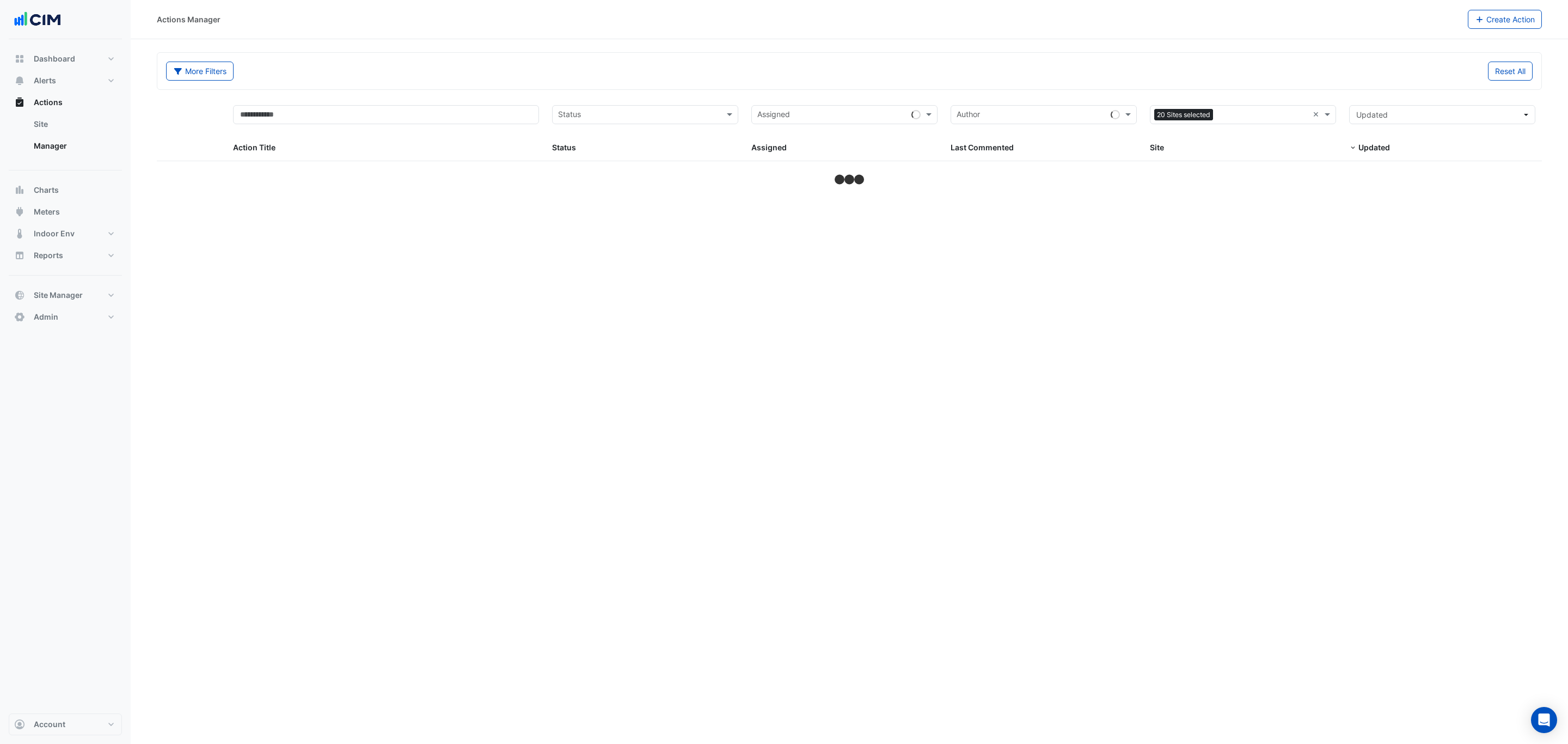
select select "***"
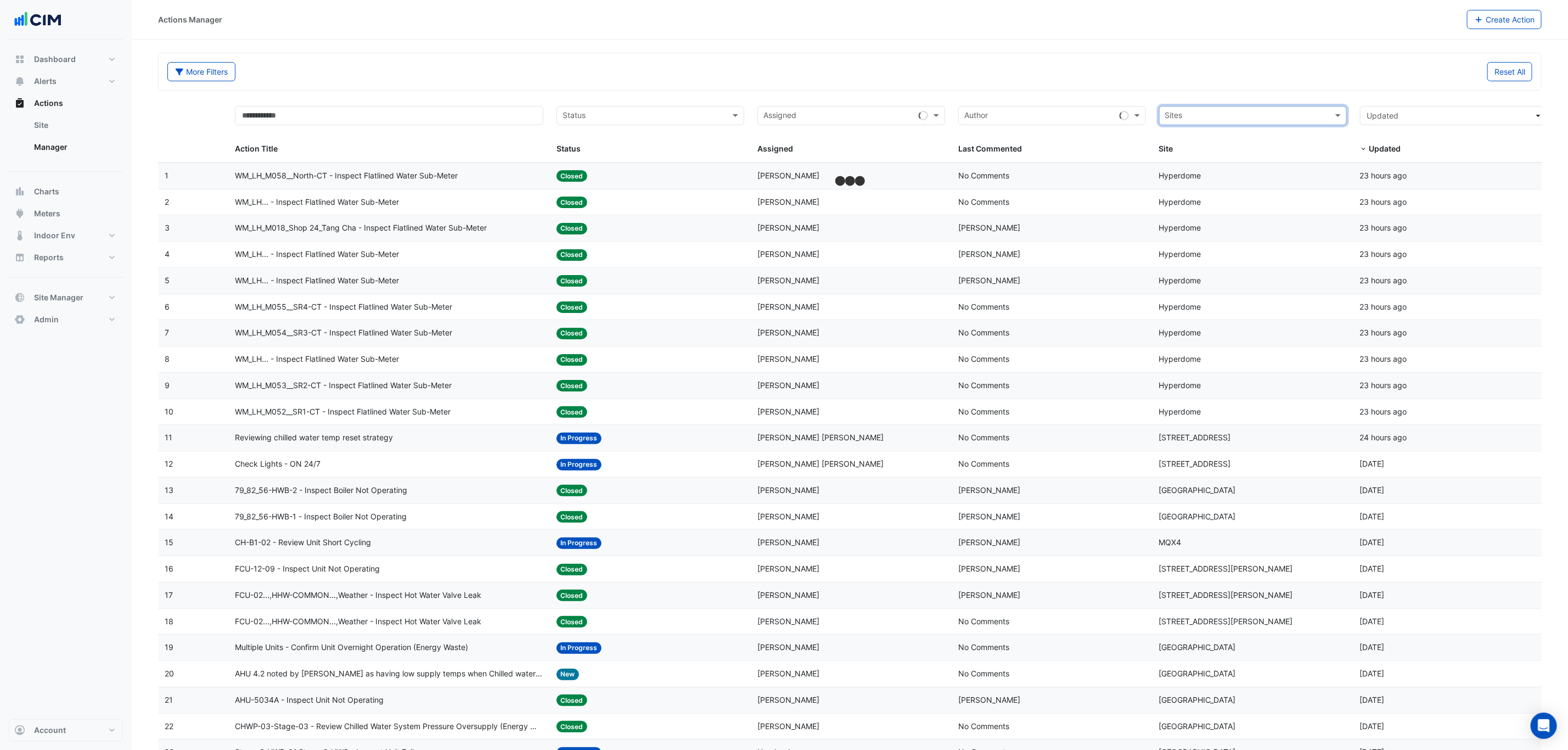
drag, startPoint x: 1328, startPoint y: 118, endPoint x: 1076, endPoint y: 116, distance: 252.0
click at [78, 80] on button "Alerts" at bounding box center [66, 81] width 114 height 22
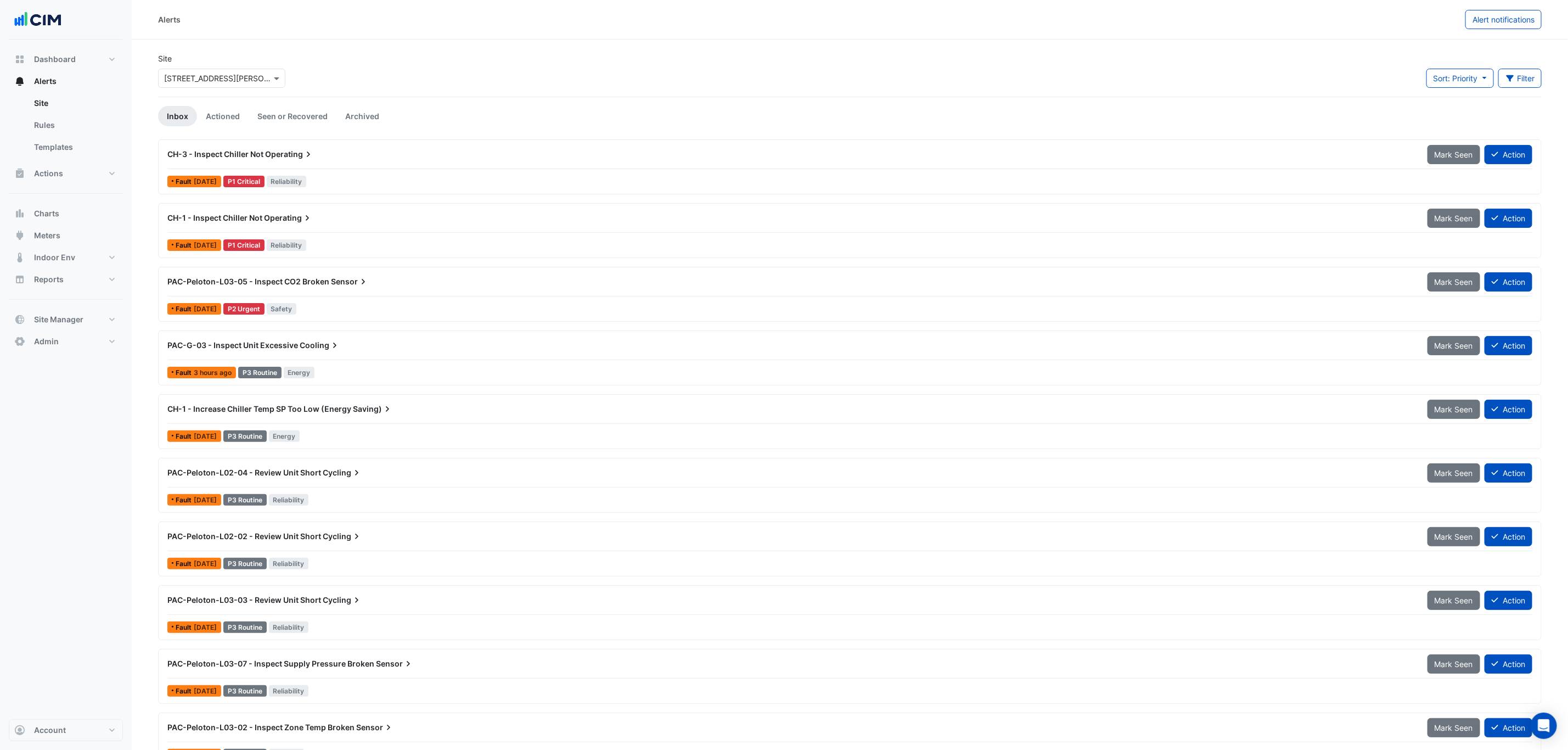
click at [65, 125] on link "Rules" at bounding box center [73, 124] width 97 height 22
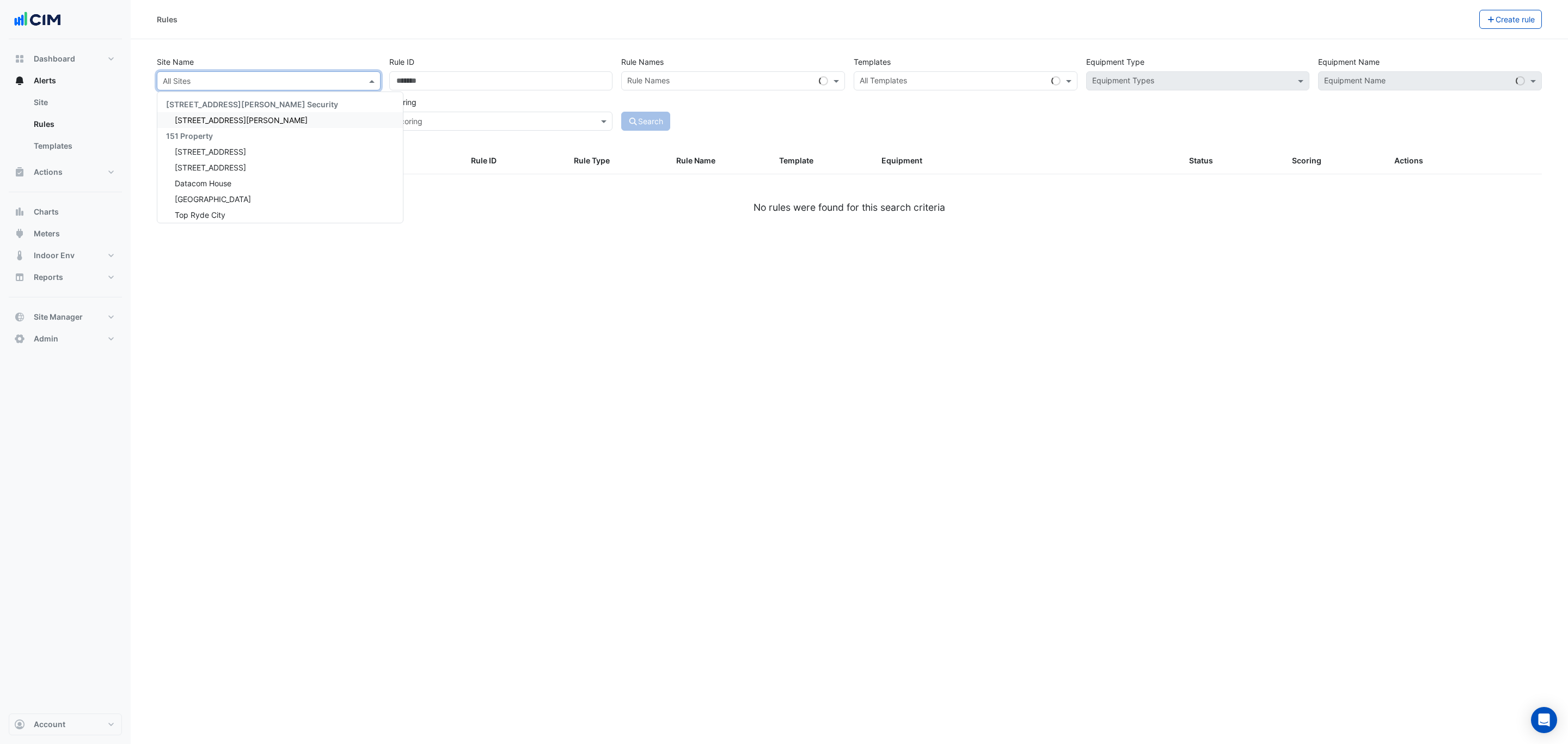
click at [375, 79] on span at bounding box center [373, 81] width 13 height 11
click at [237, 80] on input "text" at bounding box center [257, 81] width 190 height 11
type input "********"
click at [212, 118] on span "[GEOGRAPHIC_DATA]" at bounding box center [213, 120] width 76 height 10
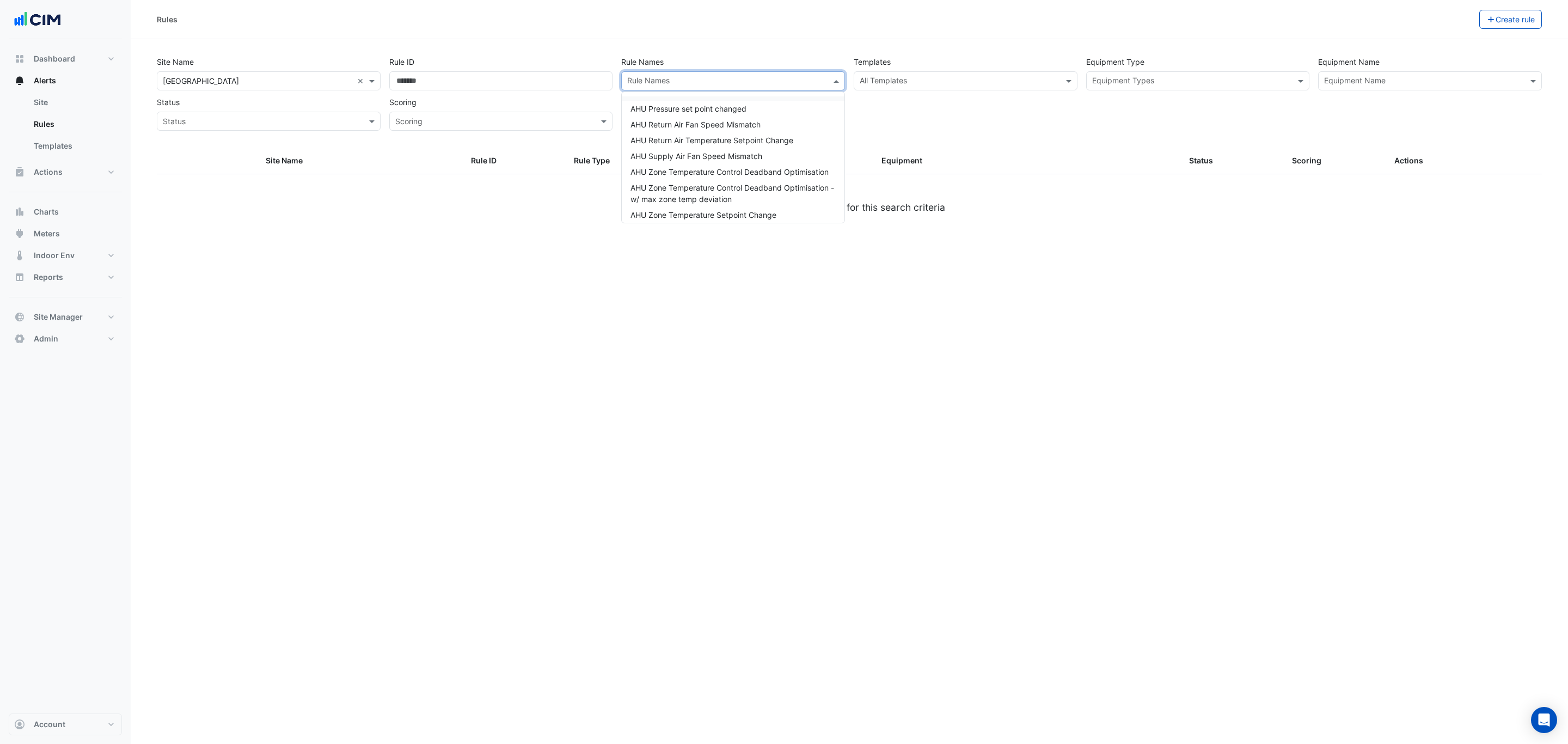
click at [700, 81] on input "text" at bounding box center [727, 82] width 199 height 11
click at [697, 99] on span "Detect Offline Bacer" at bounding box center [666, 104] width 73 height 10
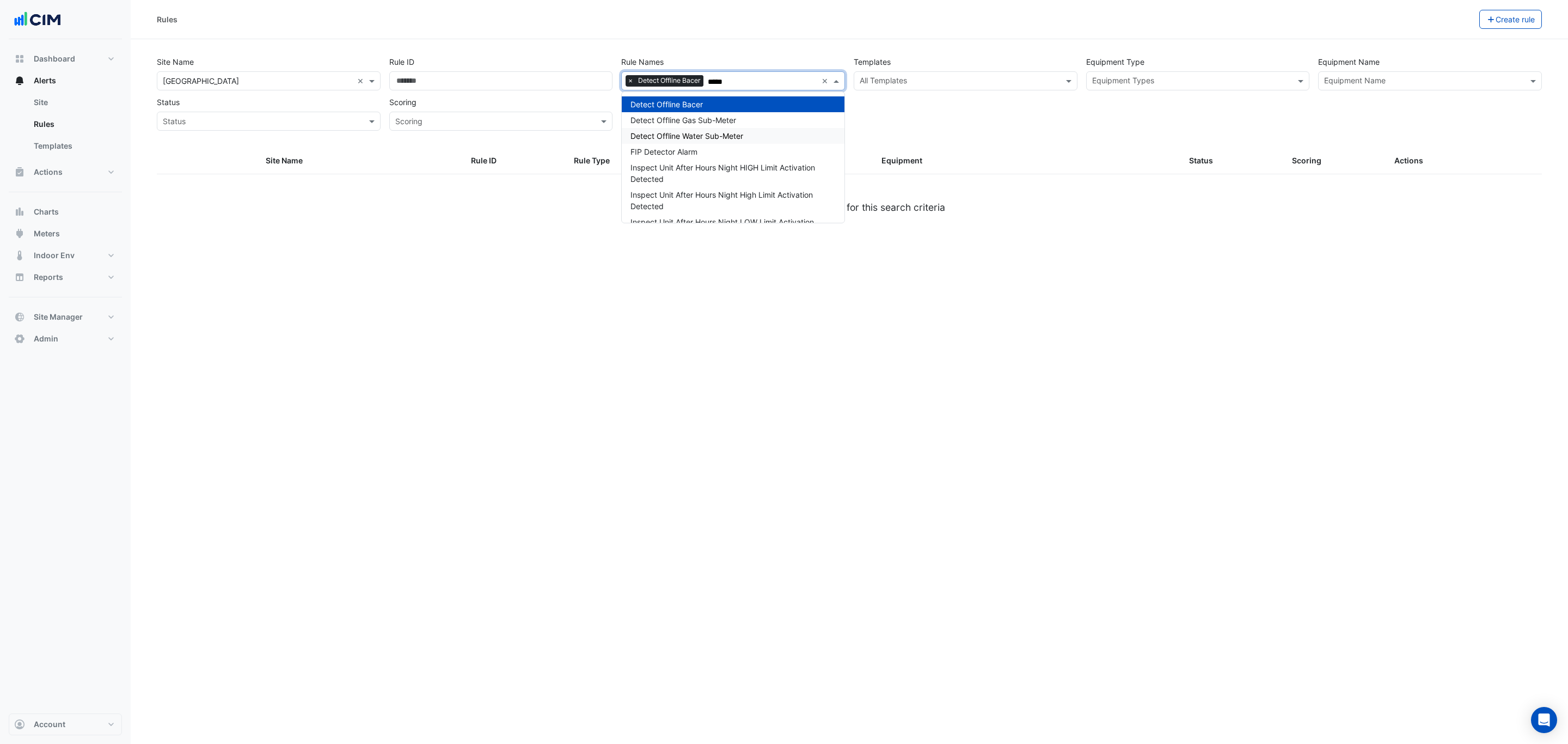
type input "*****"
click at [911, 147] on div "Site Name All Sites × Canberra Centre × Rule ID Rule Names Rule Names × Detect …" at bounding box center [849, 100] width 1398 height 96
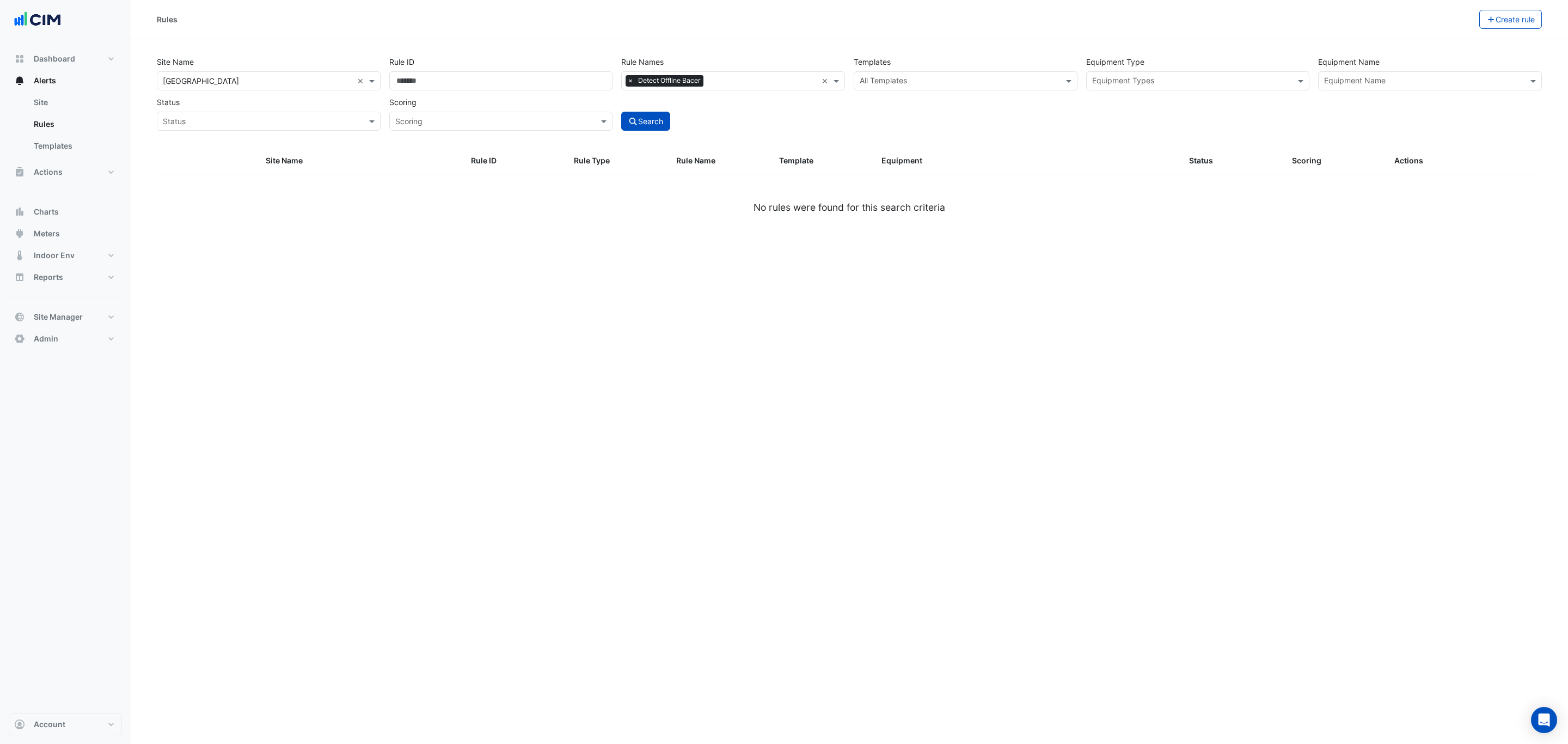
click at [633, 135] on div "Site Name All Sites × Canberra Centre × Rule ID Rule Names Rule Names × Detect …" at bounding box center [849, 100] width 1398 height 96
click at [641, 124] on button "Search" at bounding box center [645, 121] width 49 height 19
select select "***"
click at [1483, 186] on icon at bounding box center [1480, 186] width 8 height 8
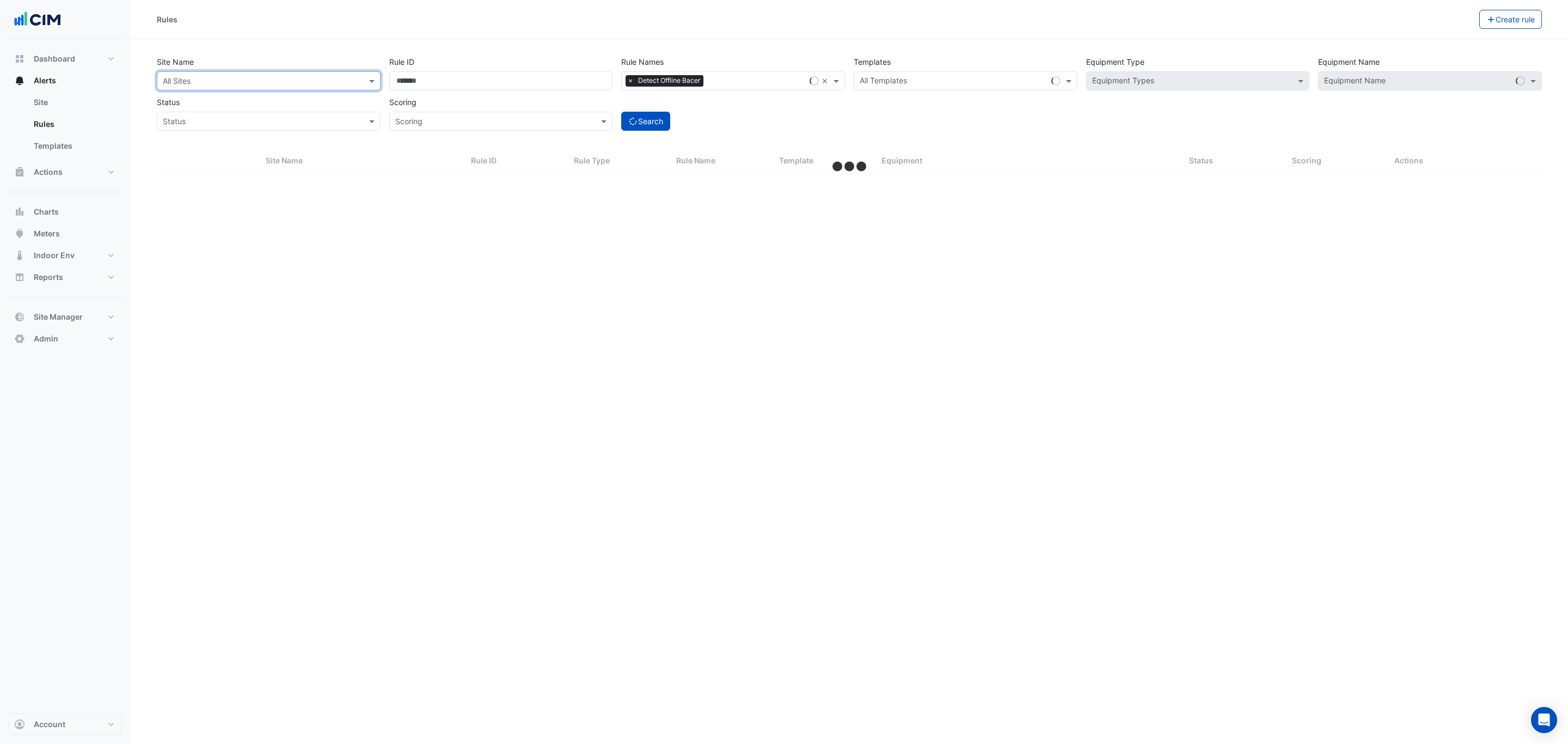
click at [649, 124] on button "Search" at bounding box center [645, 121] width 49 height 19
select select "***"
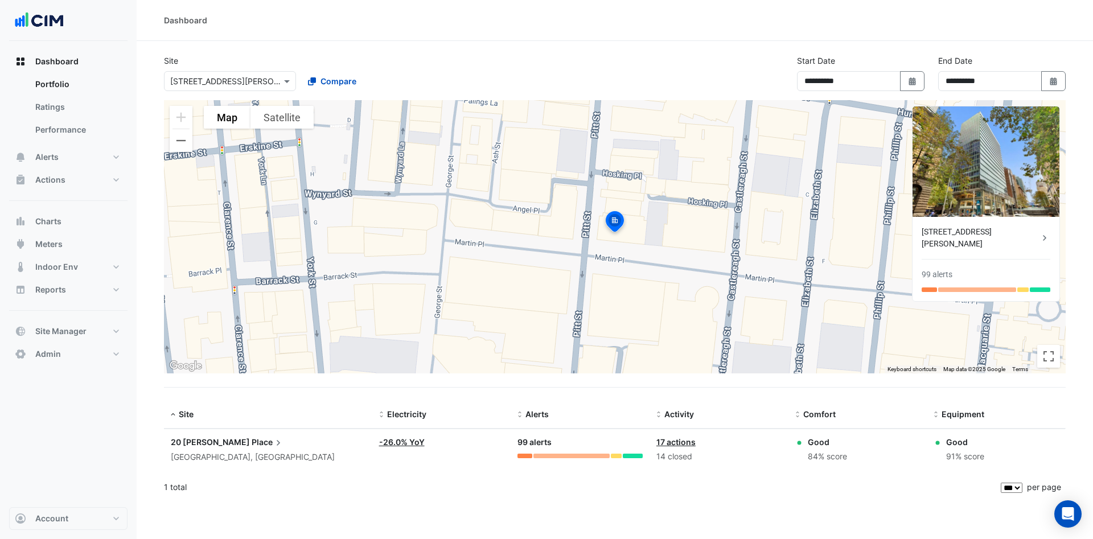
select select "***"
click at [47, 163] on button "Alerts" at bounding box center [68, 157] width 118 height 23
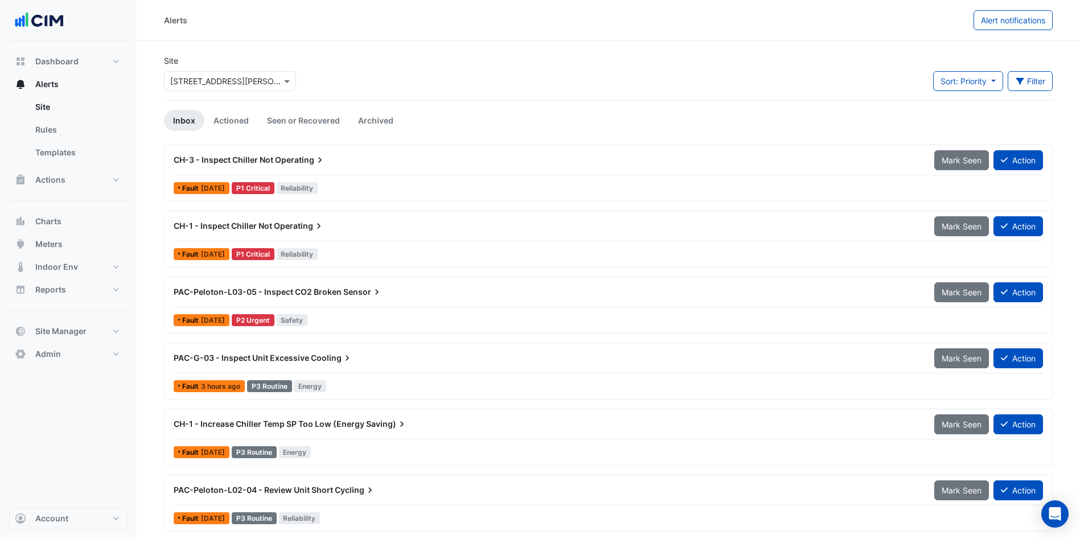
click at [210, 83] on input "text" at bounding box center [218, 82] width 97 height 12
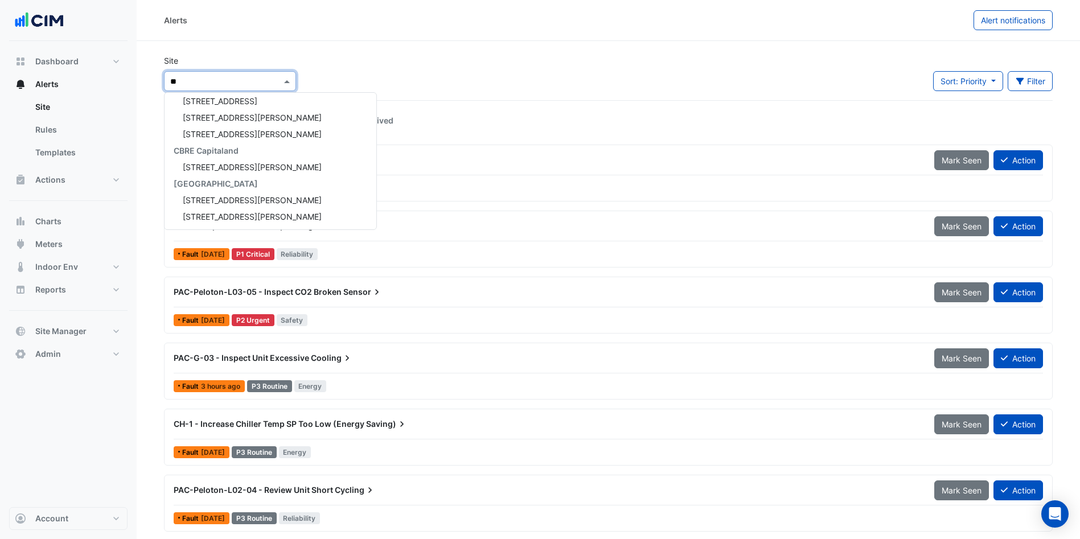
type input "***"
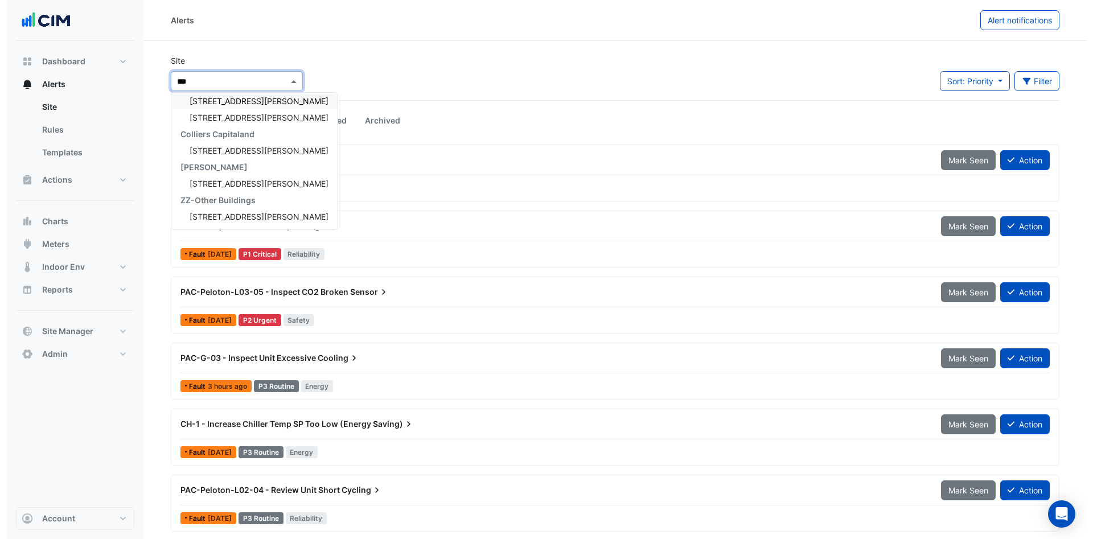
scroll to position [21, 0]
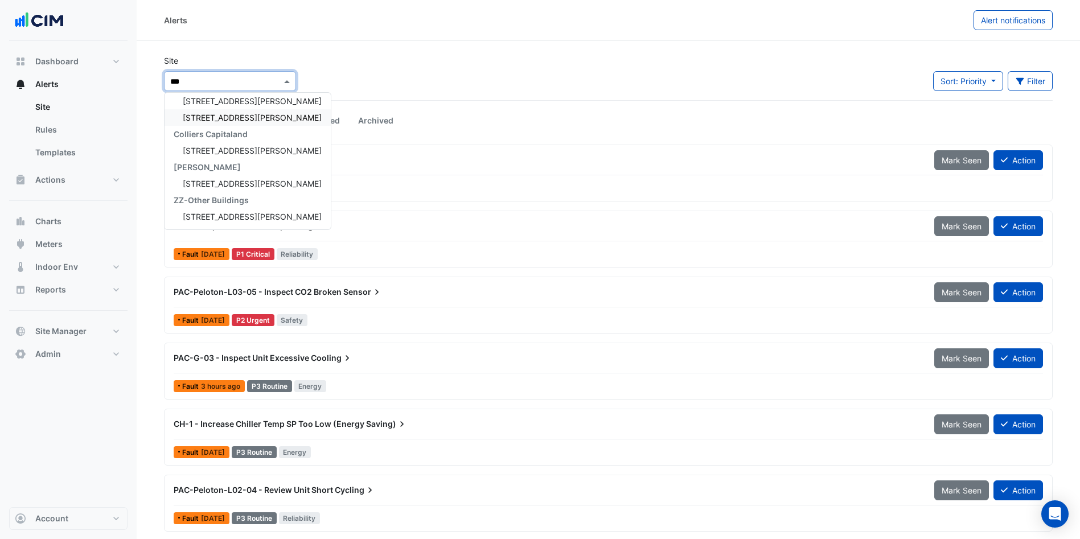
click at [204, 117] on span "[STREET_ADDRESS][PERSON_NAME]" at bounding box center [252, 118] width 139 height 10
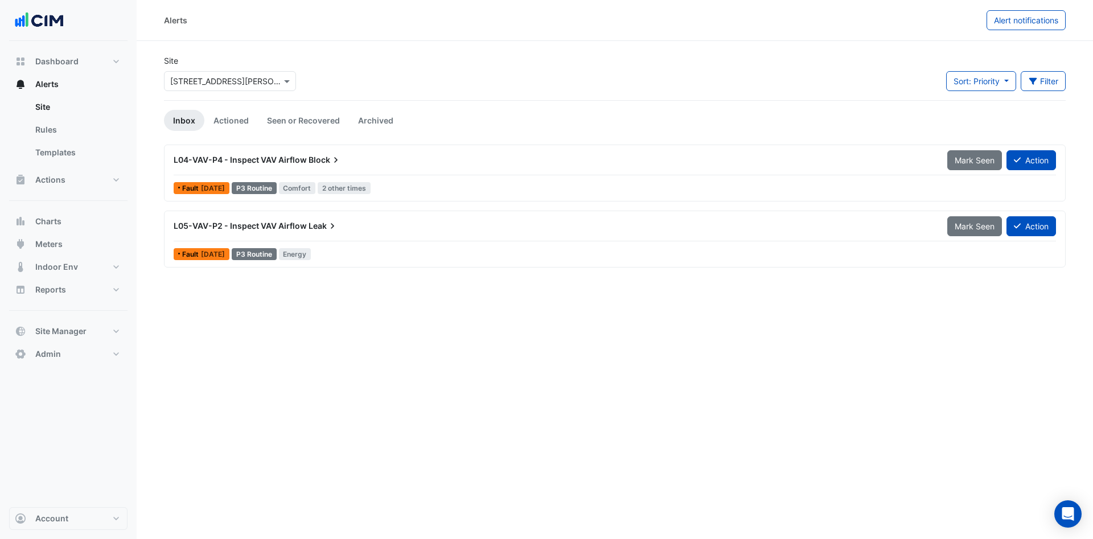
click at [250, 117] on link "Actioned" at bounding box center [231, 120] width 54 height 21
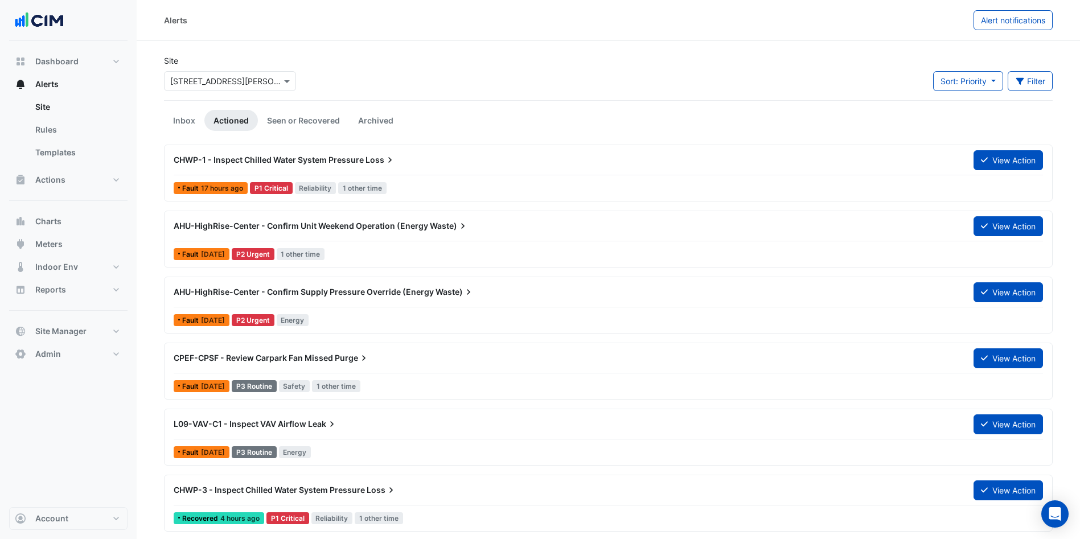
click at [408, 227] on span "AHU-HighRise-Center - Confirm Unit Weekend Operation (Energy" at bounding box center [301, 226] width 255 height 10
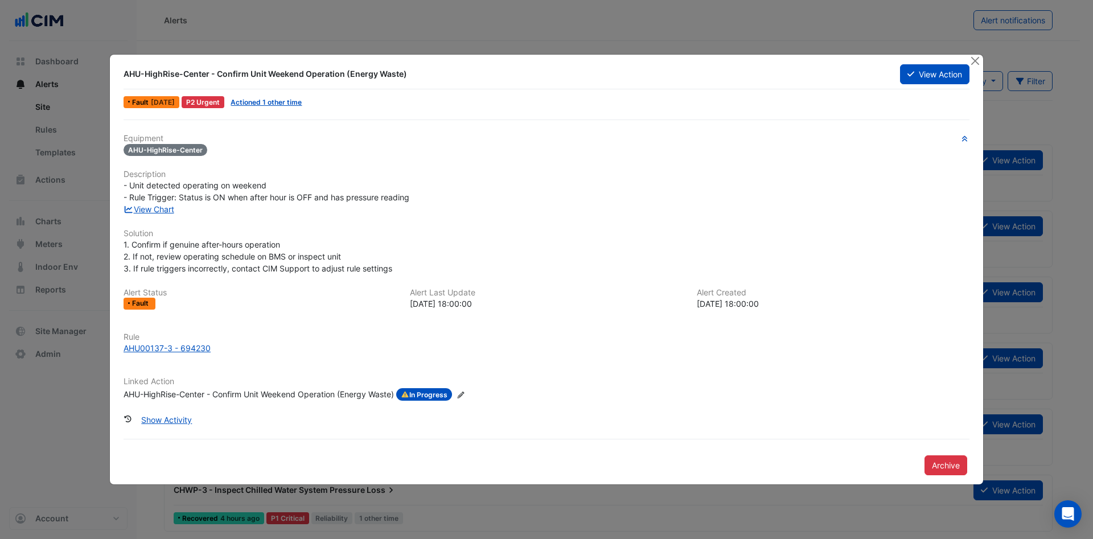
click at [166, 212] on link "View Chart" at bounding box center [149, 209] width 51 height 10
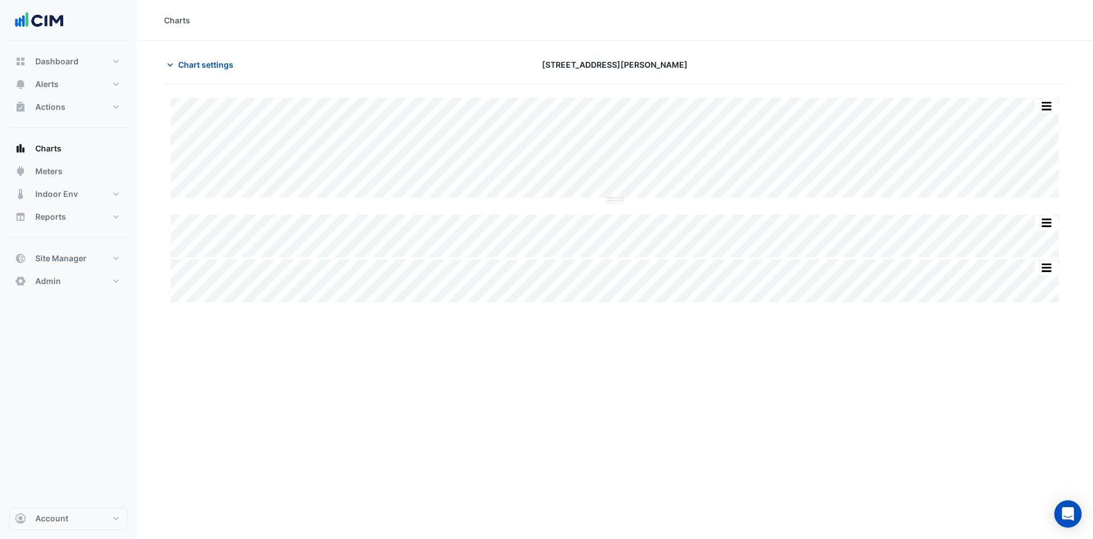
click at [211, 62] on span "Chart settings" at bounding box center [205, 65] width 55 height 12
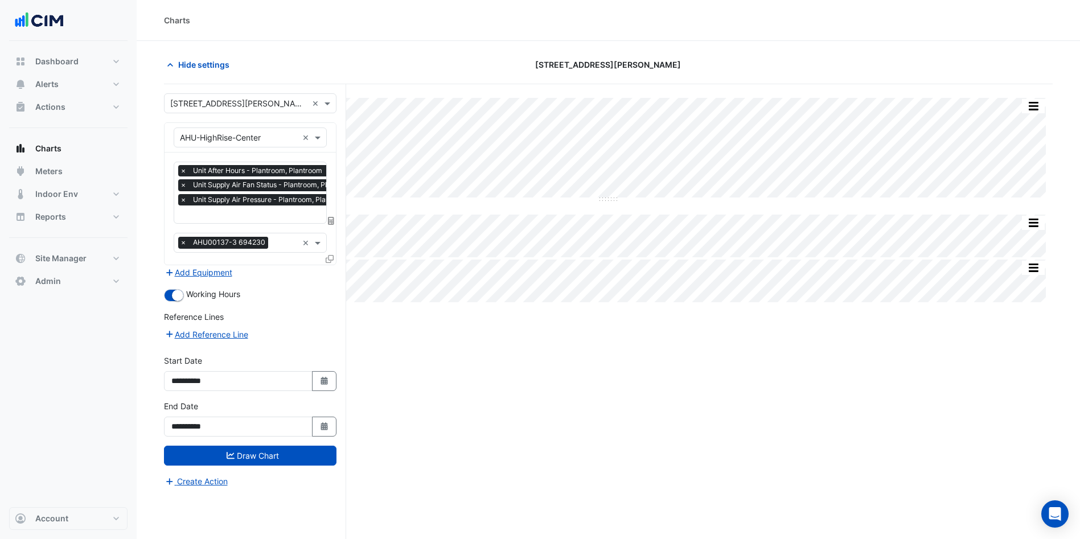
click at [324, 434] on button "Select Date" at bounding box center [324, 427] width 25 height 20
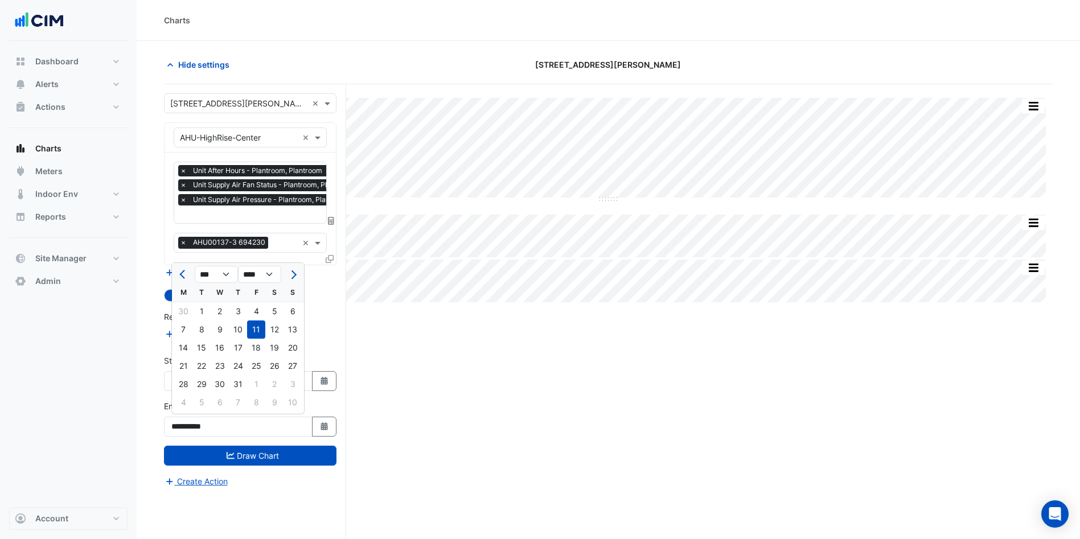
click at [293, 272] on span "Next month" at bounding box center [292, 274] width 9 height 9
click at [182, 272] on span "Previous month" at bounding box center [183, 274] width 9 height 9
click at [290, 271] on button "Next month" at bounding box center [293, 274] width 14 height 18
select select "*"
click at [290, 384] on div "31" at bounding box center [293, 384] width 18 height 18
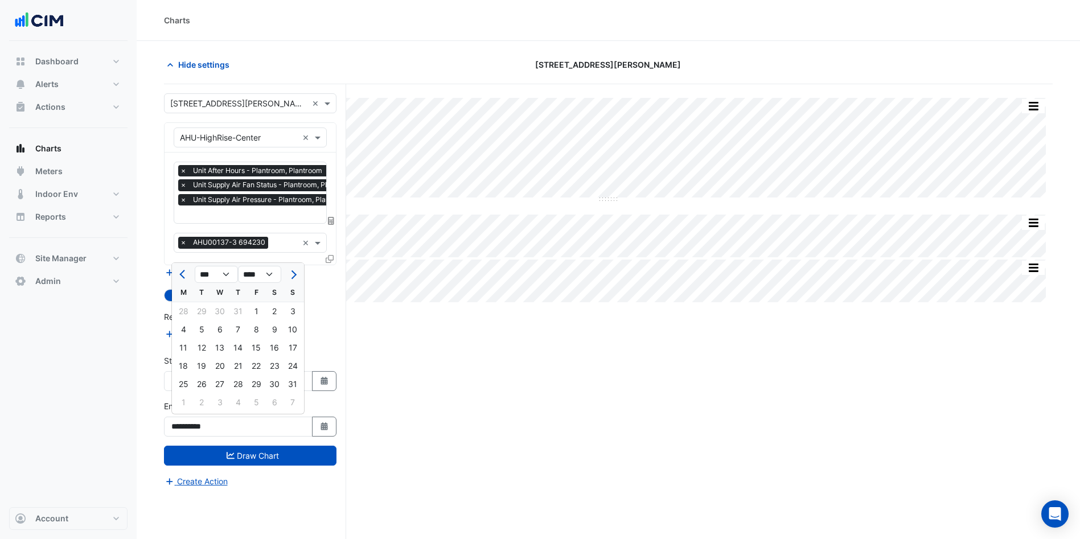
type input "**********"
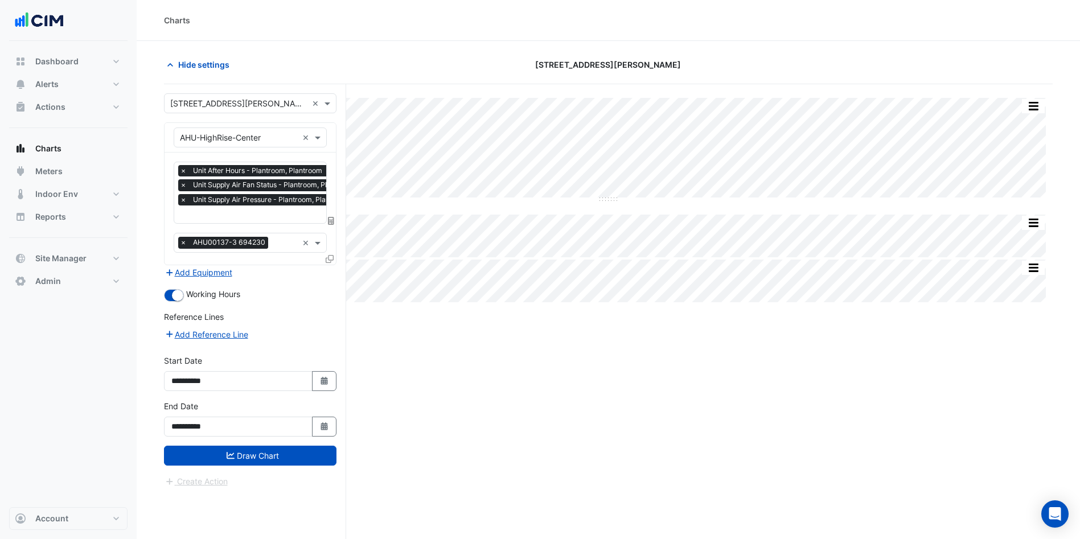
click at [269, 451] on button "Draw Chart" at bounding box center [250, 456] width 173 height 20
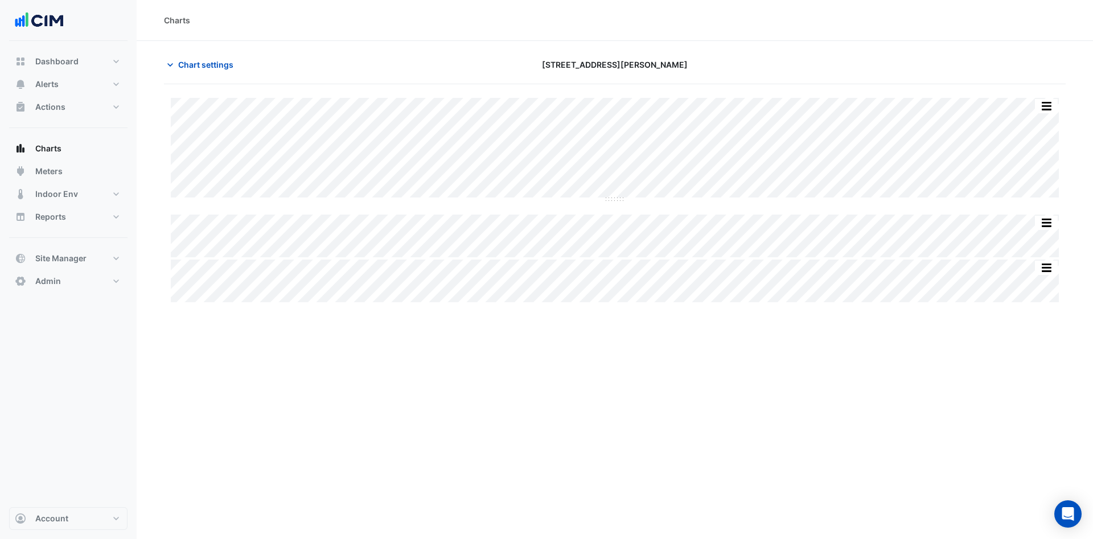
click at [198, 59] on span "Chart settings" at bounding box center [205, 65] width 55 height 12
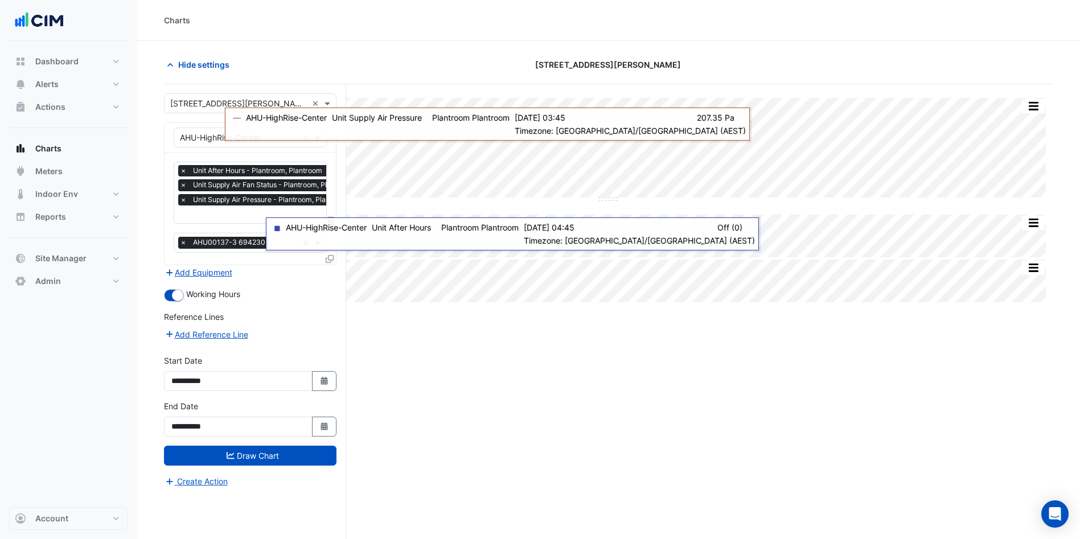
click at [694, 370] on div "Split All Split None Print Save as JPEG Save as PNG Pivot Data Table Export CSV…" at bounding box center [608, 333] width 889 height 498
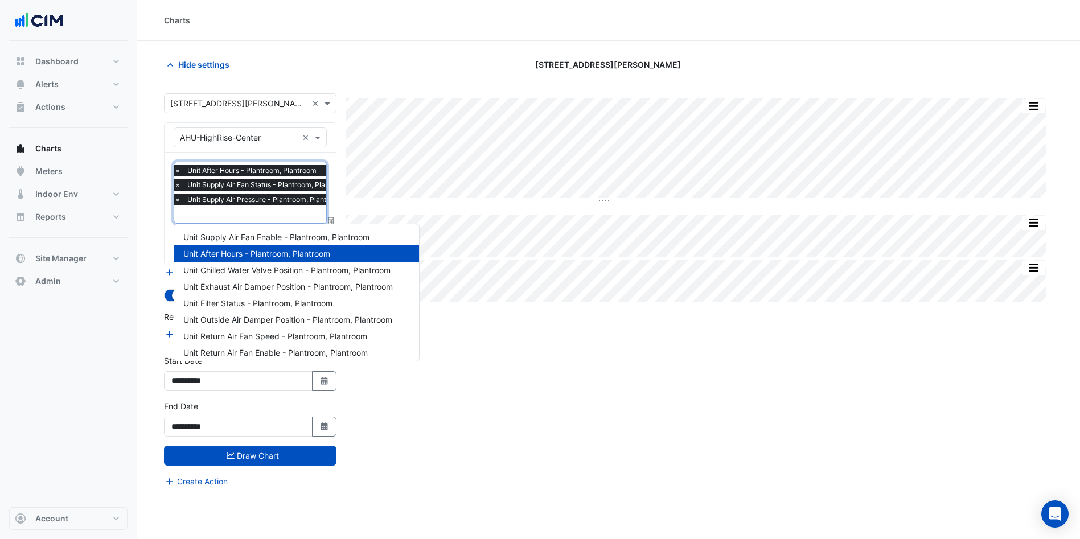
scroll to position [219, 0]
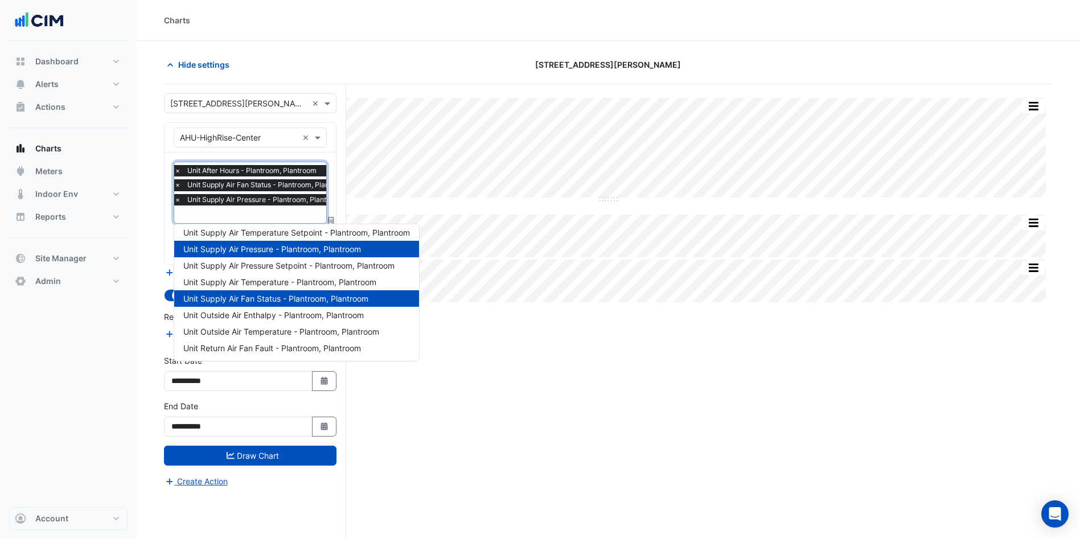
click at [216, 214] on input "text" at bounding box center [264, 216] width 180 height 12
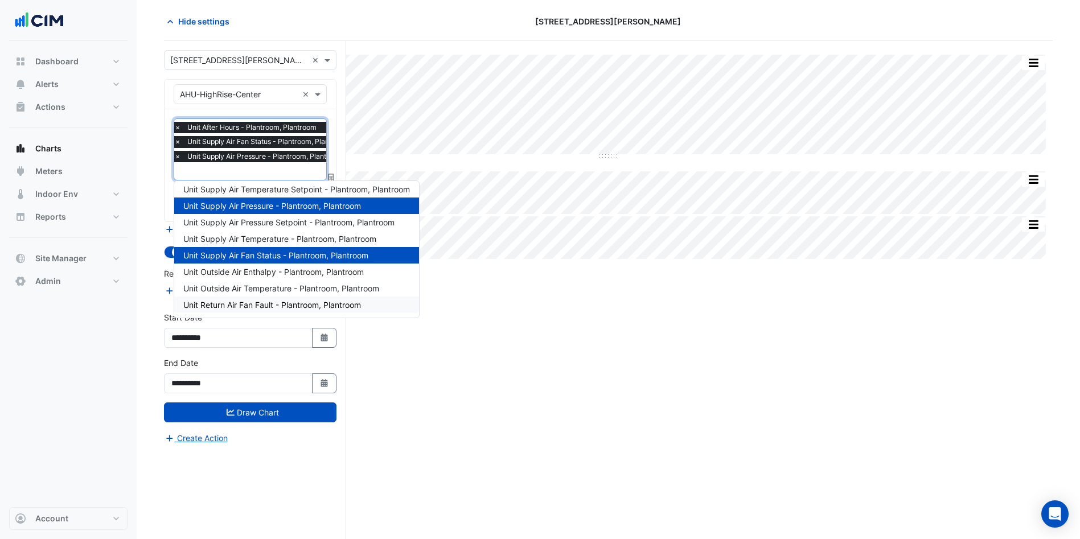
scroll to position [134, 0]
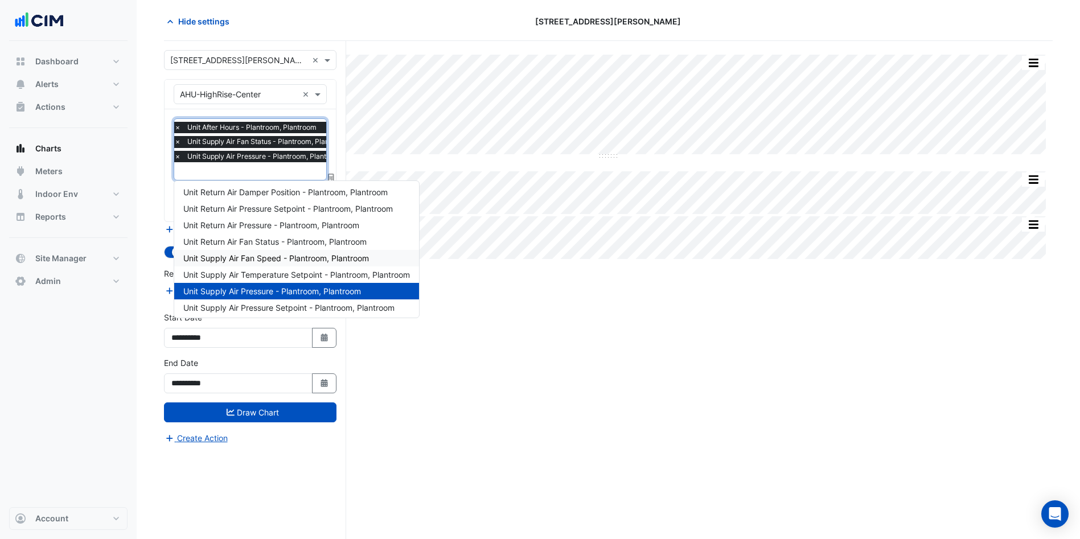
click at [285, 257] on span "Unit Supply Air Fan Speed - Plantroom, Plantroom" at bounding box center [276, 258] width 186 height 10
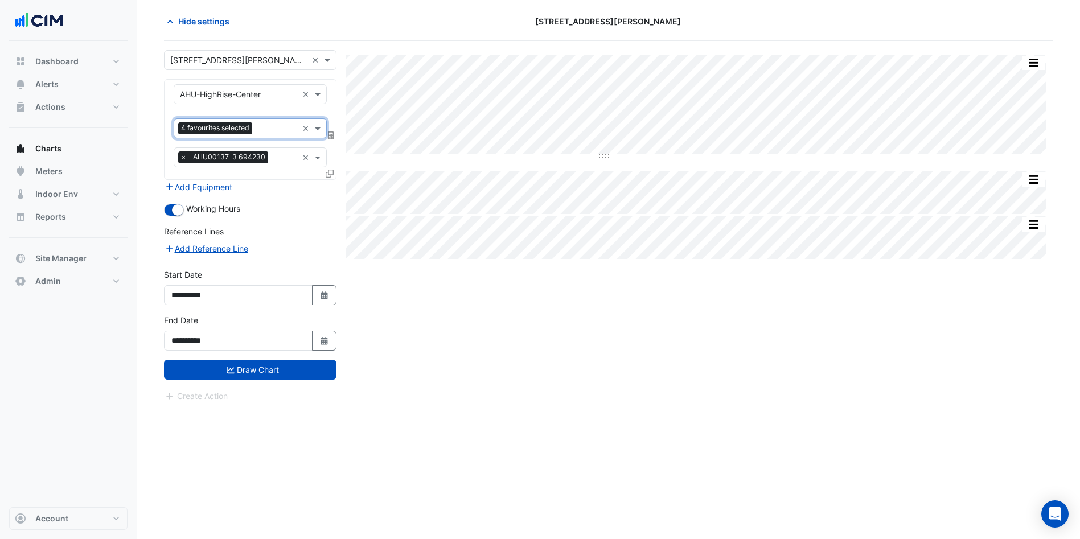
click at [294, 379] on button "Draw Chart" at bounding box center [250, 370] width 173 height 20
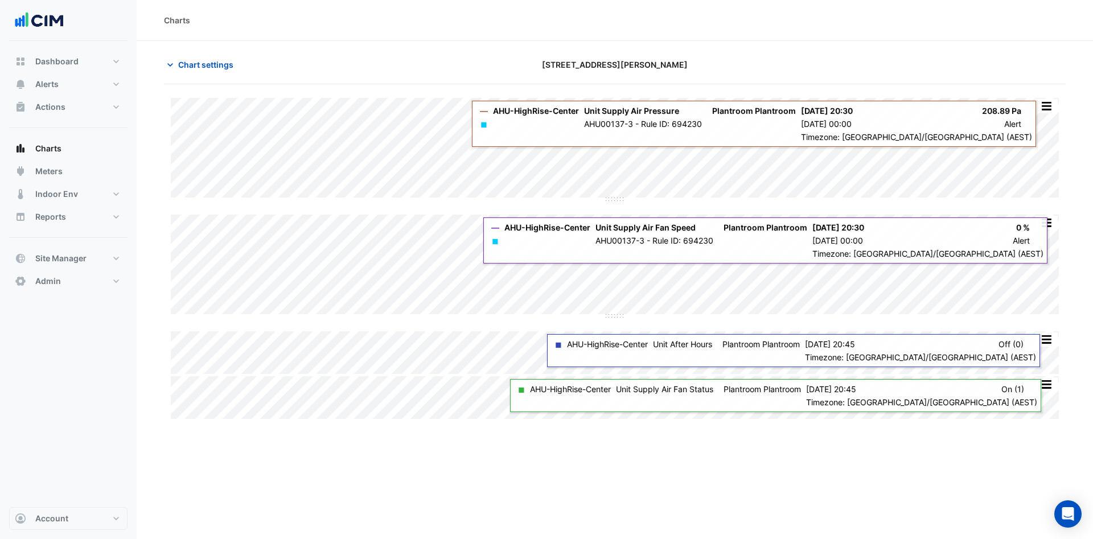
drag, startPoint x: 897, startPoint y: 317, endPoint x: 636, endPoint y: 478, distance: 306.5
click at [636, 478] on div "Charts Chart settings 100 Wickham St Split All Split None Print Save as JPEG Sa…" at bounding box center [615, 269] width 957 height 539
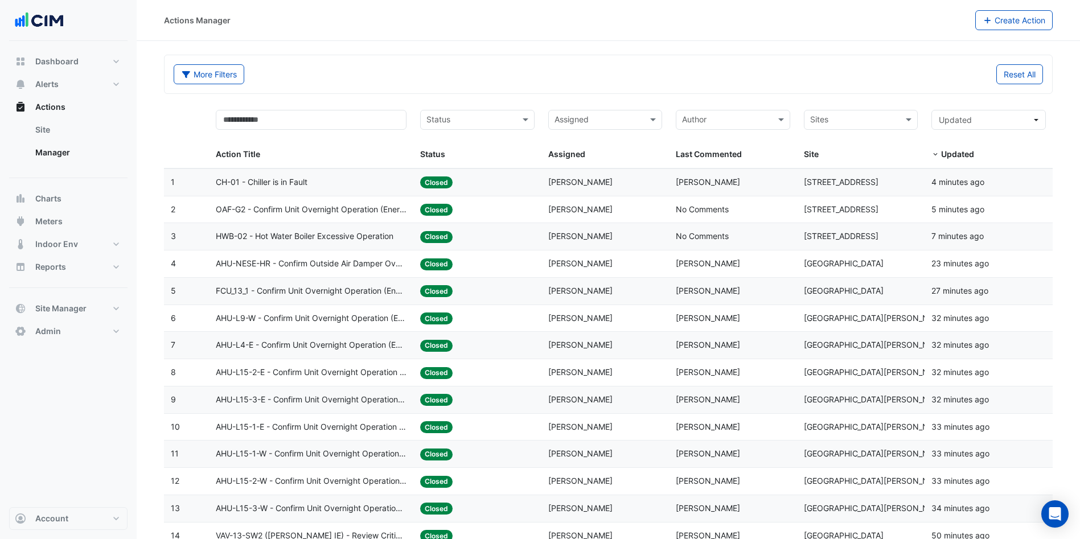
select select "***"
click at [57, 81] on span "Alerts" at bounding box center [46, 84] width 23 height 11
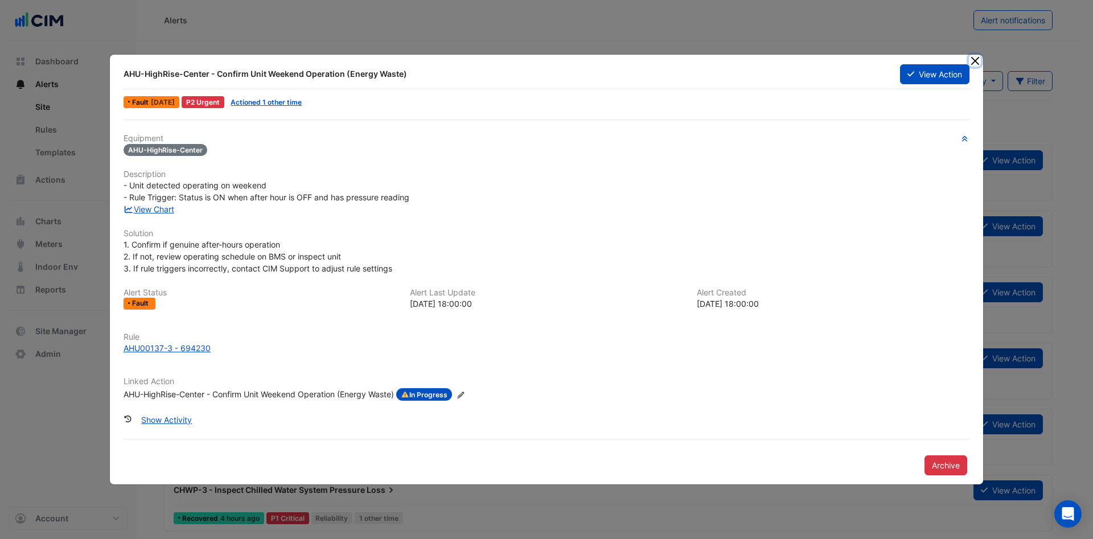
click at [975, 60] on button "Close" at bounding box center [975, 61] width 12 height 12
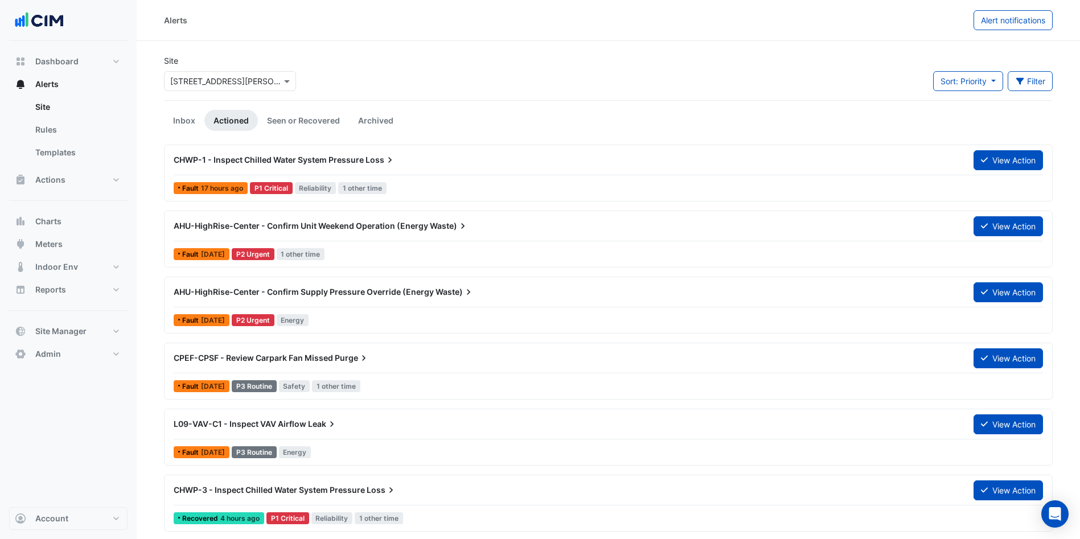
click at [230, 79] on input "text" at bounding box center [218, 82] width 97 height 12
type input "*****"
click at [184, 118] on span "[GEOGRAPHIC_DATA]" at bounding box center [223, 122] width 80 height 10
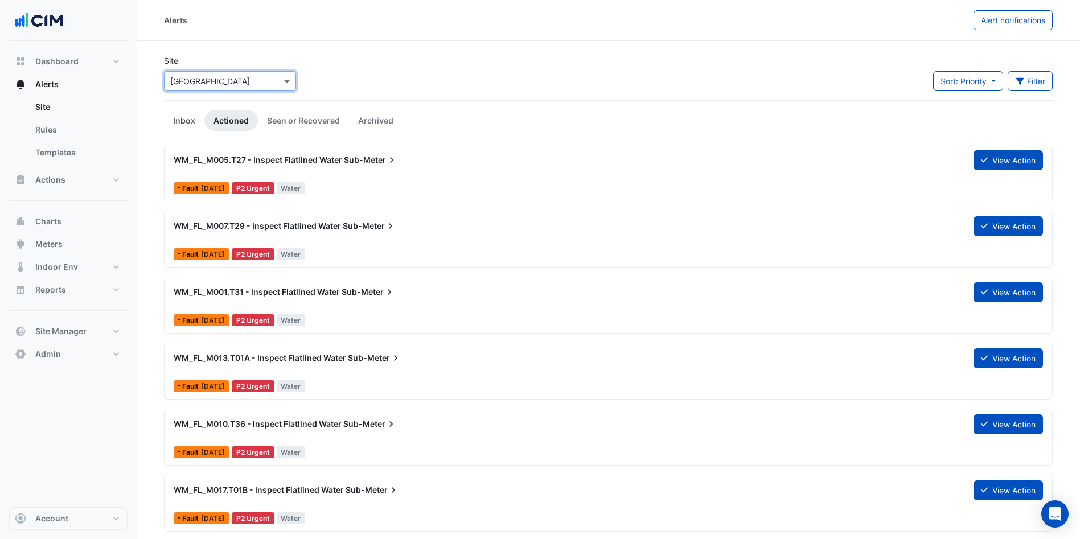
click at [184, 119] on link "Inbox" at bounding box center [184, 120] width 40 height 21
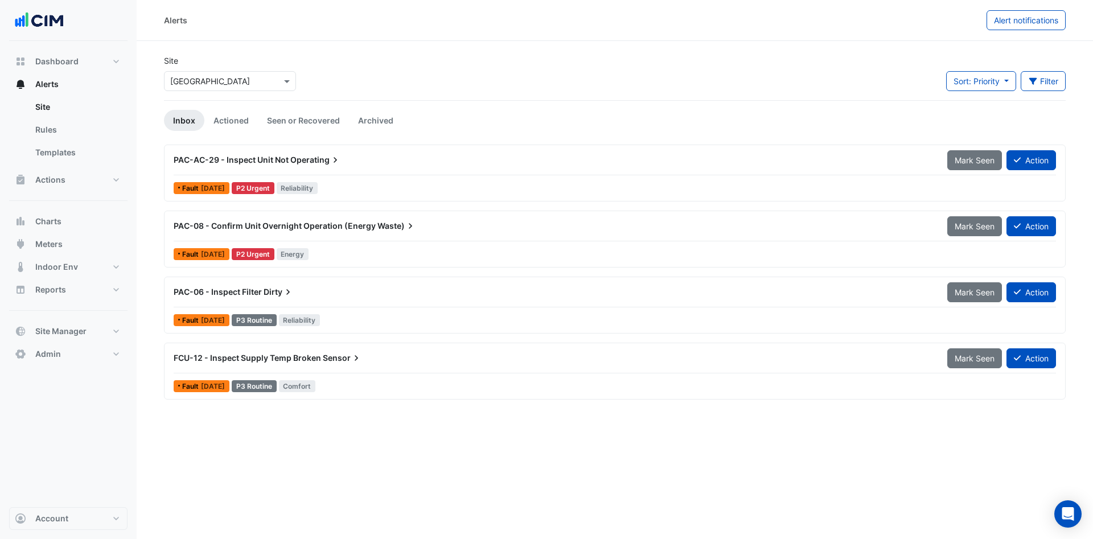
click at [310, 231] on div "PAC-08 - Confirm Unit Overnight Operation (Energy Waste)" at bounding box center [554, 225] width 760 height 11
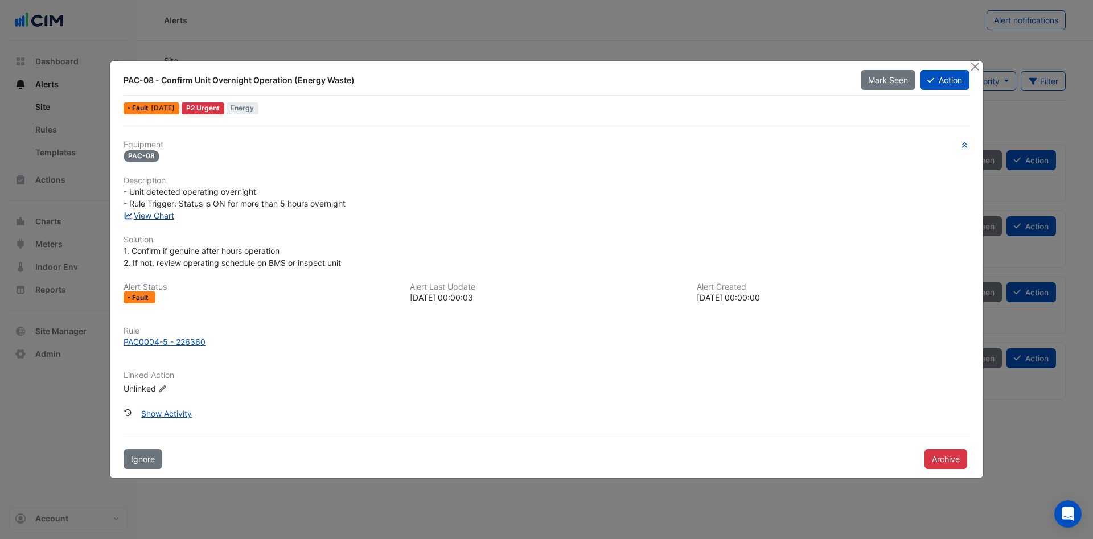
click at [167, 219] on link "View Chart" at bounding box center [149, 216] width 51 height 10
drag, startPoint x: 937, startPoint y: 73, endPoint x: 929, endPoint y: 73, distance: 8.0
click at [929, 73] on button "Action" at bounding box center [945, 80] width 50 height 20
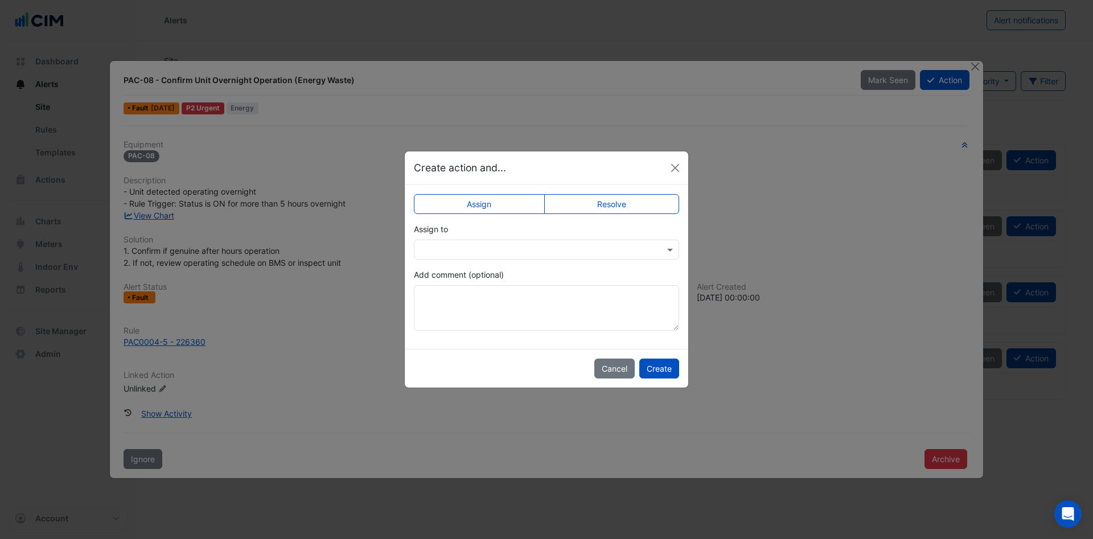
click at [490, 242] on div at bounding box center [546, 250] width 265 height 20
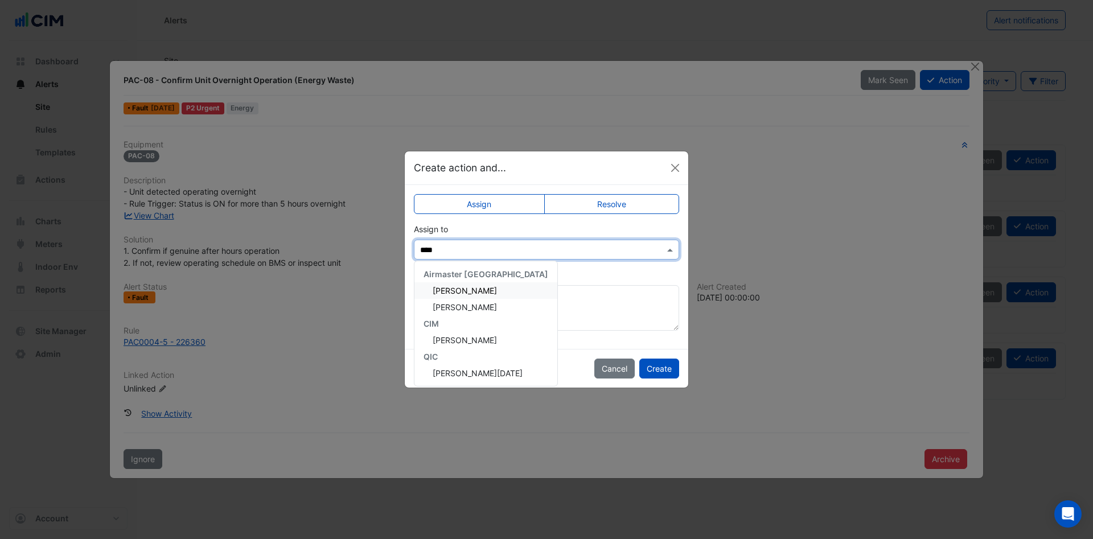
type input "*****"
click at [464, 371] on span "James Pola" at bounding box center [478, 373] width 90 height 10
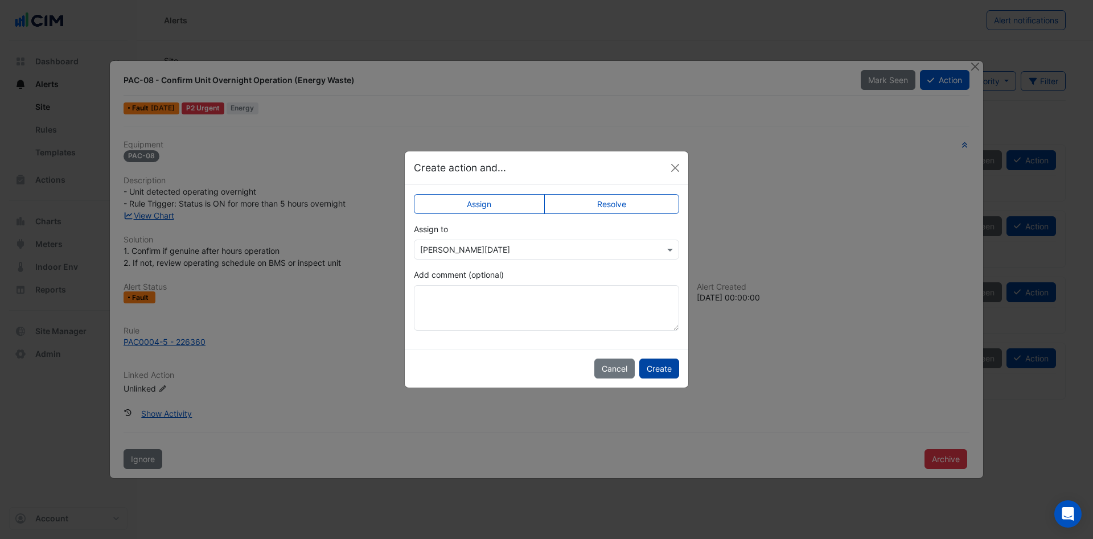
click at [670, 372] on button "Create" at bounding box center [659, 369] width 40 height 20
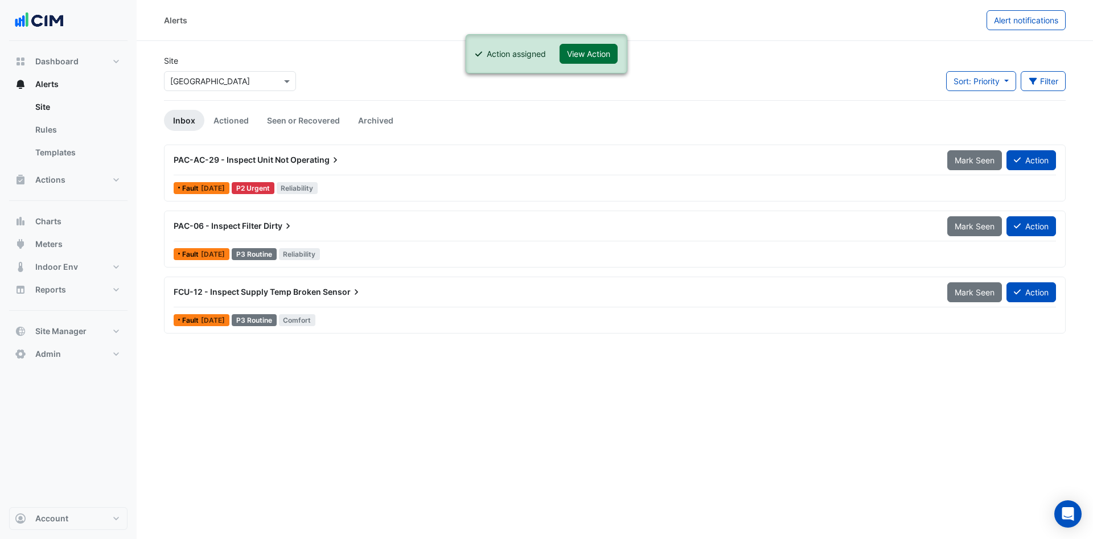
click at [592, 51] on button "View Action" at bounding box center [589, 54] width 58 height 20
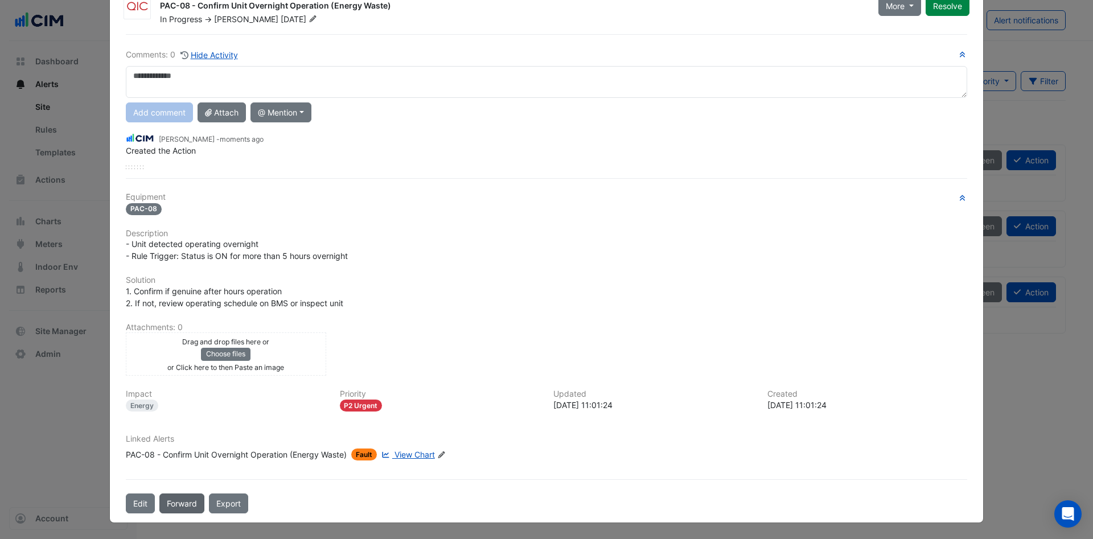
click at [178, 499] on button "Forward" at bounding box center [181, 504] width 45 height 20
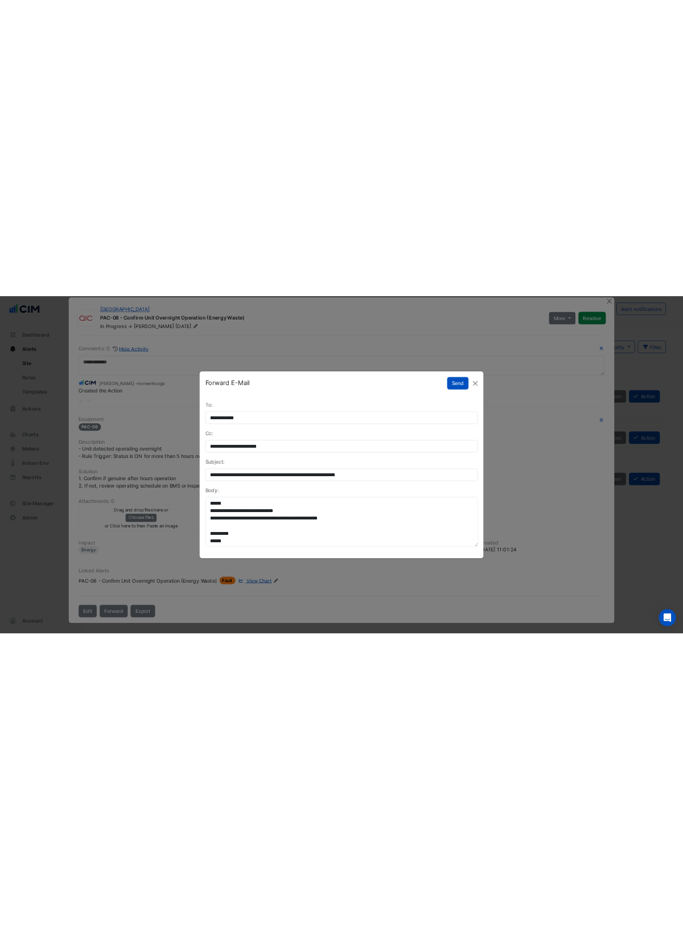
scroll to position [15, 0]
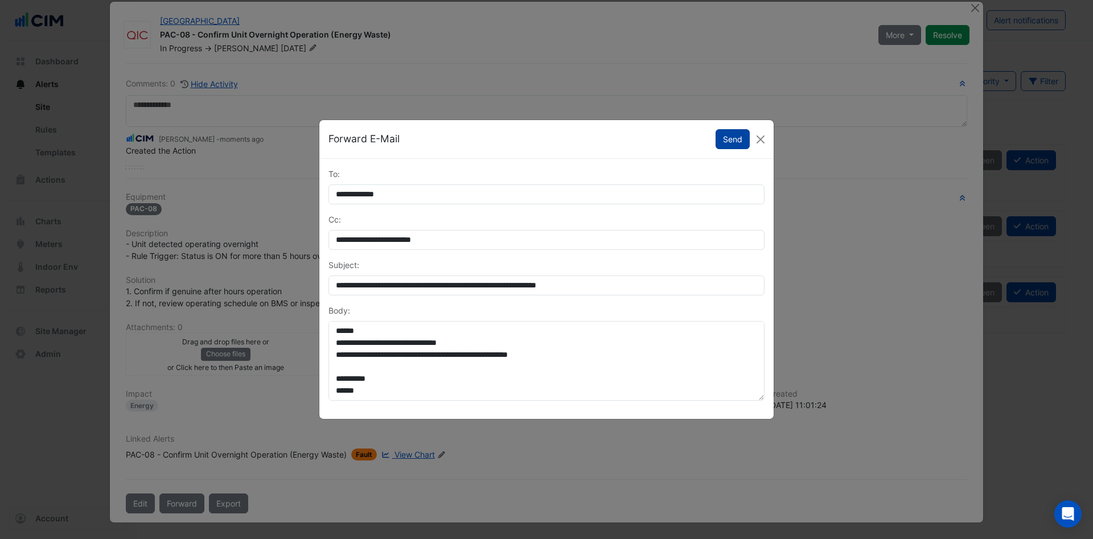
click at [734, 131] on button "Send" at bounding box center [733, 139] width 34 height 20
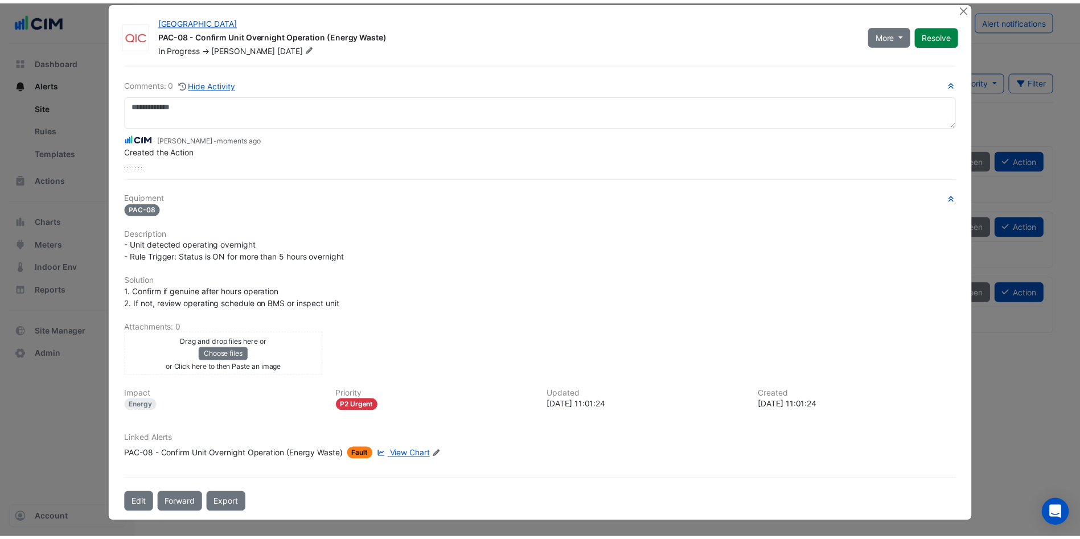
scroll to position [0, 0]
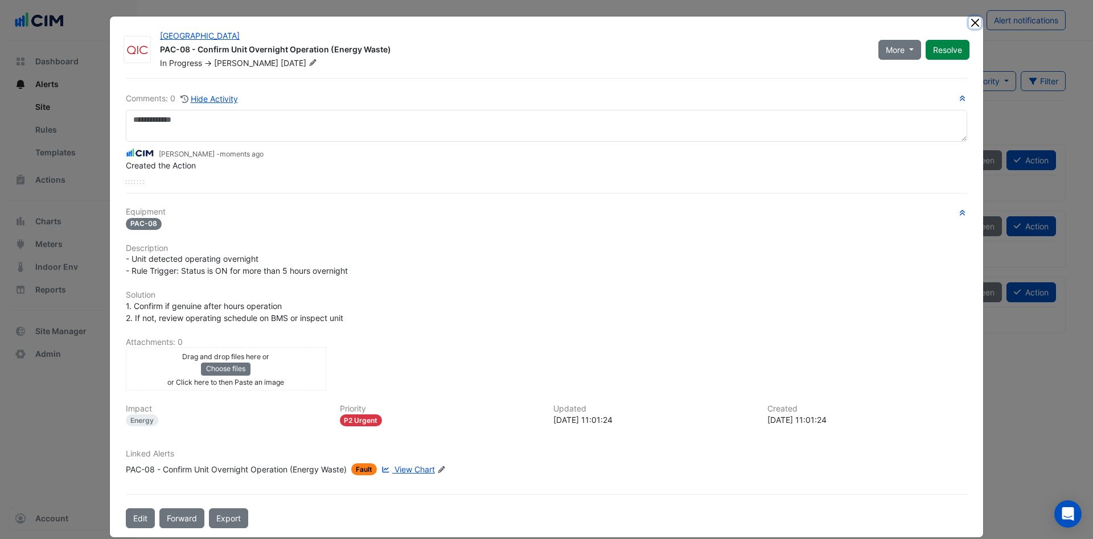
click at [969, 22] on button "Close" at bounding box center [975, 23] width 12 height 12
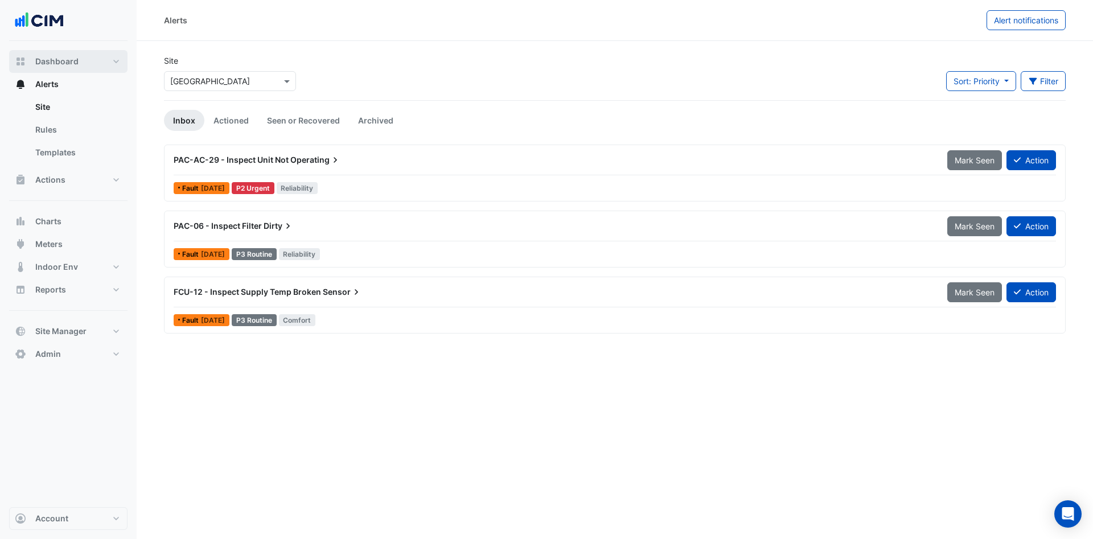
click at [76, 65] on span "Dashboard" at bounding box center [56, 61] width 43 height 11
select select "***"
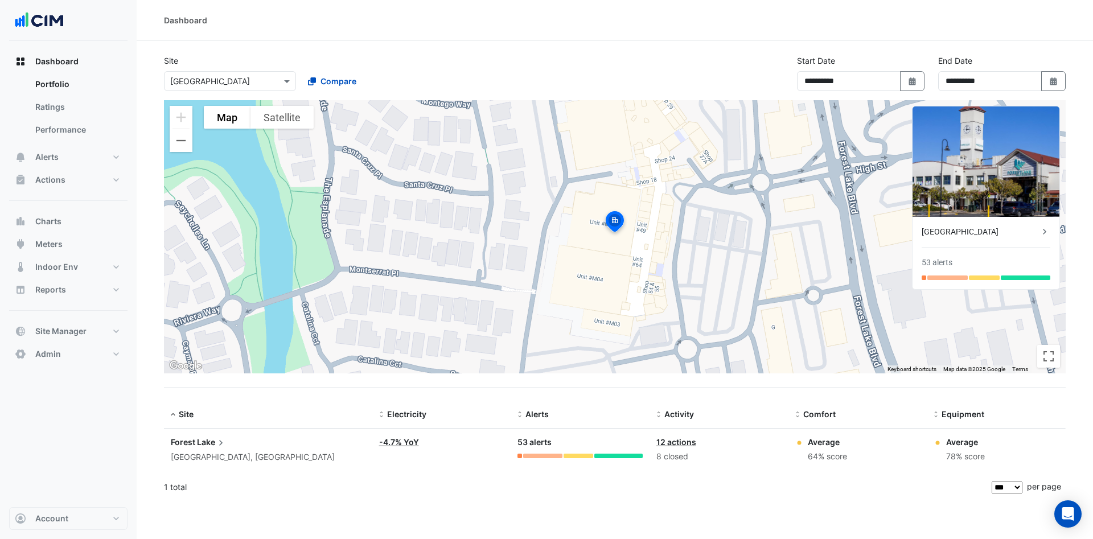
click at [491, 41] on section "**********" at bounding box center [615, 271] width 957 height 461
click at [1081, 67] on section "**********" at bounding box center [615, 271] width 957 height 461
click at [832, 498] on div "1 total" at bounding box center [577, 487] width 826 height 28
click at [72, 184] on button "Actions" at bounding box center [68, 180] width 118 height 23
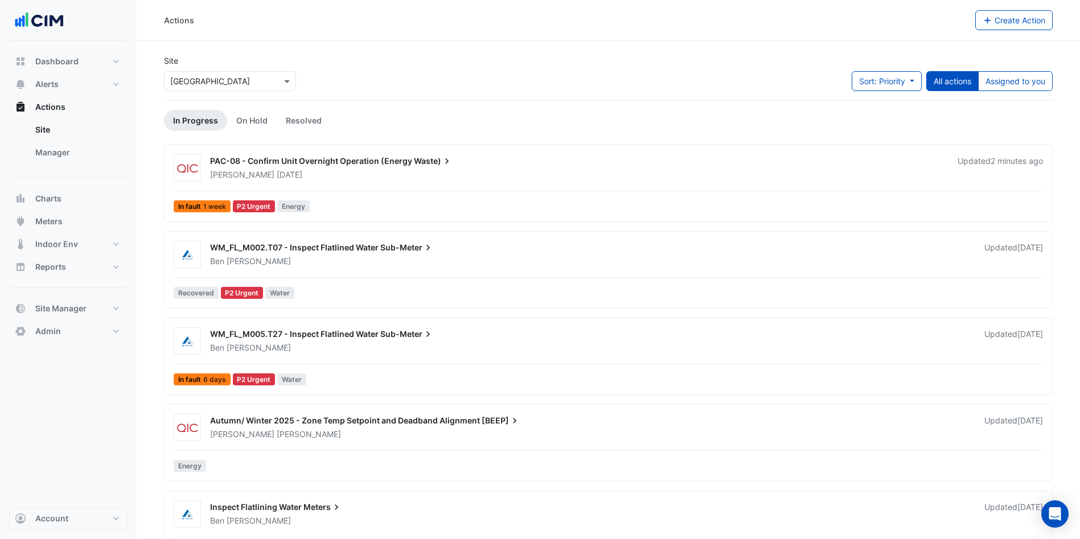
click at [74, 153] on link "Manager" at bounding box center [76, 152] width 101 height 23
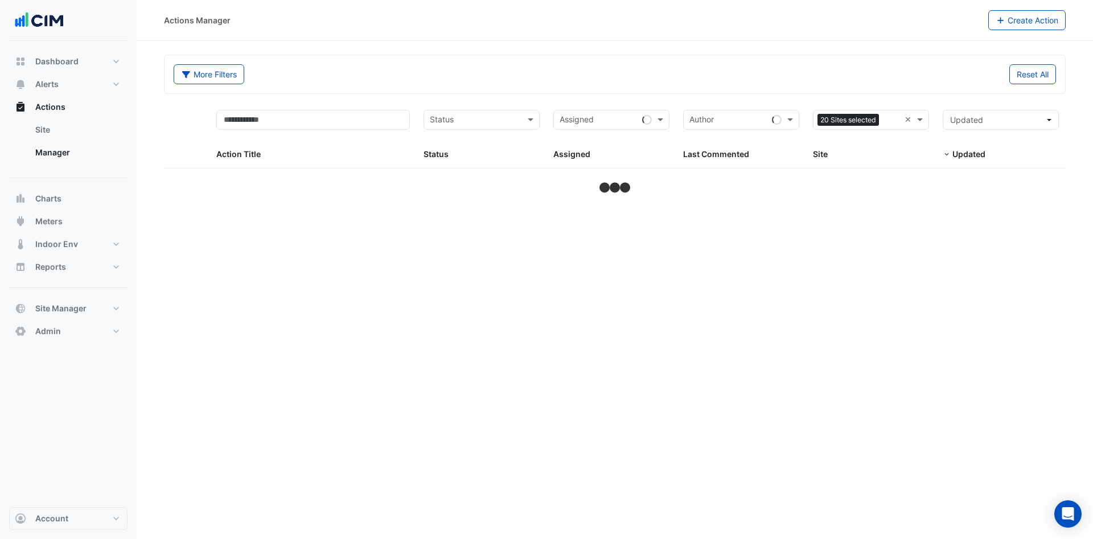
select select "***"
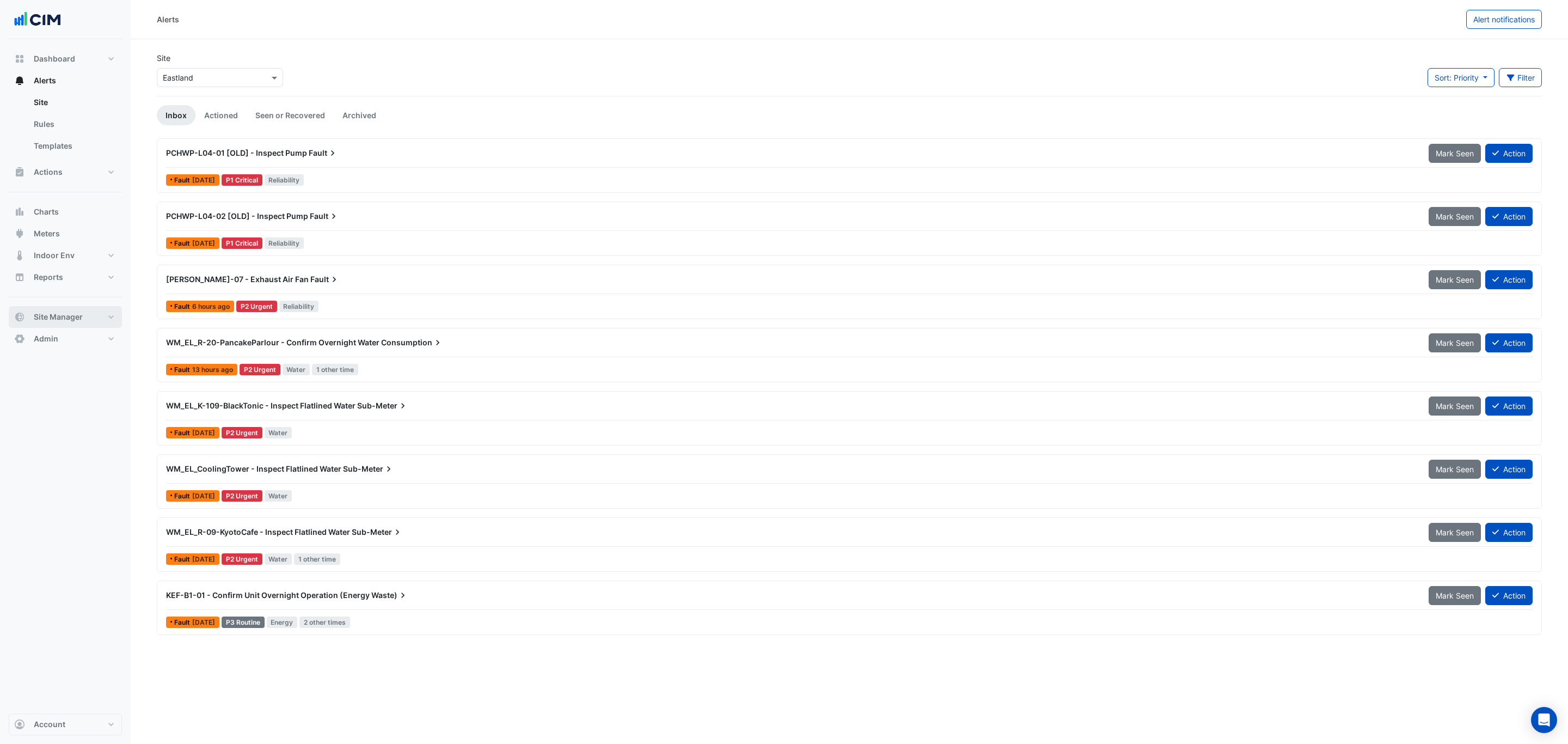
click at [64, 316] on span "Site Manager" at bounding box center [57, 317] width 49 height 11
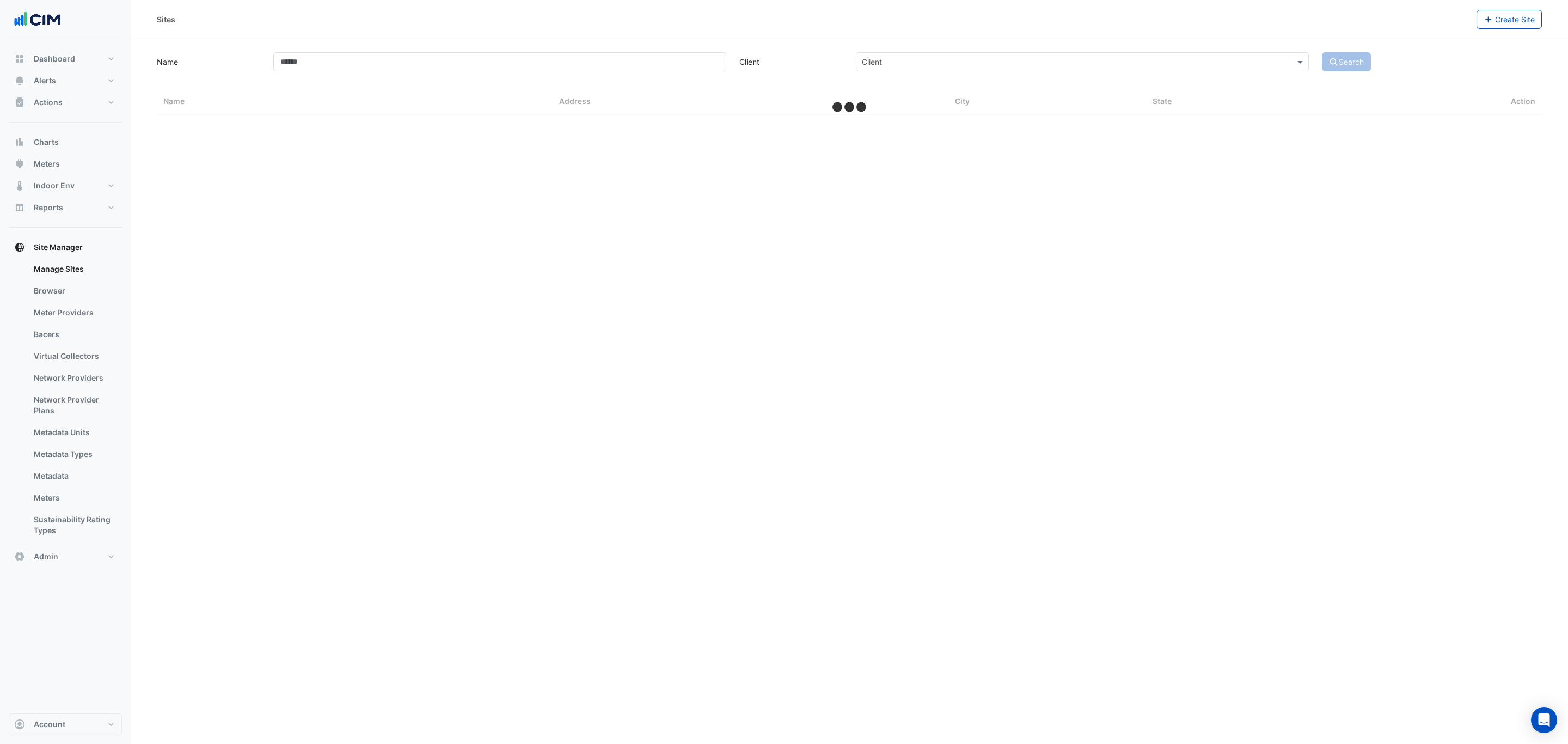
select select "***"
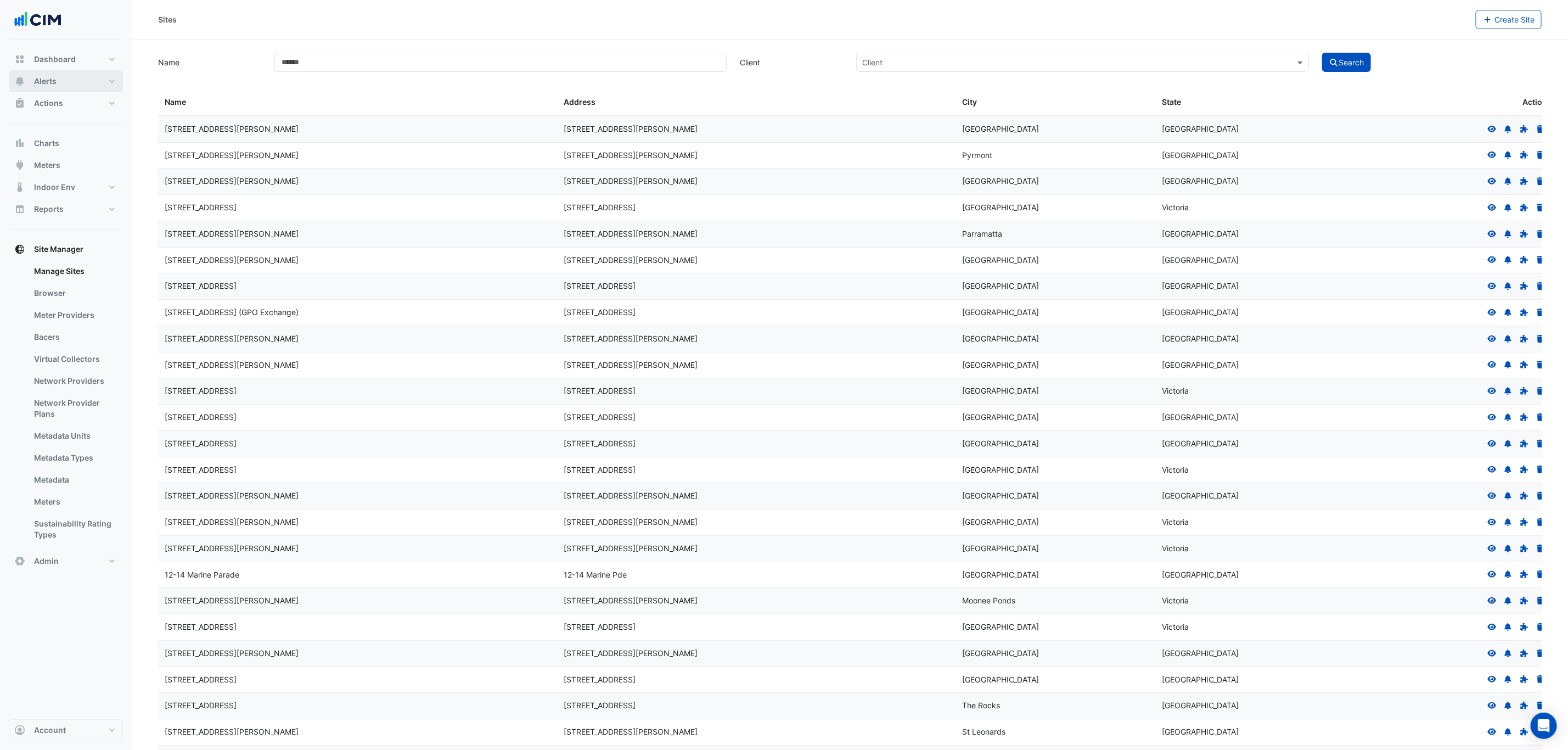
click at [60, 85] on button "Alerts" at bounding box center [66, 81] width 114 height 22
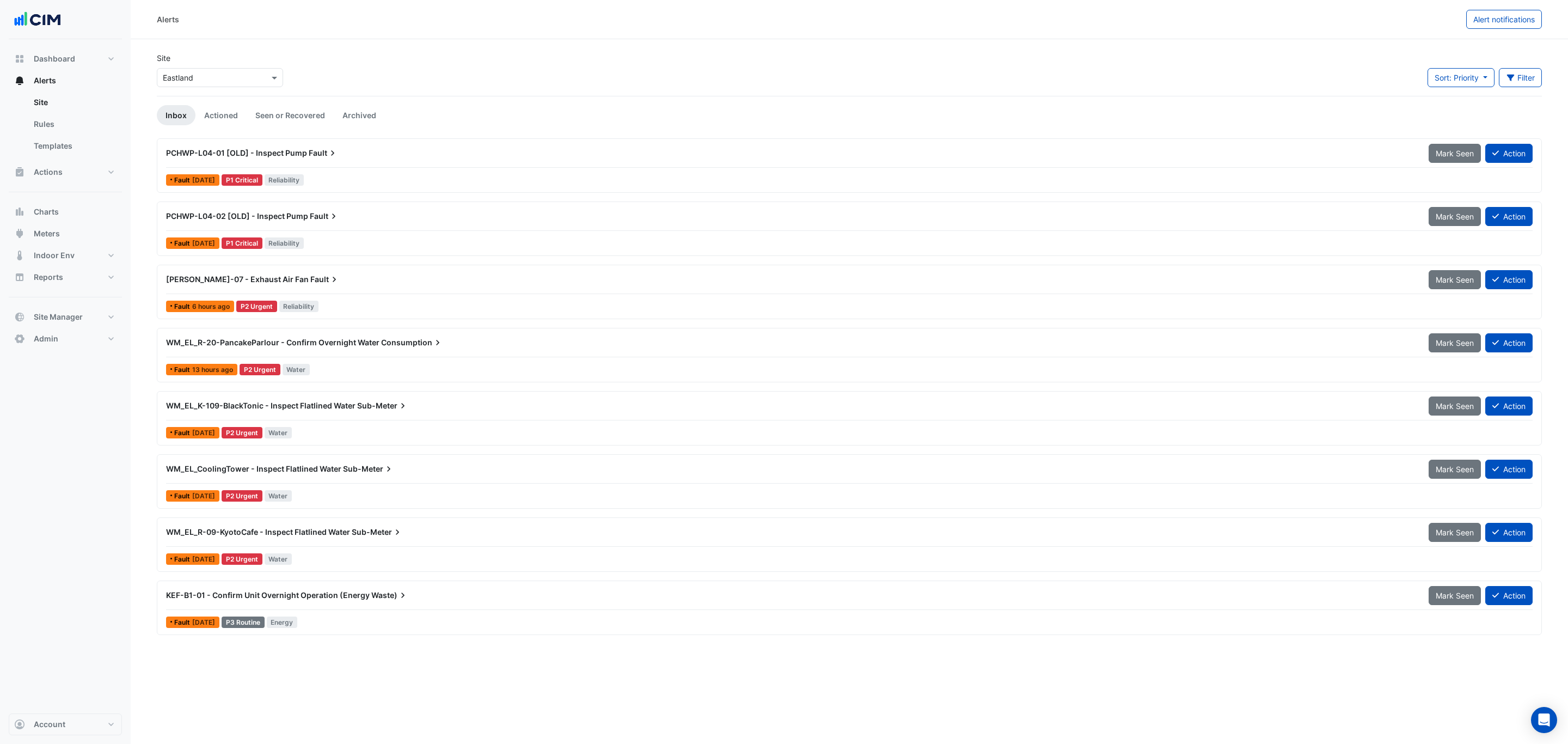
click at [182, 69] on div "Select a Site × Eastland" at bounding box center [220, 77] width 126 height 19
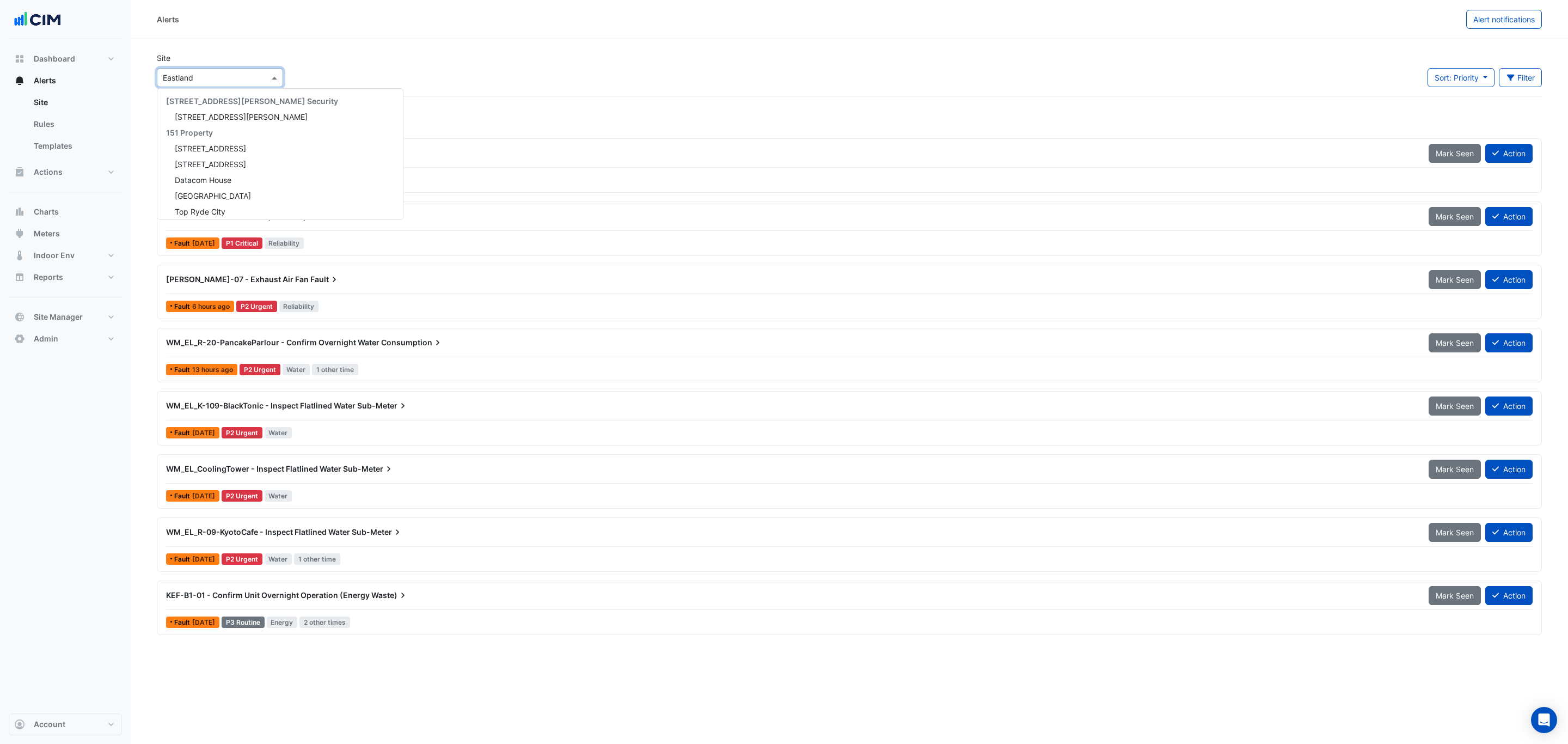
scroll to position [587, 0]
click at [434, 67] on div "Site Select a Site × Eastland [STREET_ADDRESS][PERSON_NAME] Security [STREET_AD…" at bounding box center [849, 75] width 1398 height 44
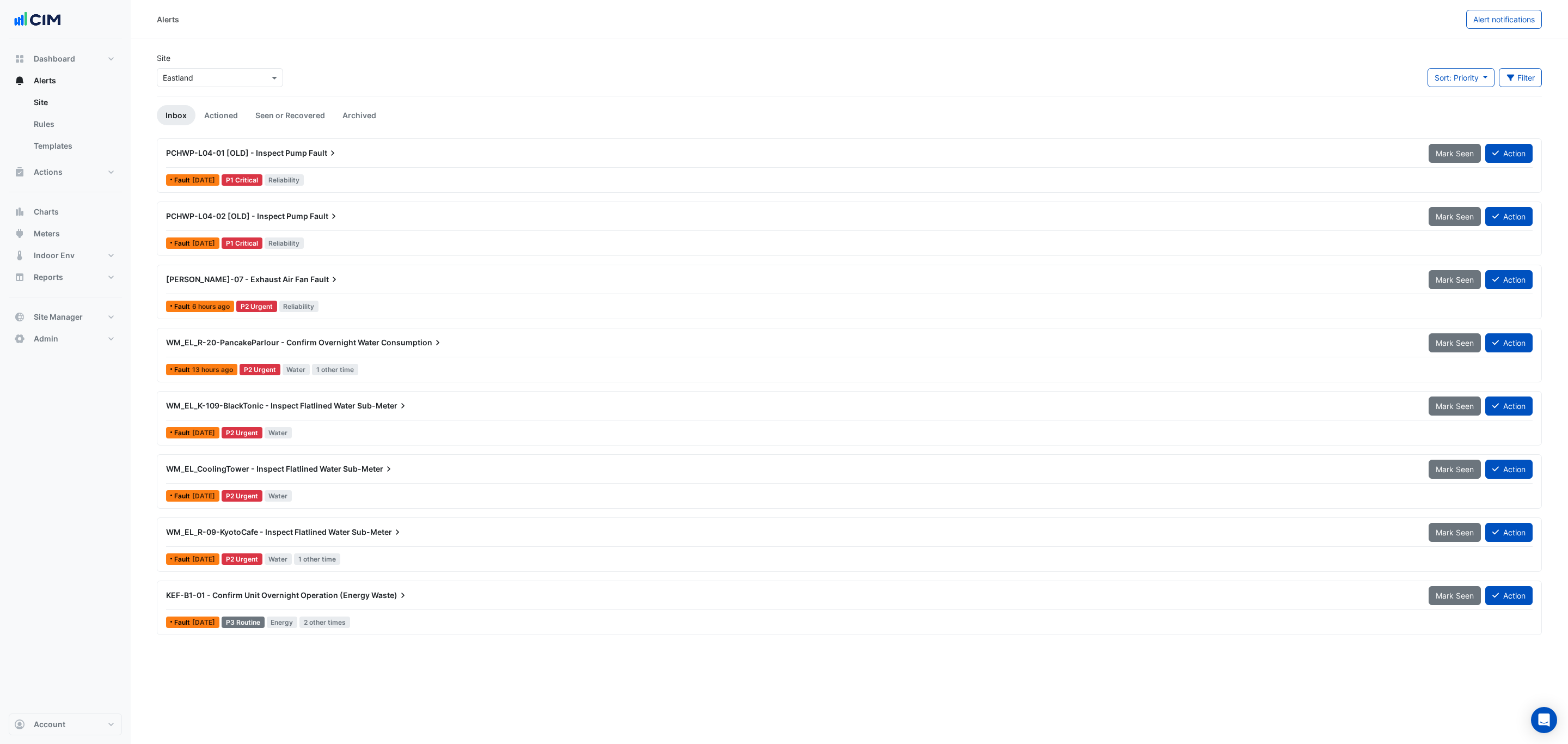
click at [230, 77] on input "text" at bounding box center [208, 78] width 93 height 11
type input "********"
click at [213, 115] on span "[GEOGRAPHIC_DATA]" at bounding box center [213, 117] width 76 height 10
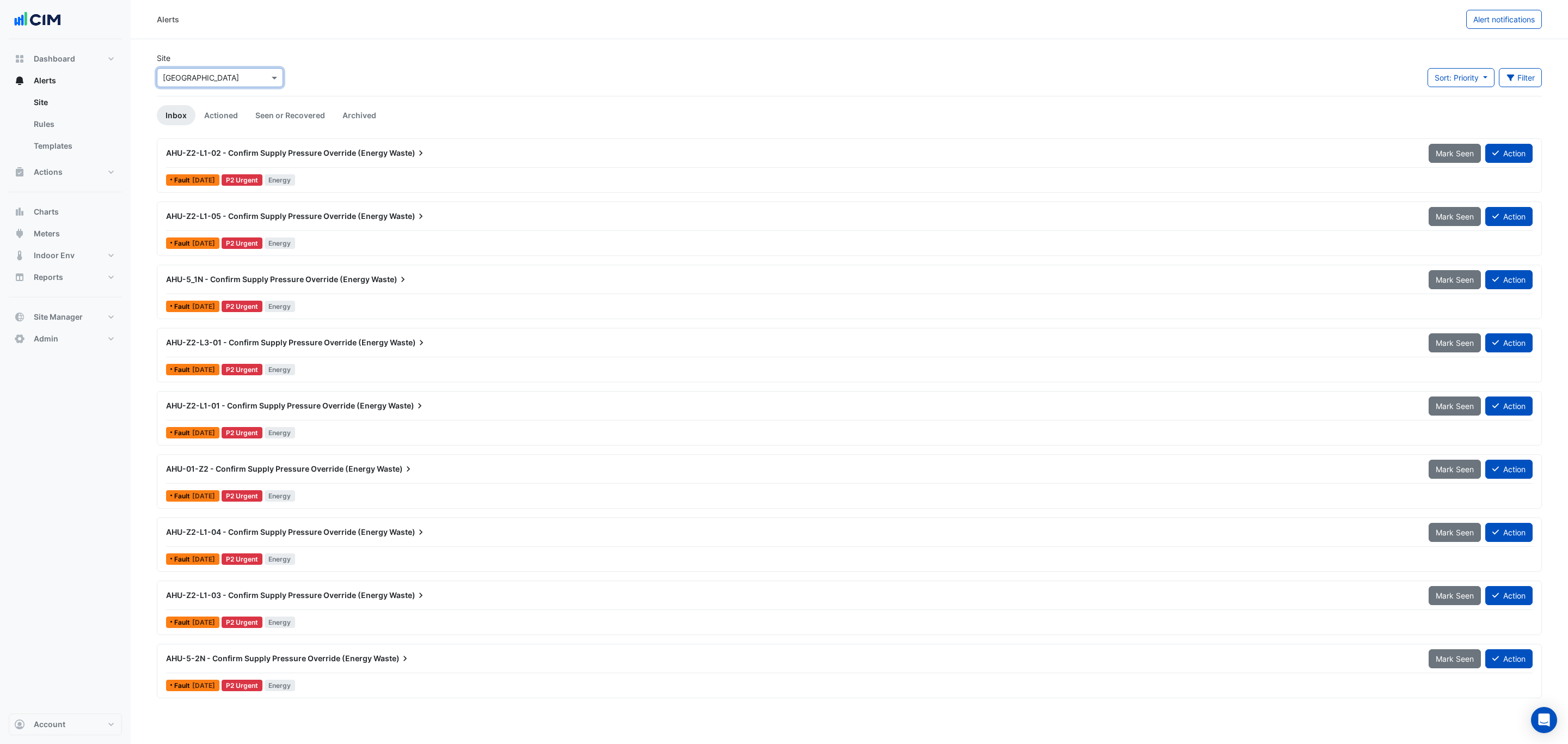
click at [274, 76] on span at bounding box center [275, 77] width 13 height 11
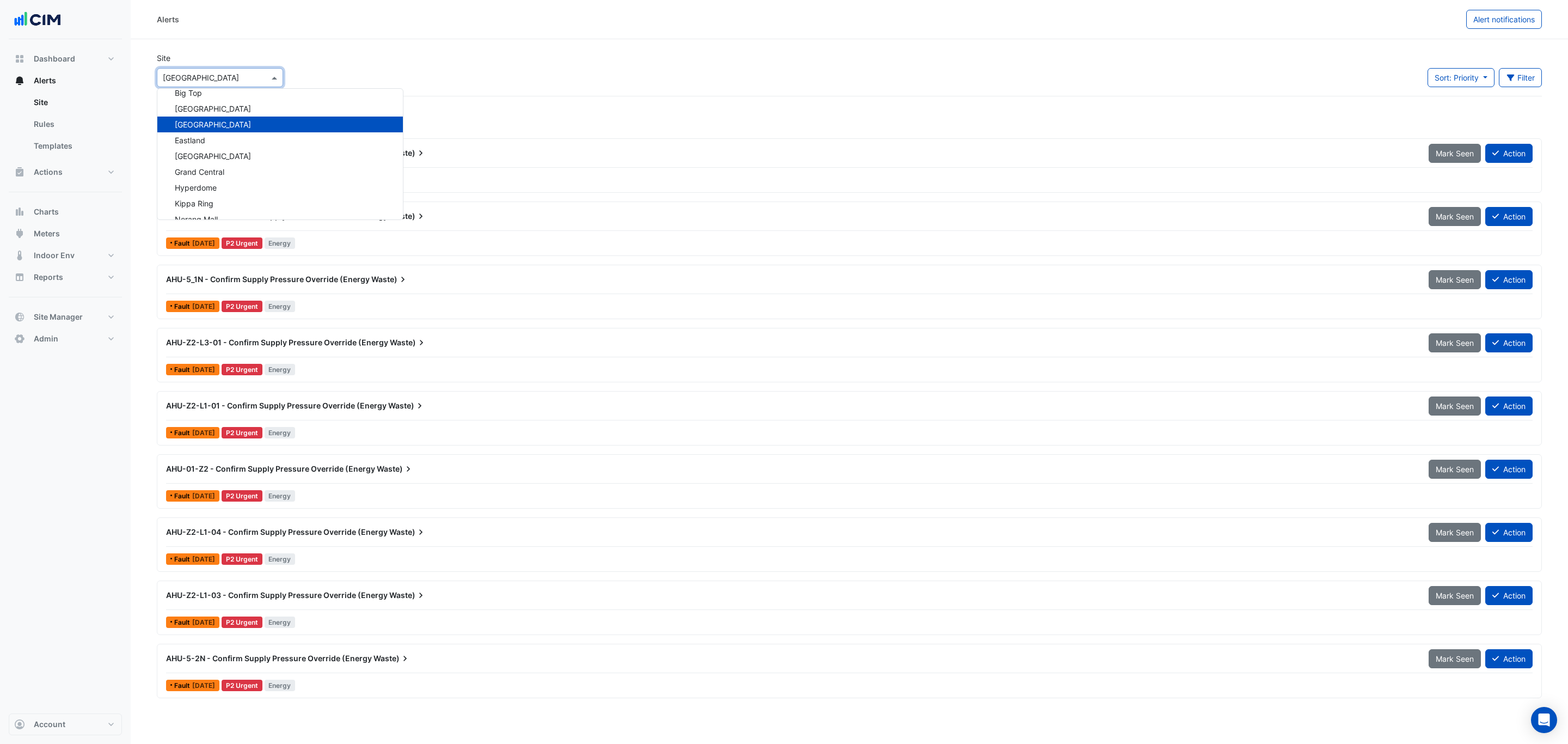
click at [345, 67] on div "Site Select a Site × [GEOGRAPHIC_DATA] [STREET_ADDRESS][PERSON_NAME] Security […" at bounding box center [849, 75] width 1398 height 44
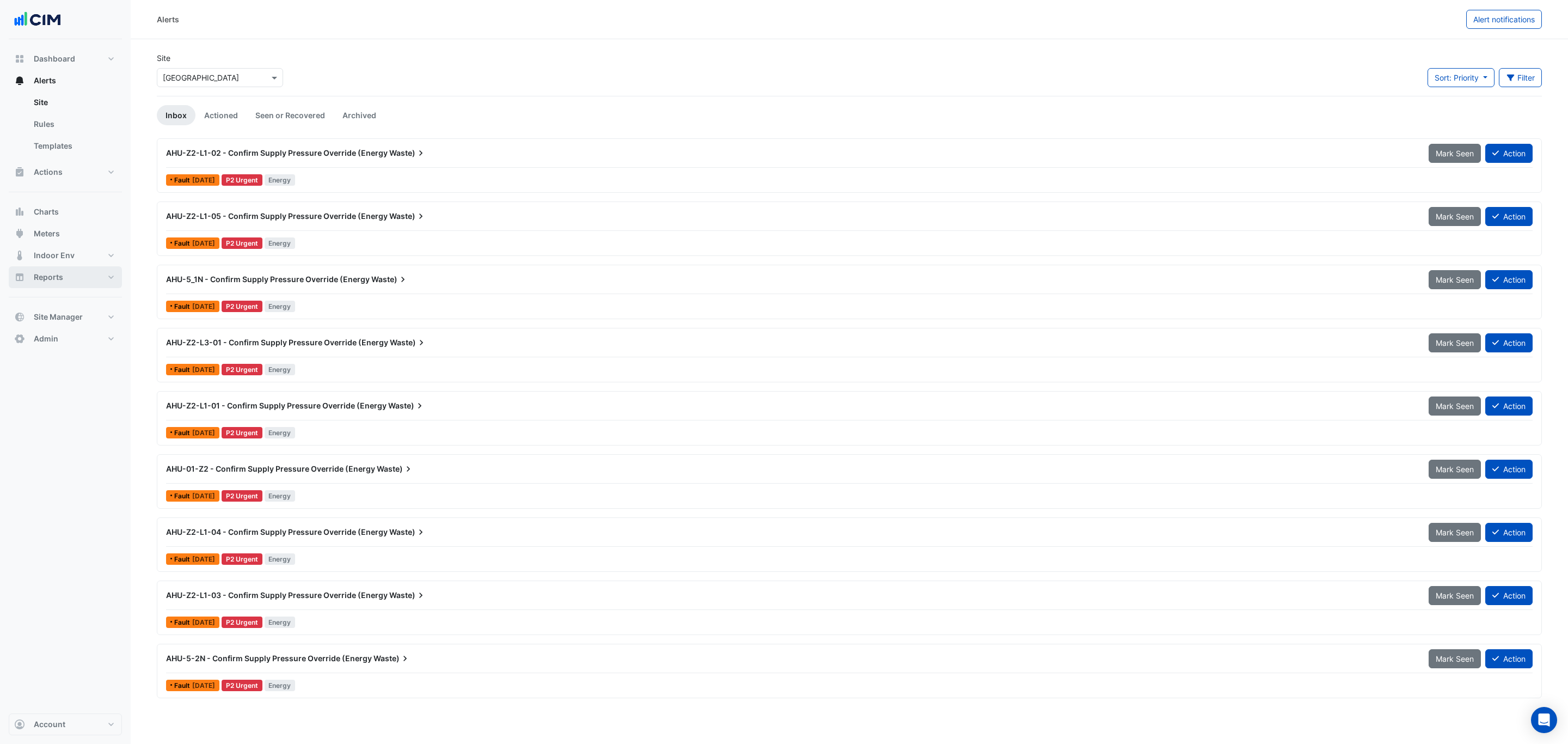
click at [45, 280] on span "Reports" at bounding box center [48, 276] width 30 height 11
select select "***"
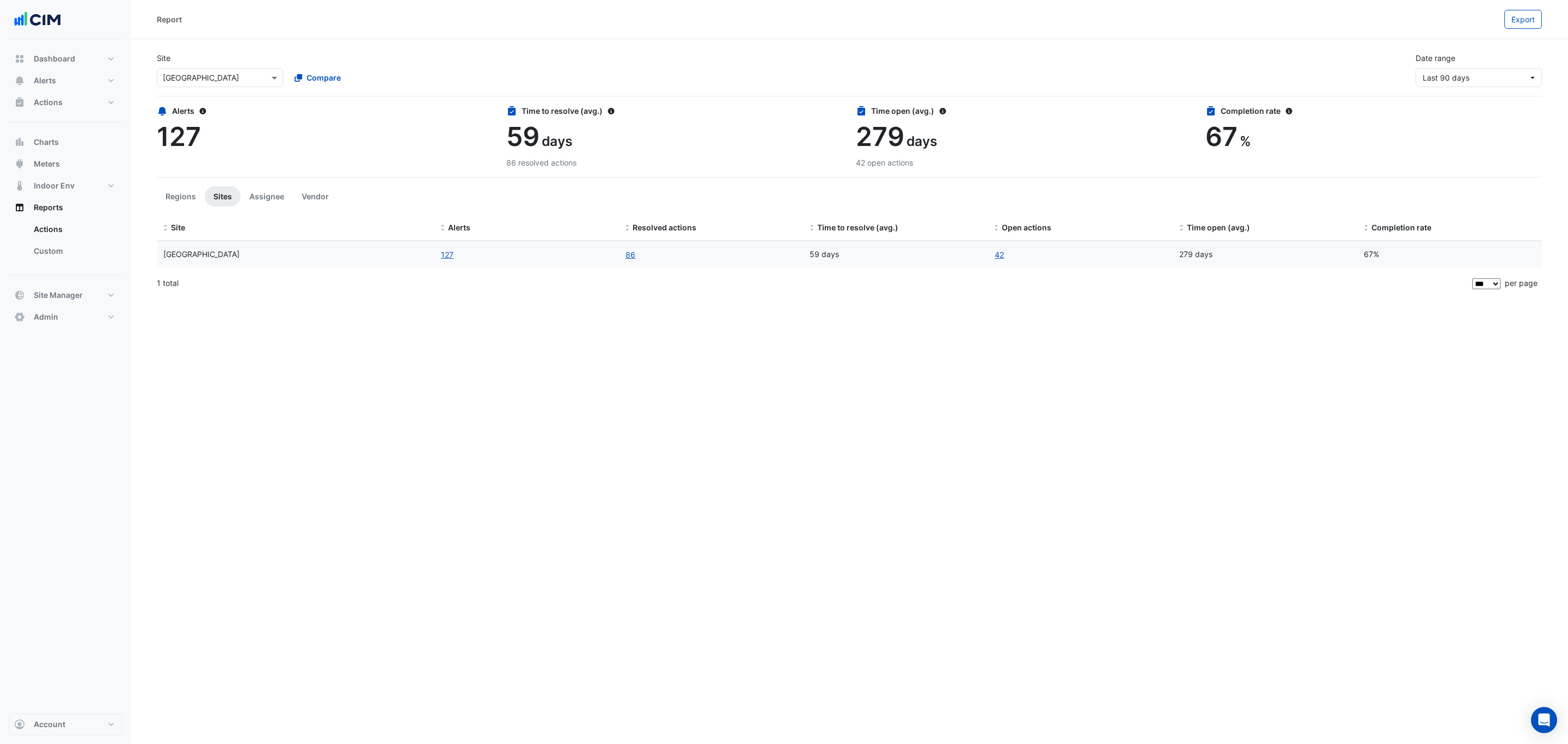
click at [58, 254] on link "Custom" at bounding box center [73, 251] width 97 height 22
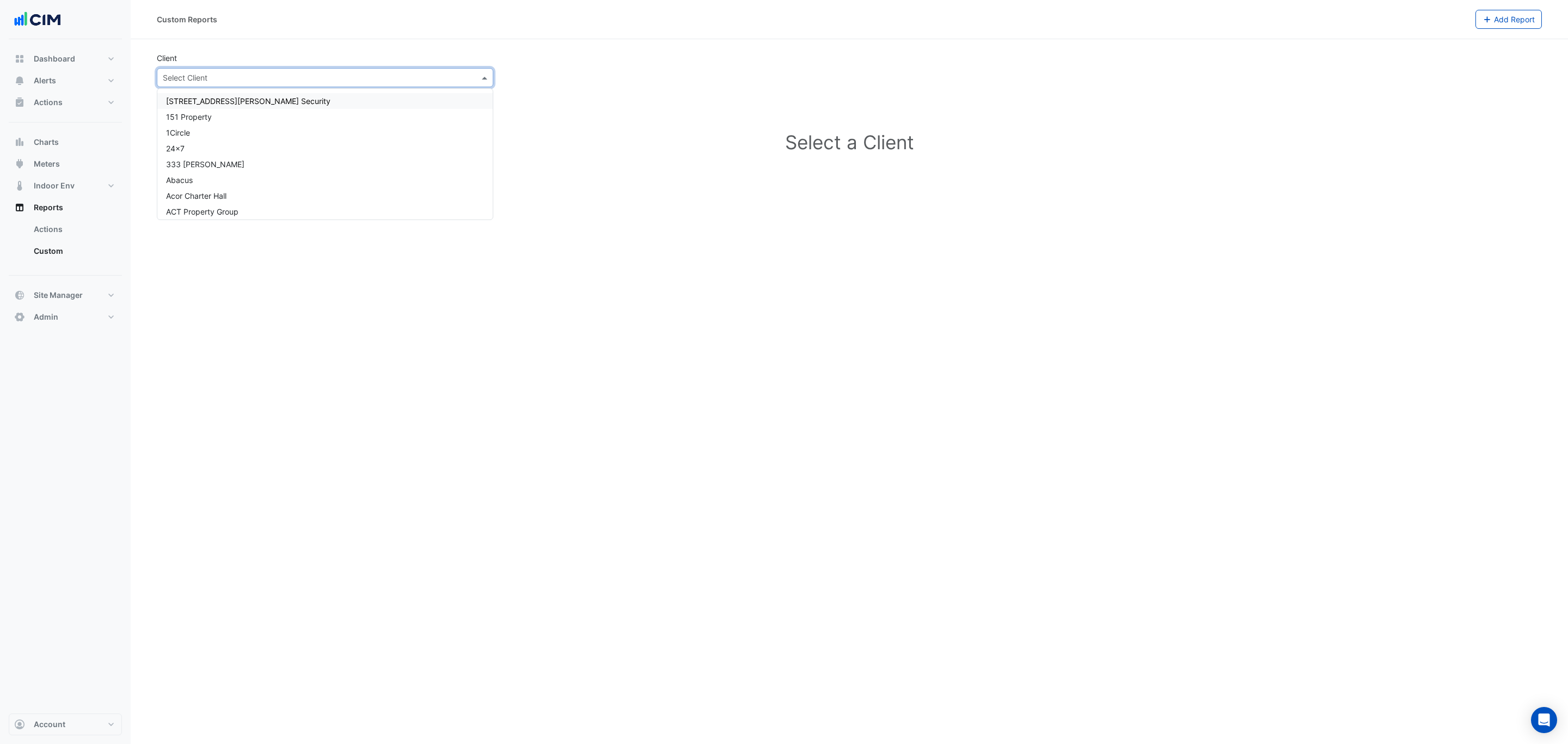
click at [421, 73] on input "text" at bounding box center [314, 78] width 303 height 11
type input "*"
type input "***"
click at [162, 119] on div "QIC" at bounding box center [325, 117] width 336 height 16
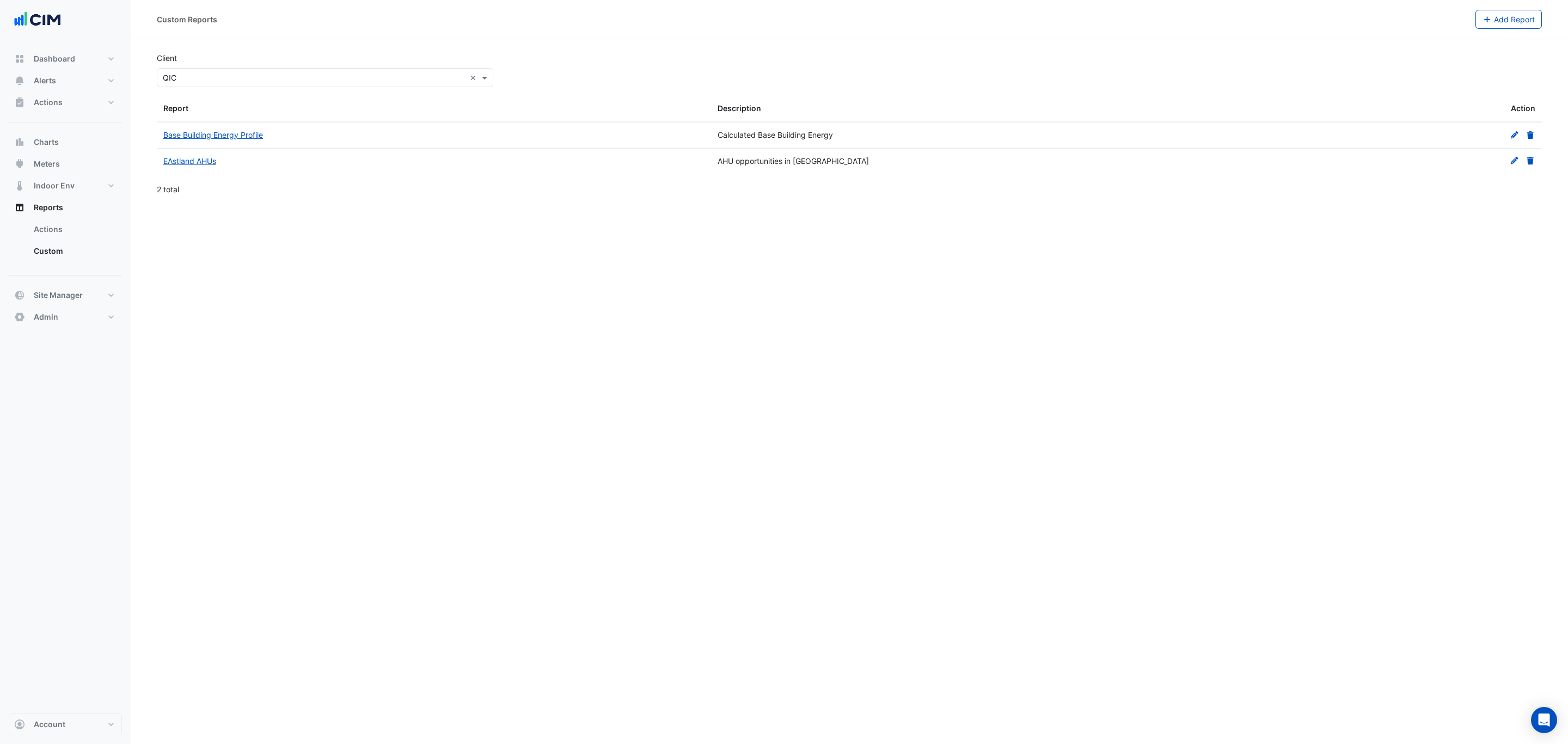
click at [1519, 22] on span "Add Report" at bounding box center [1514, 19] width 41 height 10
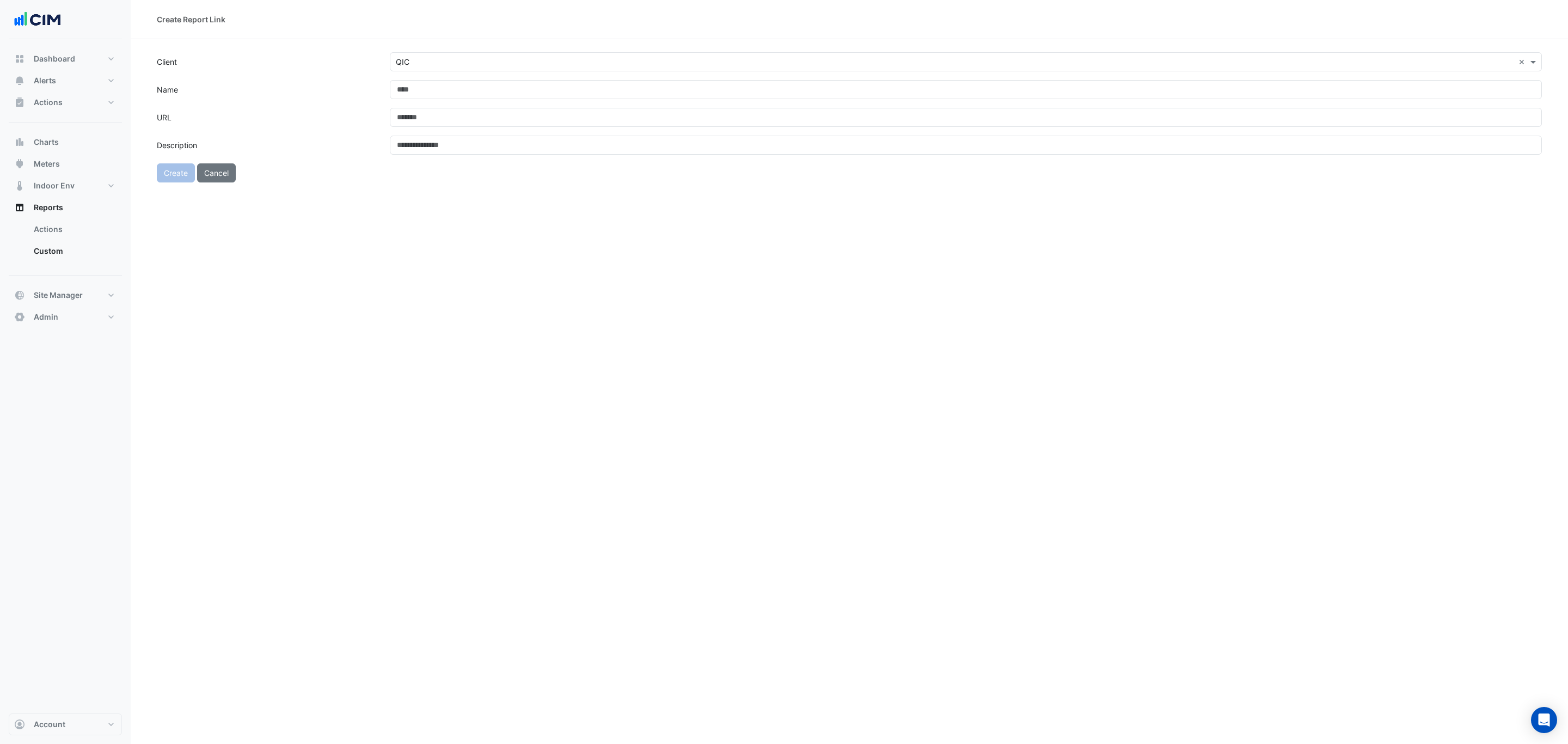
click at [431, 62] on input "text" at bounding box center [955, 62] width 1119 height 11
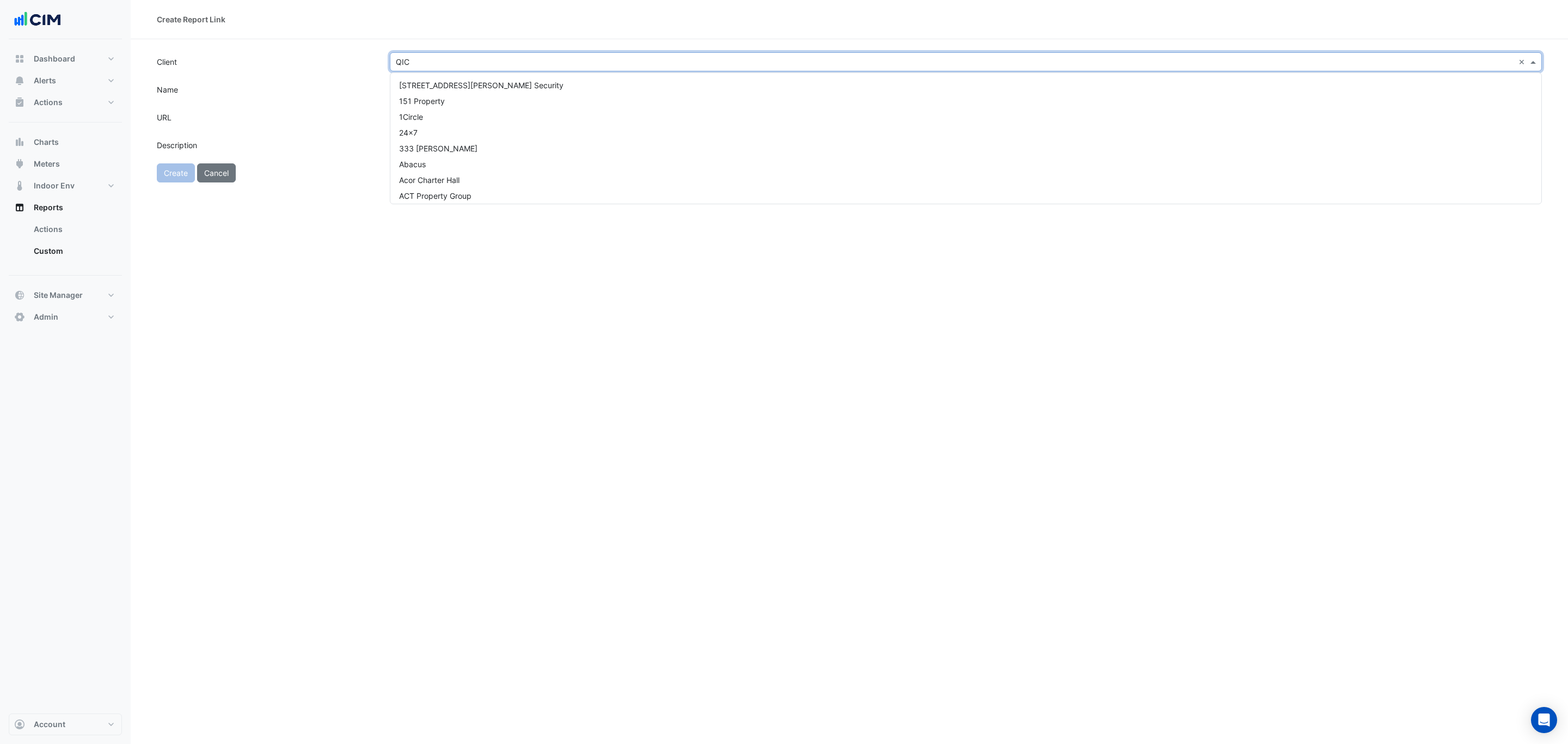
click at [431, 62] on input "text" at bounding box center [955, 62] width 1119 height 11
click at [565, 493] on div "Create Report Link Client Select Client Enter a value Name URL Description Crea…" at bounding box center [849, 372] width 1437 height 744
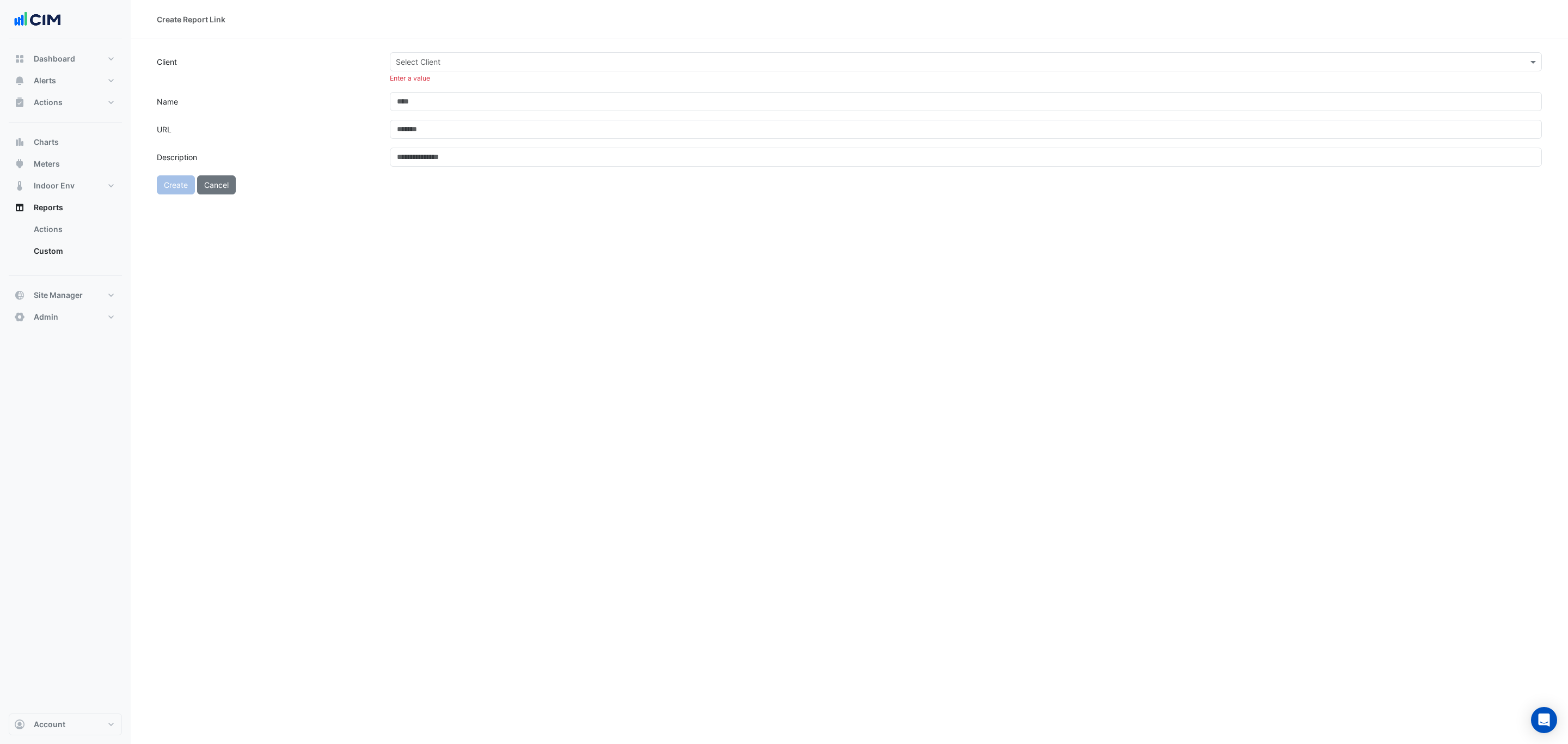
click at [428, 64] on input "text" at bounding box center [955, 62] width 1119 height 11
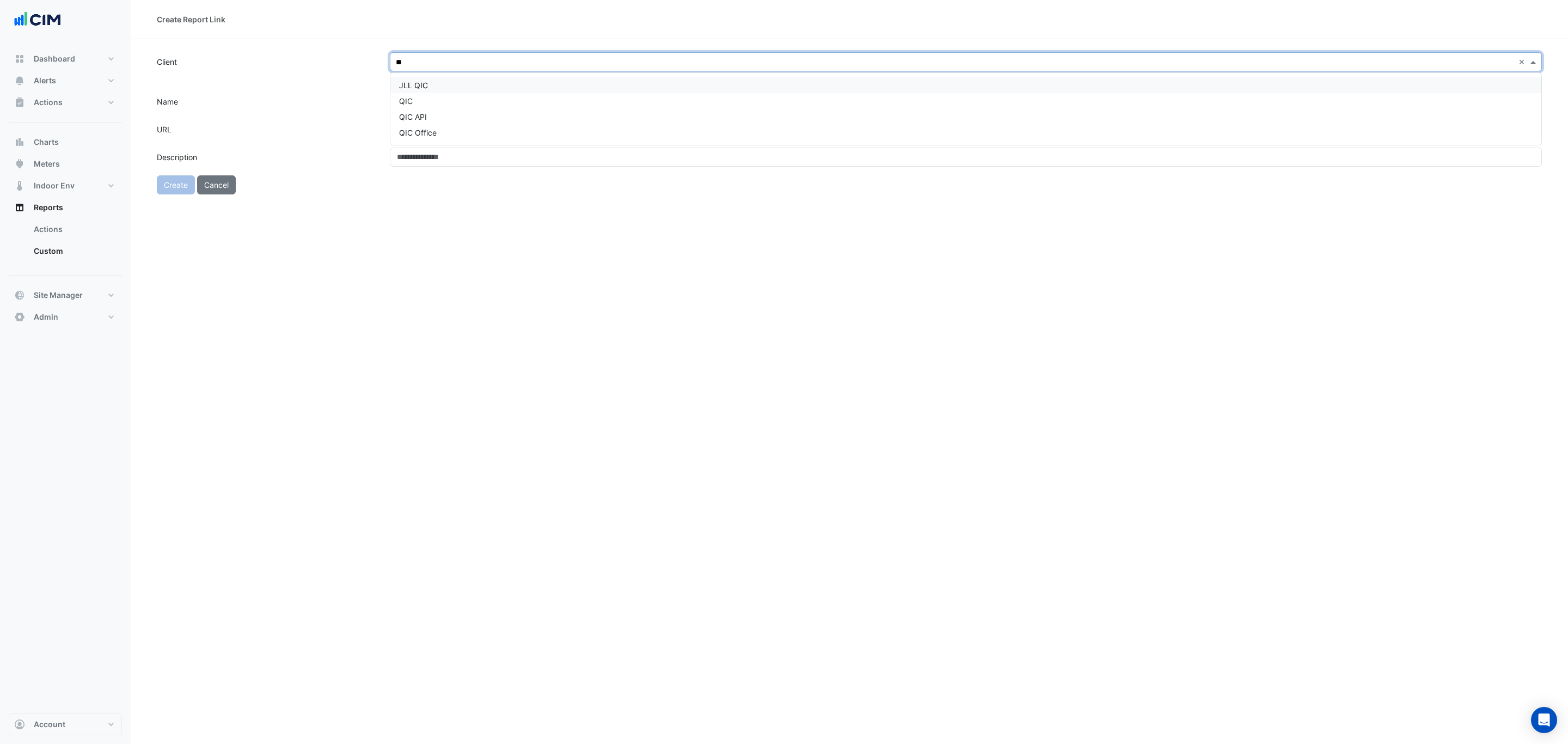
type input "***"
click at [415, 97] on div "QIC" at bounding box center [966, 100] width 1151 height 16
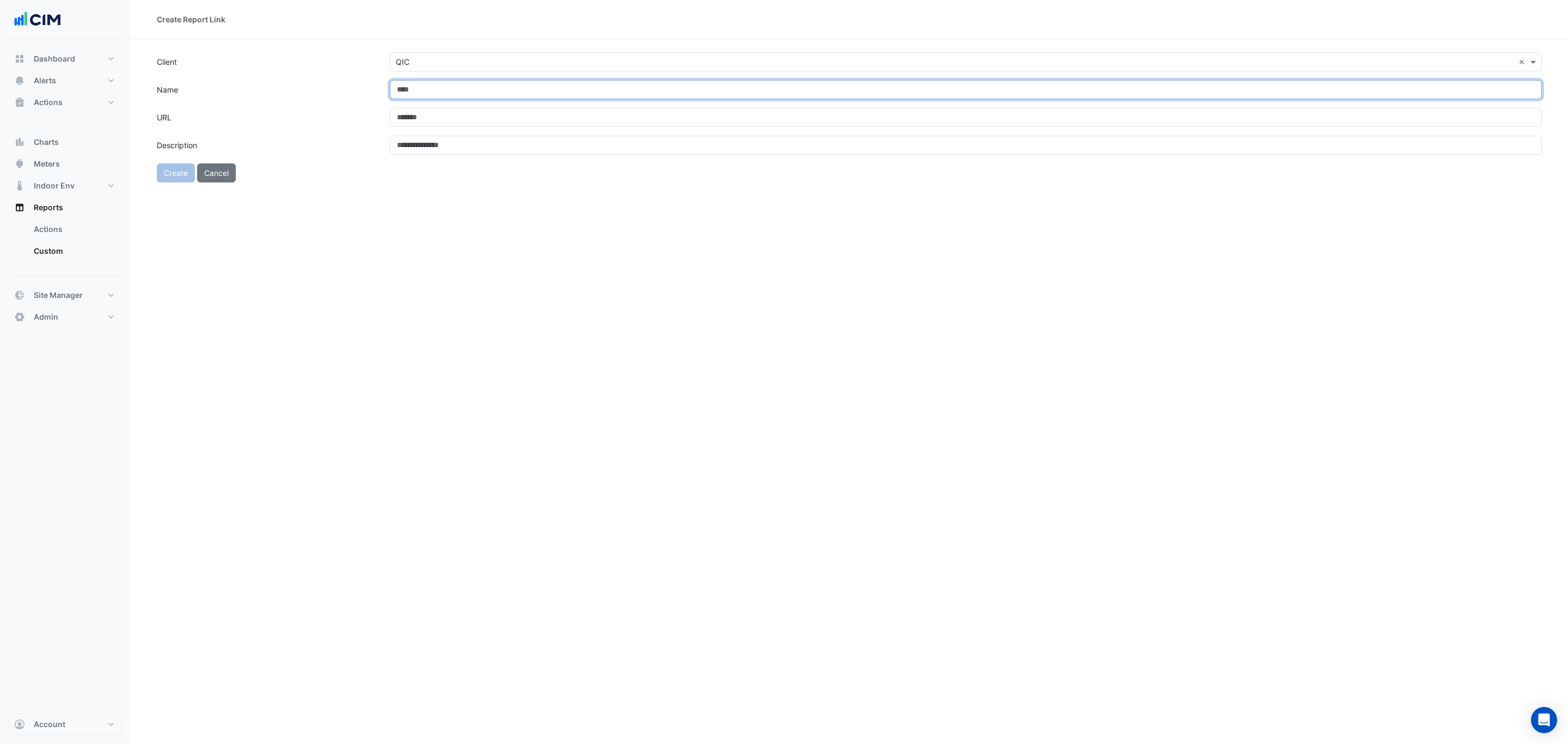
click at [420, 88] on input "Name" at bounding box center [966, 90] width 1152 height 19
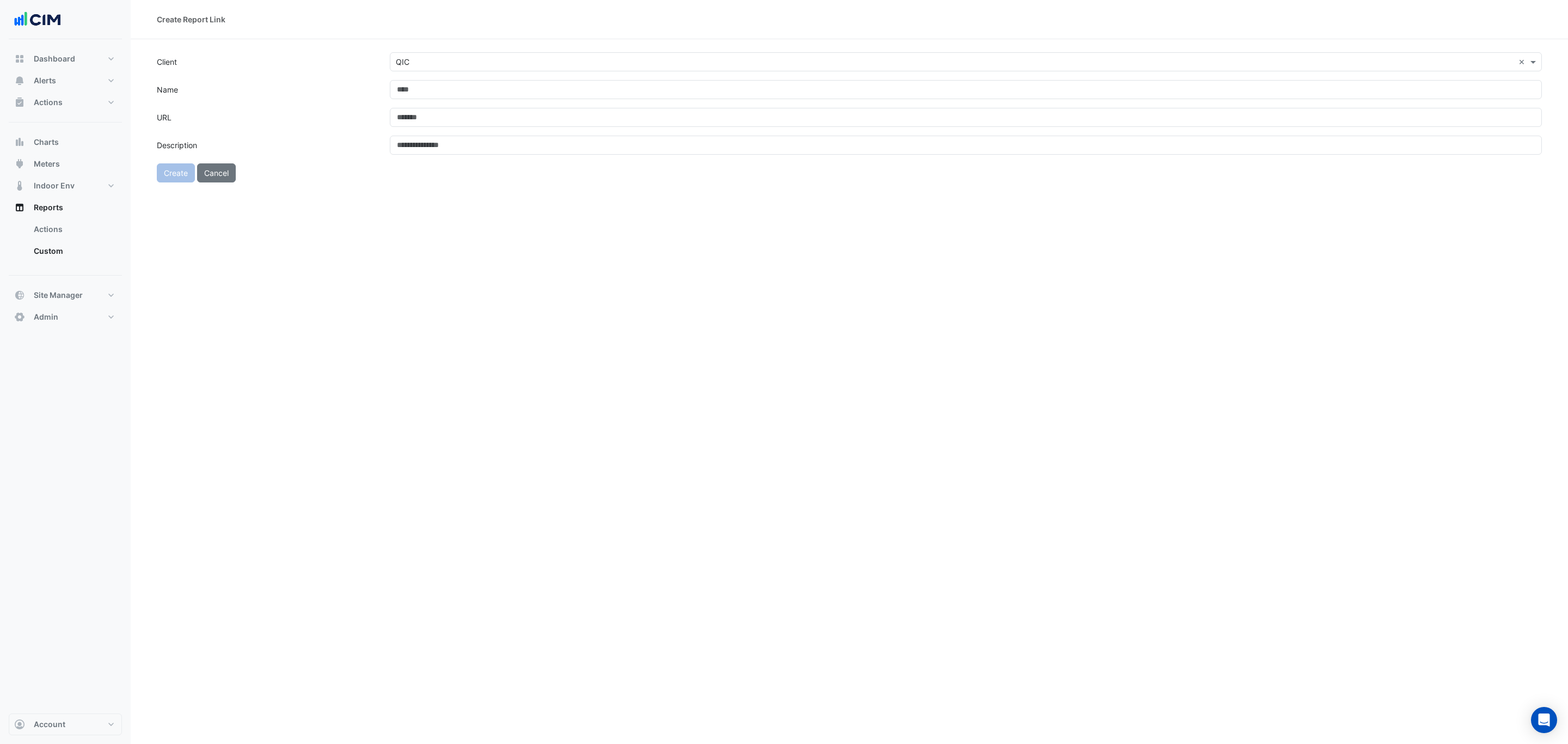
click at [56, 208] on span "Reports" at bounding box center [48, 207] width 30 height 11
click at [50, 232] on link "Actions" at bounding box center [73, 229] width 97 height 22
select select "***"
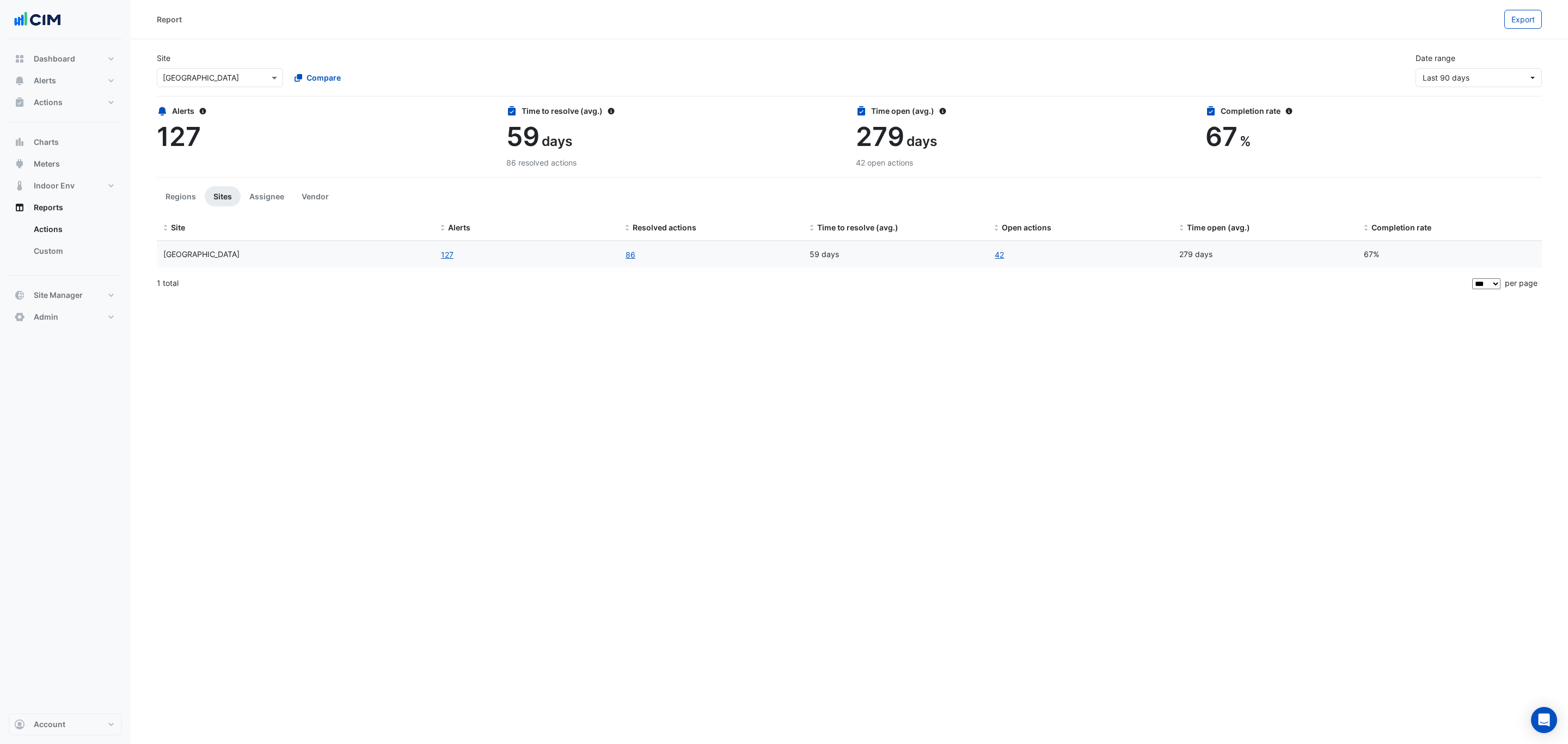
click at [51, 251] on link "Custom" at bounding box center [73, 251] width 97 height 22
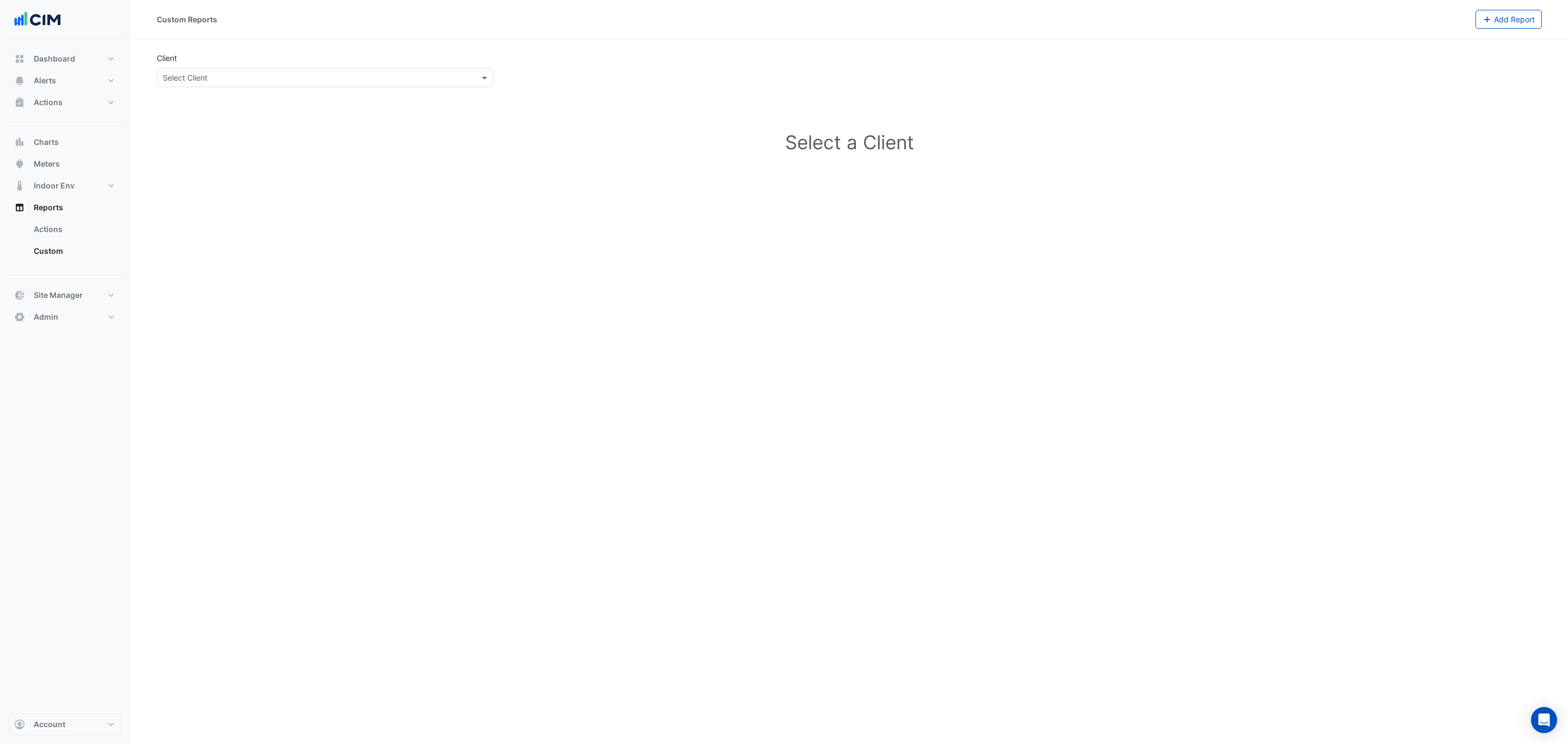
click at [1496, 26] on button "Add Report" at bounding box center [1509, 19] width 67 height 19
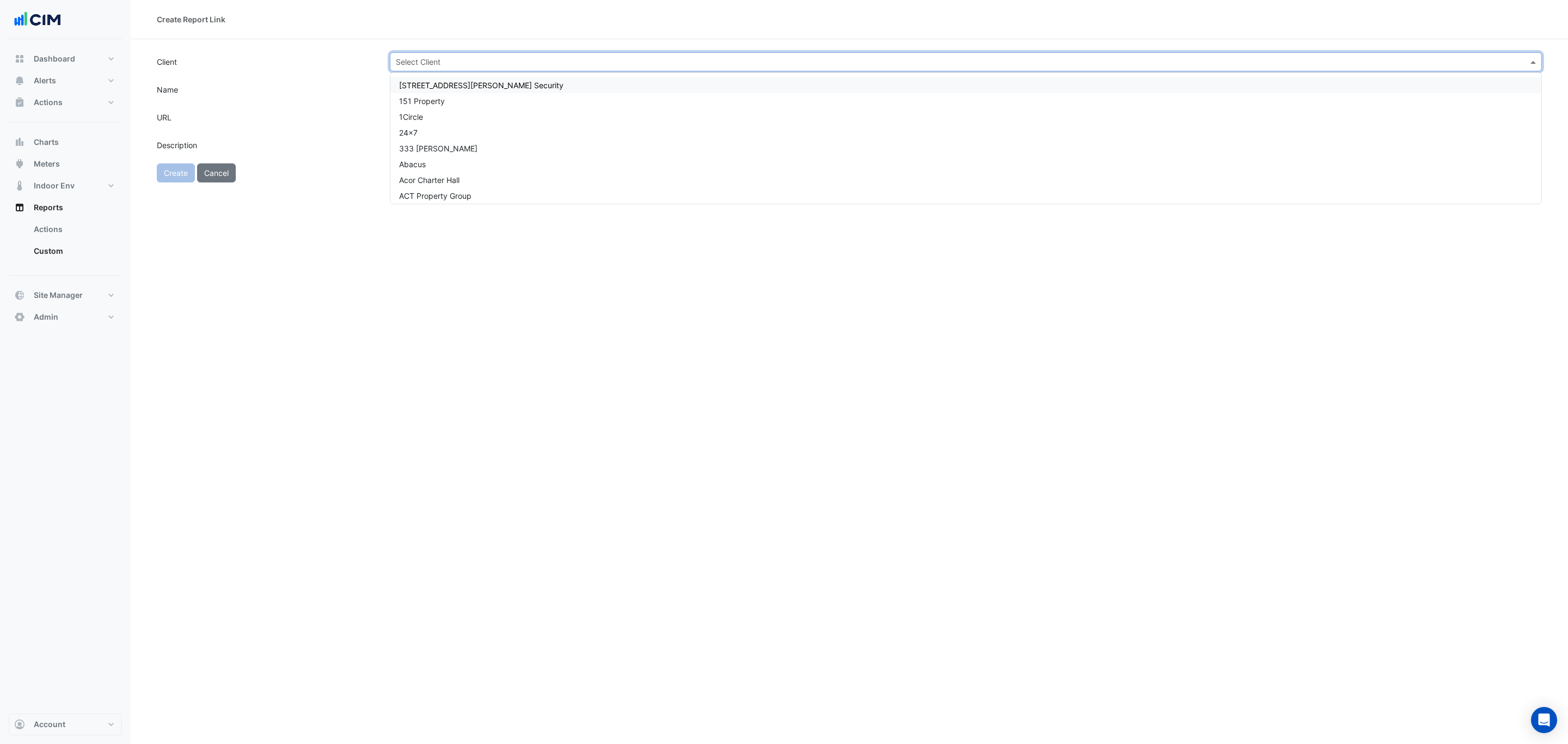
click at [425, 61] on input "text" at bounding box center [955, 62] width 1119 height 11
type input "**"
click at [410, 101] on span "QIC" at bounding box center [405, 101] width 13 height 10
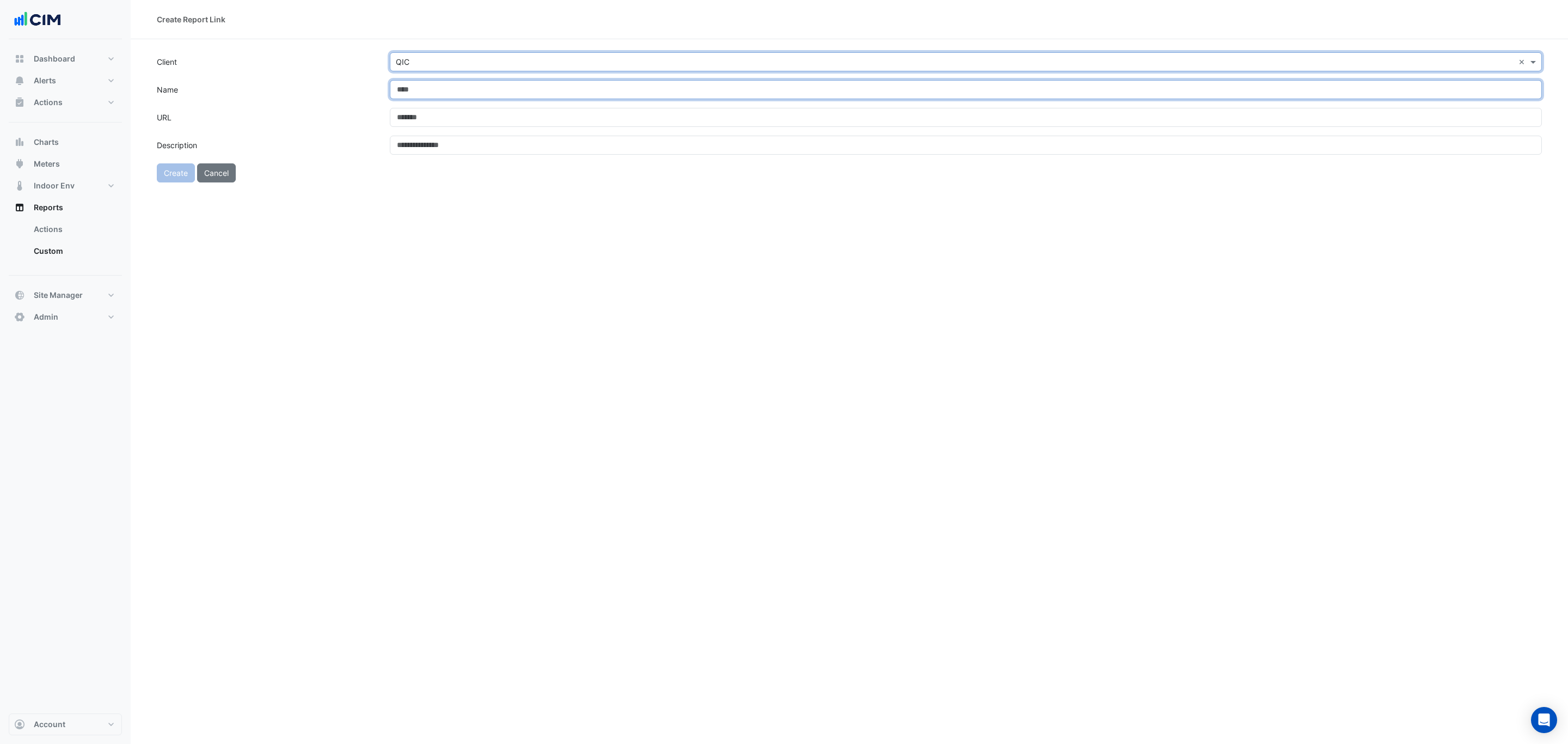
click at [417, 92] on input "Name" at bounding box center [966, 90] width 1152 height 19
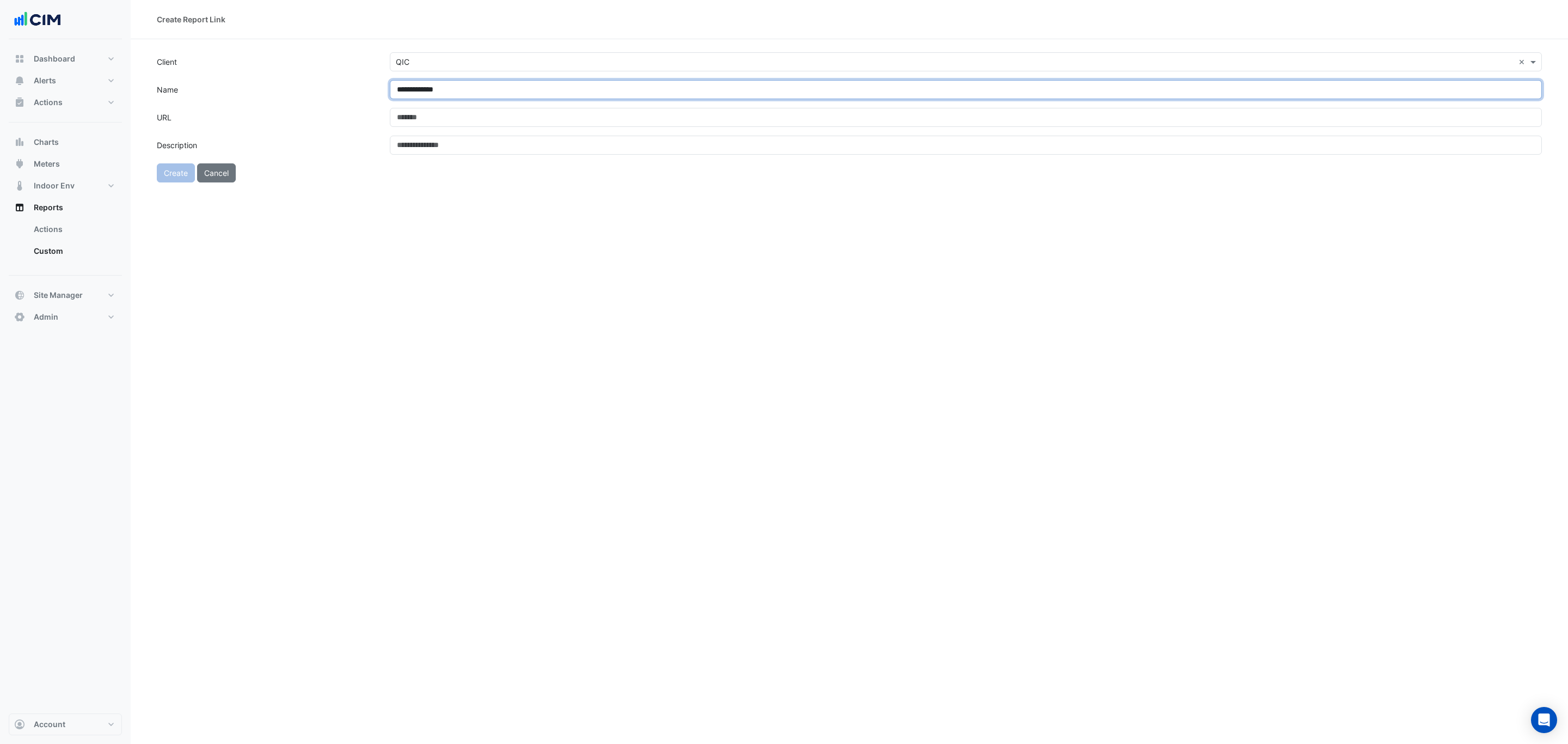
type input "**********"
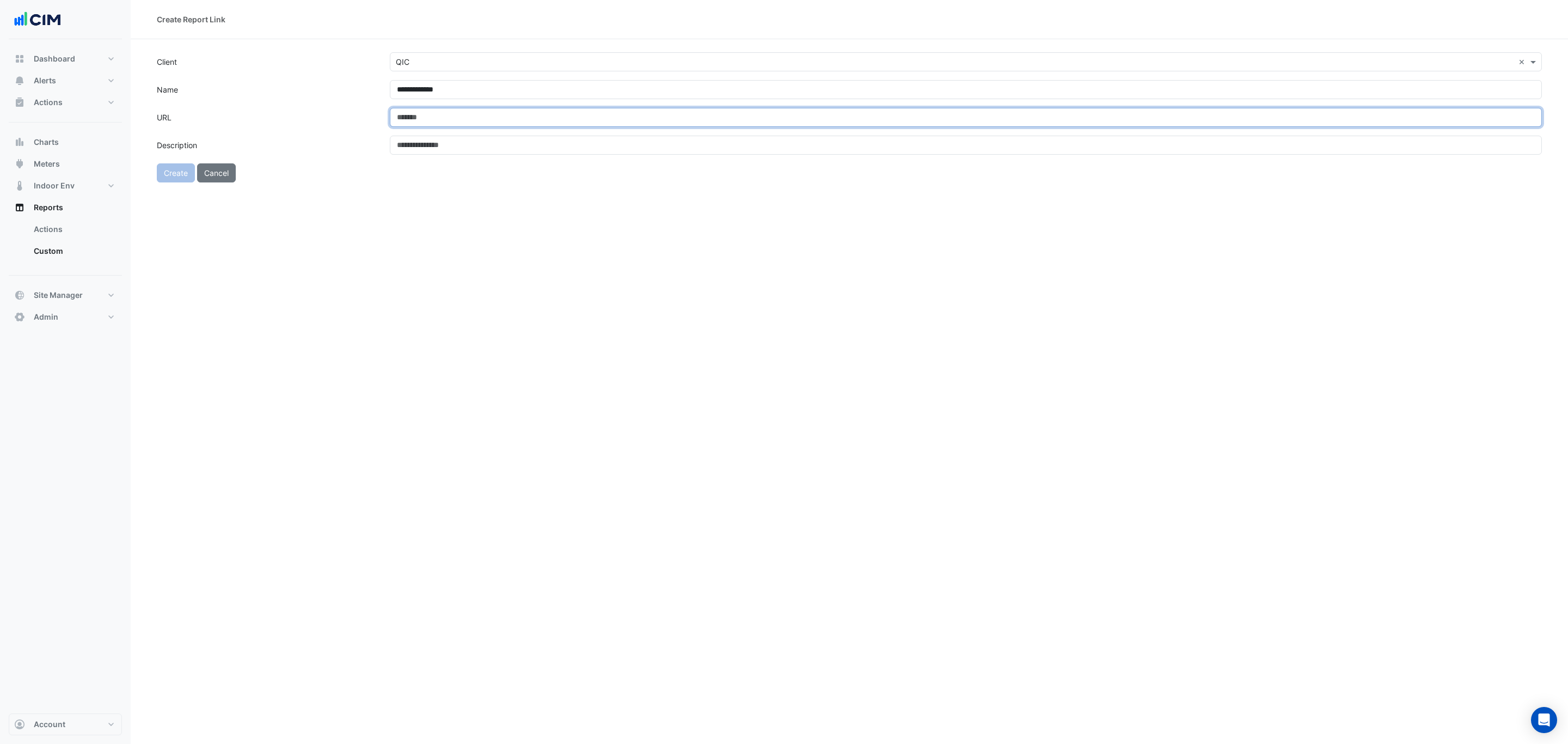
click at [419, 115] on input "URL" at bounding box center [966, 118] width 1152 height 19
click at [408, 124] on input "URL" at bounding box center [966, 118] width 1152 height 19
paste input "**********"
type input "**********"
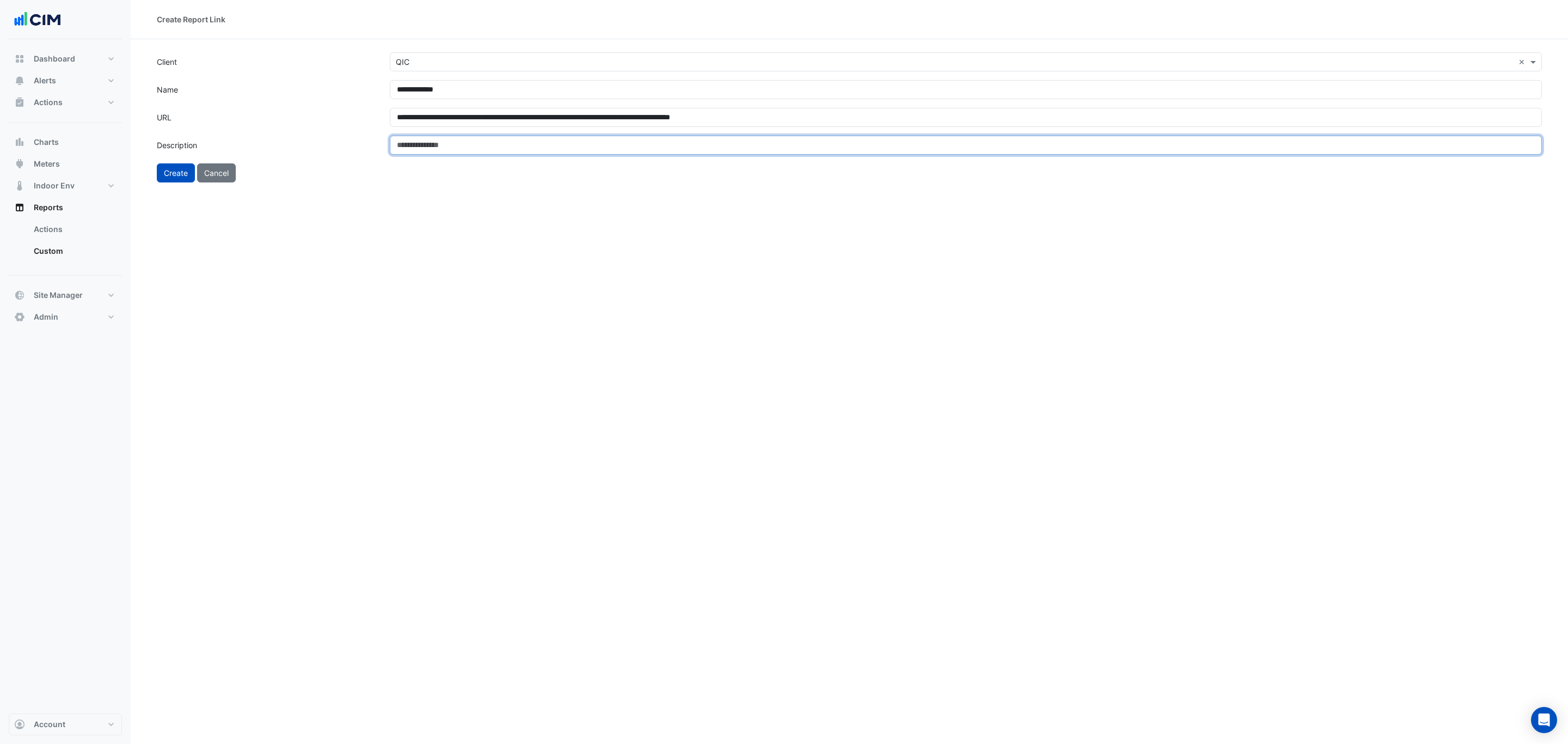
click at [433, 149] on input "Description" at bounding box center [966, 145] width 1152 height 19
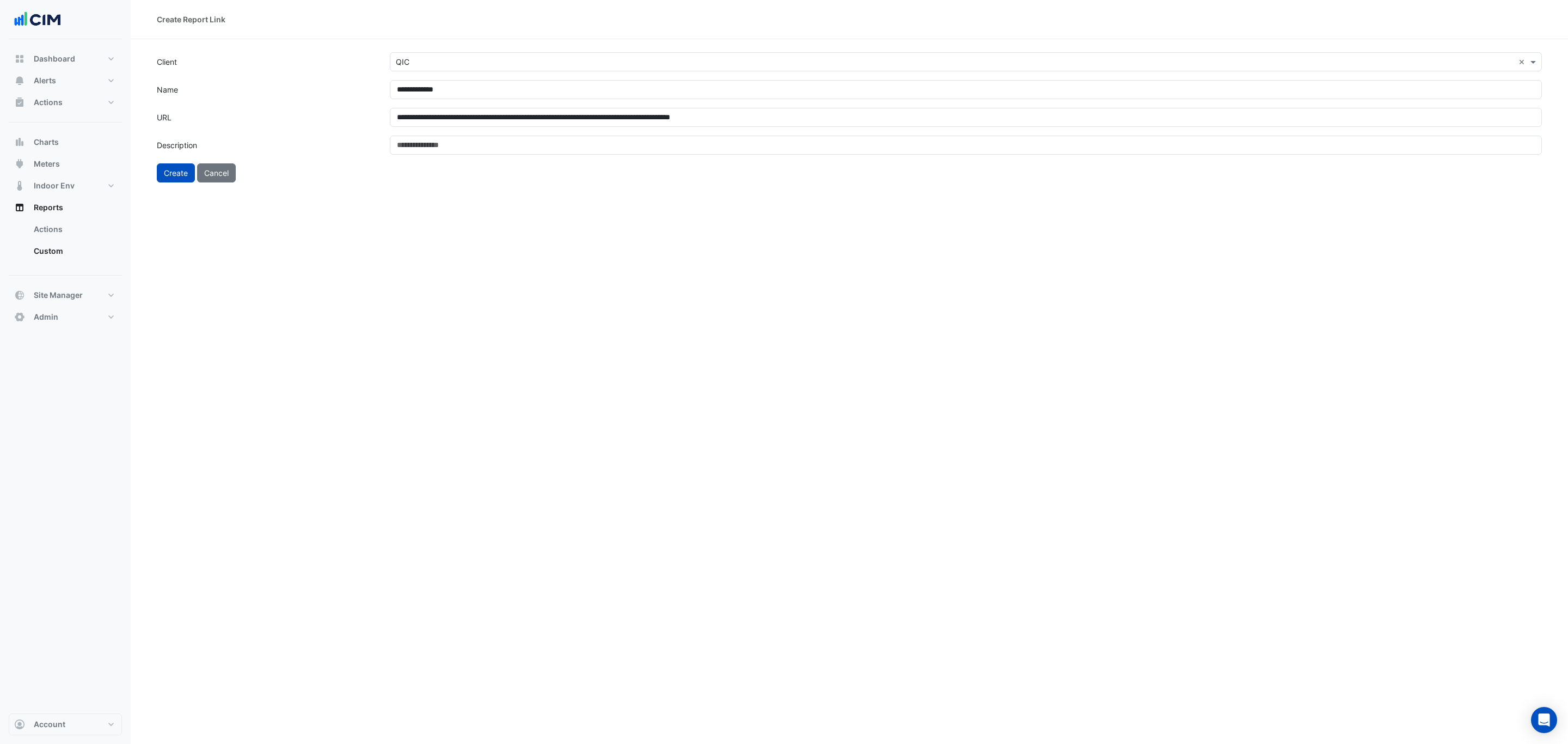
click at [489, 214] on div "**********" at bounding box center [849, 372] width 1437 height 744
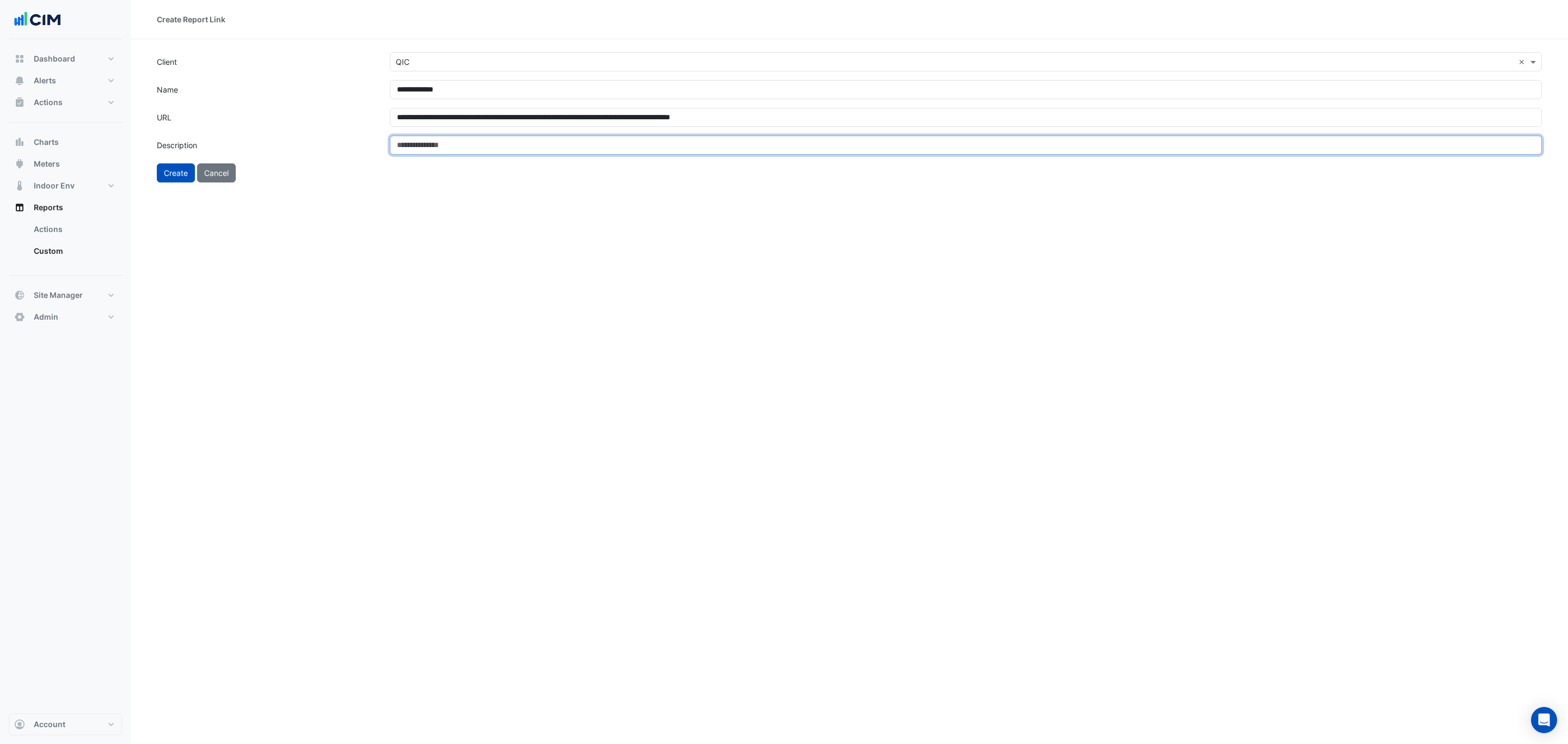
click at [442, 145] on input "Description" at bounding box center [966, 145] width 1152 height 19
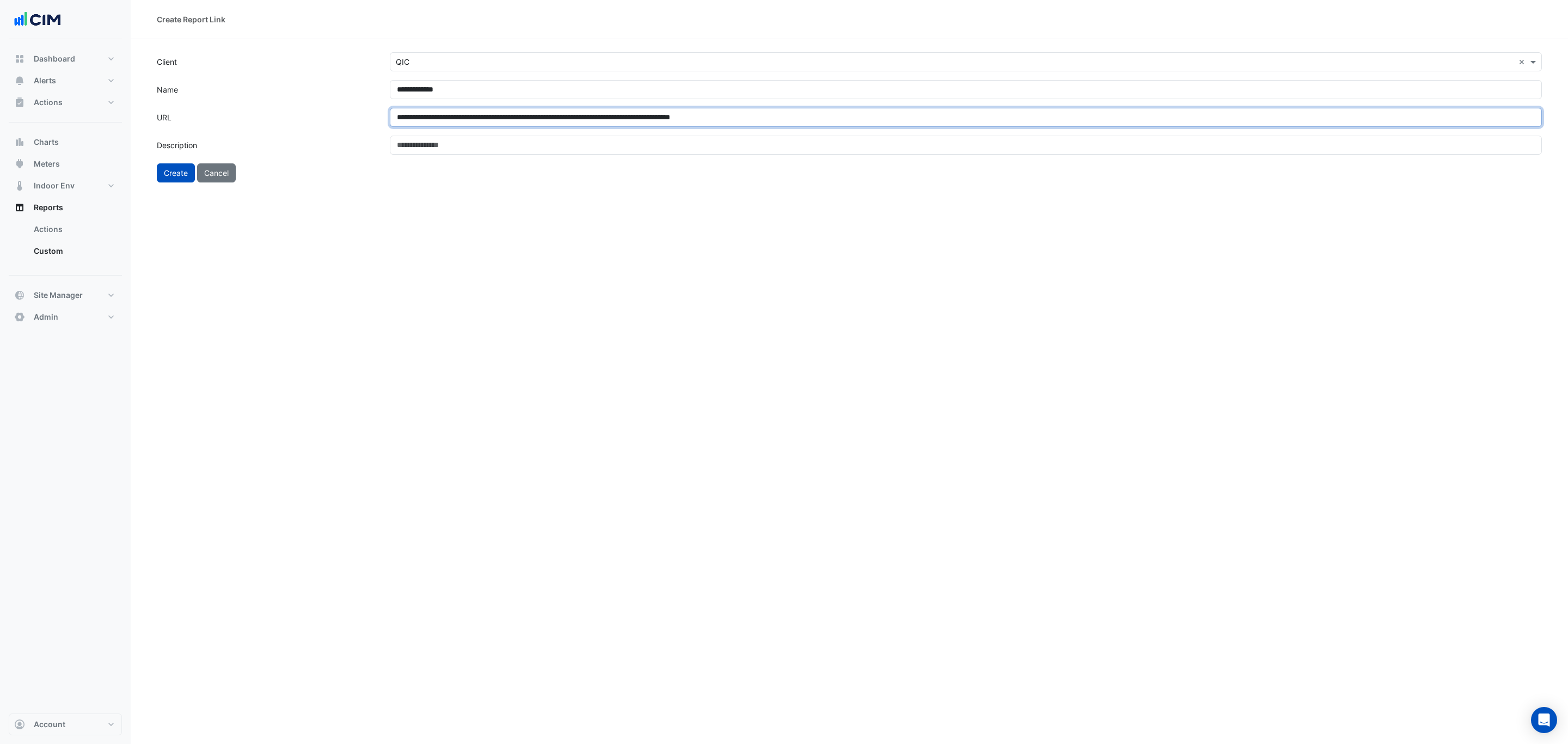
click at [820, 120] on input "**********" at bounding box center [966, 118] width 1152 height 19
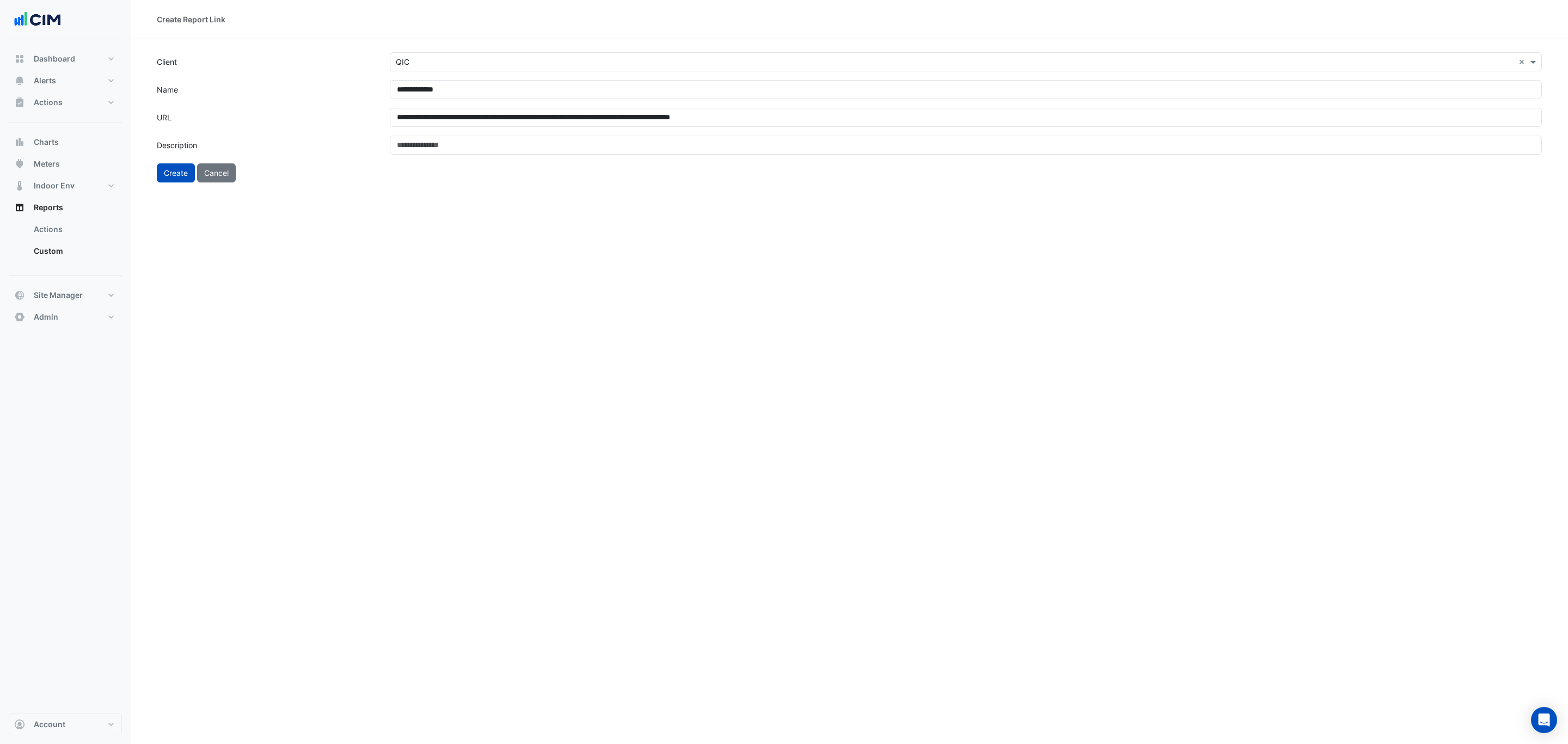
click at [438, 171] on div "Create Cancel" at bounding box center [849, 173] width 1398 height 19
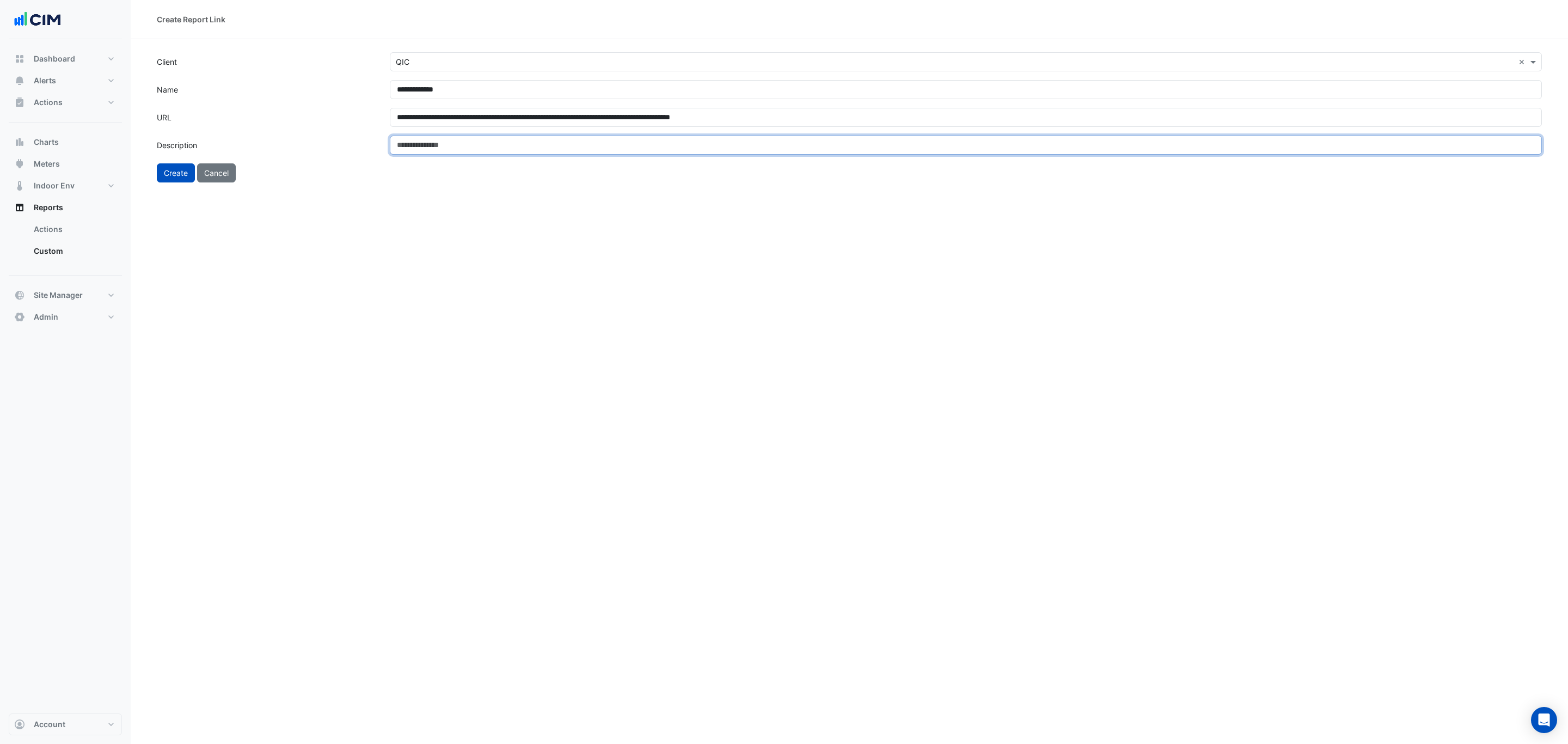
click at [432, 147] on input "Description" at bounding box center [966, 145] width 1152 height 19
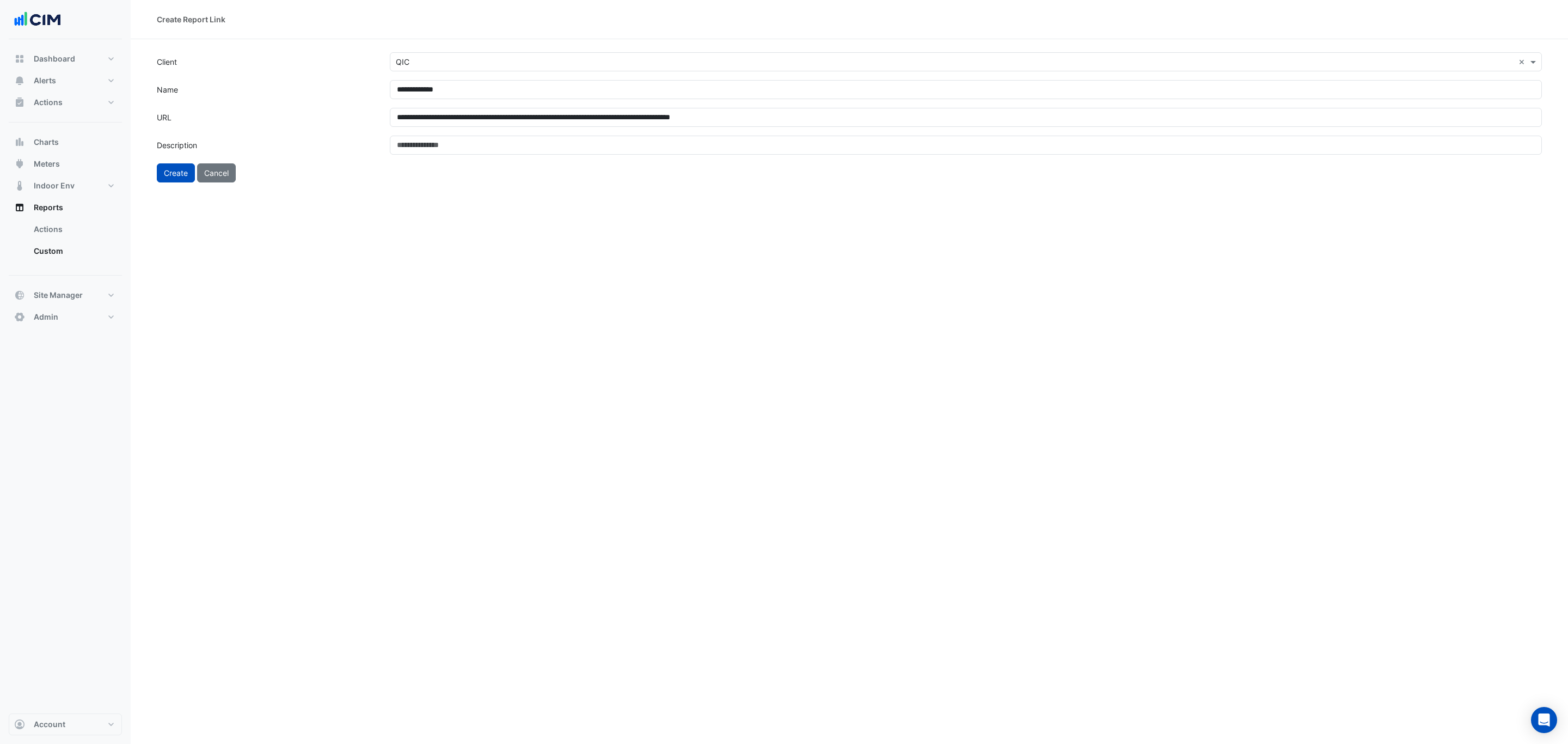
click at [423, 59] on input "text" at bounding box center [955, 62] width 1119 height 11
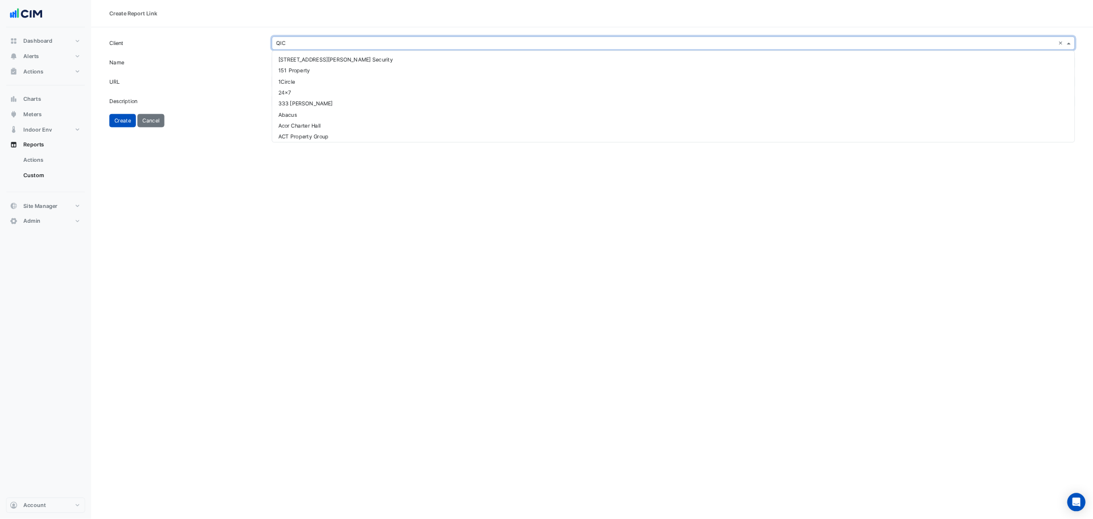
scroll to position [3878, 0]
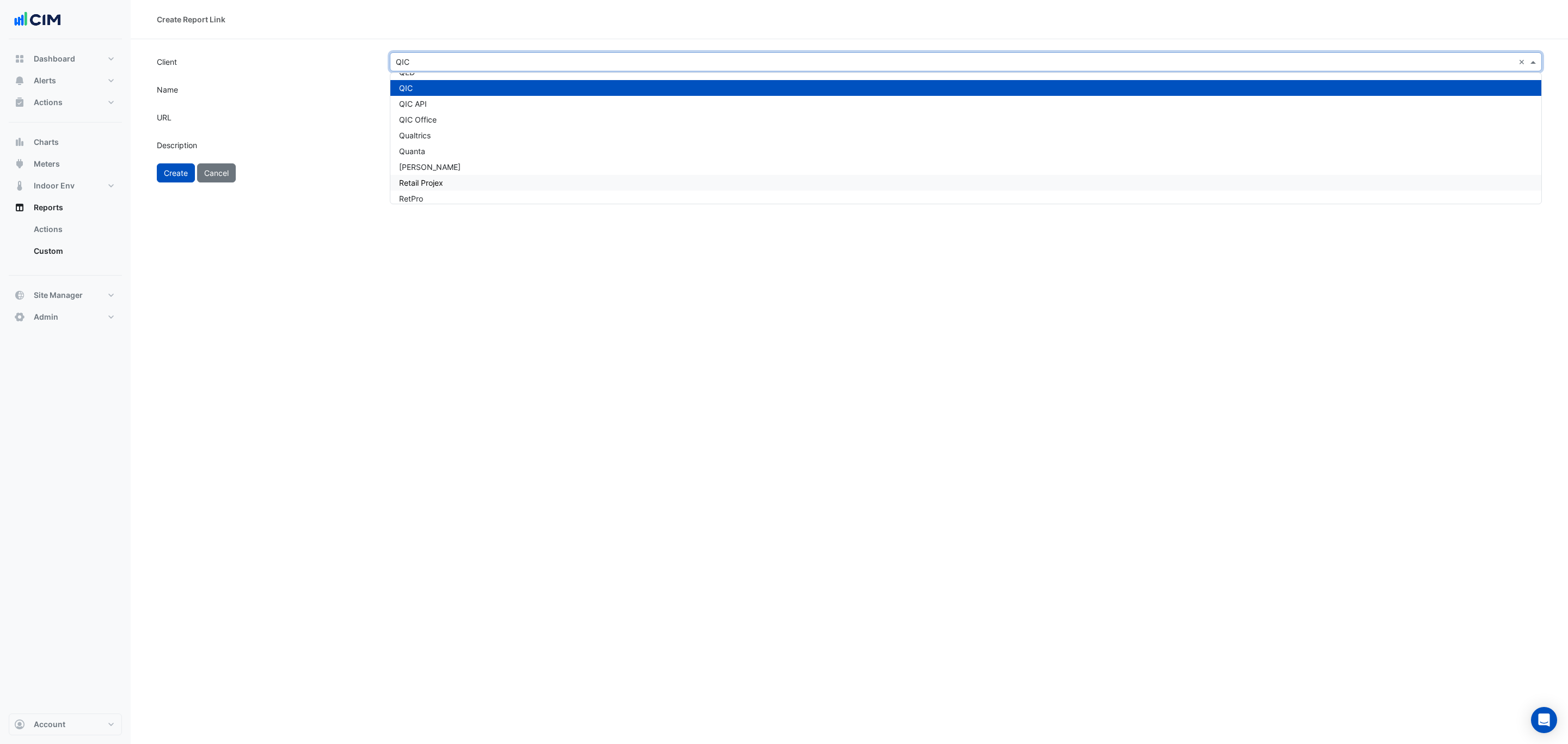
click at [542, 339] on div "**********" at bounding box center [849, 372] width 1437 height 744
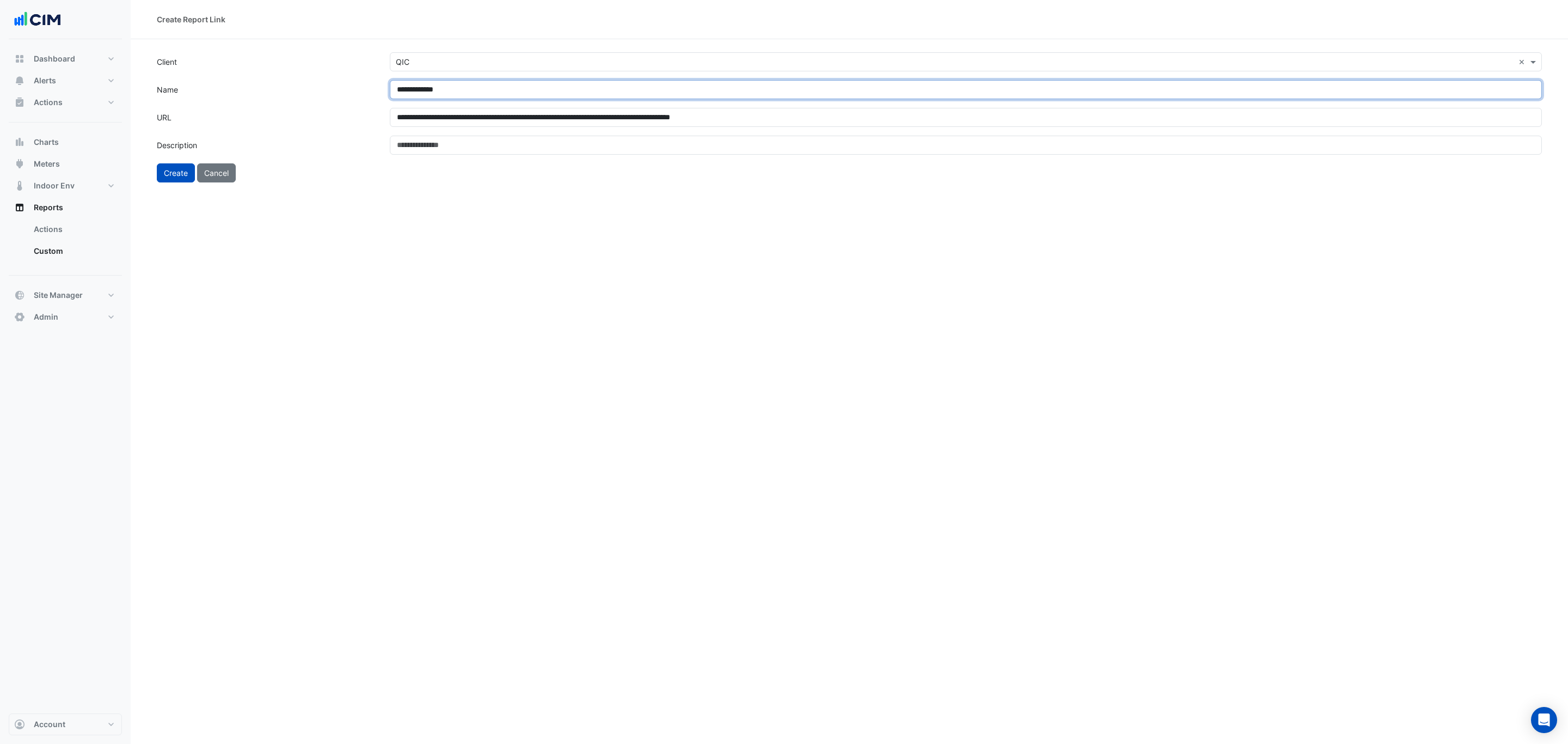
click at [465, 94] on input "**********" at bounding box center [966, 90] width 1152 height 19
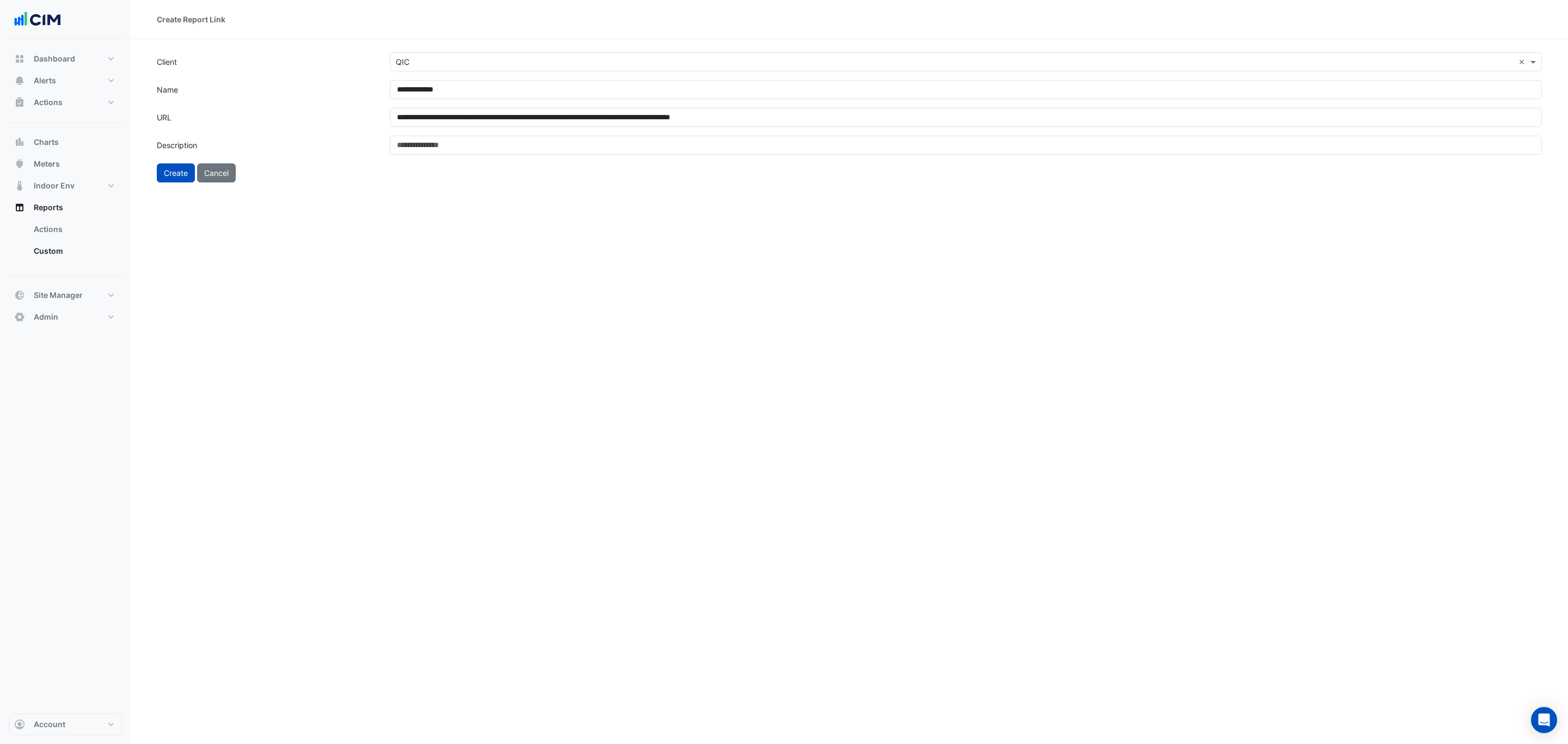
click at [450, 289] on div "**********" at bounding box center [849, 372] width 1437 height 744
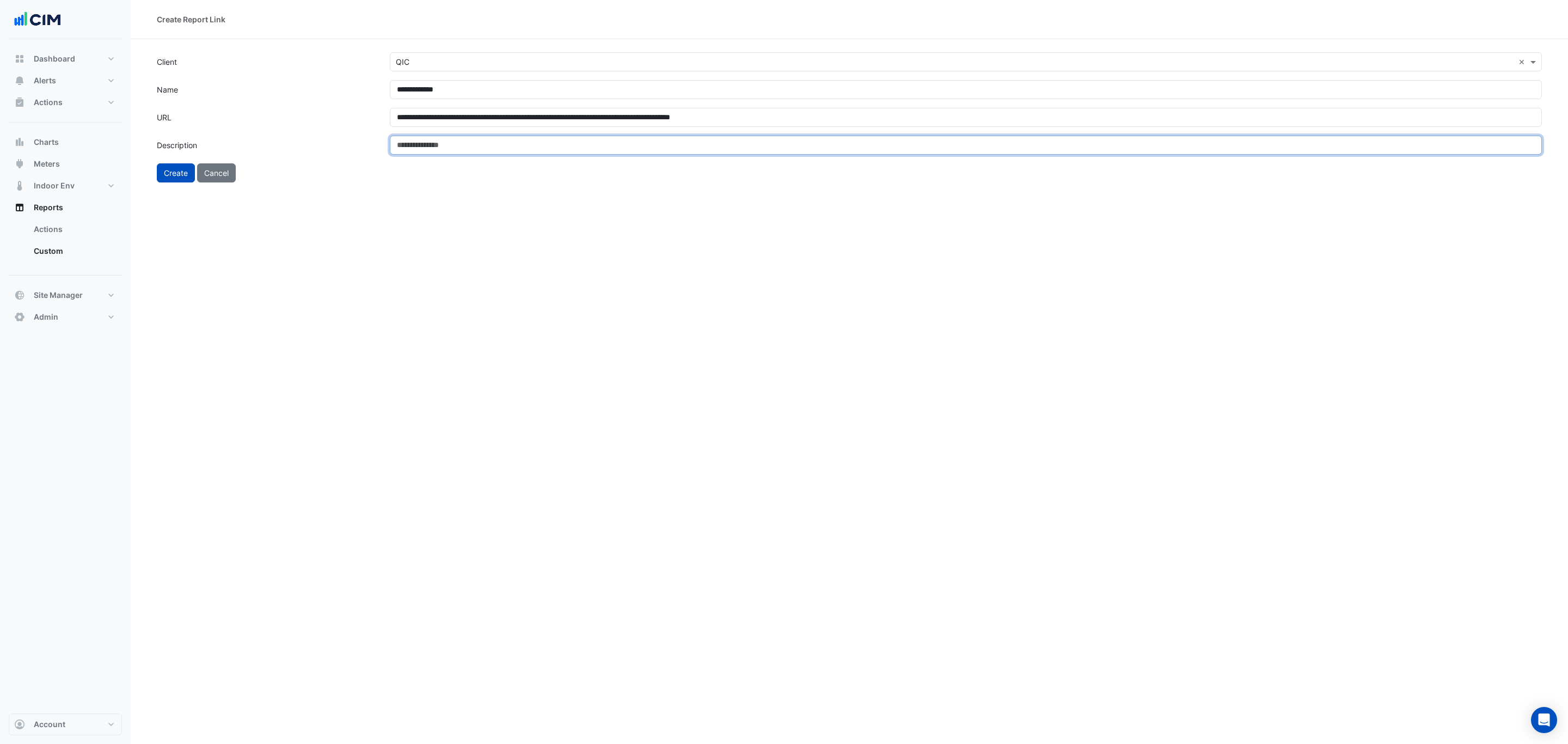
click at [415, 151] on input "Description" at bounding box center [966, 145] width 1152 height 19
type input "**********"
click at [456, 152] on input "**********" at bounding box center [966, 145] width 1152 height 19
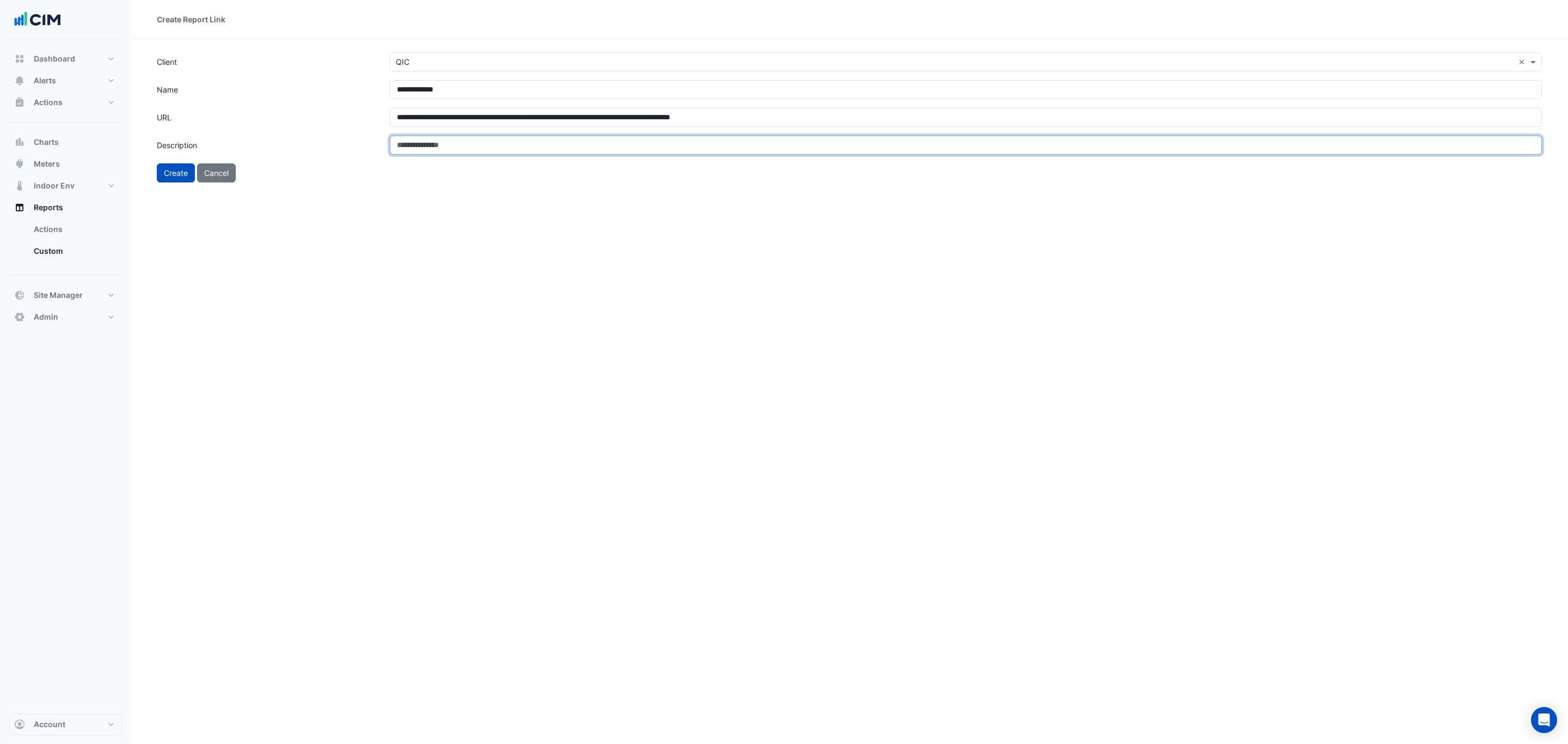
paste input "**********"
drag, startPoint x: 449, startPoint y: 145, endPoint x: 359, endPoint y: 137, distance: 90.4
click at [387, 144] on div "**********" at bounding box center [966, 145] width 1165 height 19
drag, startPoint x: 814, startPoint y: 149, endPoint x: 794, endPoint y: 149, distance: 20.0
click at [794, 149] on input "**********" at bounding box center [966, 145] width 1152 height 19
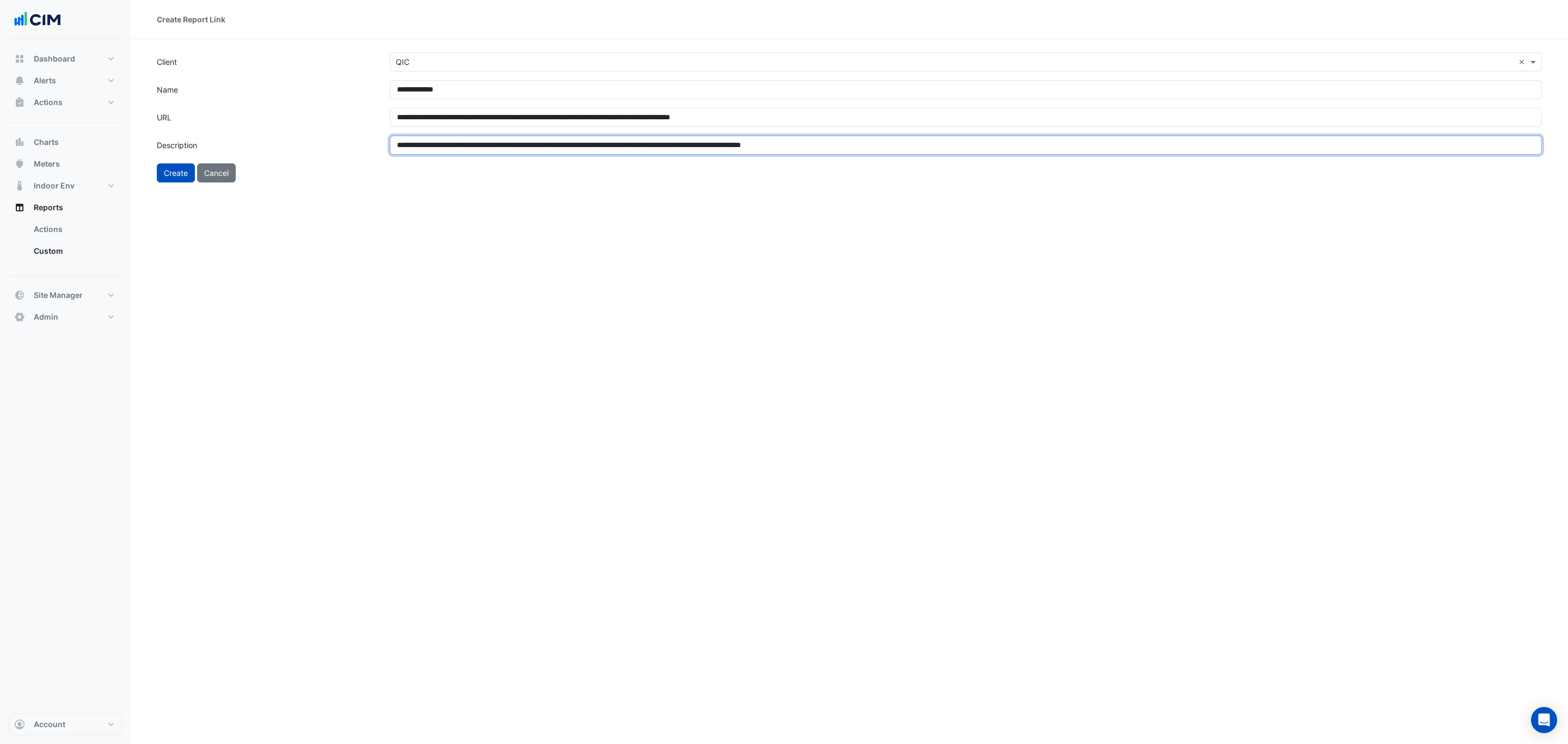
type input "**********"
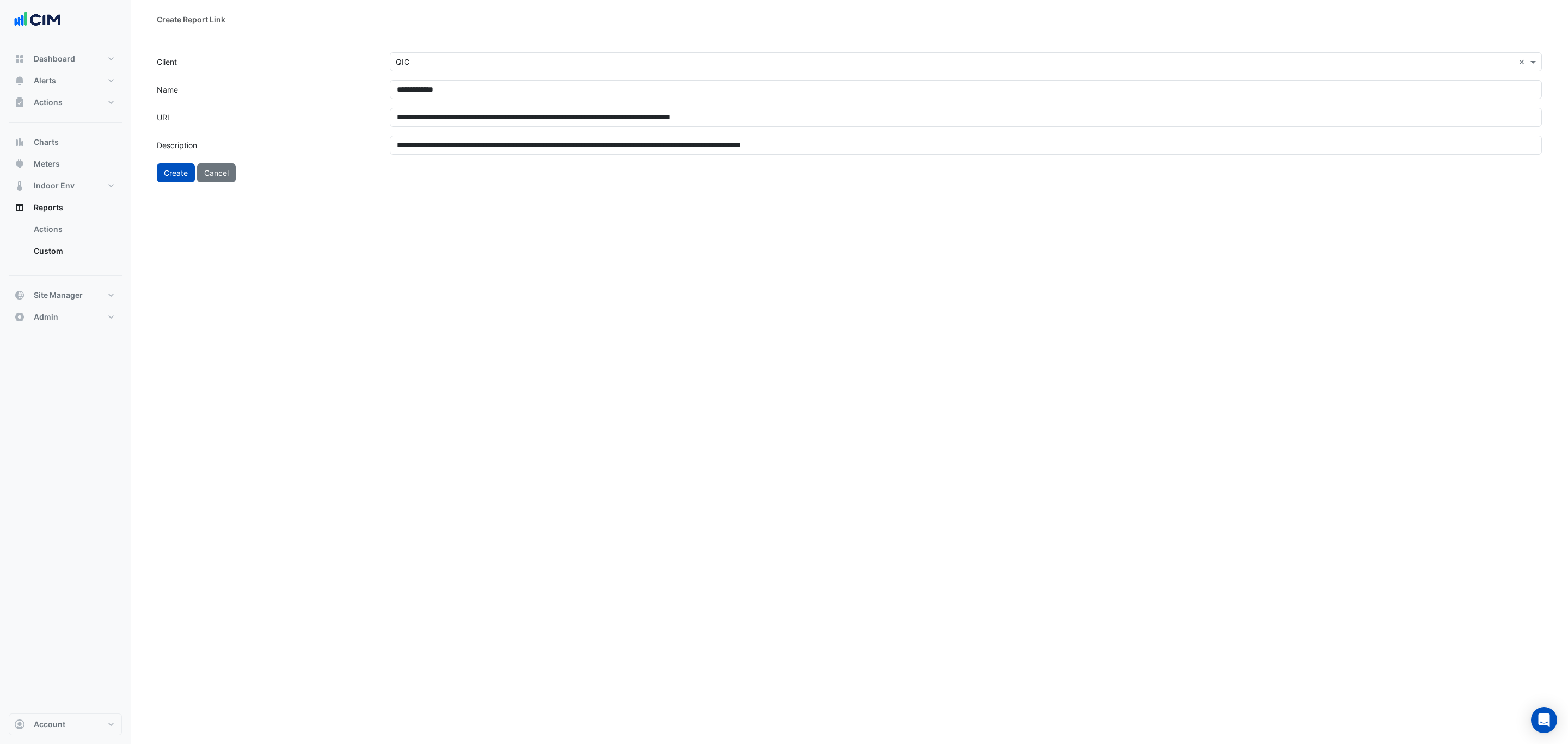
drag, startPoint x: 712, startPoint y: 244, endPoint x: 401, endPoint y: 214, distance: 312.4
click at [712, 245] on div "**********" at bounding box center [849, 372] width 1437 height 744
click at [182, 177] on button "Create" at bounding box center [176, 173] width 38 height 19
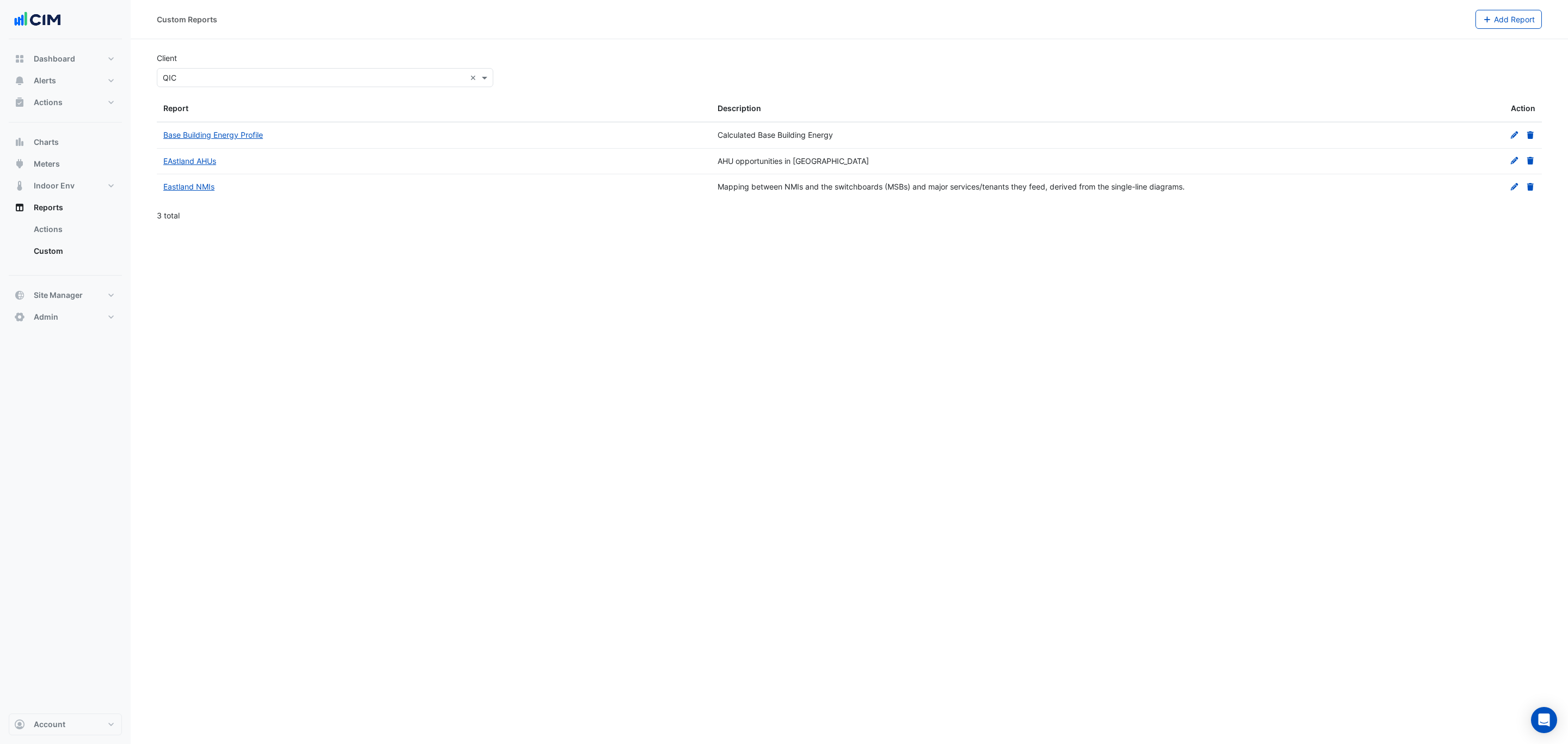
click at [1515, 164] on icon at bounding box center [1514, 161] width 10 height 8
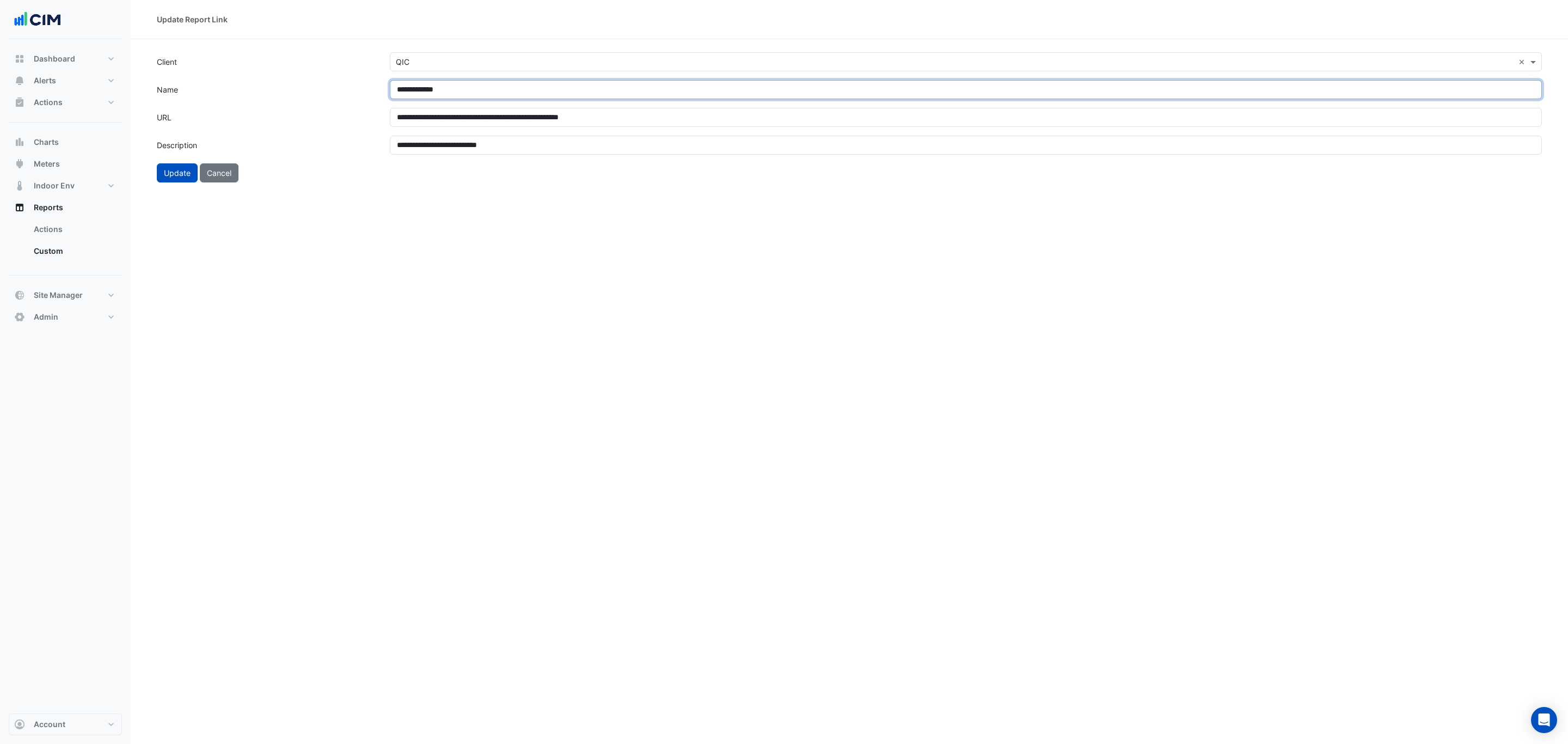
click at [406, 93] on input "**********" at bounding box center [966, 90] width 1152 height 19
type input "**********"
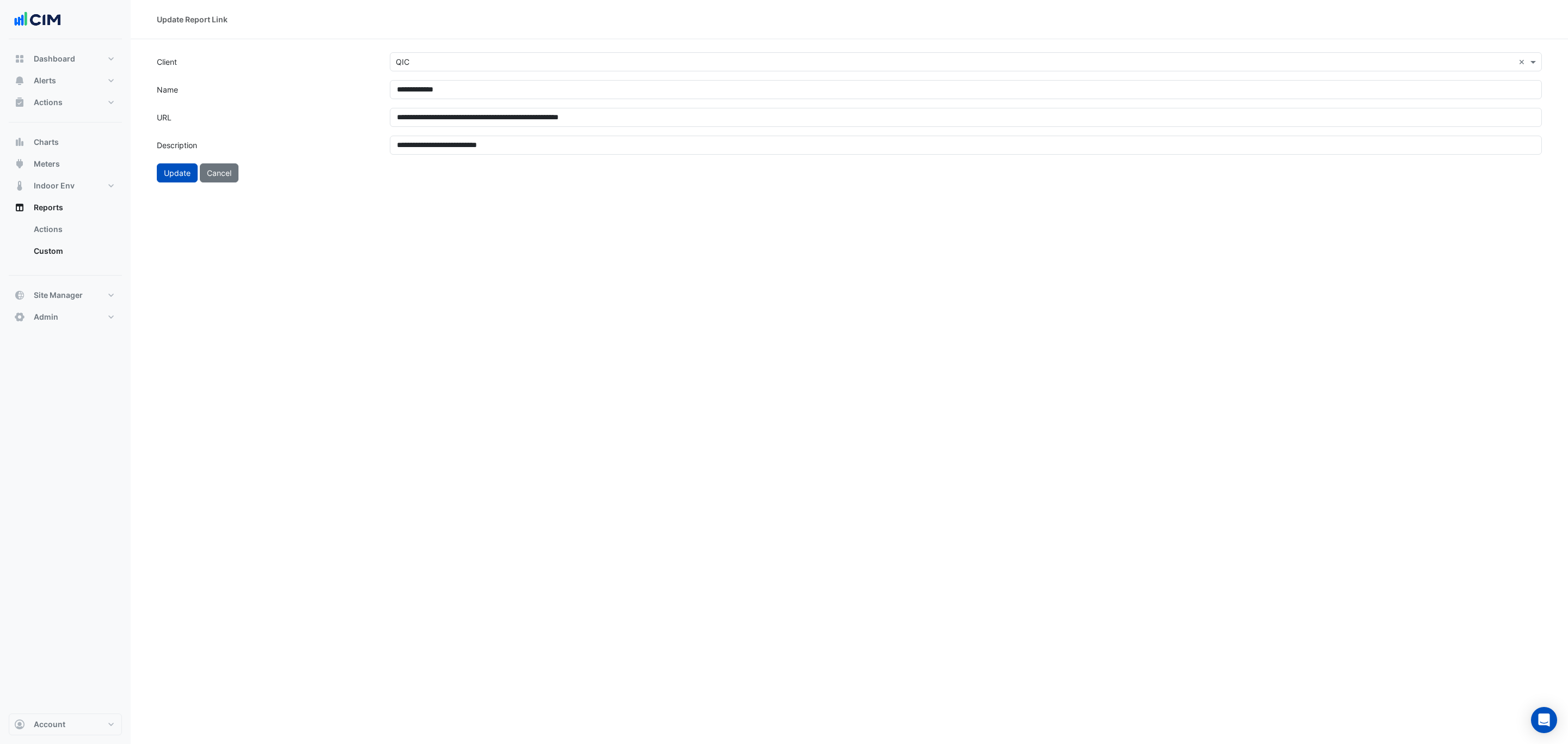
click at [169, 170] on button "Update" at bounding box center [177, 173] width 41 height 19
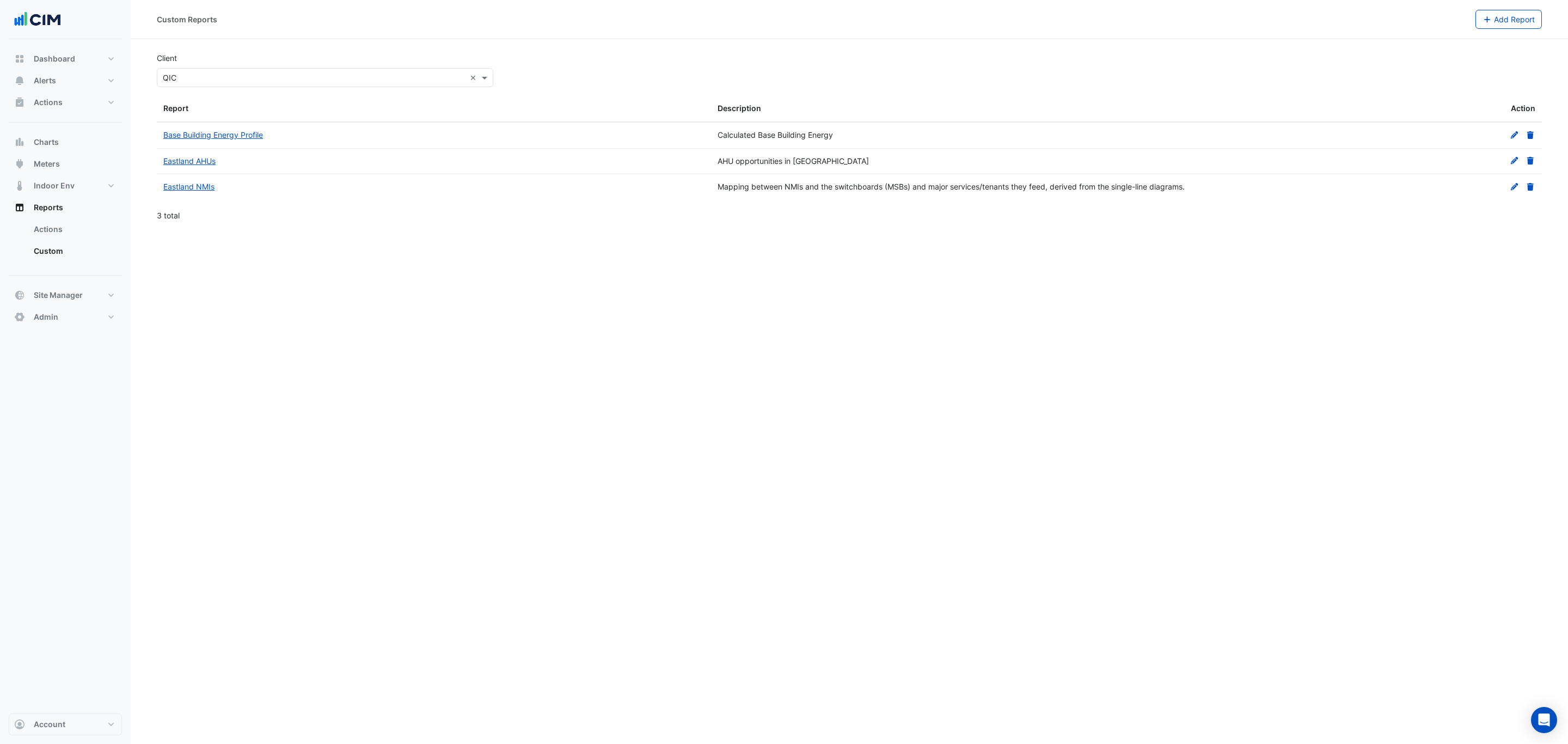
click at [191, 188] on link "Eastland NMIs" at bounding box center [189, 186] width 52 height 10
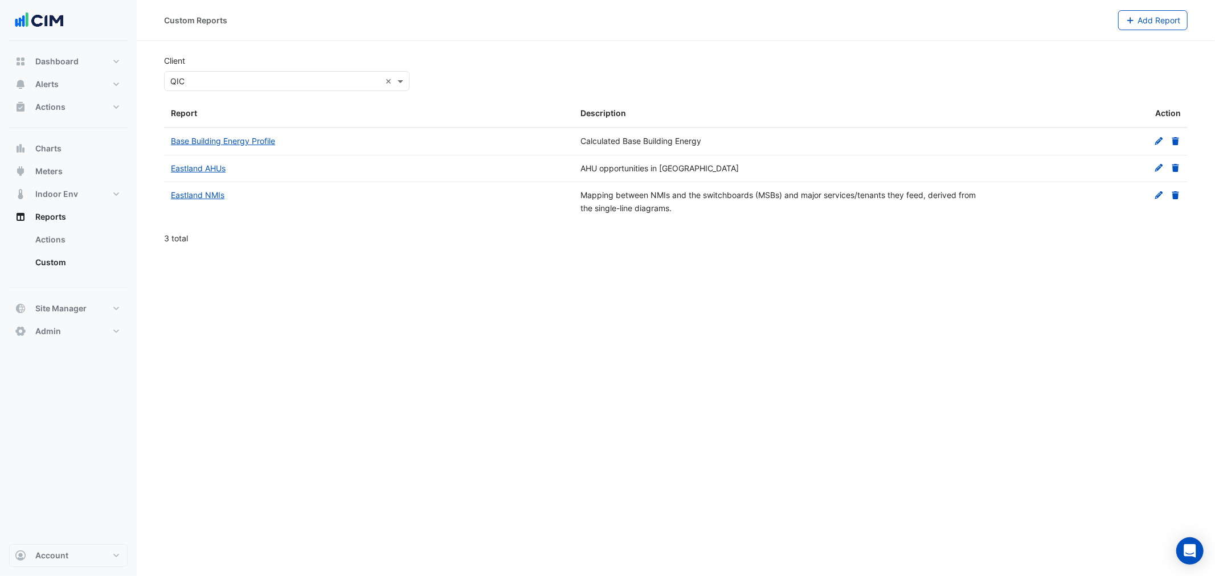
drag, startPoint x: 1637, startPoint y: 32, endPoint x: 778, endPoint y: 326, distance: 907.3
click at [778, 326] on div "Custom Reports Add Report Client Select Client × QIC × Report Description Actio…" at bounding box center [676, 288] width 1078 height 576
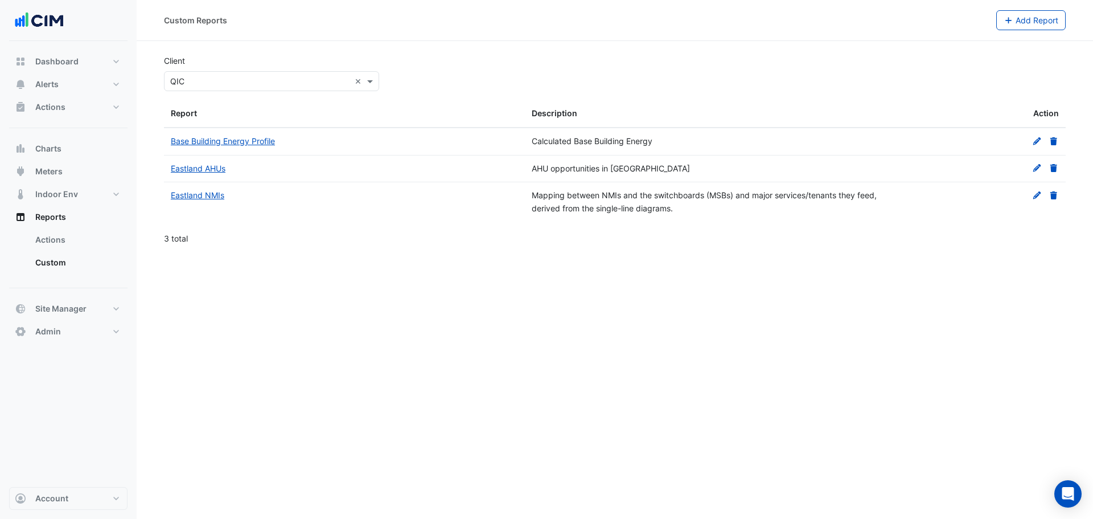
drag, startPoint x: 1072, startPoint y: 7, endPoint x: 764, endPoint y: 302, distance: 426.5
click at [764, 302] on div "Custom Reports Add Report Client Select Client × QIC × Report Description Actio…" at bounding box center [615, 259] width 957 height 519
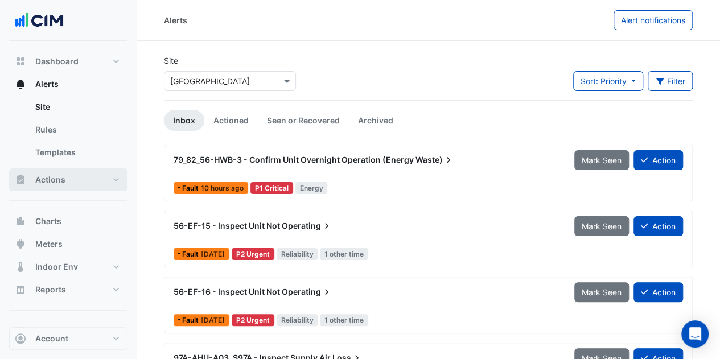
click at [83, 182] on button "Actions" at bounding box center [68, 180] width 118 height 23
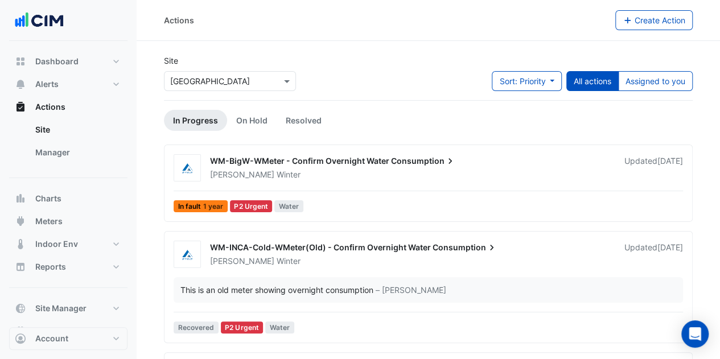
click at [62, 150] on link "Manager" at bounding box center [76, 152] width 101 height 23
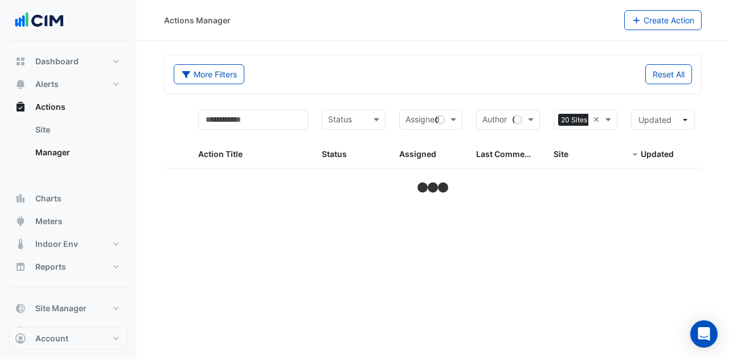
select select "***"
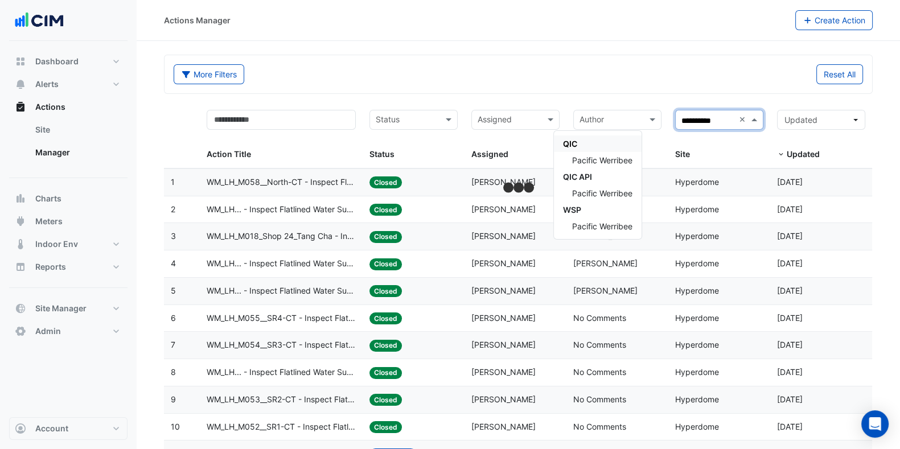
type input "**********"
drag, startPoint x: 699, startPoint y: 0, endPoint x: 581, endPoint y: 63, distance: 134.0
click at [581, 63] on div "More Filters Reset All" at bounding box center [519, 74] width 708 height 38
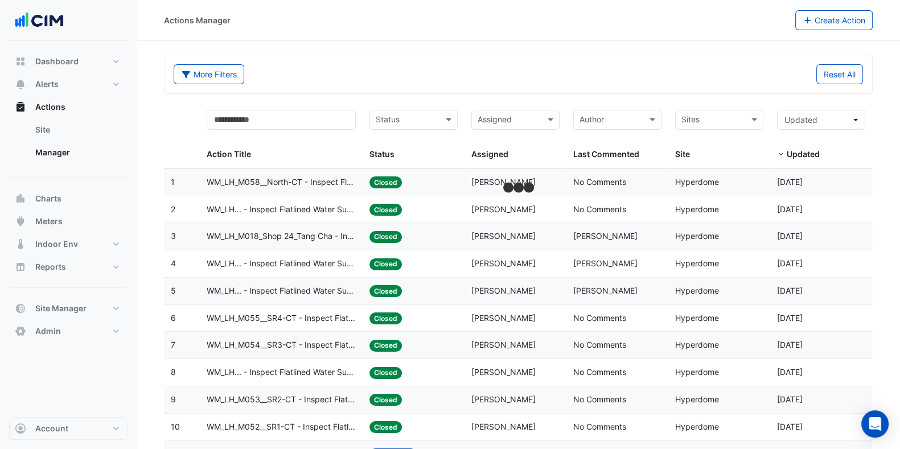
click at [715, 121] on input "text" at bounding box center [713, 120] width 63 height 13
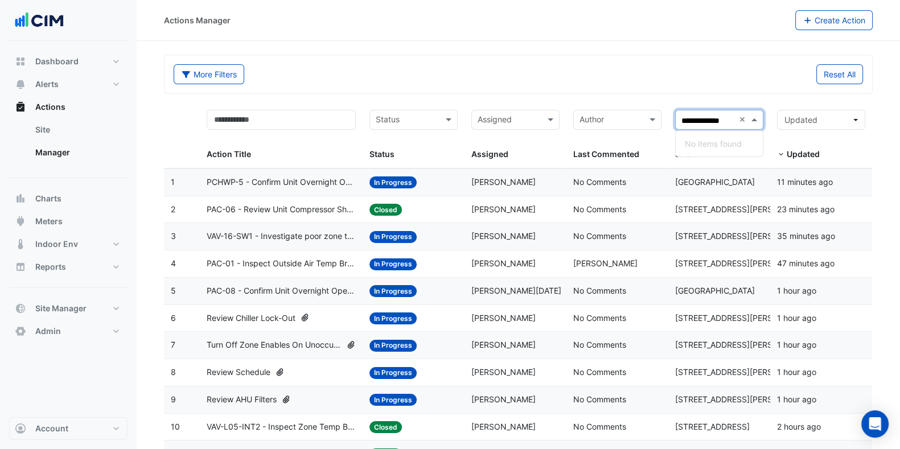
type input "**********"
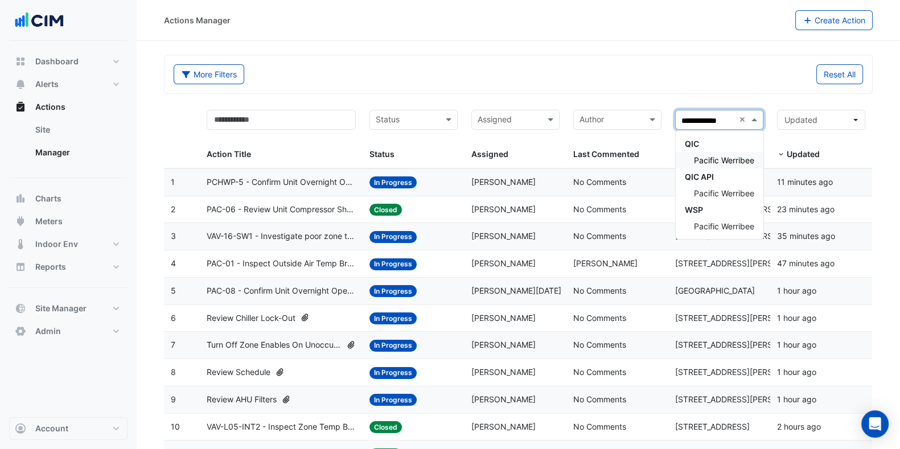
click at [715, 152] on div "Pacific Werribee" at bounding box center [720, 160] width 88 height 17
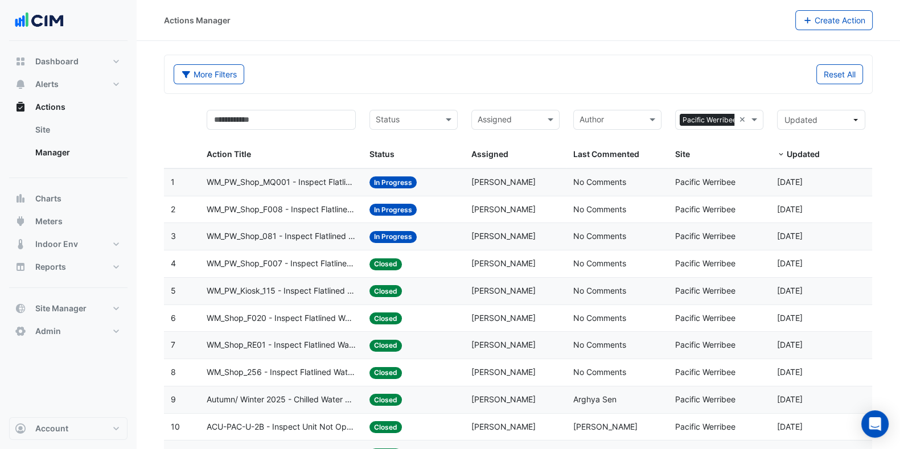
click at [290, 177] on span "WM_PW_Shop_MQ001 - Inspect Flatlined Water Sub-Meter" at bounding box center [281, 182] width 149 height 13
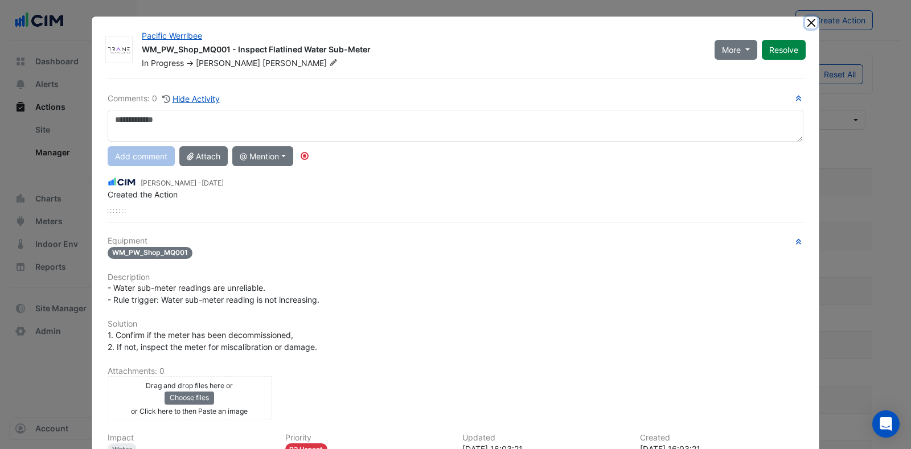
click at [720, 23] on button "Close" at bounding box center [811, 23] width 12 height 12
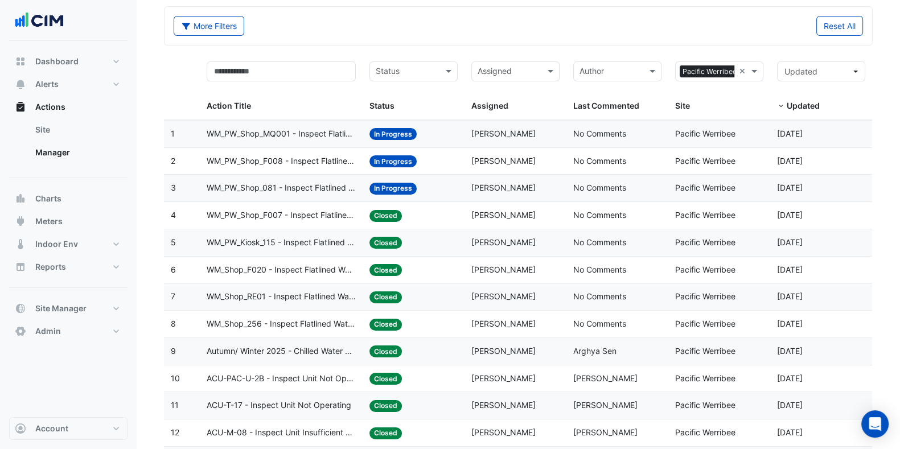
scroll to position [71, 0]
